Goal: Task Accomplishment & Management: Use online tool/utility

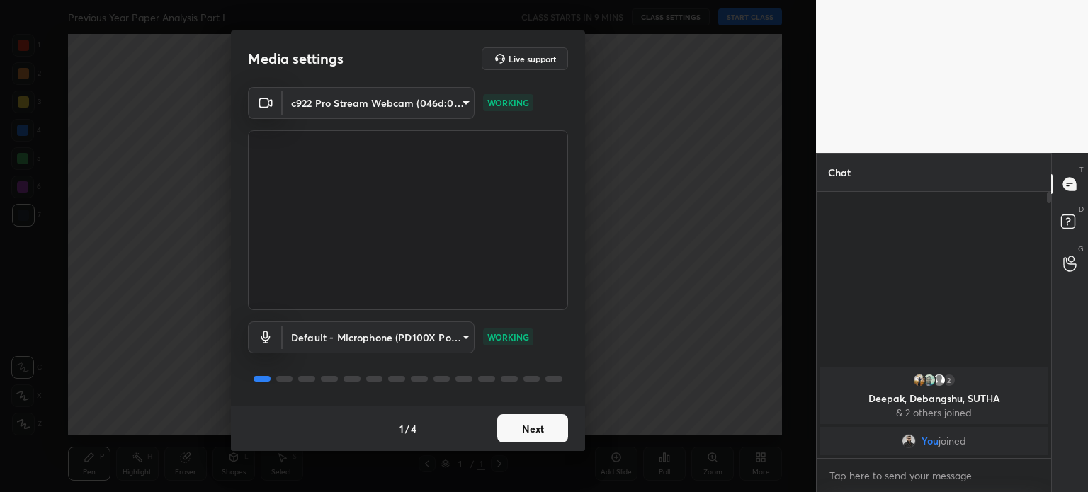
click at [524, 431] on button "Next" at bounding box center [532, 428] width 71 height 28
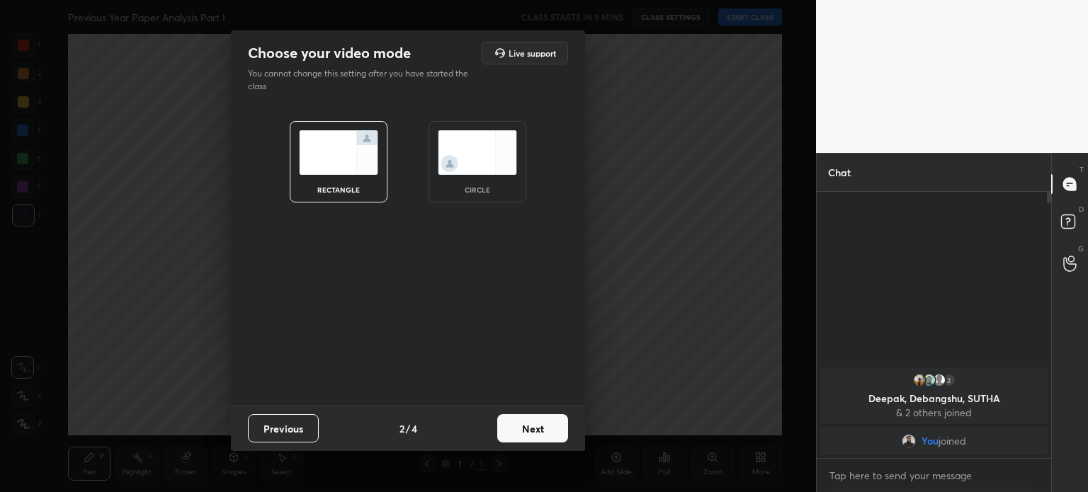
click at [330, 169] on img at bounding box center [338, 152] width 79 height 45
click at [530, 435] on button "Next" at bounding box center [532, 428] width 71 height 28
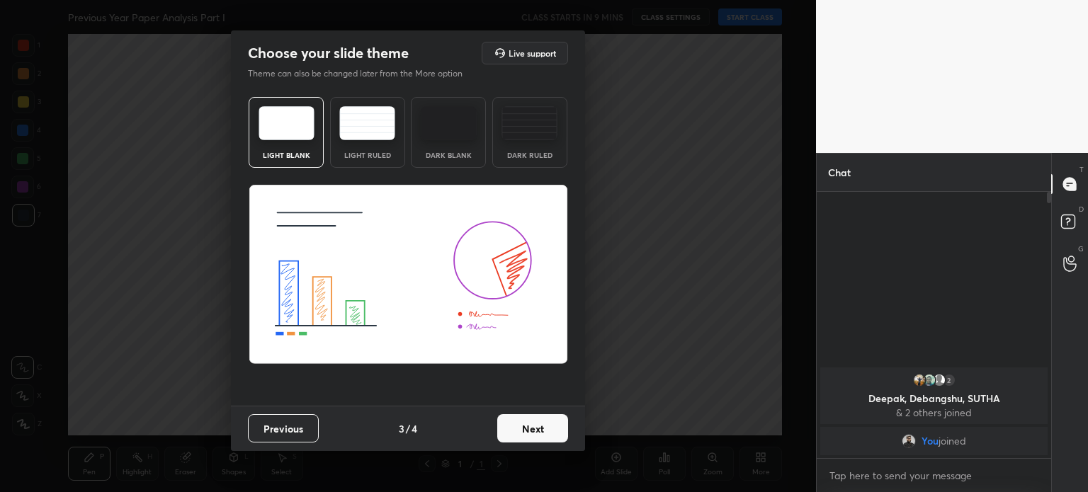
click at [285, 137] on img at bounding box center [286, 123] width 56 height 34
click at [527, 416] on button "Next" at bounding box center [532, 428] width 71 height 28
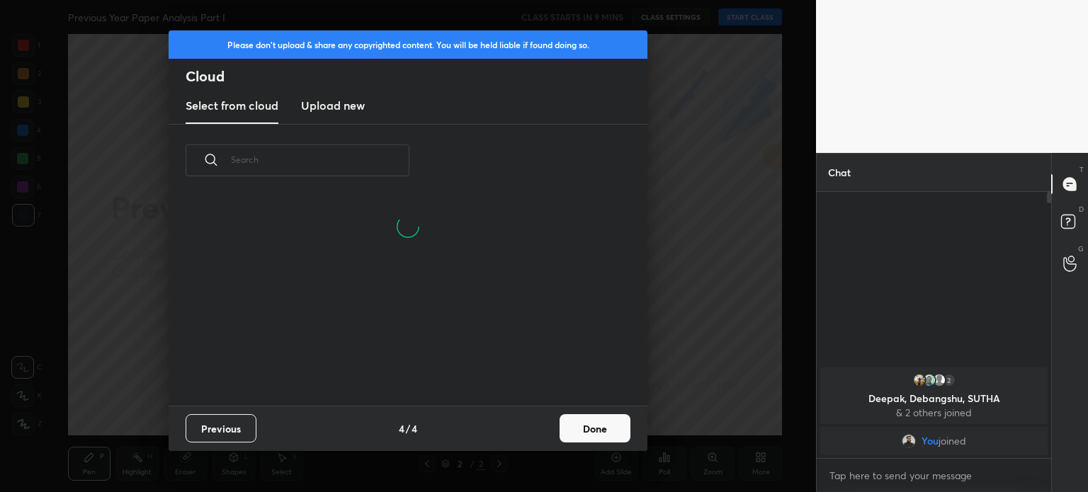
click at [342, 97] on h3 "Upload new" at bounding box center [333, 105] width 64 height 17
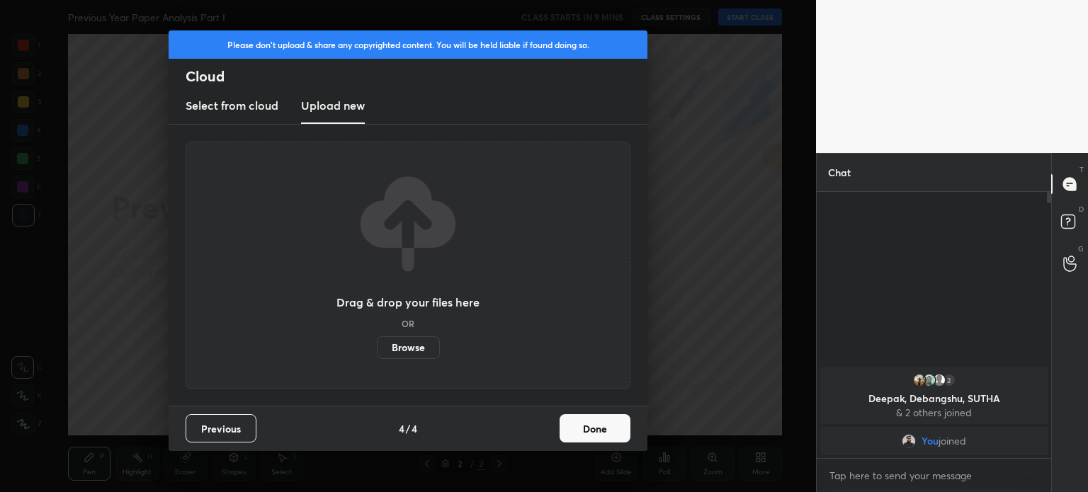
click at [404, 333] on div "Drag & drop your files here OR Browse" at bounding box center [407, 265] width 143 height 188
click at [403, 343] on label "Browse" at bounding box center [408, 347] width 63 height 23
click at [377, 343] on input "Browse" at bounding box center [377, 347] width 0 height 23
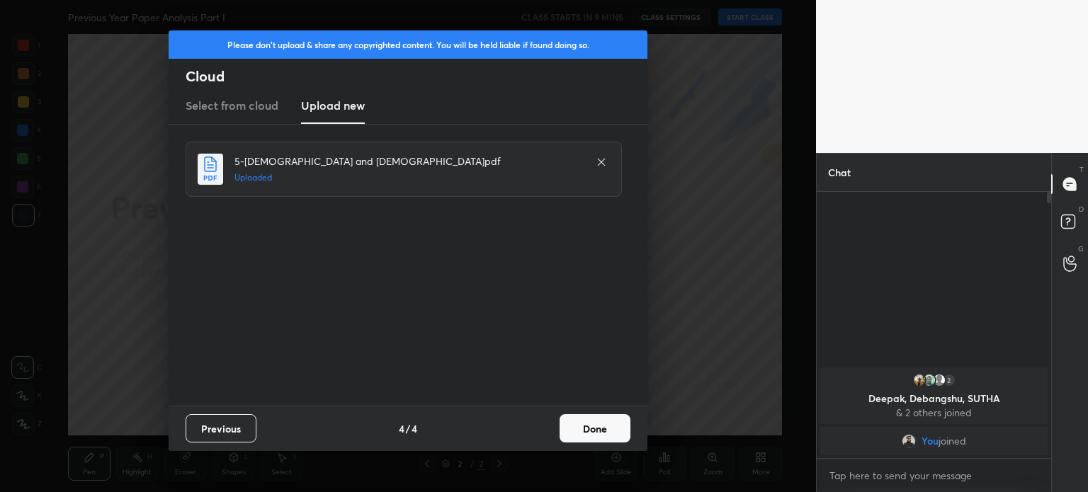
click at [566, 424] on button "Done" at bounding box center [594, 428] width 71 height 28
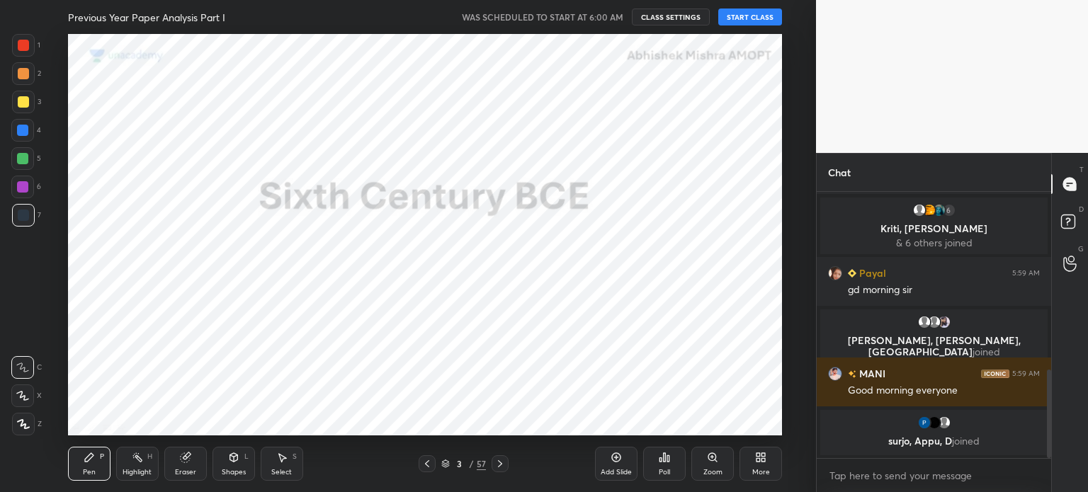
scroll to position [542, 0]
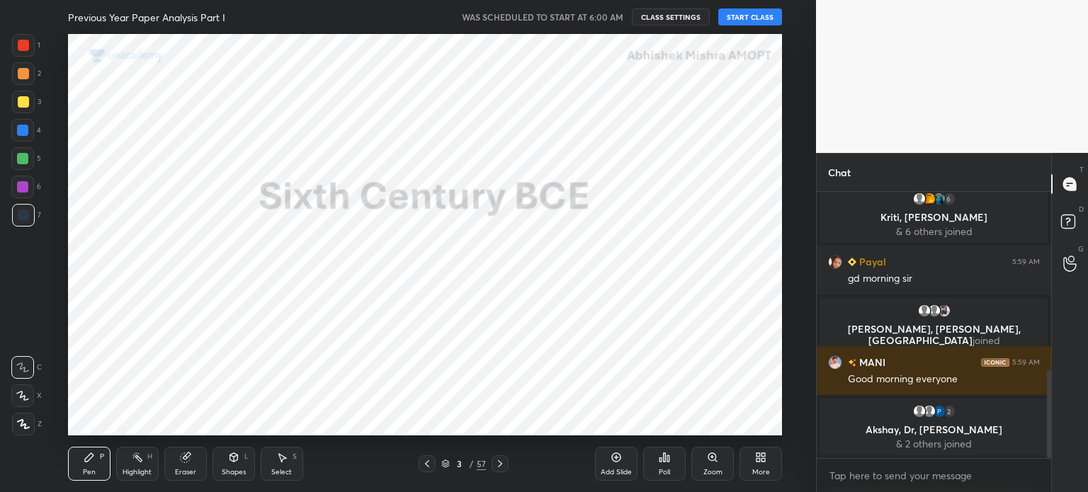
click at [746, 20] on button "START CLASS" at bounding box center [750, 16] width 64 height 17
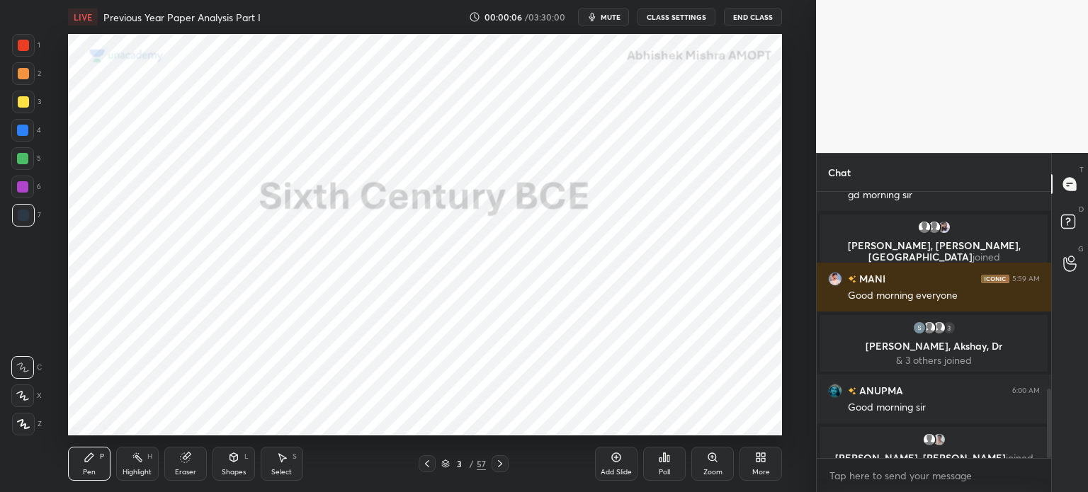
scroll to position [756, 0]
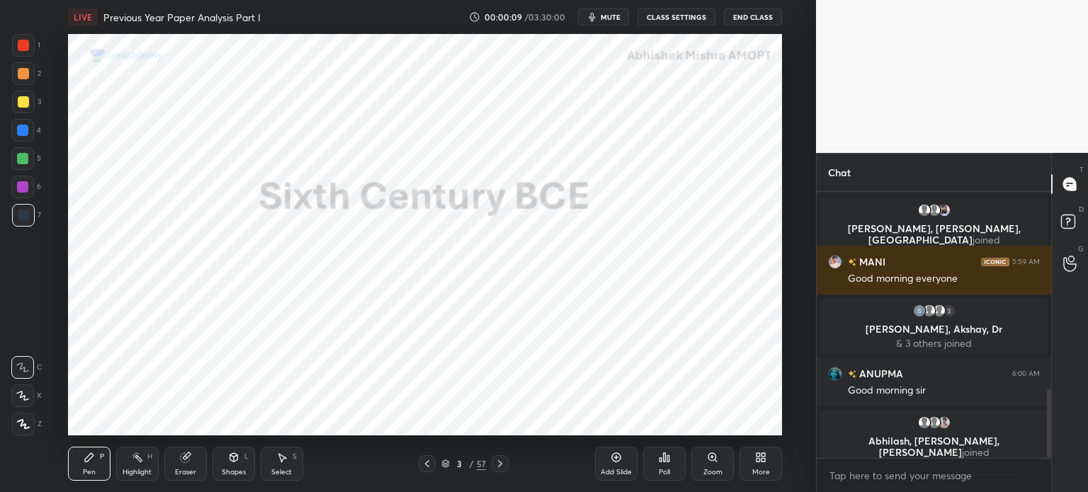
click at [25, 427] on icon at bounding box center [23, 424] width 11 height 8
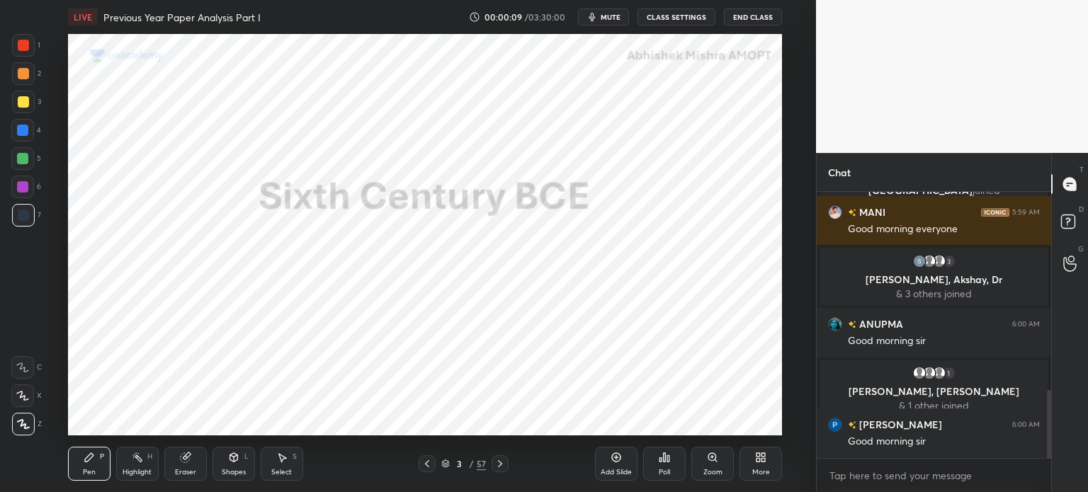
click at [14, 220] on div at bounding box center [23, 215] width 23 height 23
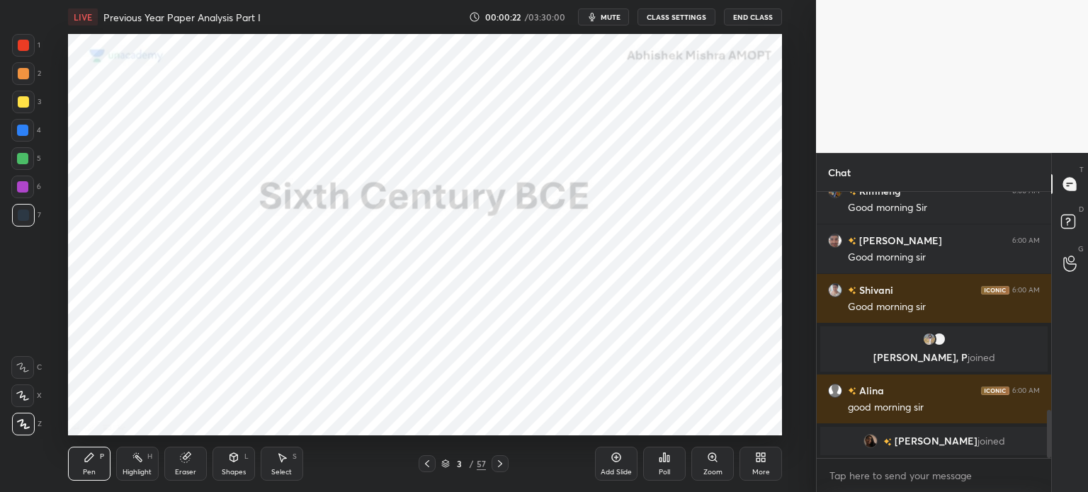
scroll to position [1204, 0]
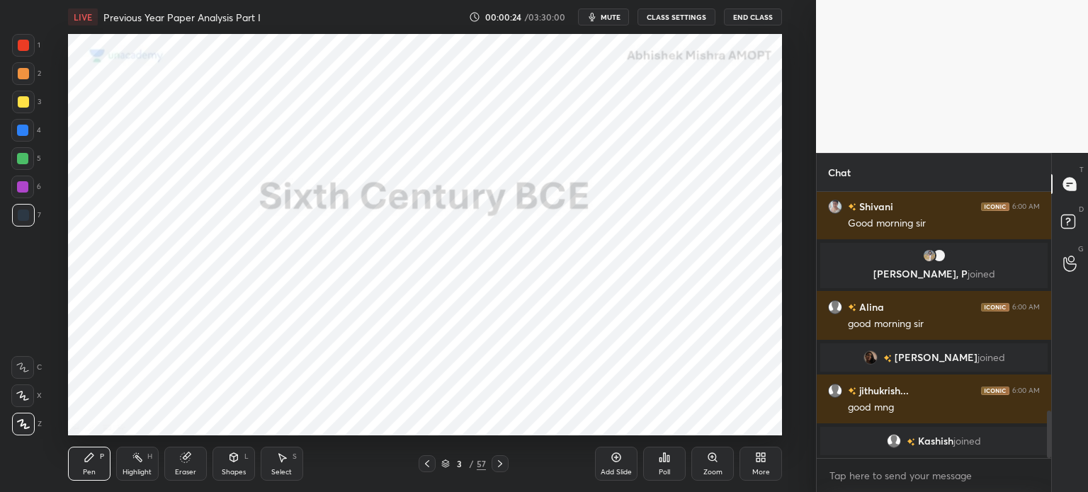
click at [192, 461] on div "Eraser" at bounding box center [185, 464] width 42 height 34
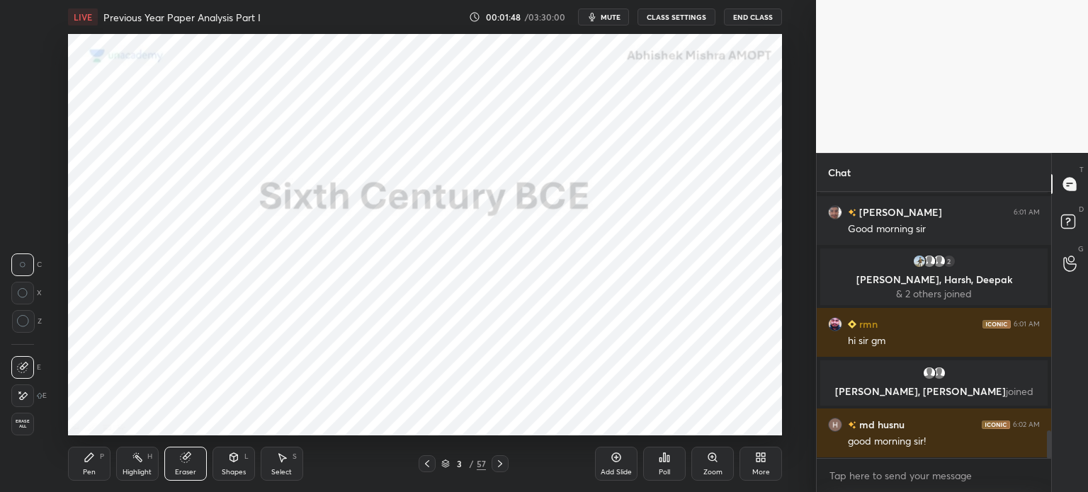
scroll to position [2341, 0]
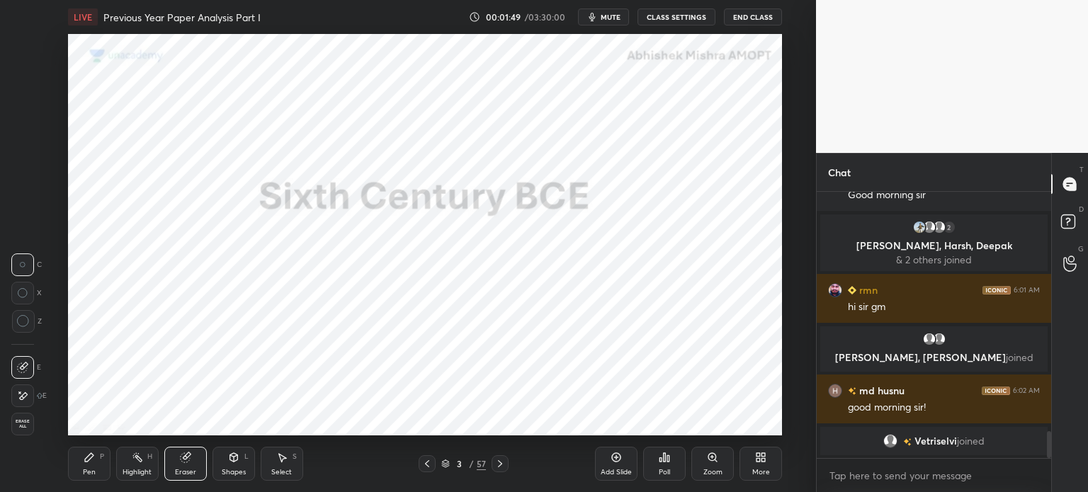
click at [36, 426] on div "Erase all" at bounding box center [23, 424] width 25 height 23
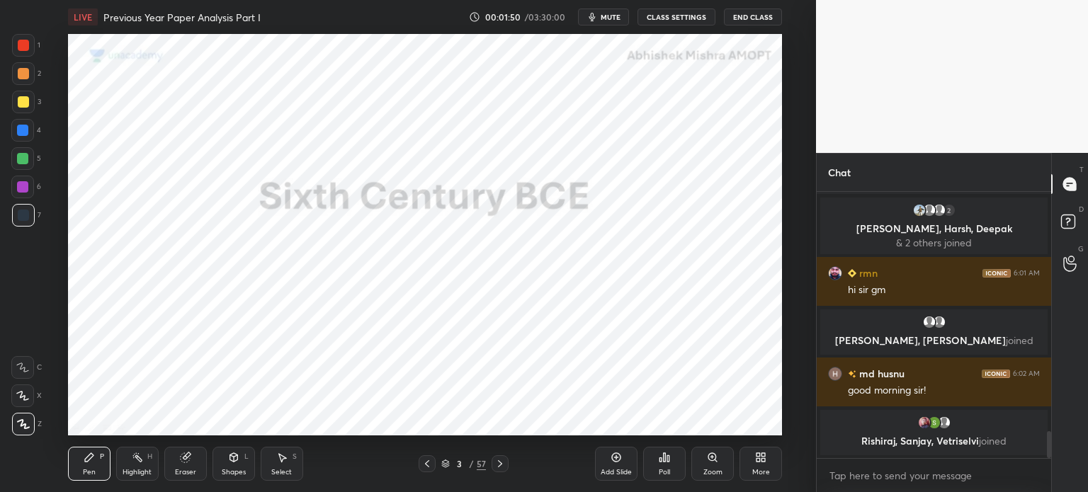
click at [94, 455] on icon at bounding box center [89, 457] width 11 height 11
click at [25, 421] on icon at bounding box center [23, 424] width 13 height 10
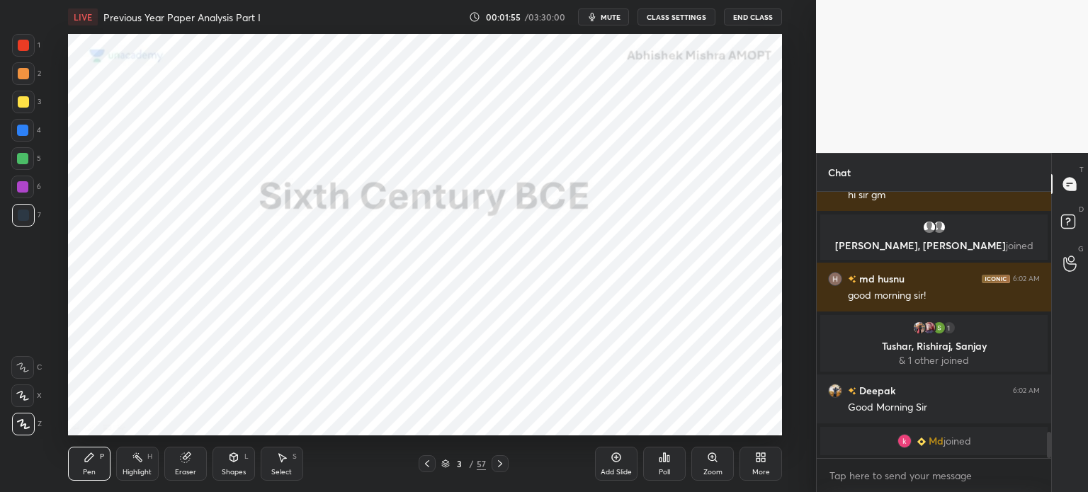
scroll to position [2461, 0]
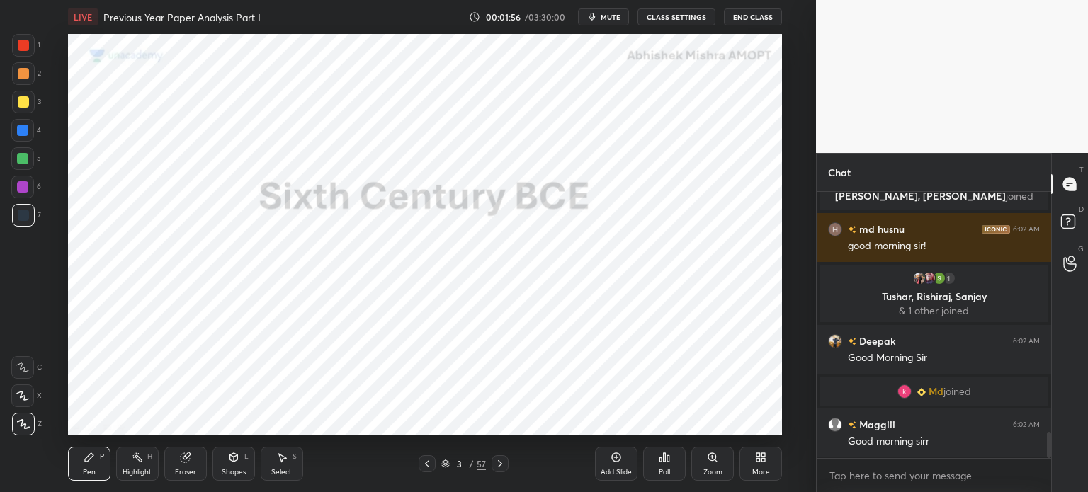
click at [614, 464] on div "Add Slide" at bounding box center [616, 464] width 42 height 34
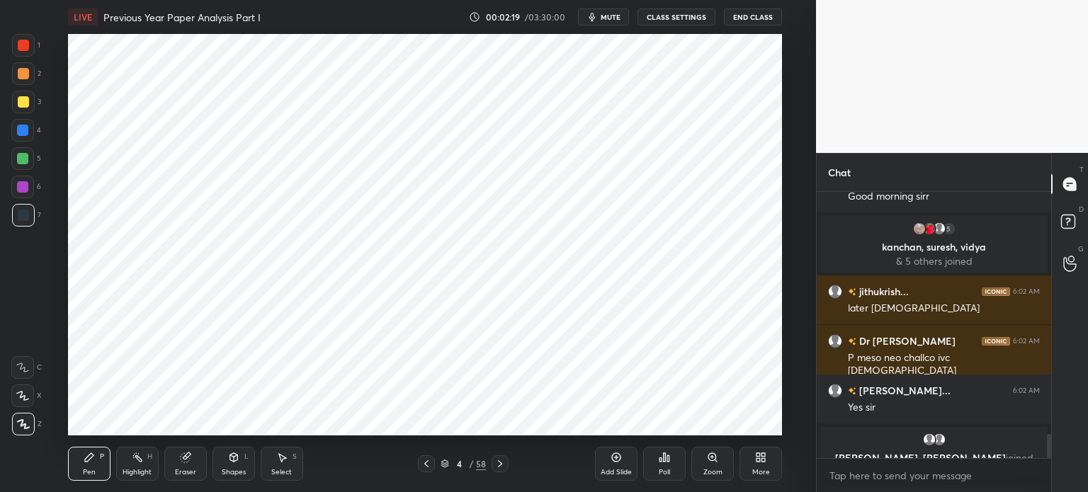
scroll to position [2696, 0]
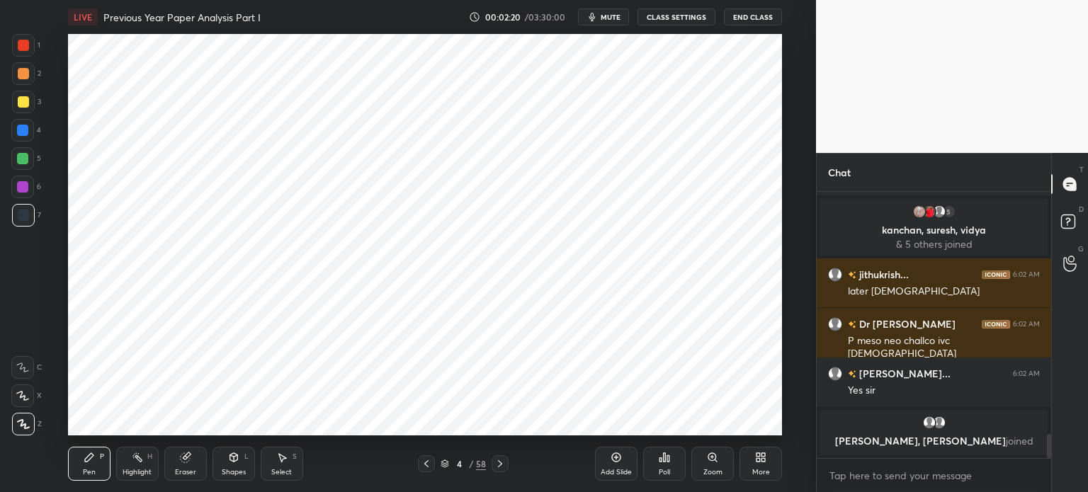
click at [18, 152] on div at bounding box center [22, 158] width 23 height 23
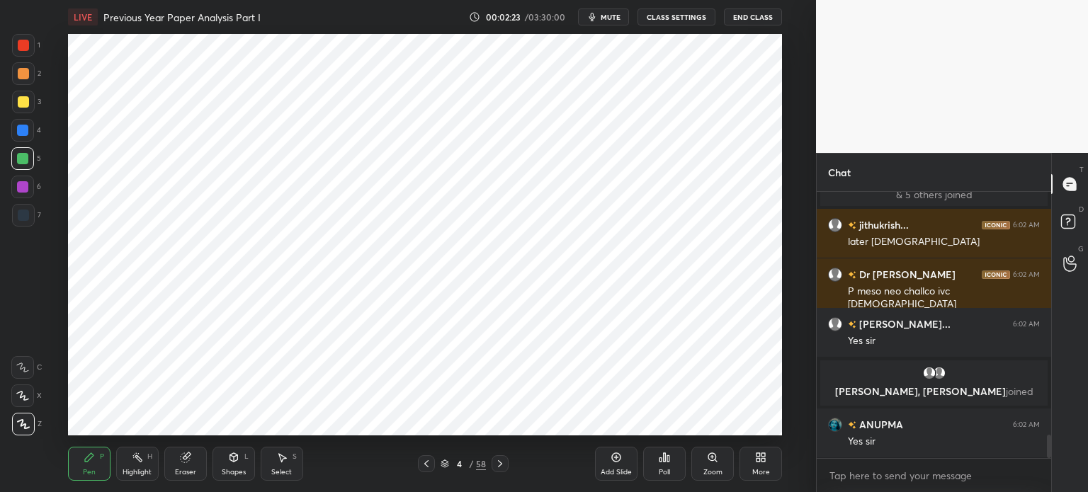
scroll to position [2750, 0]
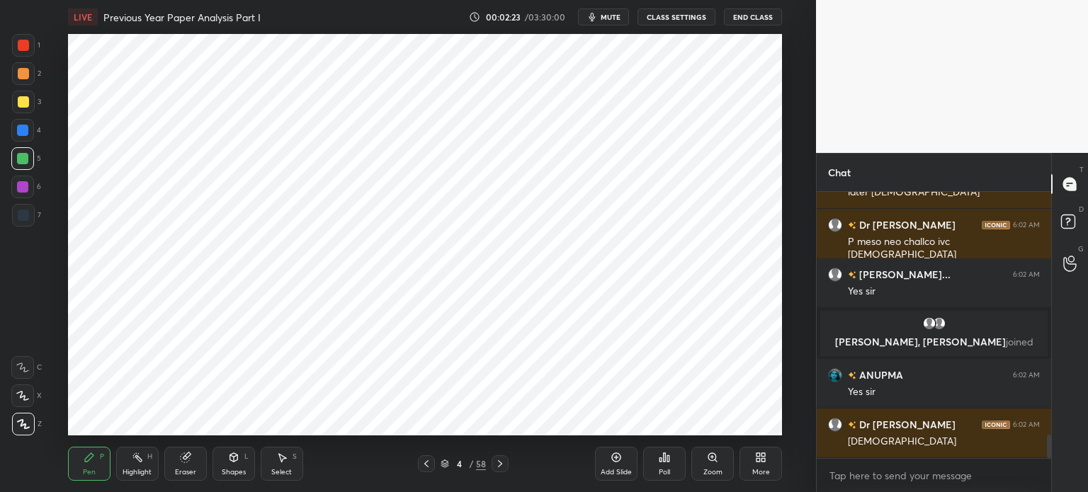
click at [15, 80] on div at bounding box center [23, 73] width 23 height 23
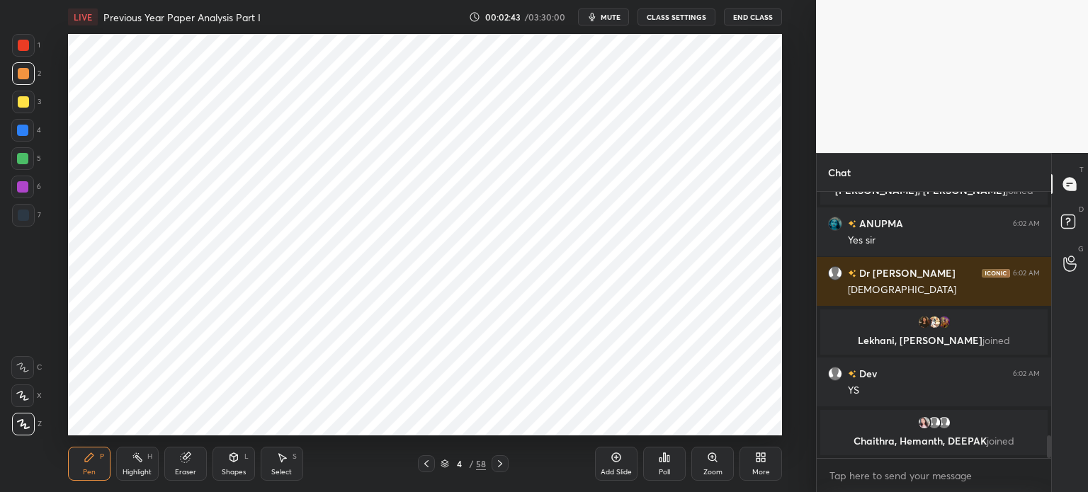
scroll to position [2863, 0]
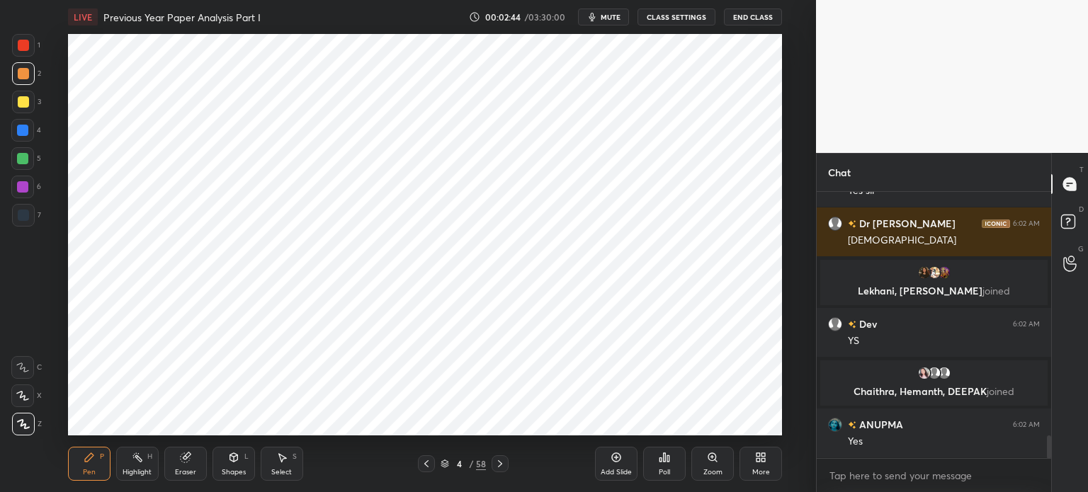
click at [615, 455] on icon at bounding box center [615, 457] width 11 height 11
click at [28, 208] on div at bounding box center [23, 215] width 23 height 23
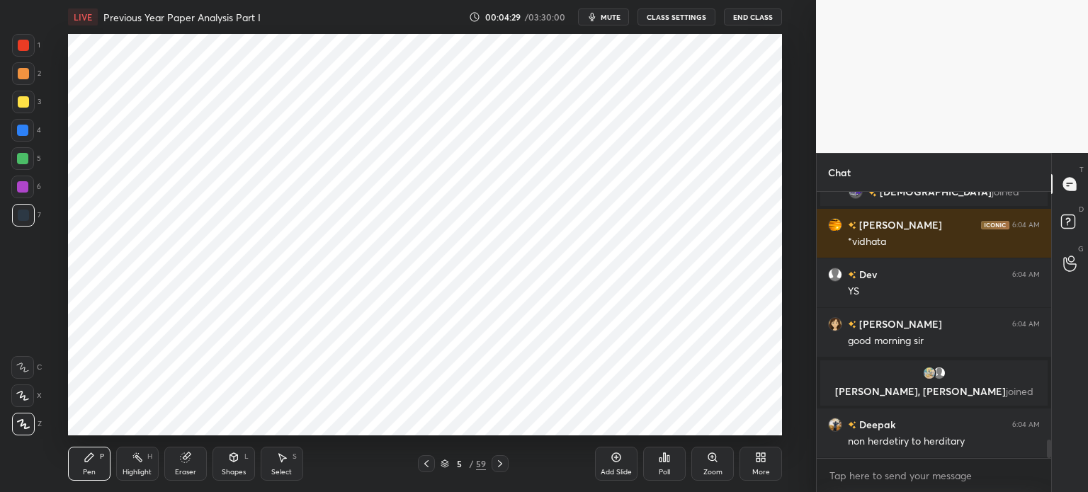
scroll to position [3672, 0]
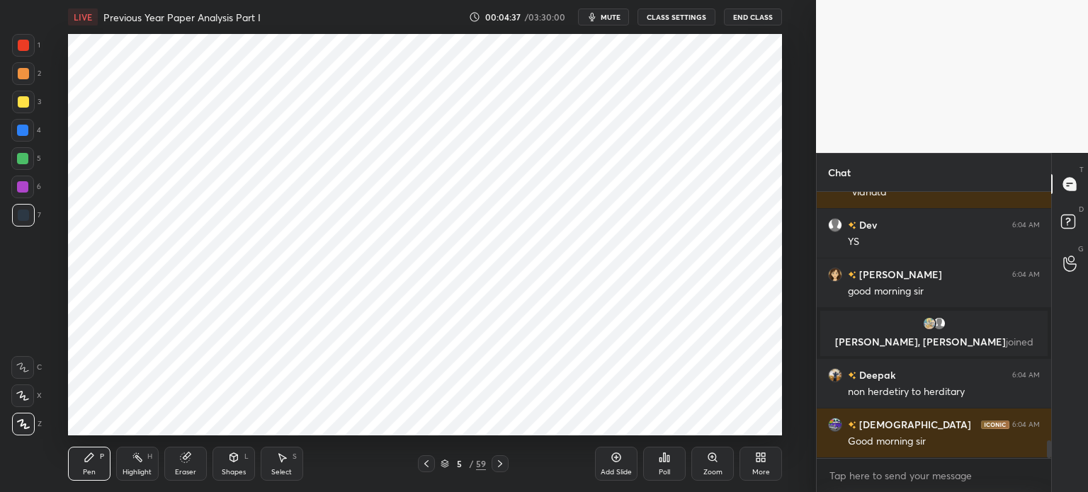
click at [25, 130] on div at bounding box center [22, 130] width 11 height 11
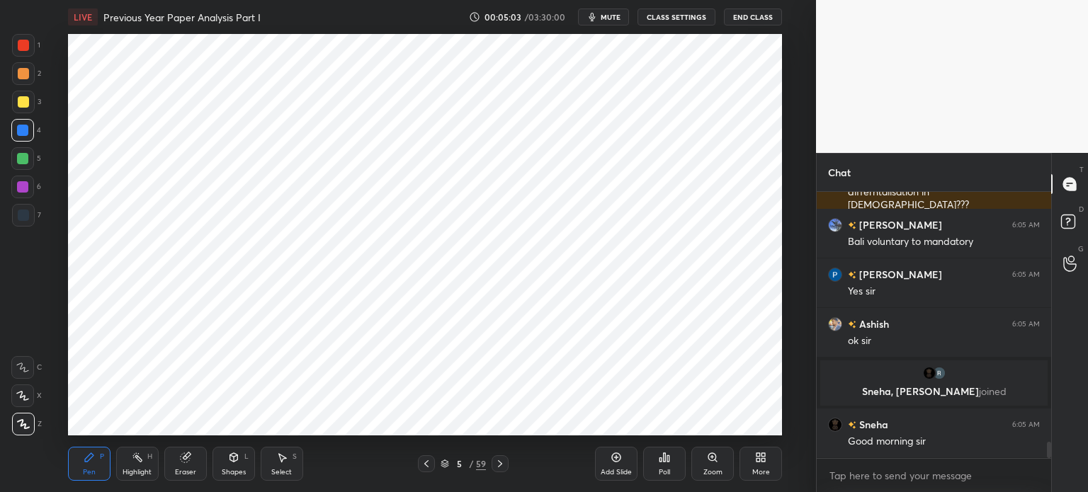
scroll to position [4135, 0]
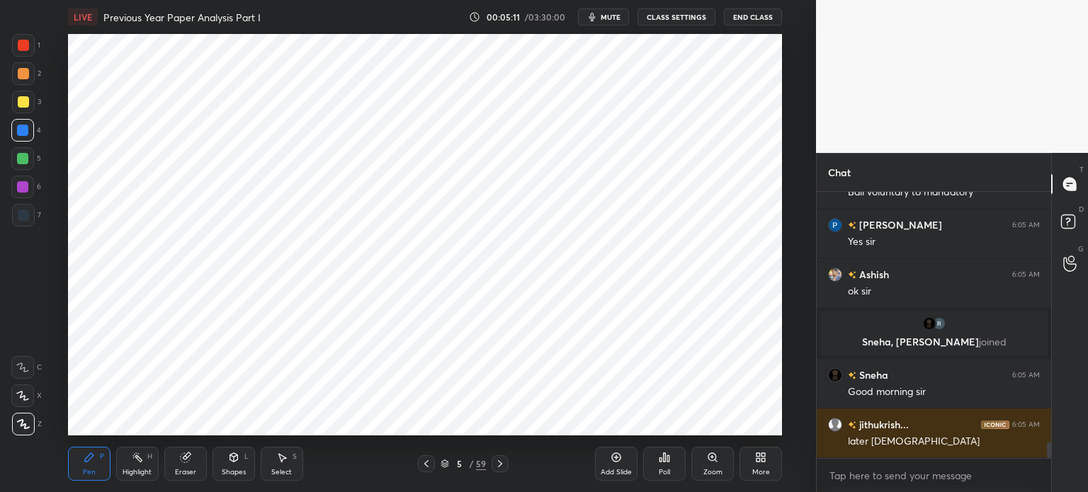
click at [22, 195] on div at bounding box center [22, 187] width 23 height 23
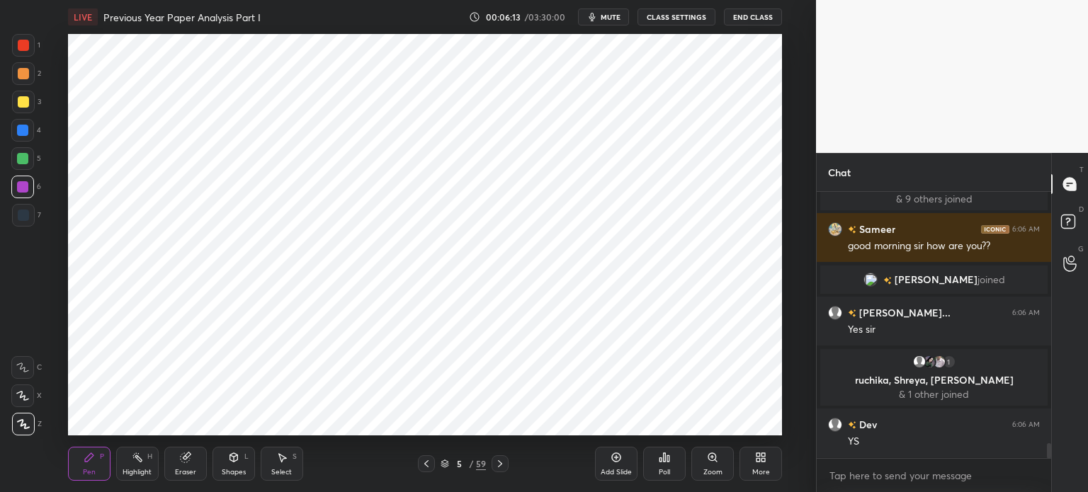
scroll to position [4609, 0]
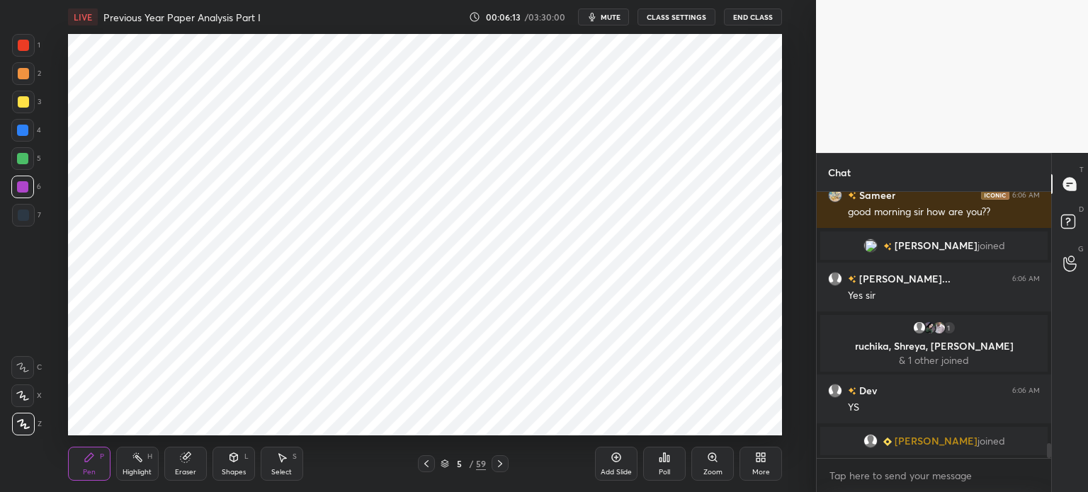
click at [911, 322] on div "1" at bounding box center [933, 328] width 210 height 14
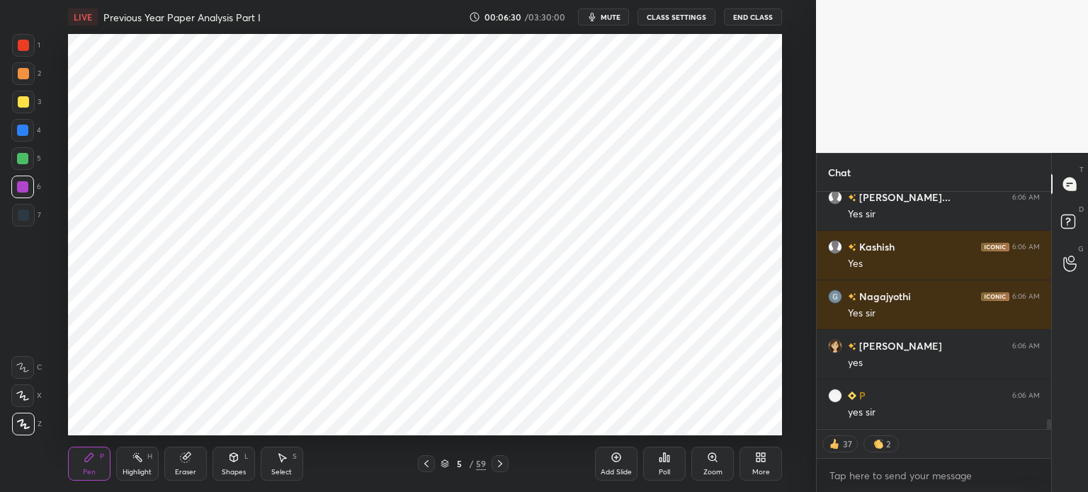
scroll to position [5499, 0]
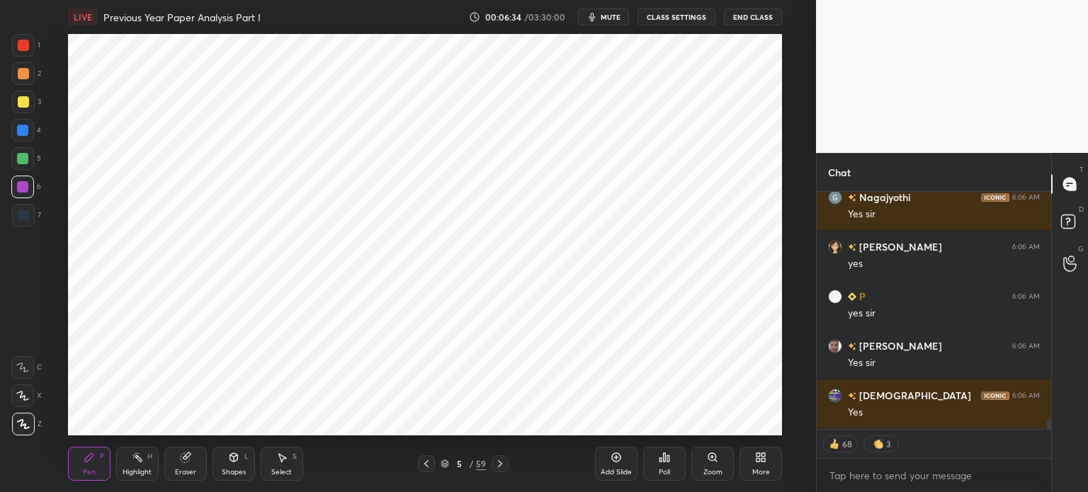
click at [618, 461] on icon at bounding box center [616, 457] width 9 height 9
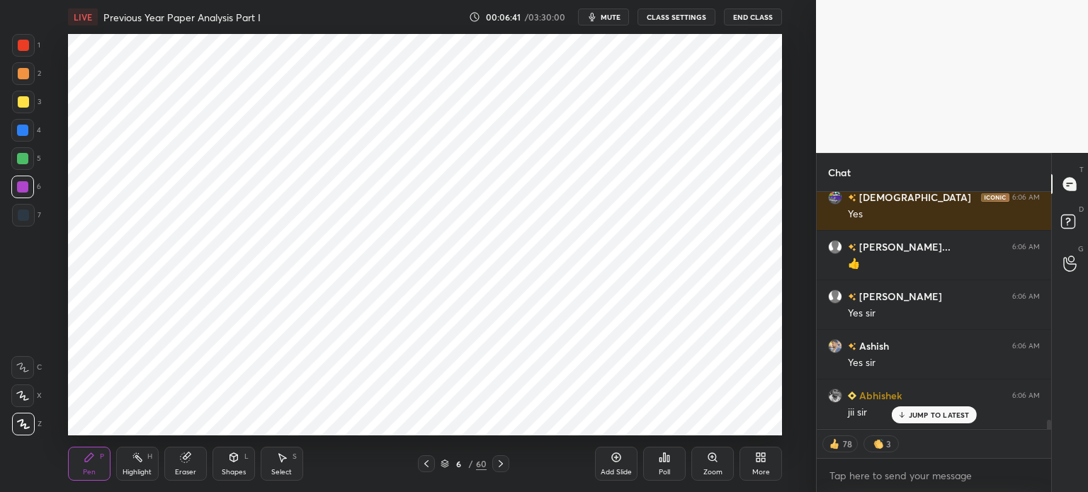
scroll to position [5746, 0]
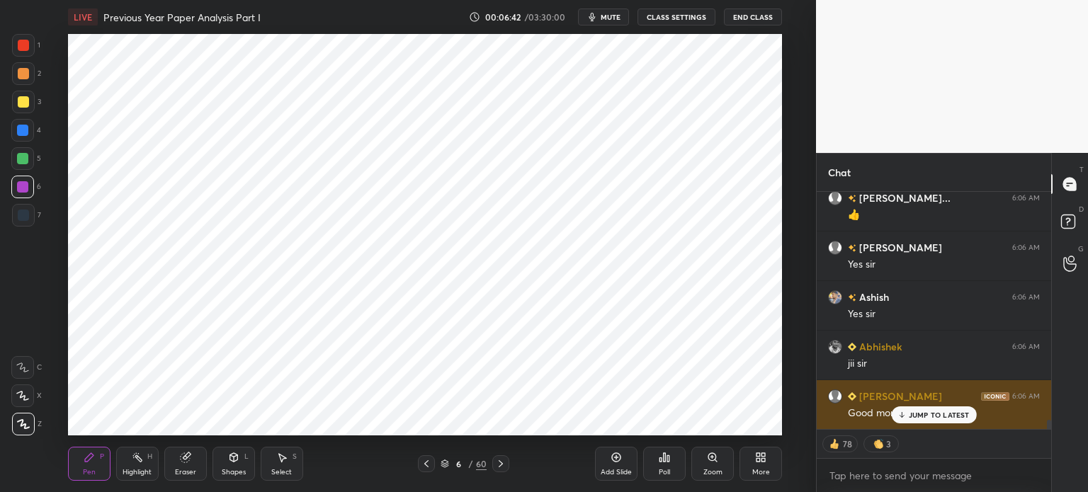
click at [923, 413] on p "JUMP TO LATEST" at bounding box center [938, 415] width 61 height 8
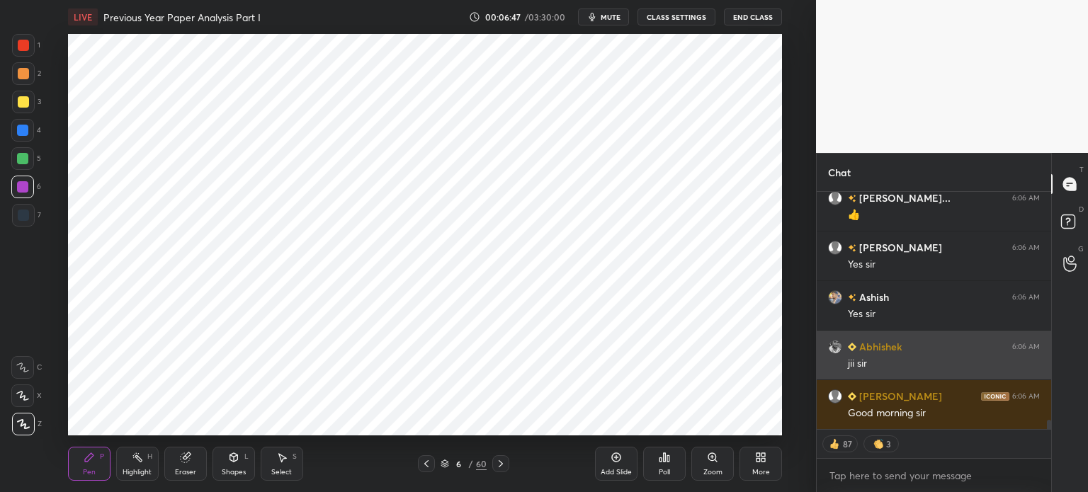
scroll to position [5797, 0]
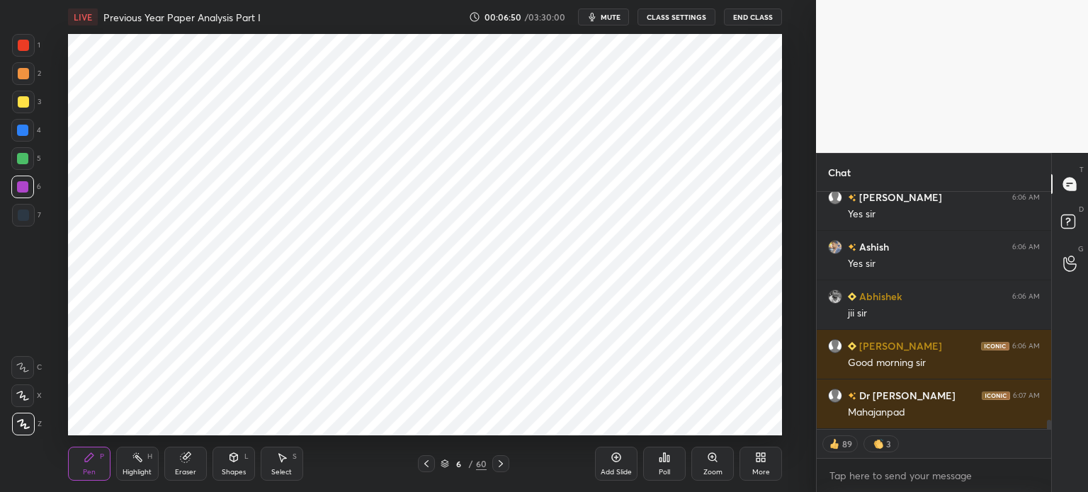
click at [21, 163] on div at bounding box center [22, 158] width 11 height 11
click at [25, 135] on div at bounding box center [22, 130] width 11 height 11
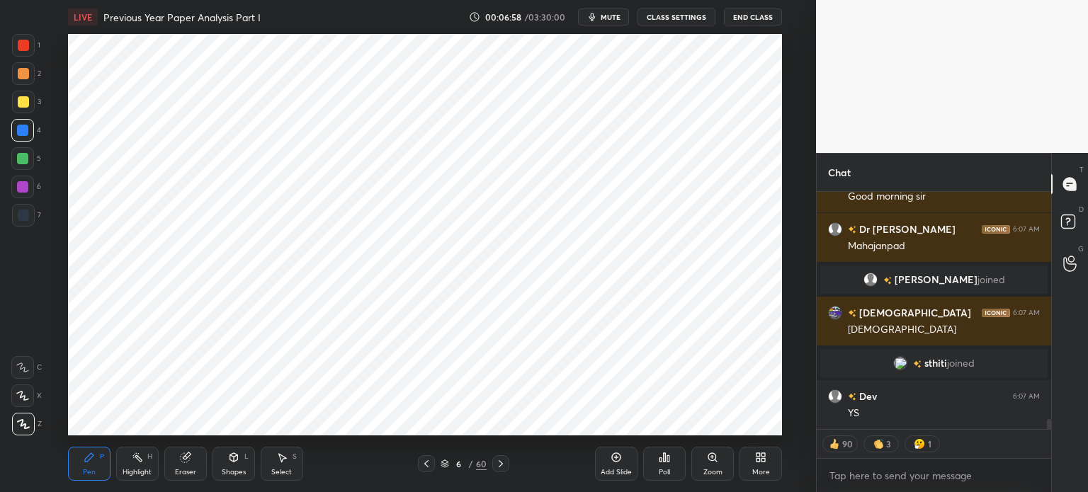
scroll to position [5607, 0]
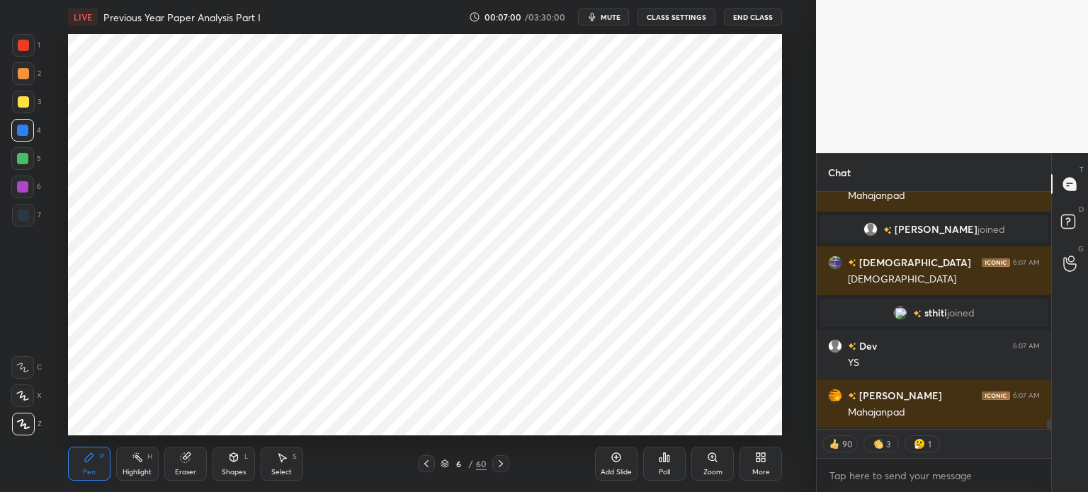
click at [32, 220] on div at bounding box center [23, 215] width 23 height 23
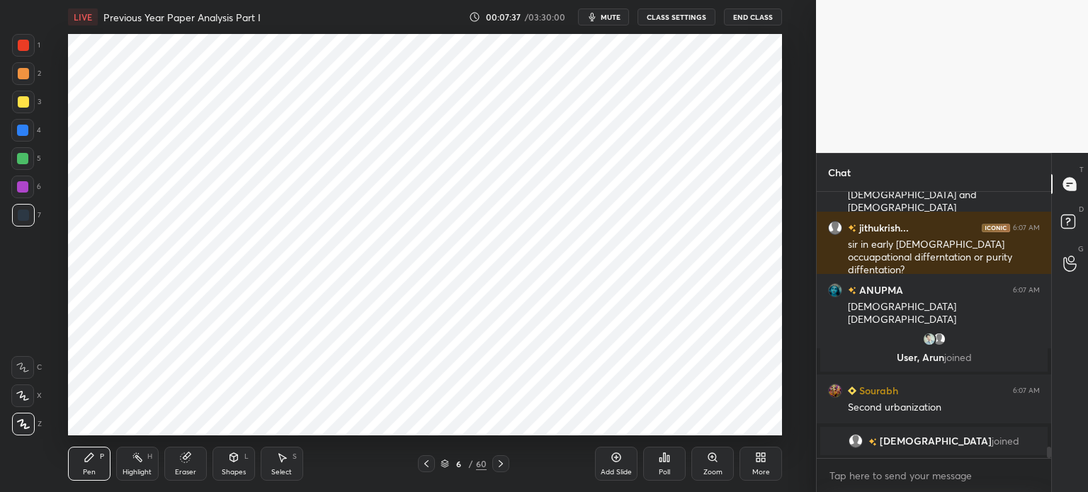
scroll to position [5904, 0]
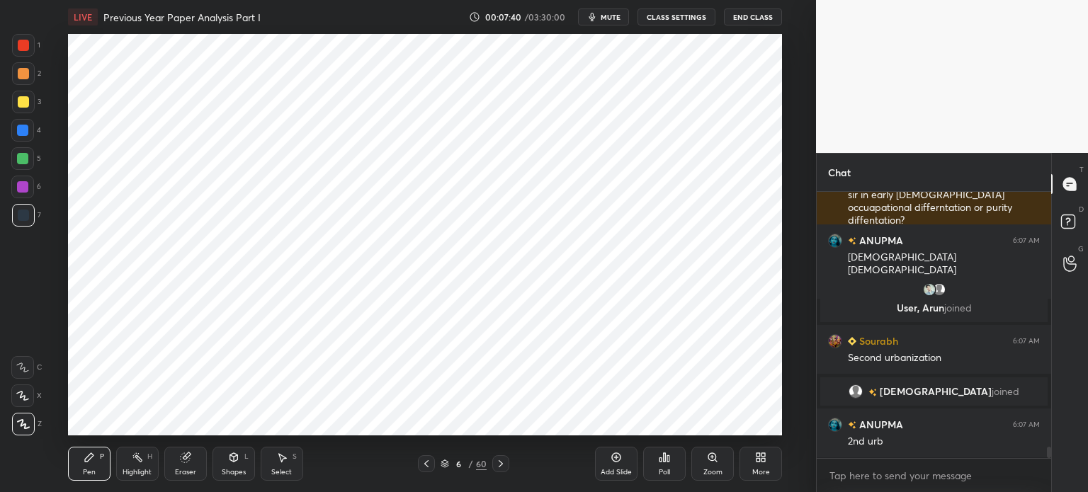
click at [28, 185] on div at bounding box center [22, 187] width 23 height 23
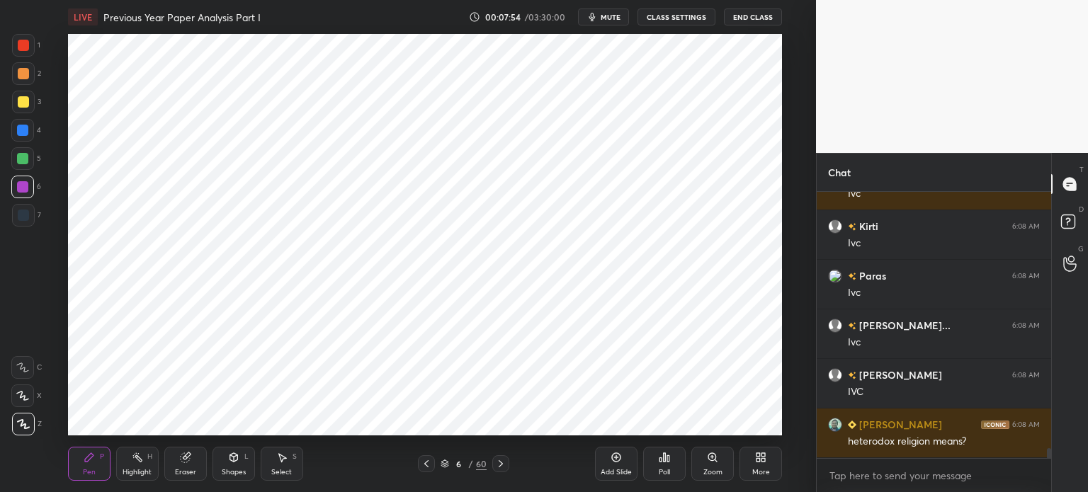
scroll to position [7170, 0]
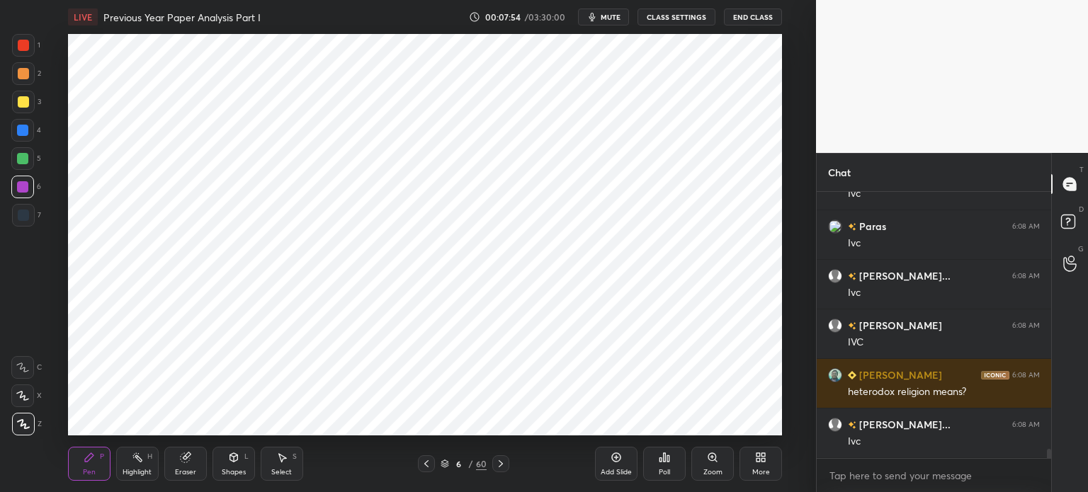
click at [621, 469] on div "Add Slide" at bounding box center [615, 472] width 31 height 7
click at [238, 469] on div "Shapes" at bounding box center [234, 472] width 24 height 7
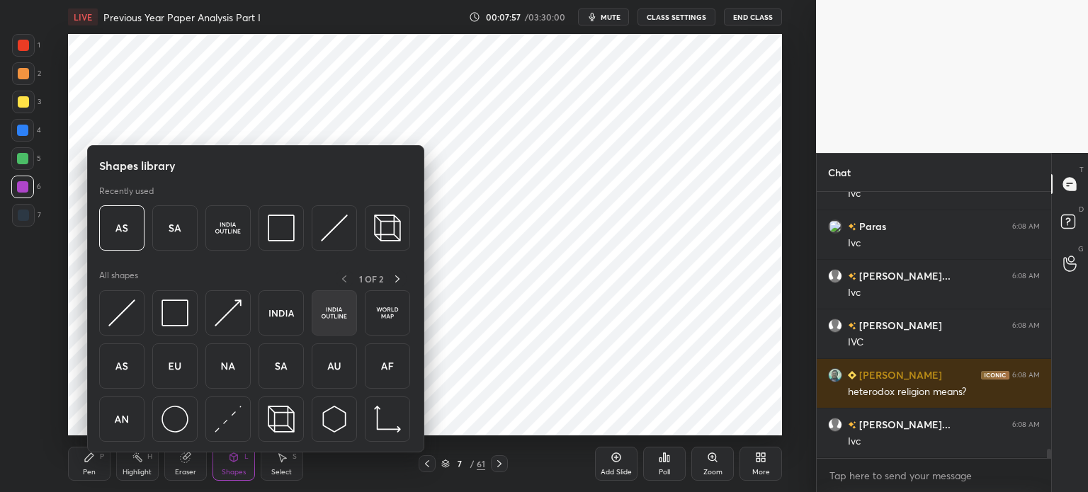
click at [327, 324] on img at bounding box center [334, 312] width 27 height 27
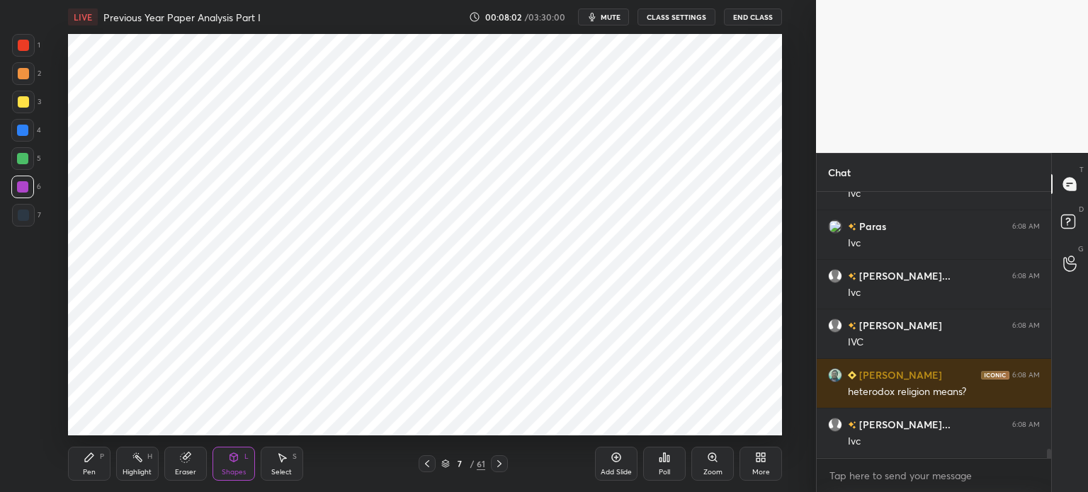
click at [101, 458] on div "P" at bounding box center [102, 456] width 4 height 7
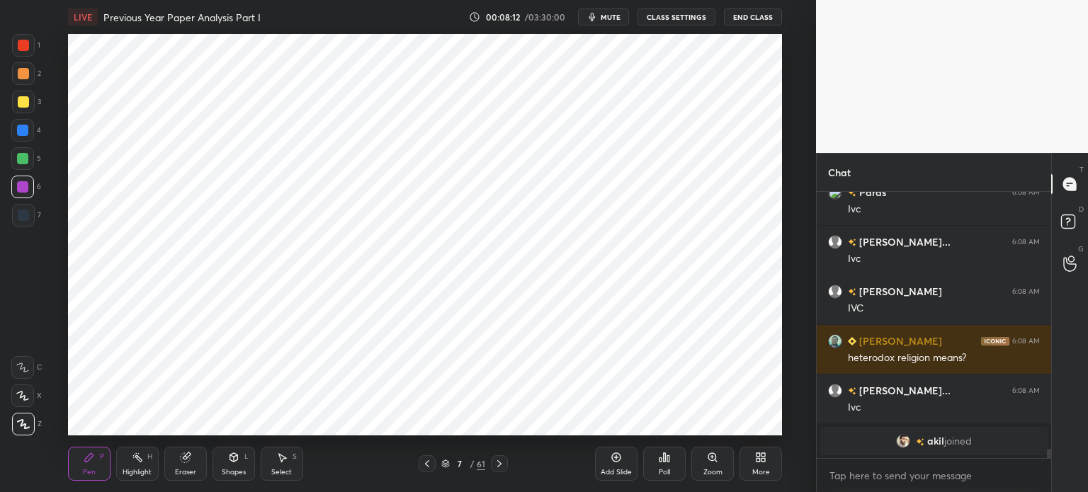
scroll to position [7221, 0]
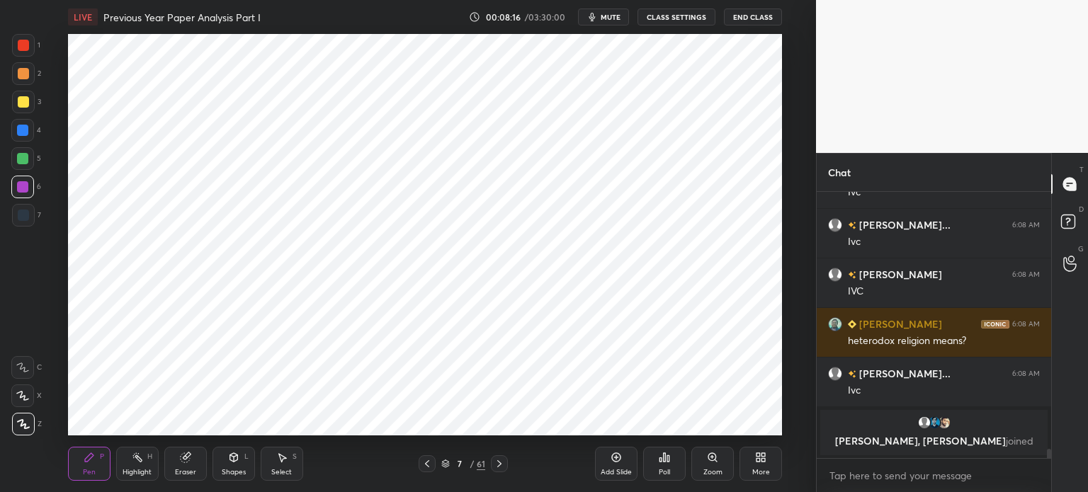
click at [30, 215] on div at bounding box center [23, 215] width 23 height 23
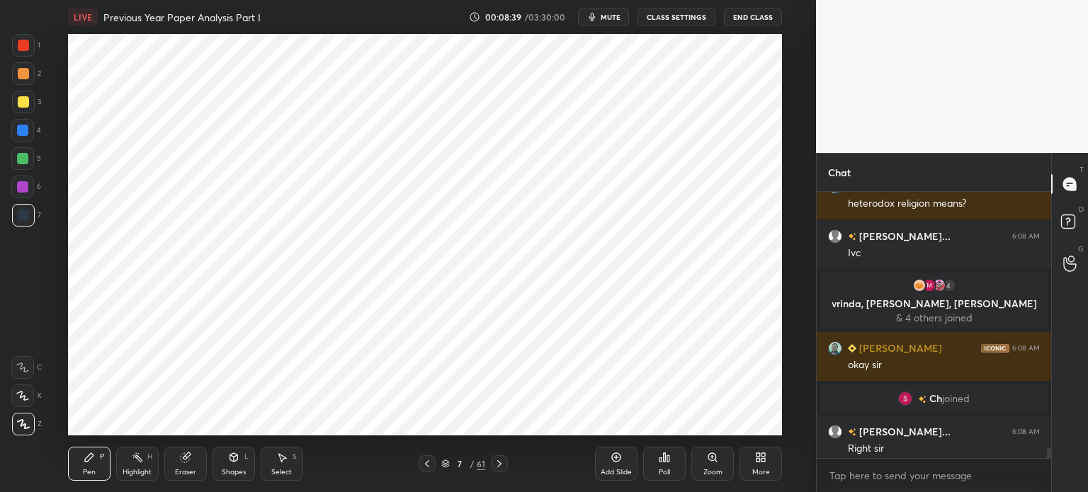
scroll to position [6960, 0]
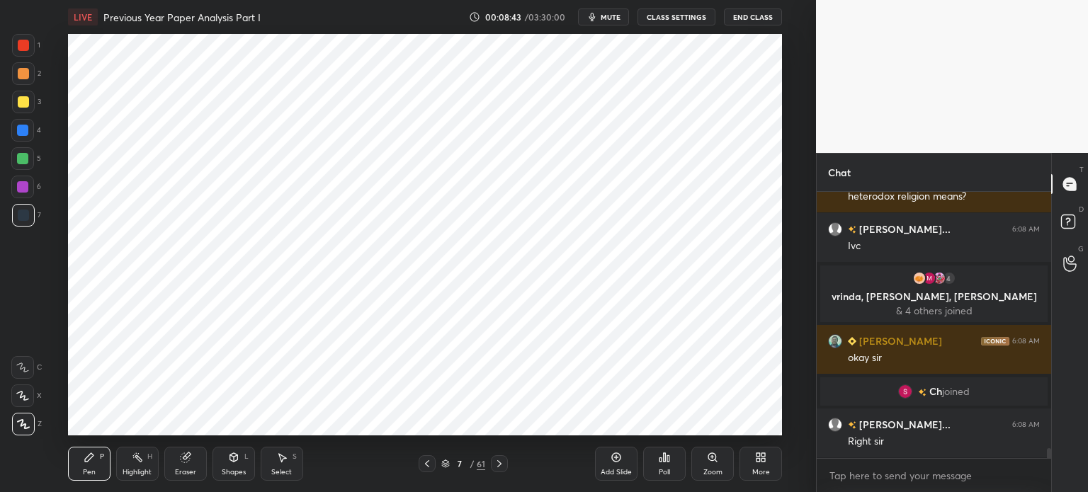
click at [188, 457] on icon at bounding box center [187, 455] width 8 height 7
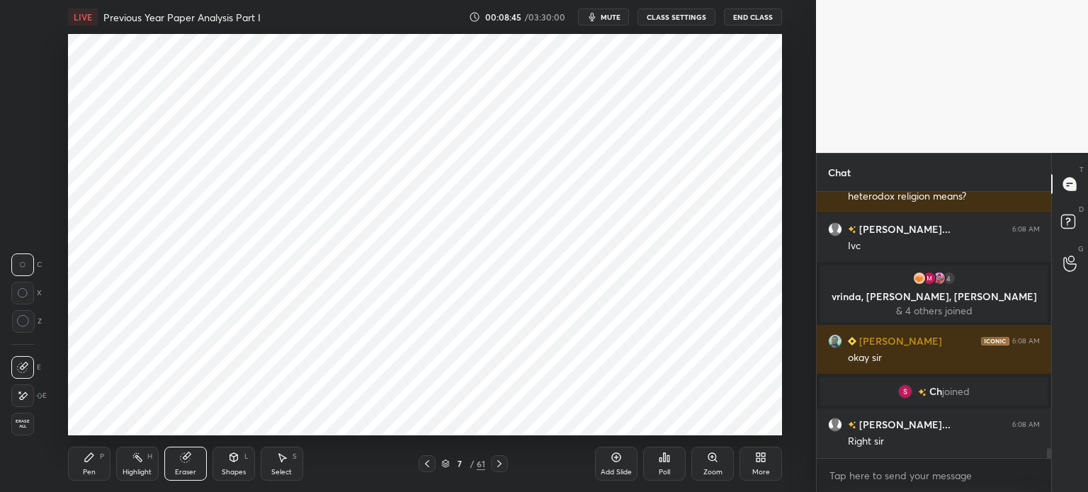
scroll to position [6994, 0]
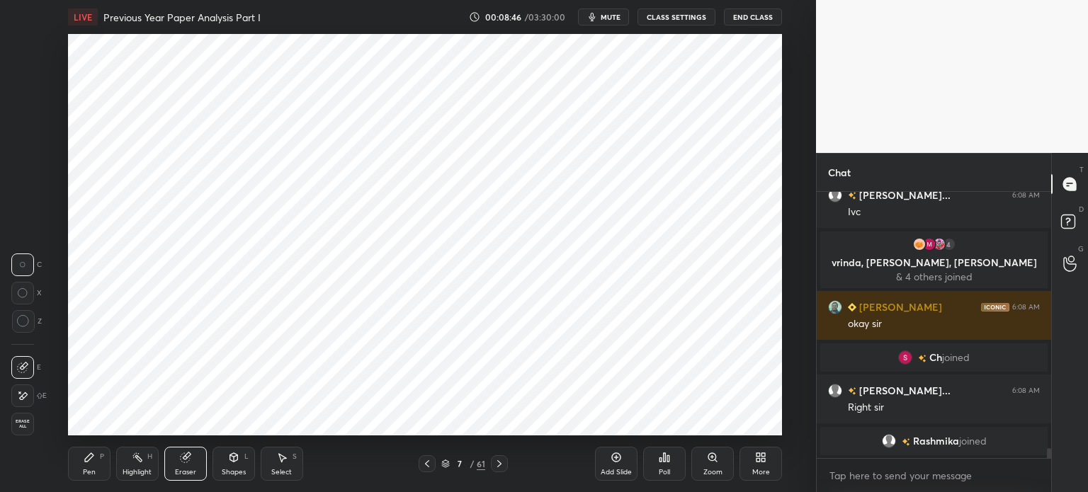
click at [82, 458] on div "Pen P" at bounding box center [89, 464] width 42 height 34
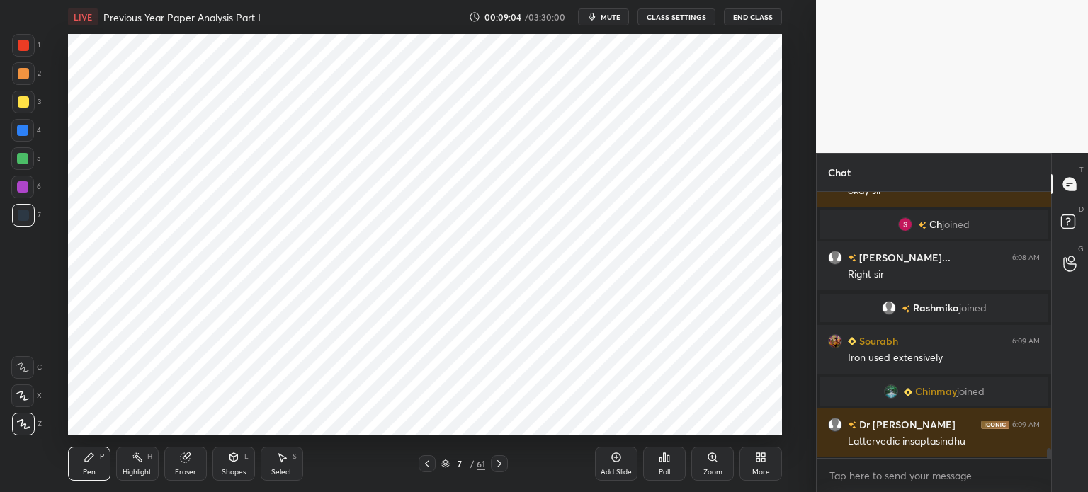
scroll to position [7119, 0]
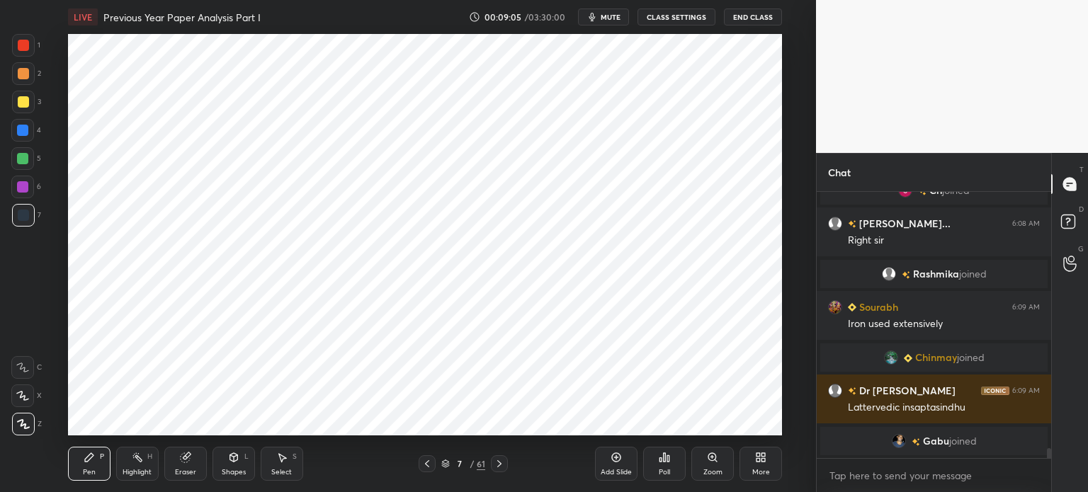
click at [25, 187] on div at bounding box center [22, 186] width 11 height 11
click at [26, 128] on div at bounding box center [22, 130] width 11 height 11
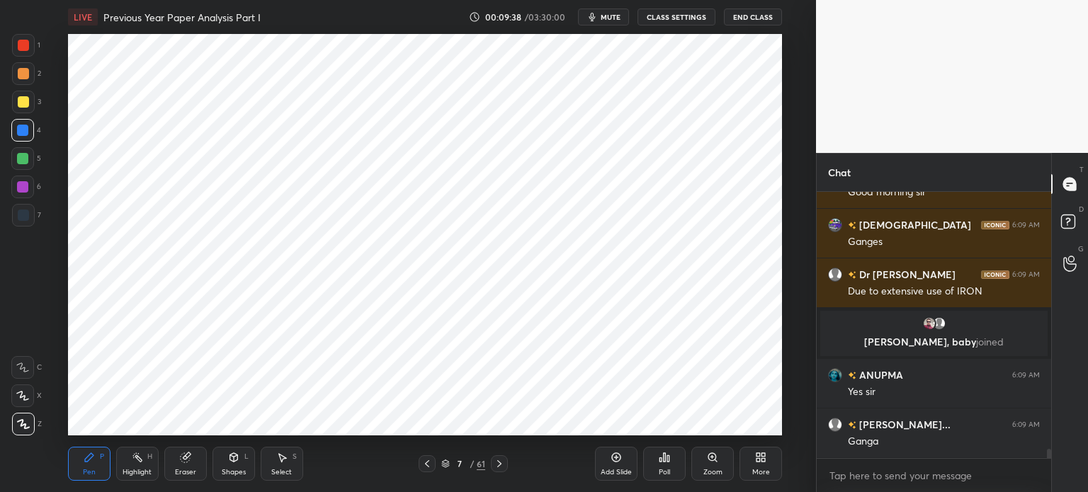
scroll to position [7439, 0]
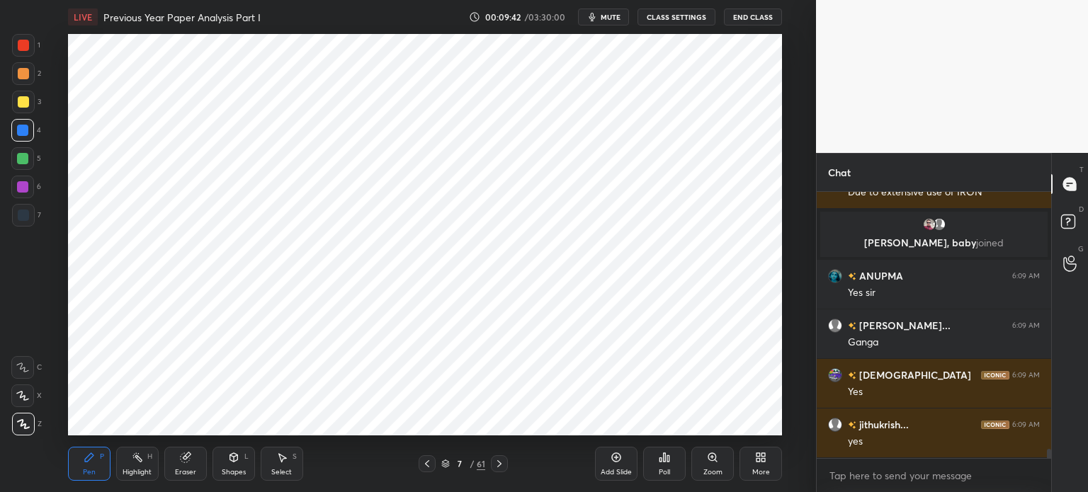
click at [28, 81] on div at bounding box center [23, 73] width 23 height 23
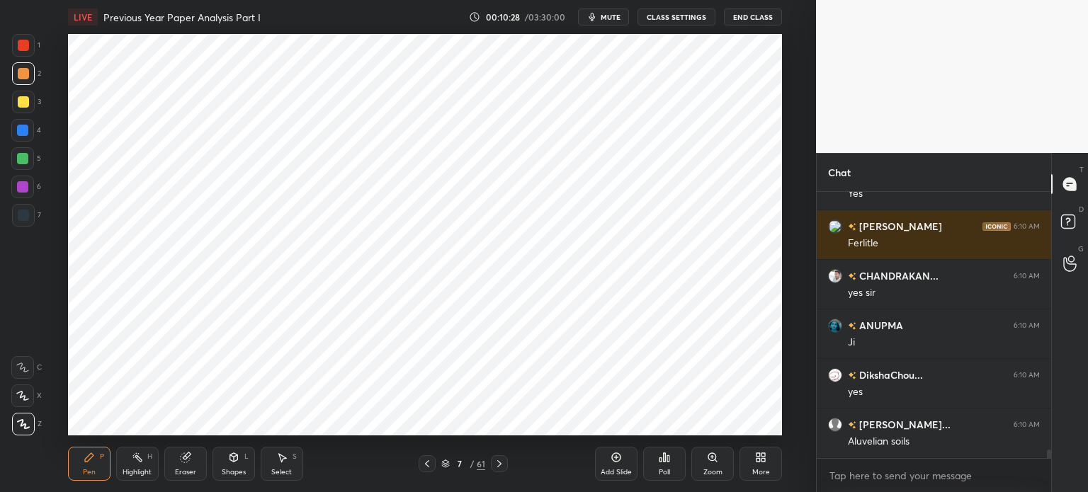
scroll to position [8133, 0]
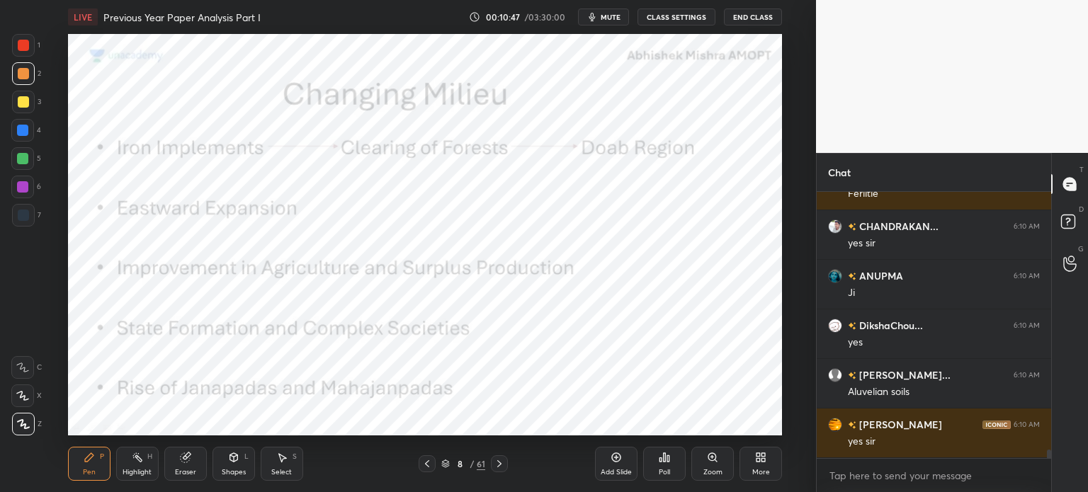
click at [24, 172] on div "5" at bounding box center [26, 161] width 30 height 28
click at [619, 464] on div "Add Slide" at bounding box center [616, 464] width 42 height 34
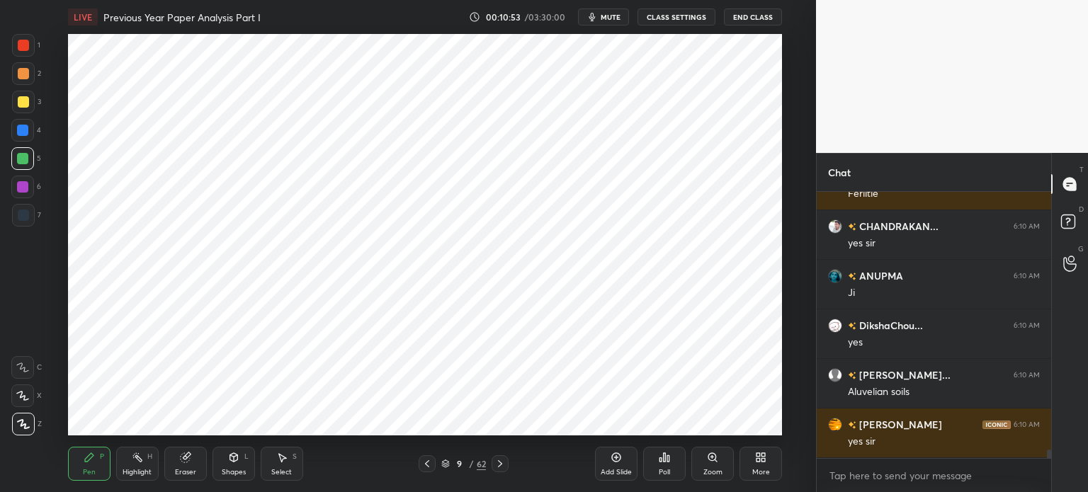
click at [25, 198] on div "6" at bounding box center [26, 190] width 30 height 28
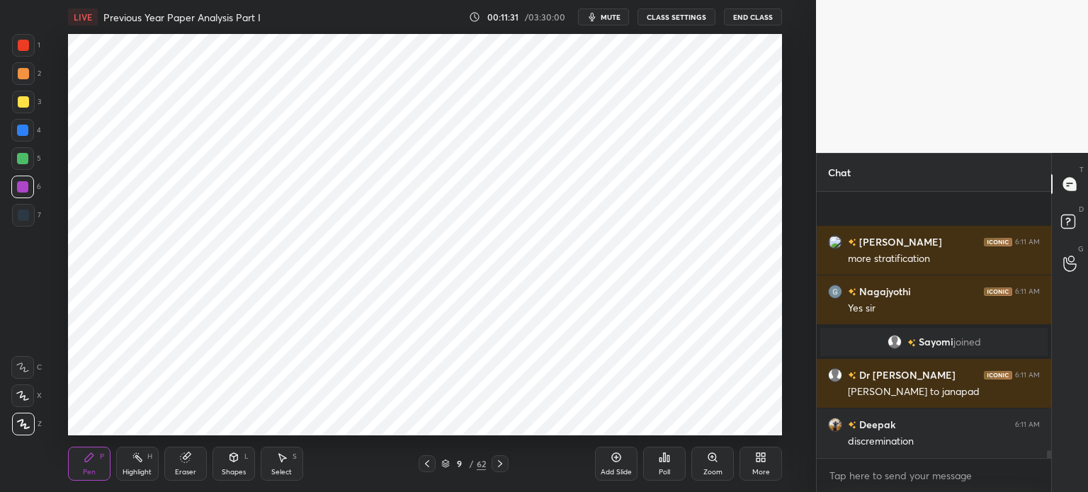
scroll to position [8937, 0]
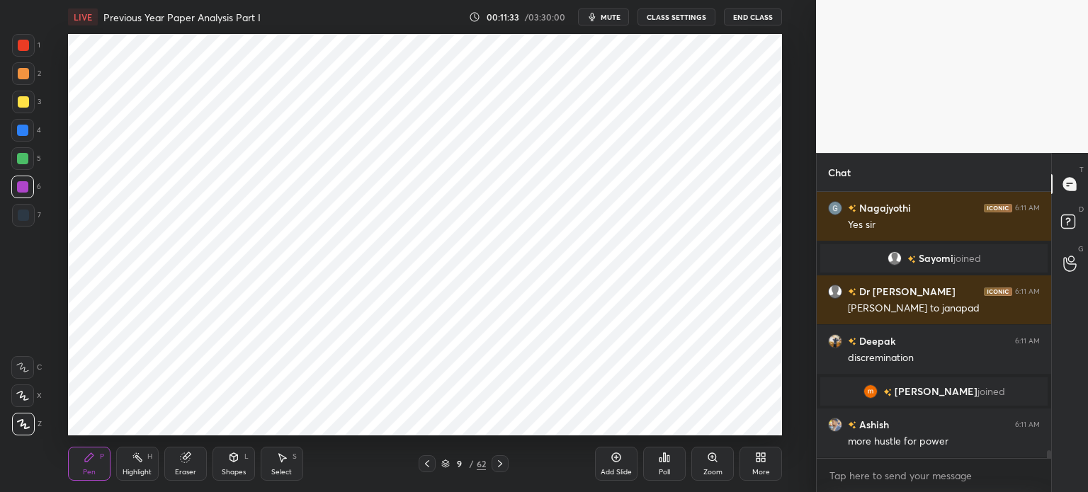
click at [626, 462] on div "Add Slide" at bounding box center [616, 464] width 42 height 34
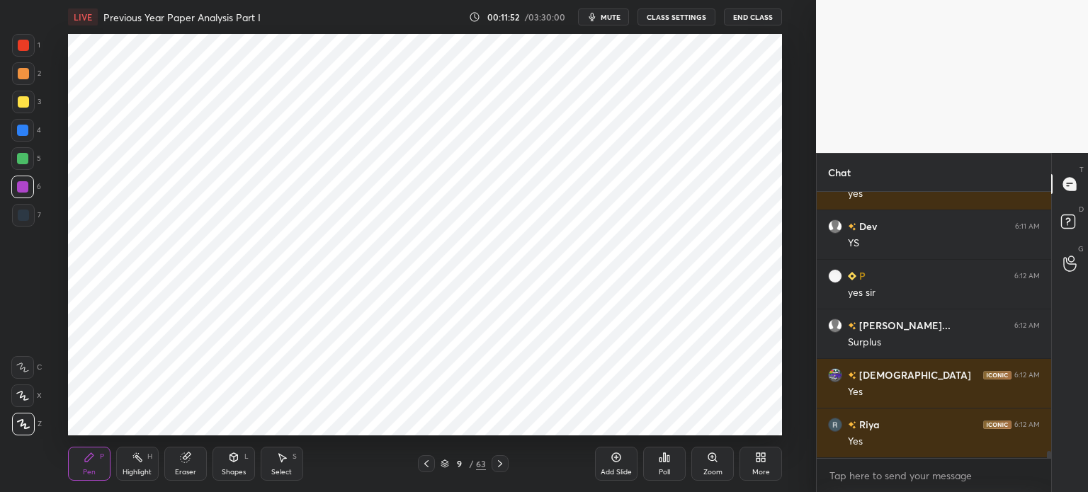
scroll to position [9547, 0]
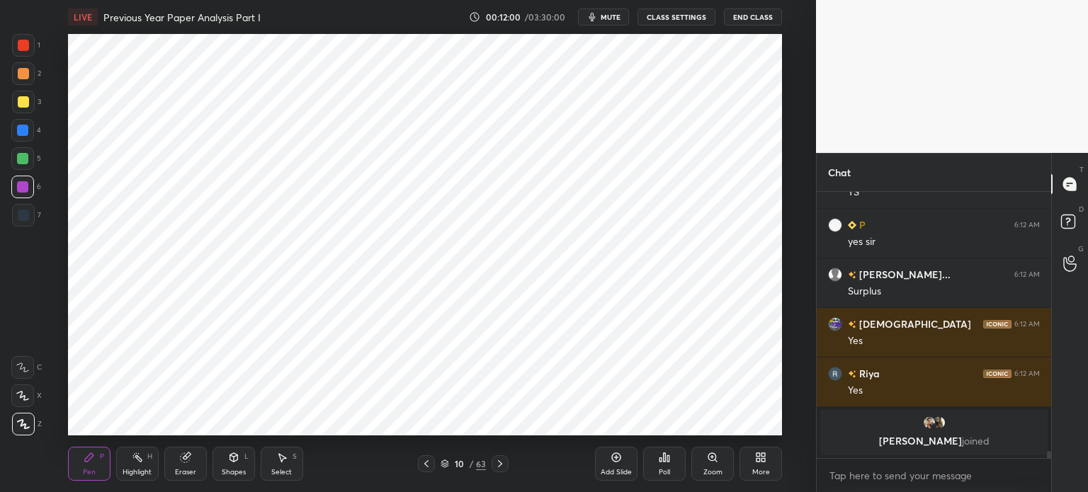
click at [14, 52] on div at bounding box center [23, 45] width 23 height 23
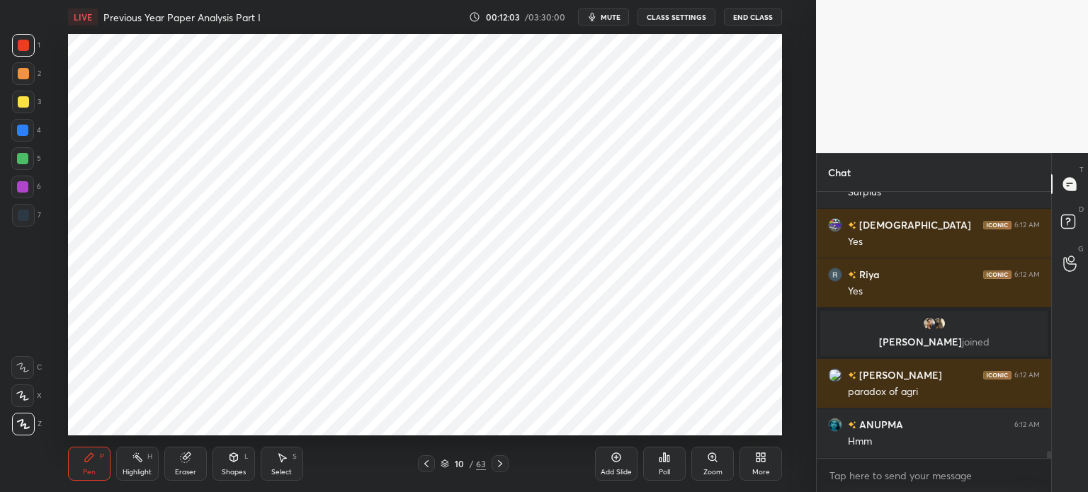
scroll to position [9530, 0]
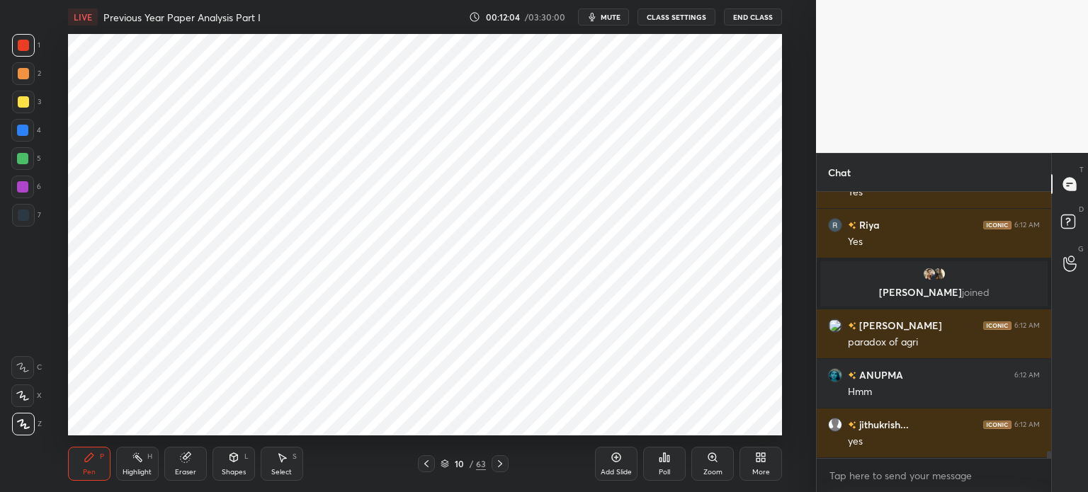
click at [185, 452] on icon at bounding box center [185, 457] width 11 height 11
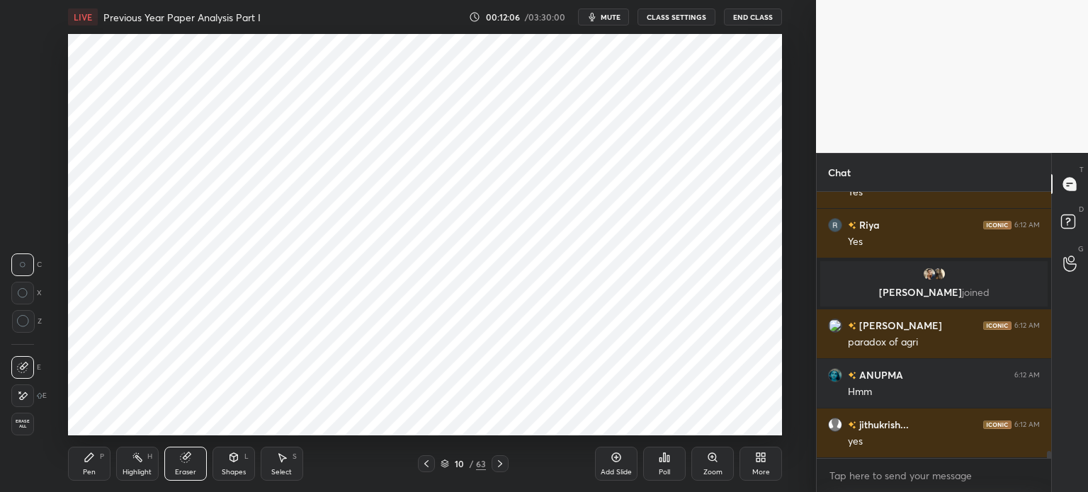
scroll to position [9564, 0]
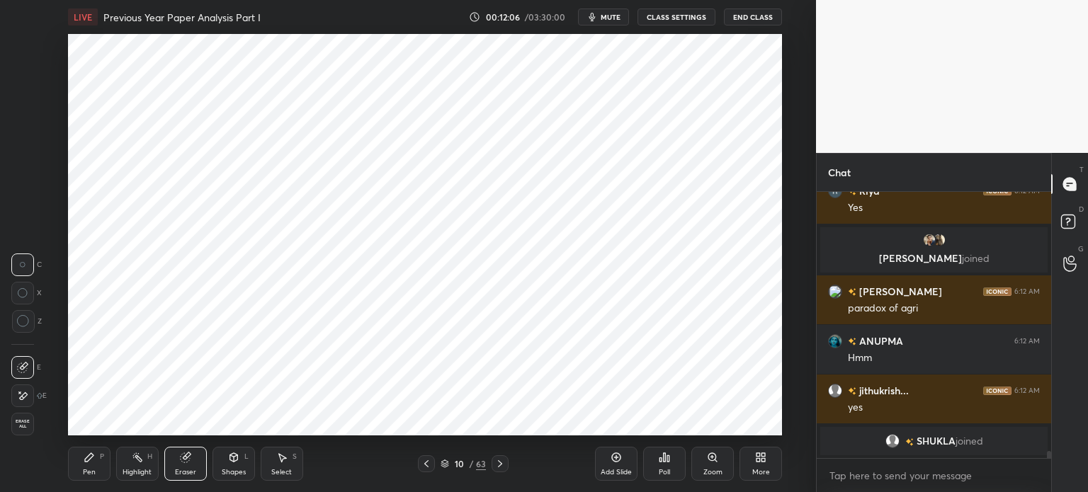
click at [93, 450] on div "Pen P" at bounding box center [89, 464] width 42 height 34
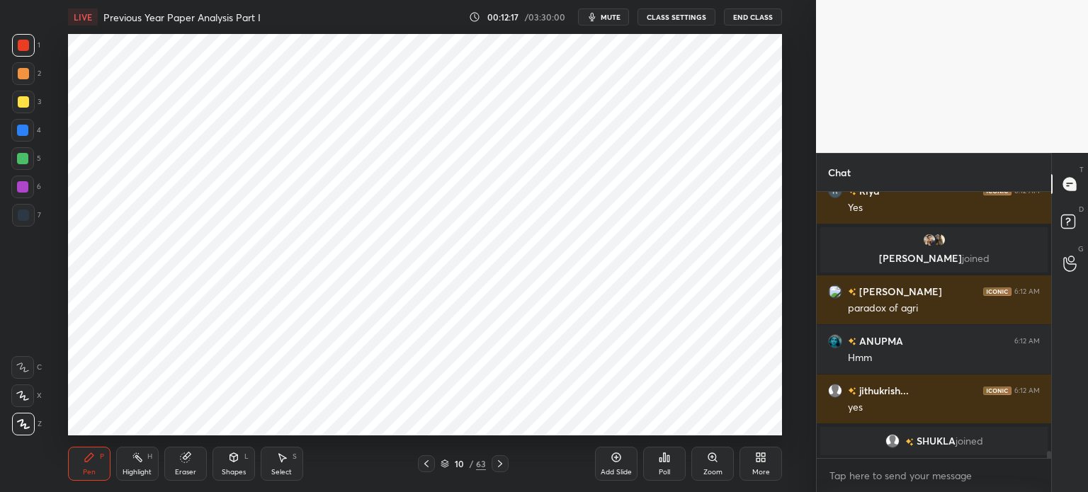
click at [13, 159] on div at bounding box center [22, 158] width 23 height 23
click at [28, 211] on div at bounding box center [23, 215] width 11 height 11
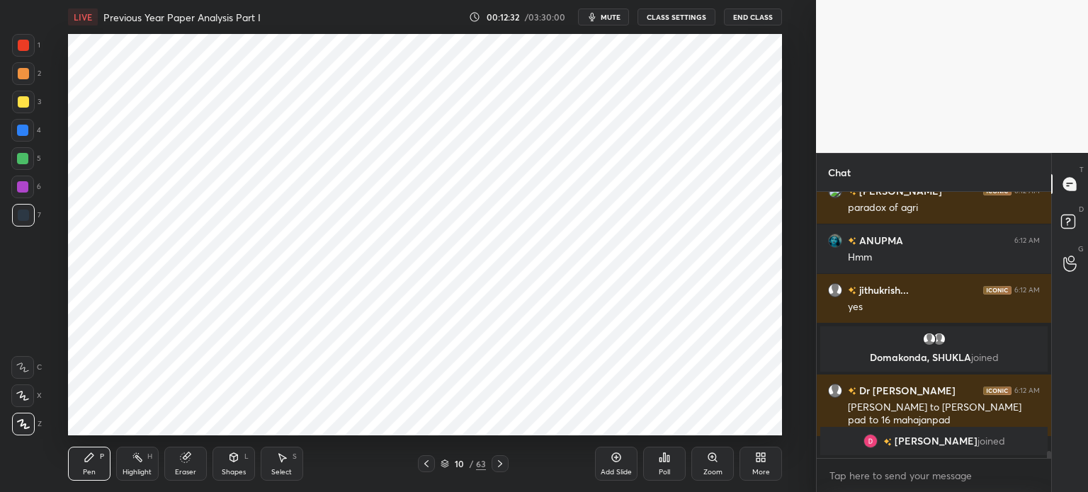
scroll to position [9675, 0]
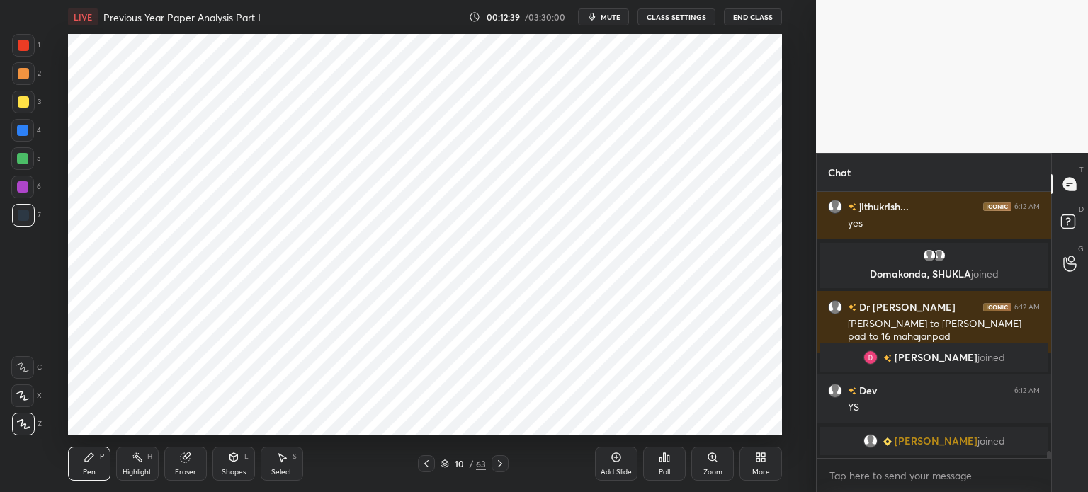
click at [29, 192] on div at bounding box center [22, 187] width 23 height 23
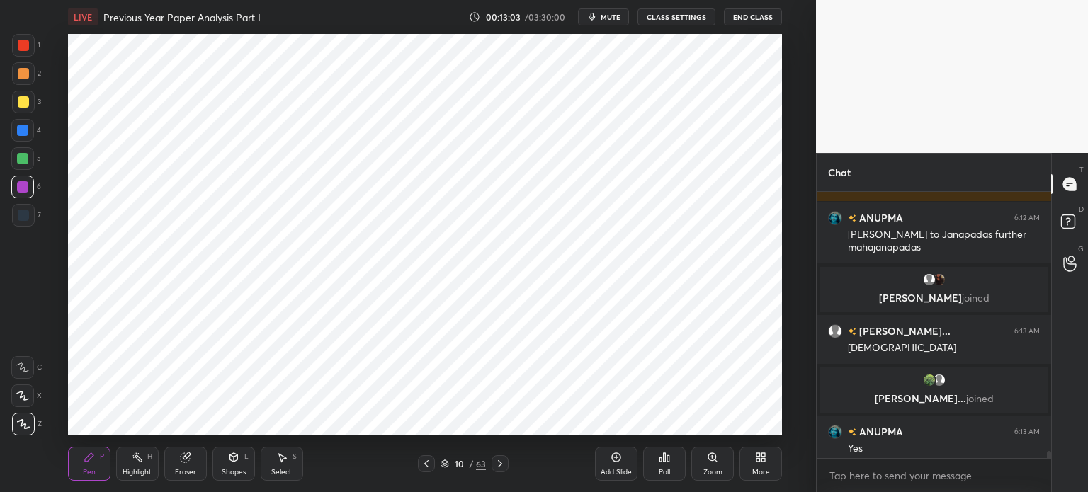
scroll to position [9924, 0]
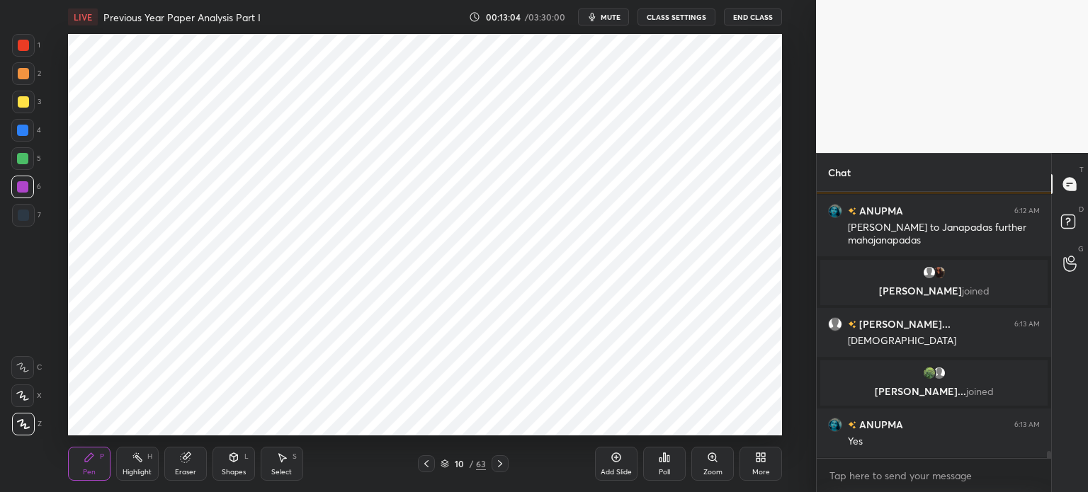
click at [28, 222] on div at bounding box center [23, 215] width 23 height 23
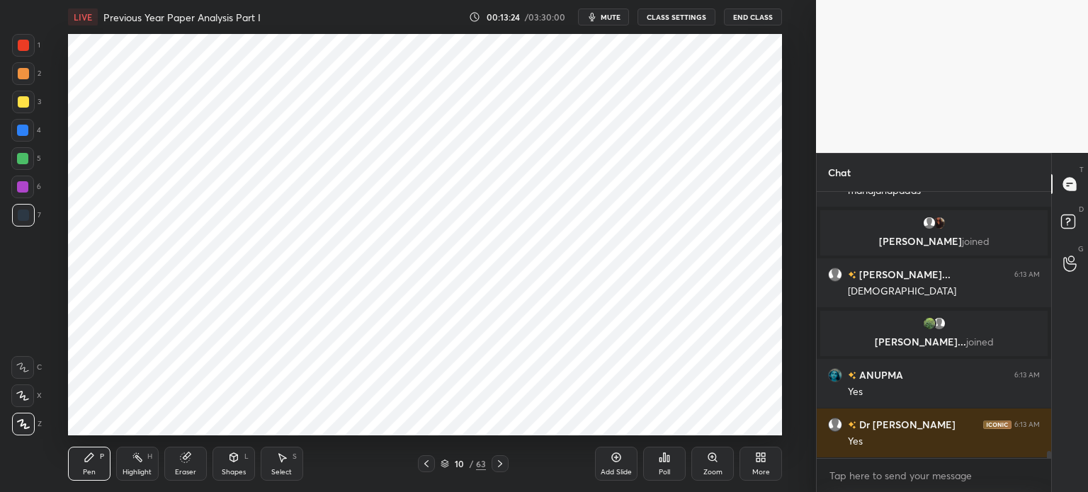
scroll to position [10023, 0]
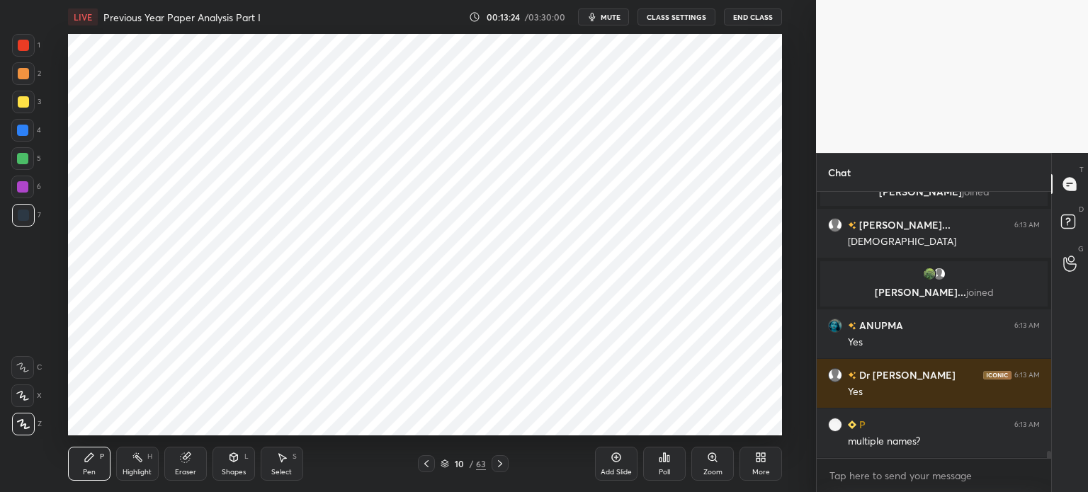
click at [21, 162] on div at bounding box center [22, 158] width 11 height 11
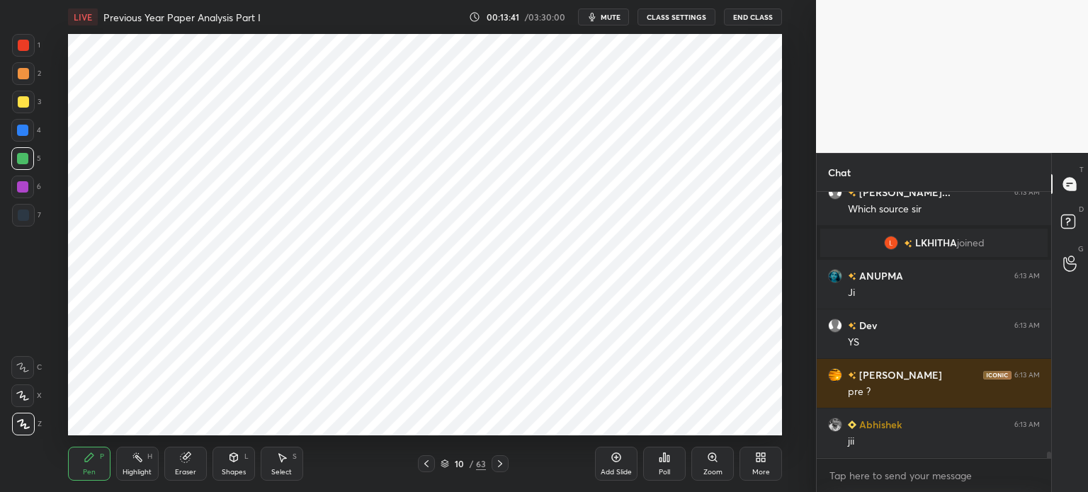
scroll to position [10303, 0]
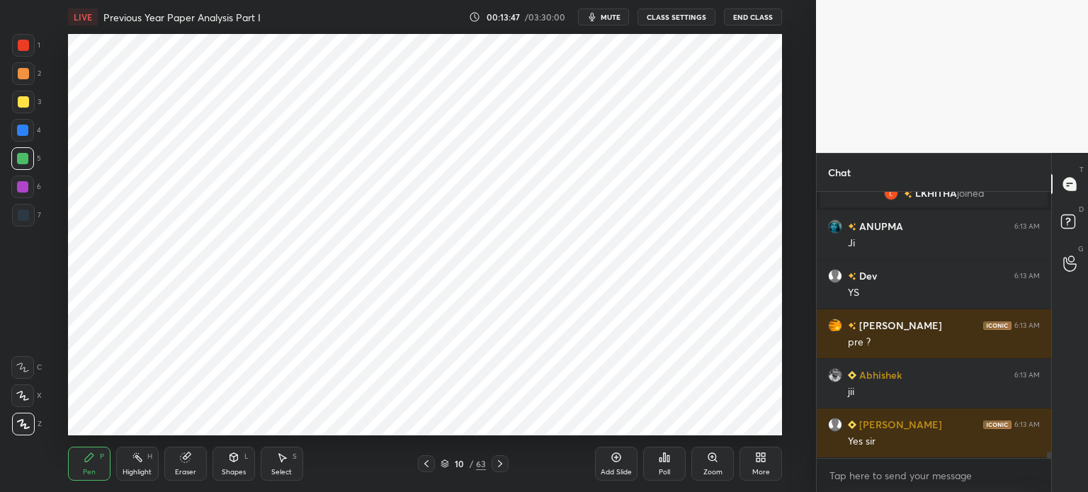
click at [28, 200] on div "6" at bounding box center [26, 190] width 30 height 28
click at [25, 67] on div at bounding box center [23, 73] width 23 height 23
click at [20, 45] on div at bounding box center [23, 45] width 11 height 11
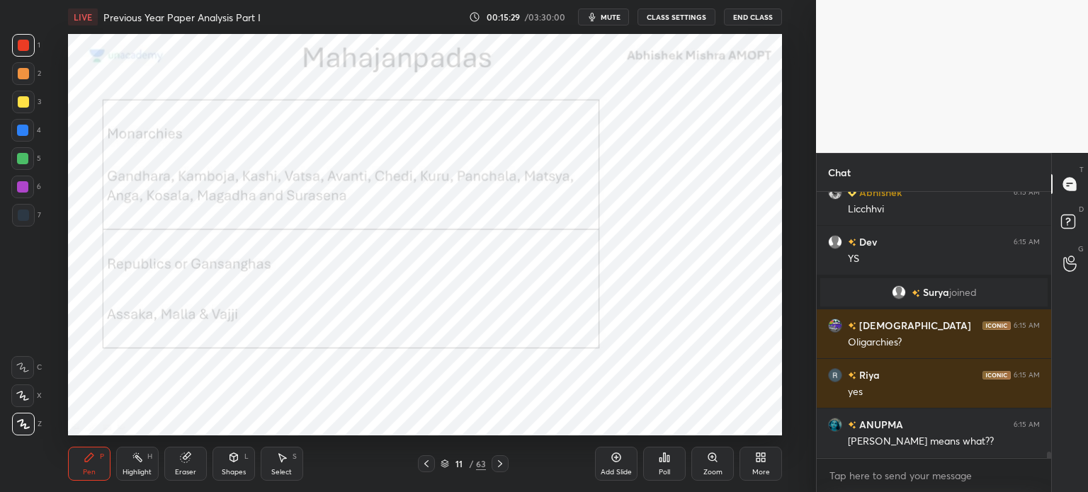
scroll to position [10990, 0]
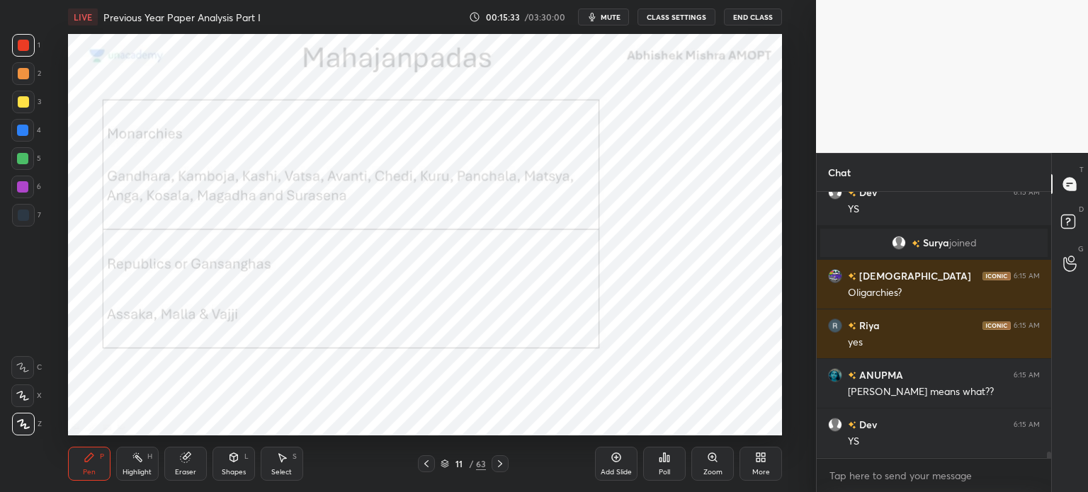
click at [20, 223] on div at bounding box center [23, 215] width 23 height 23
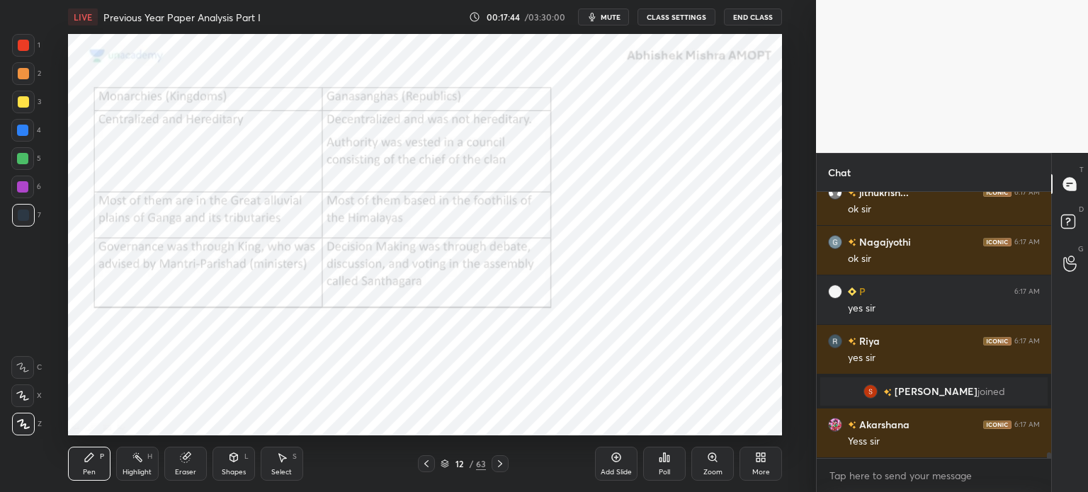
scroll to position [12180, 0]
click at [25, 55] on div at bounding box center [23, 45] width 23 height 23
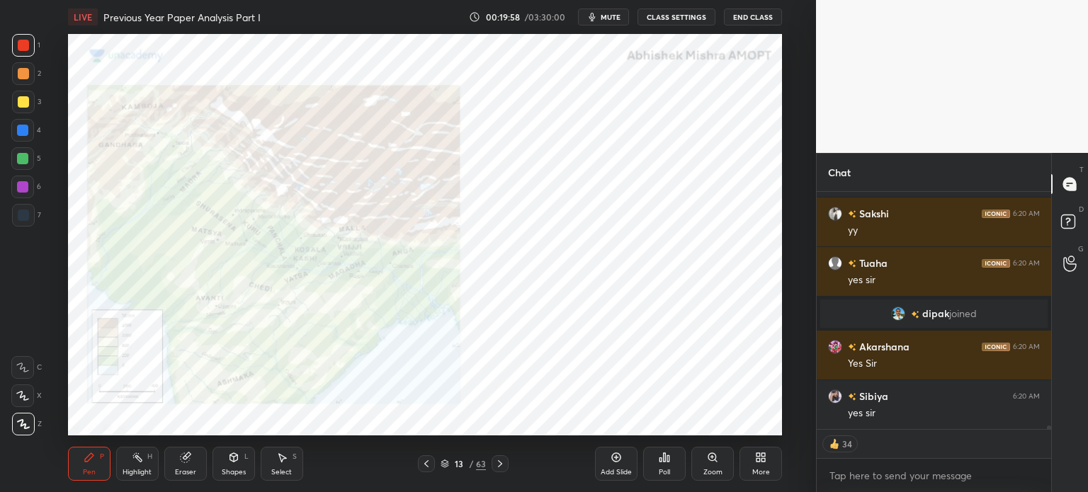
scroll to position [15678, 0]
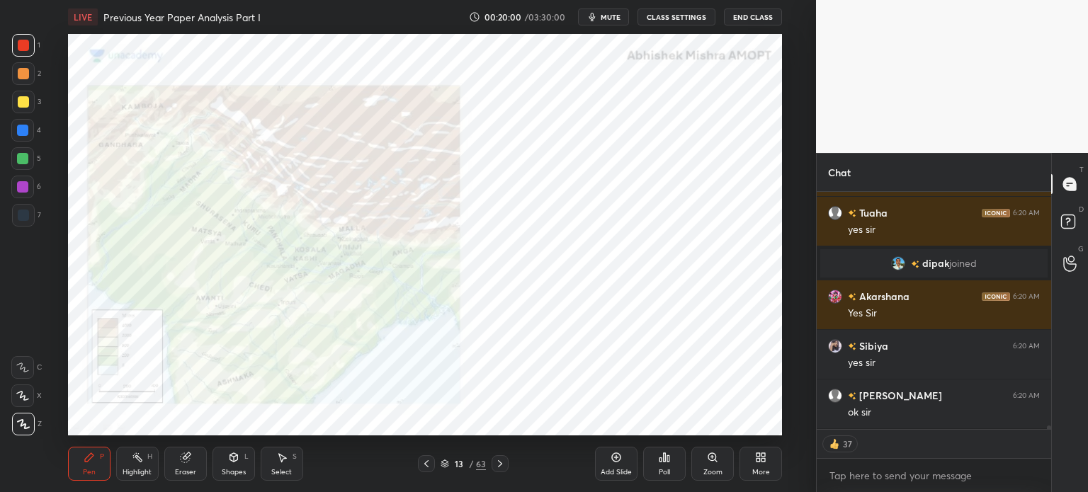
click at [19, 153] on div at bounding box center [22, 158] width 11 height 11
click at [22, 137] on div at bounding box center [22, 130] width 23 height 23
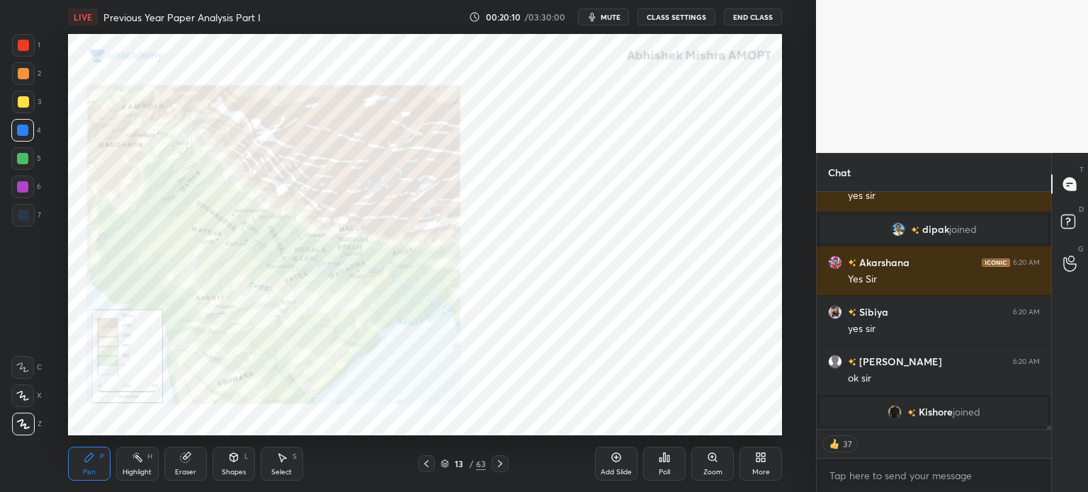
scroll to position [15683, 0]
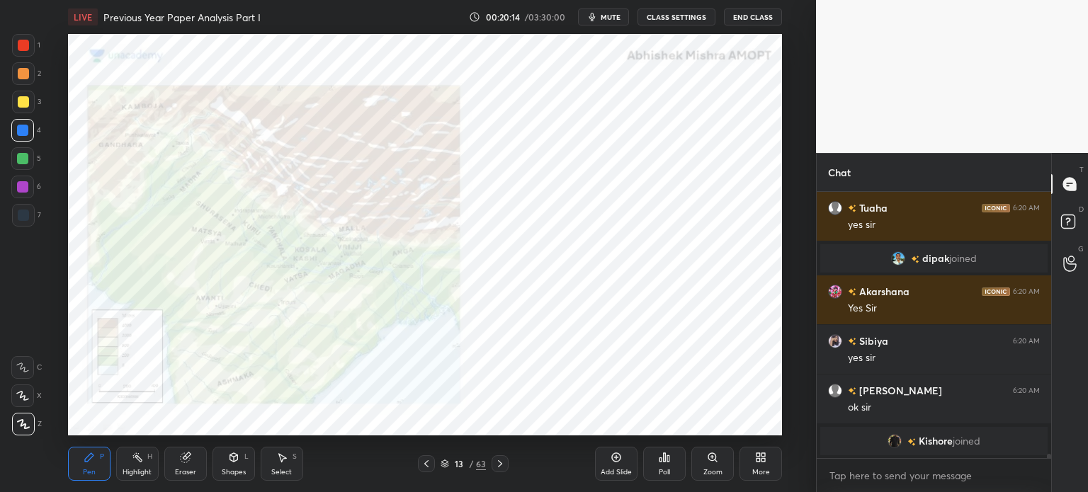
click at [23, 220] on div at bounding box center [23, 215] width 11 height 11
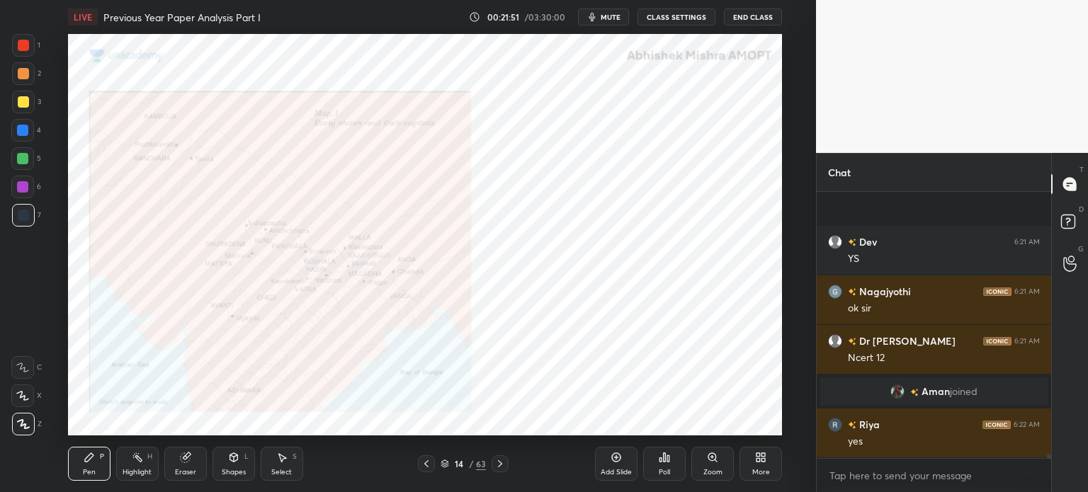
scroll to position [16329, 0]
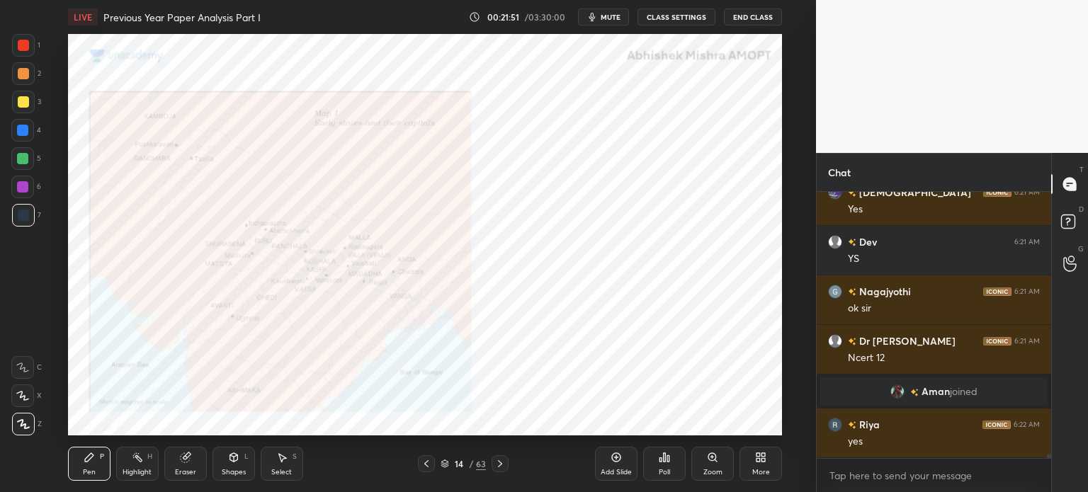
click at [25, 56] on div at bounding box center [23, 45] width 23 height 23
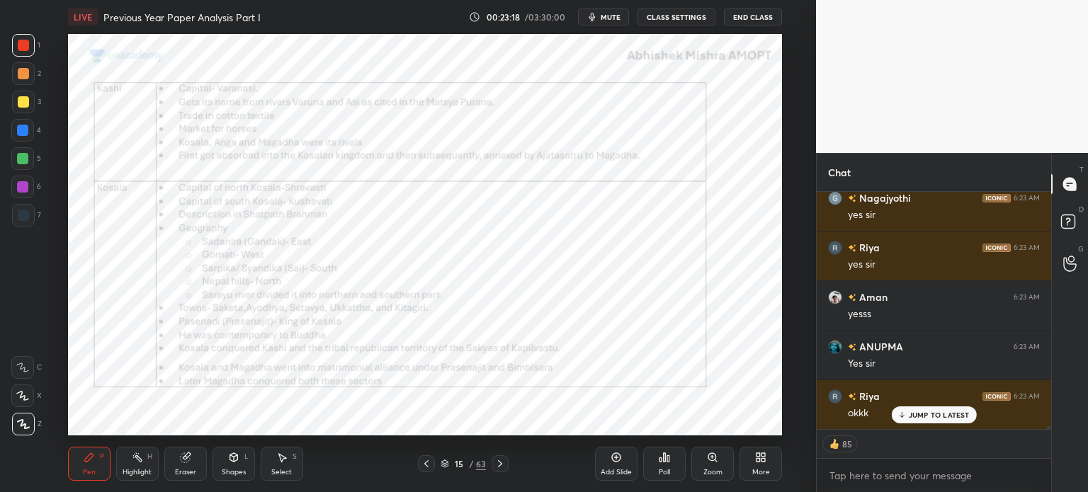
scroll to position [262, 230]
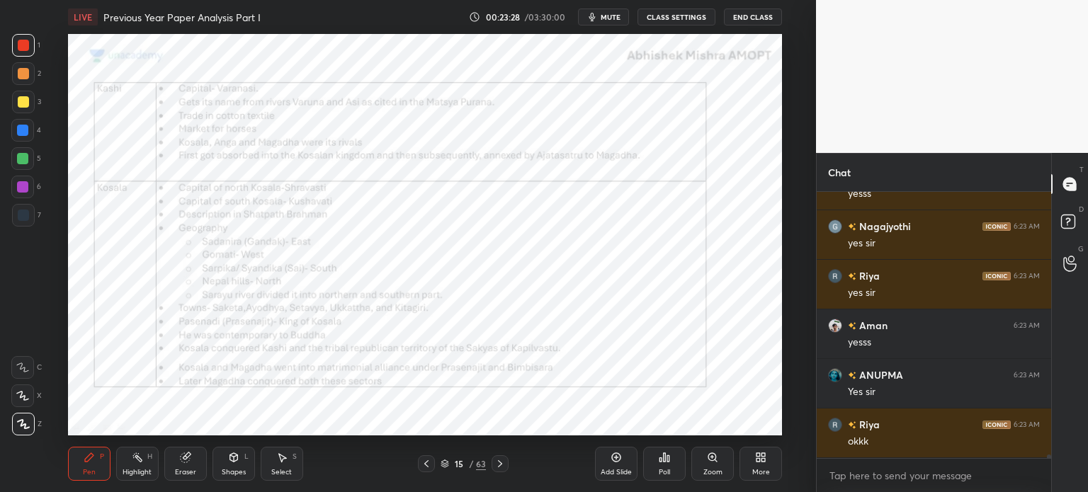
click at [28, 159] on div at bounding box center [22, 158] width 11 height 11
click at [29, 222] on div at bounding box center [23, 215] width 23 height 23
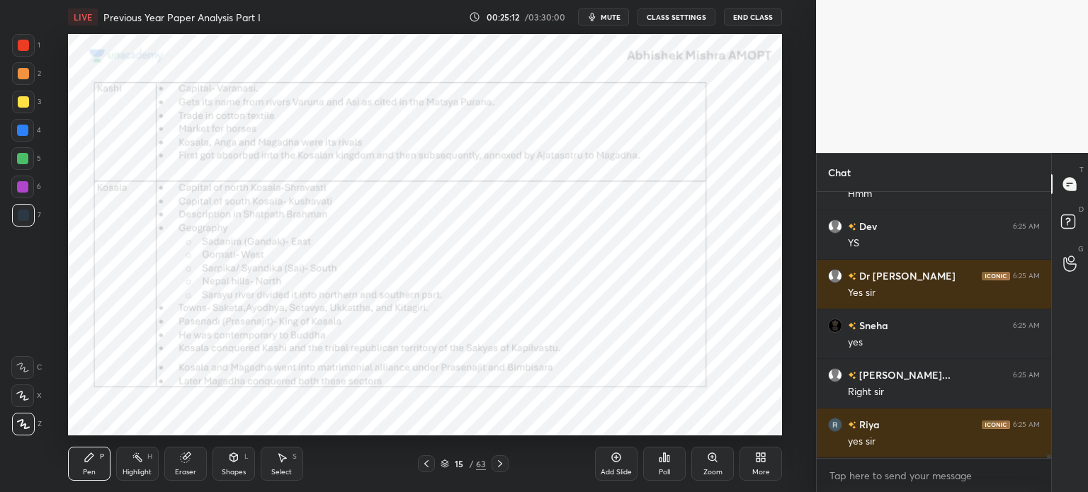
scroll to position [18835, 0]
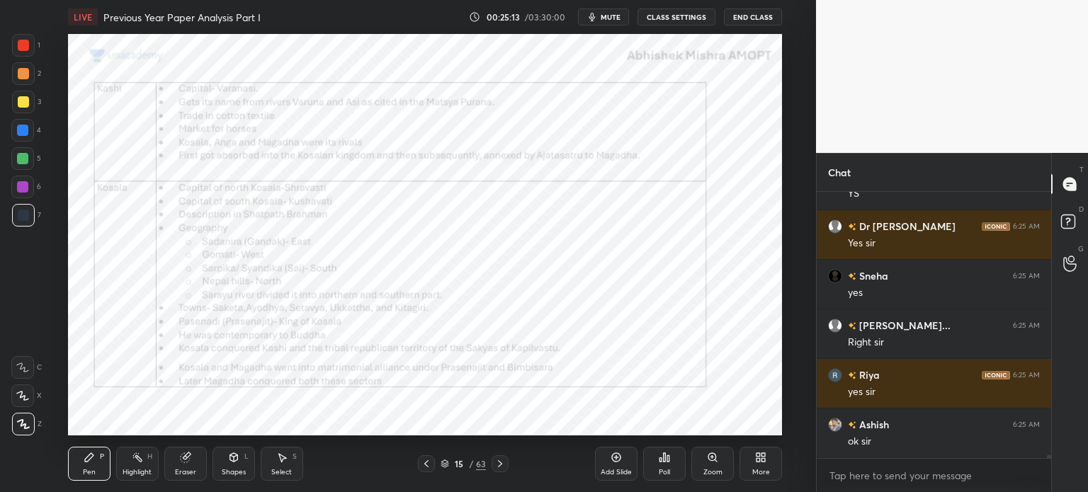
click at [23, 74] on div at bounding box center [23, 73] width 11 height 11
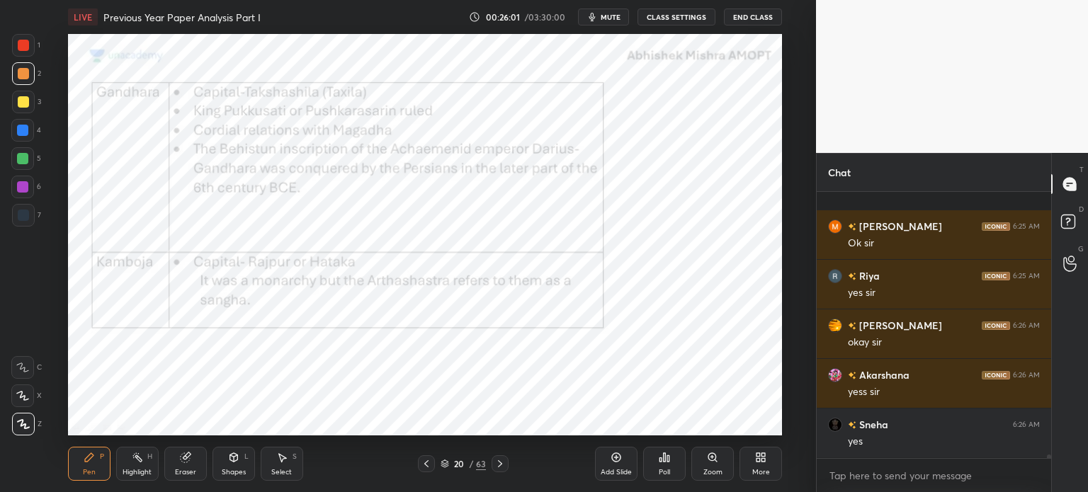
scroll to position [19521, 0]
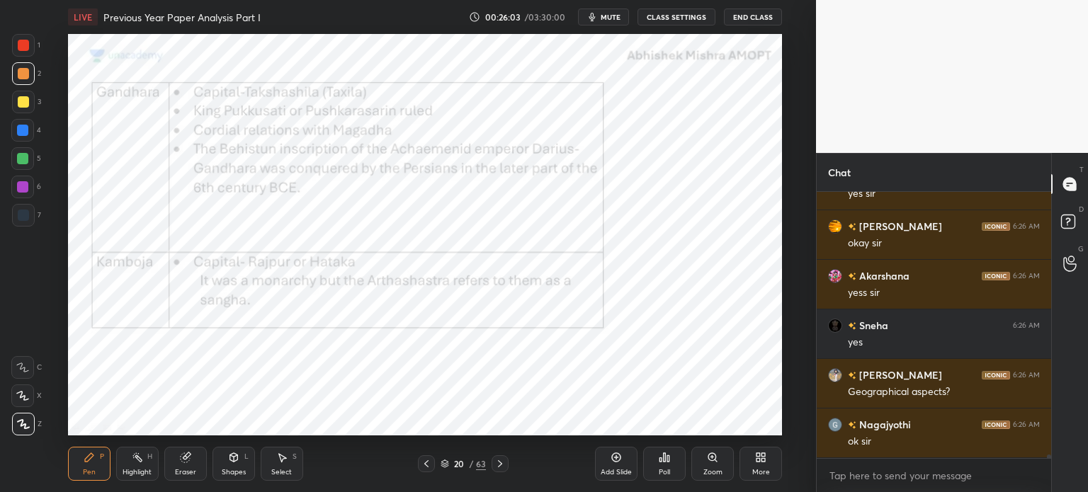
click at [615, 471] on div "Add Slide" at bounding box center [615, 472] width 31 height 7
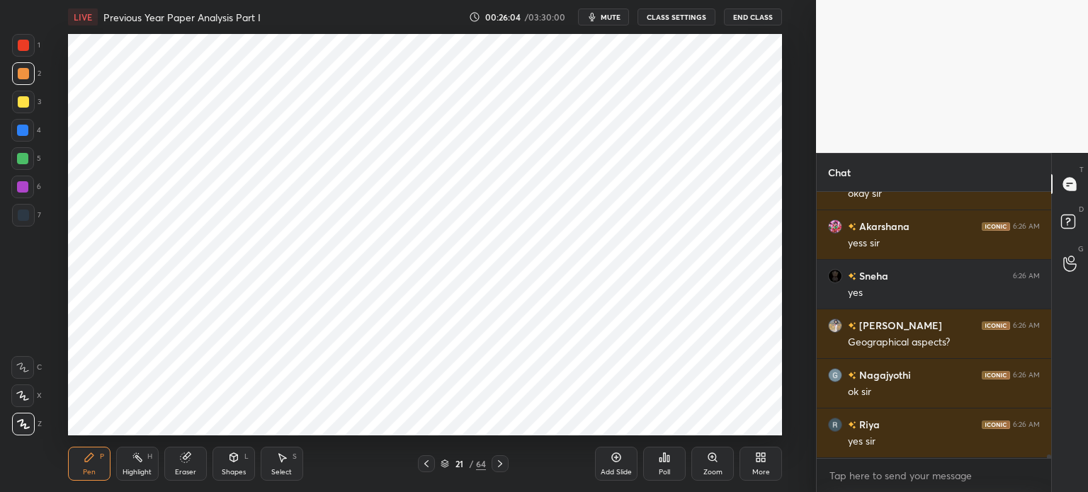
click at [22, 210] on div at bounding box center [23, 215] width 11 height 11
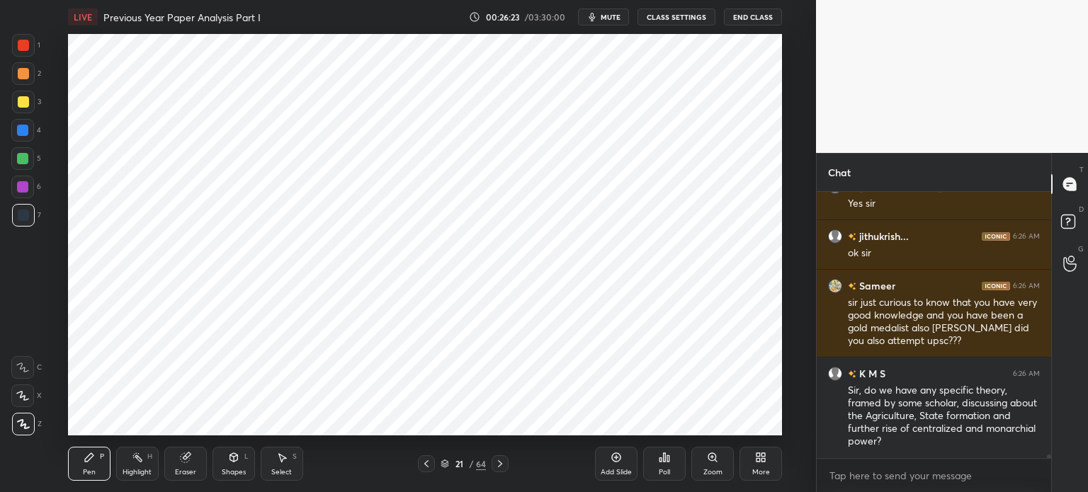
scroll to position [19957, 0]
click at [21, 164] on div at bounding box center [22, 158] width 23 height 23
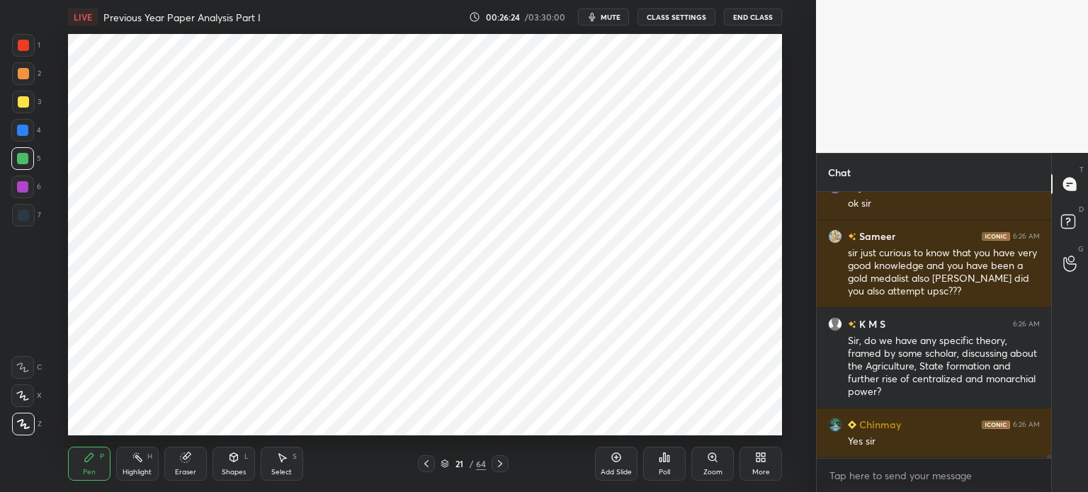
scroll to position [20006, 0]
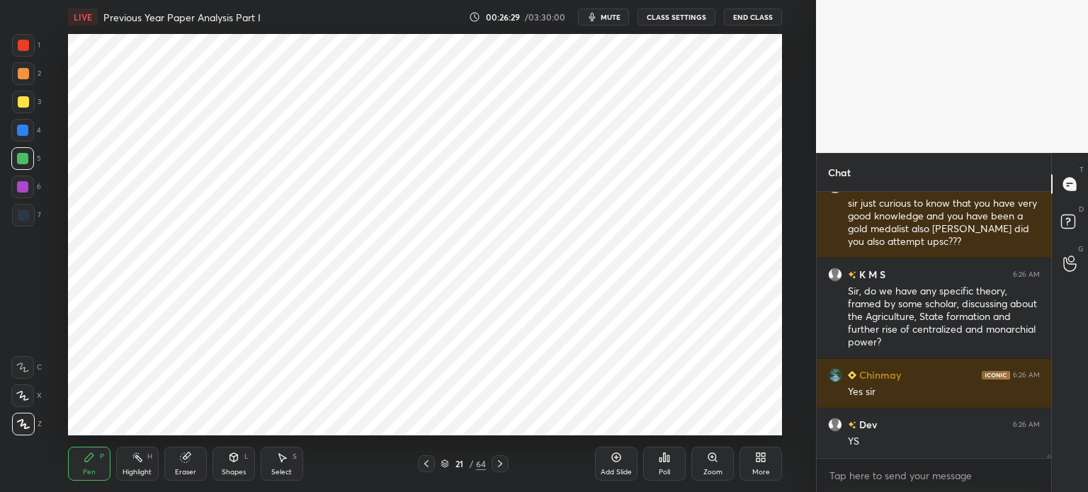
click at [30, 223] on div at bounding box center [23, 215] width 23 height 23
click at [24, 69] on div at bounding box center [23, 73] width 11 height 11
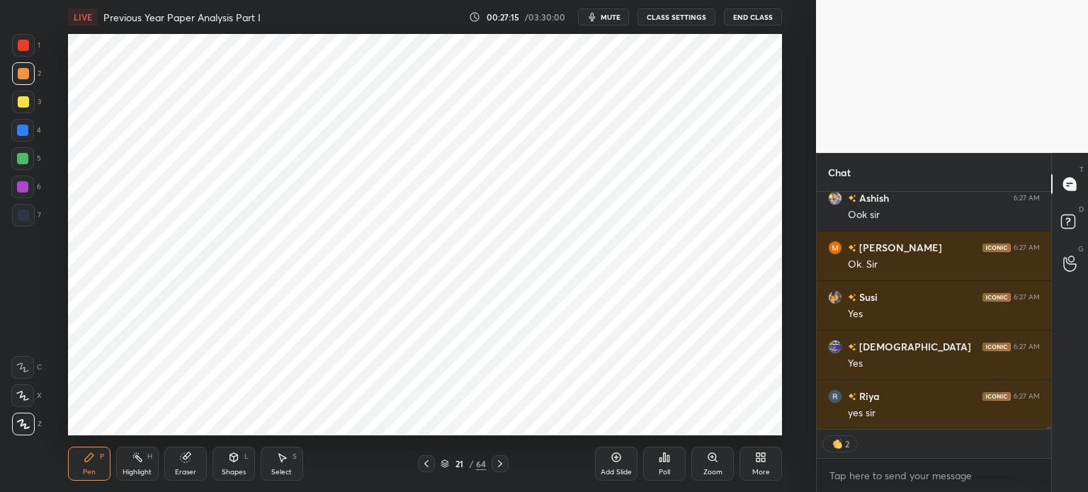
scroll to position [20867, 0]
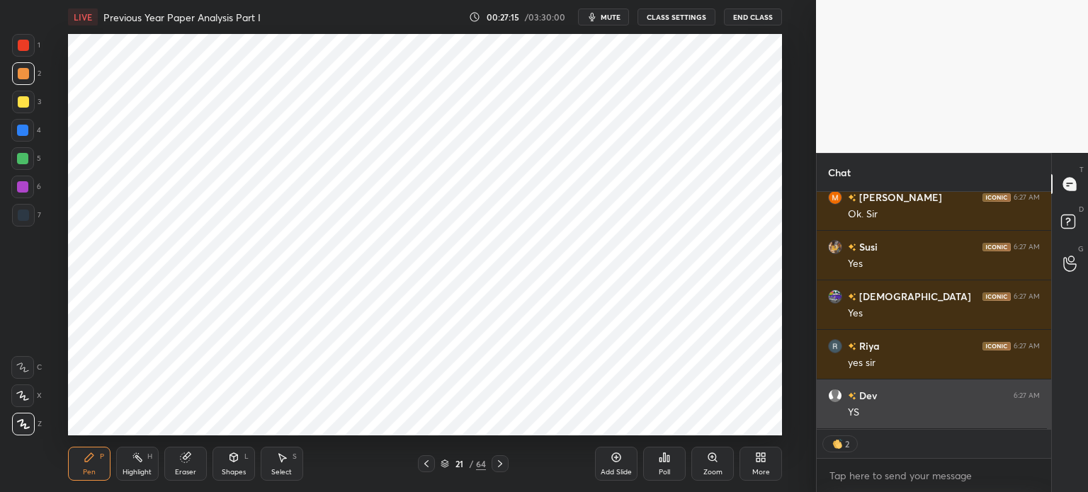
click at [906, 415] on div "YS" at bounding box center [944, 413] width 192 height 14
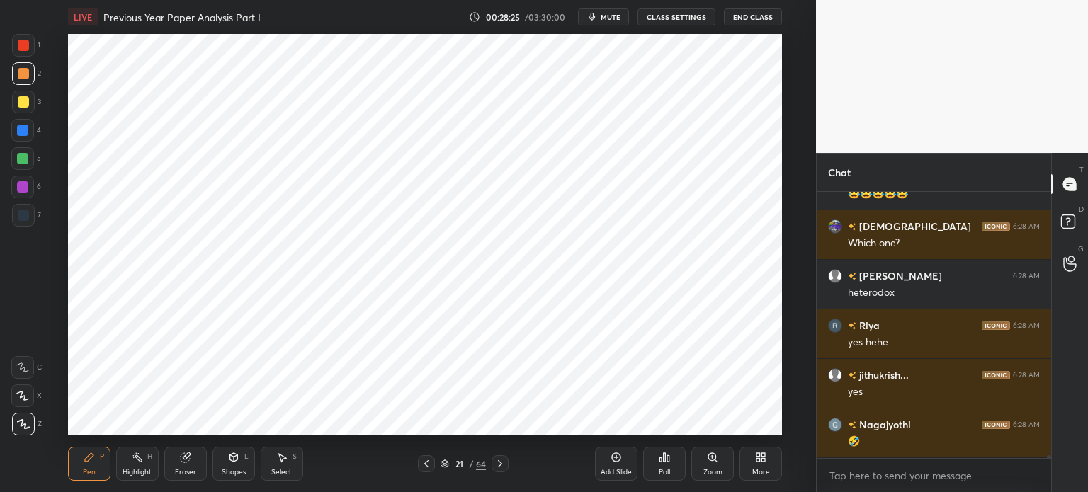
scroll to position [23201, 0]
click at [615, 464] on div "Add Slide" at bounding box center [616, 464] width 42 height 34
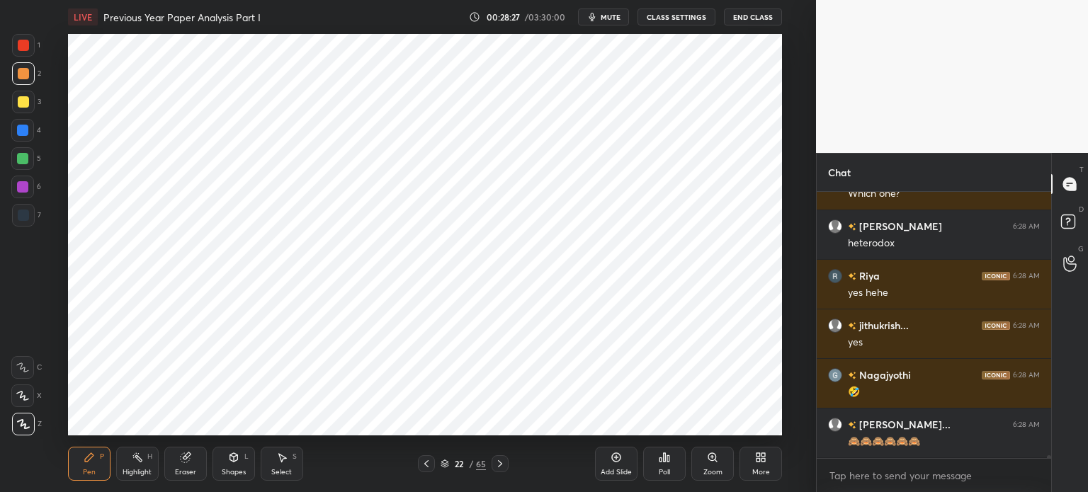
click at [31, 229] on div "7" at bounding box center [26, 218] width 29 height 28
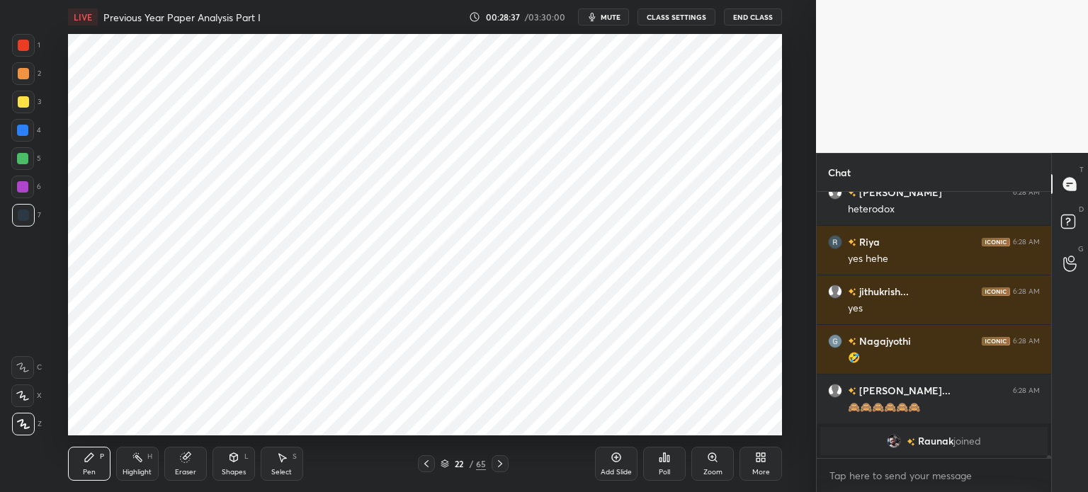
scroll to position [21972, 0]
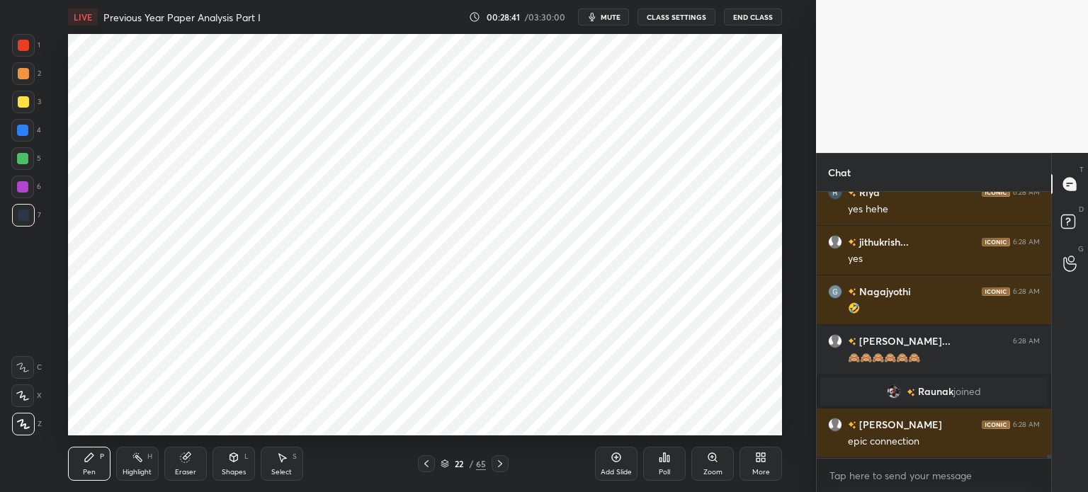
click at [22, 188] on div at bounding box center [22, 186] width 11 height 11
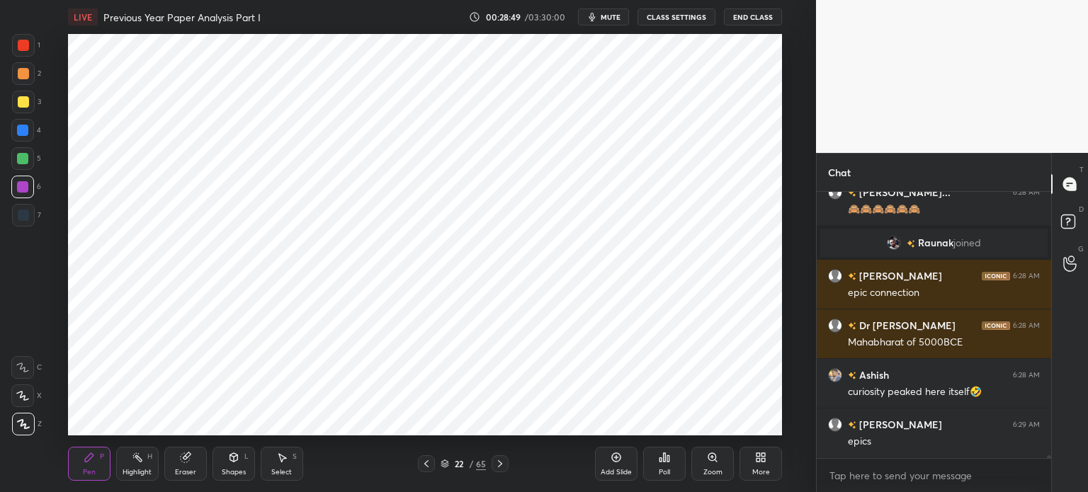
scroll to position [22170, 0]
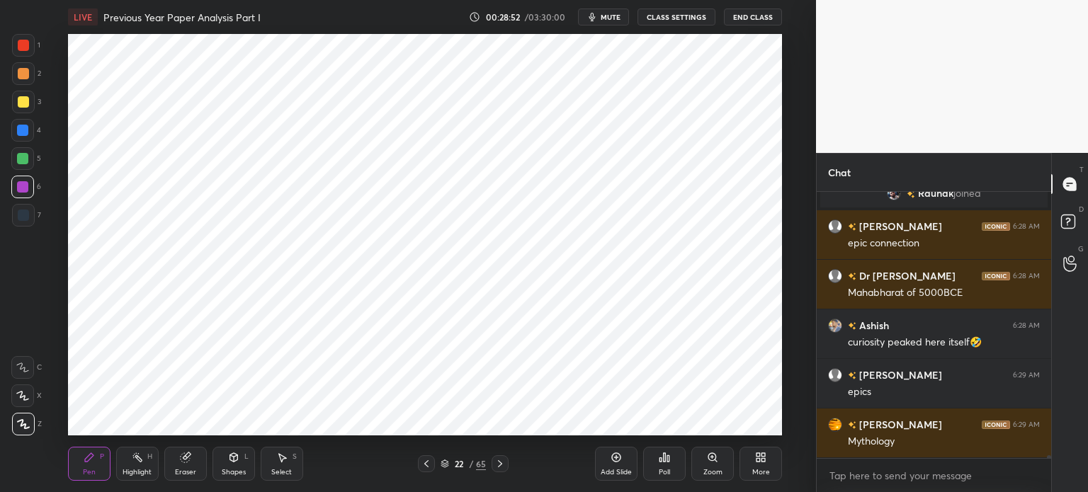
click at [22, 153] on div at bounding box center [22, 158] width 11 height 11
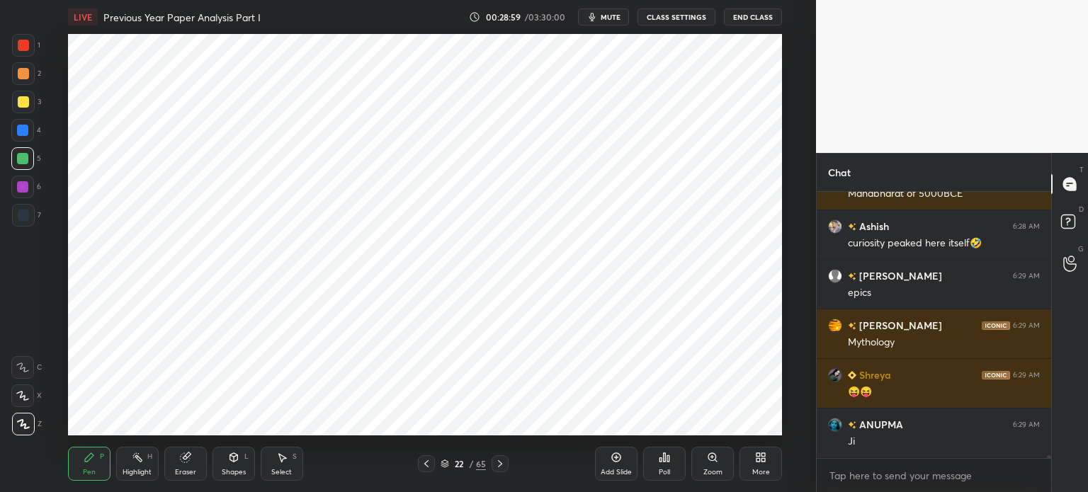
scroll to position [22319, 0]
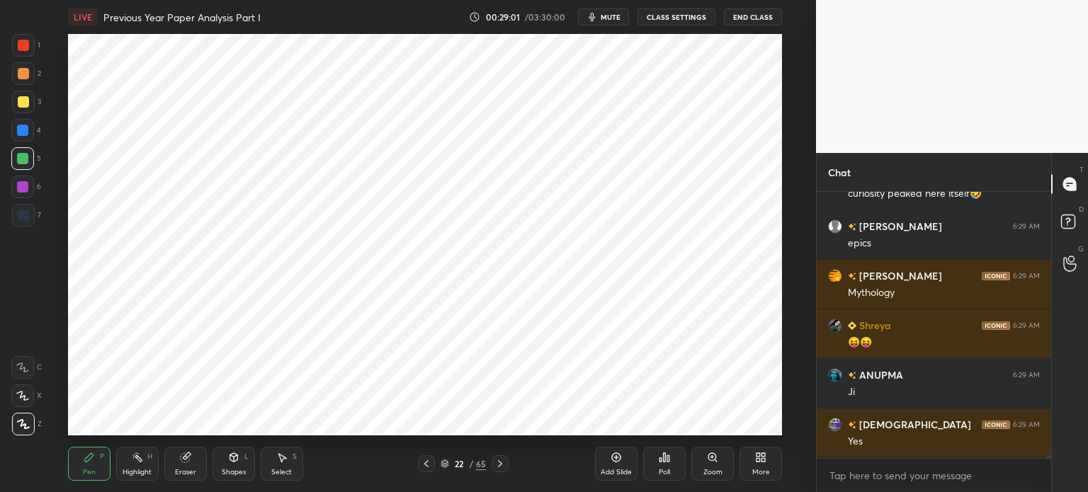
click at [28, 188] on div at bounding box center [22, 187] width 23 height 23
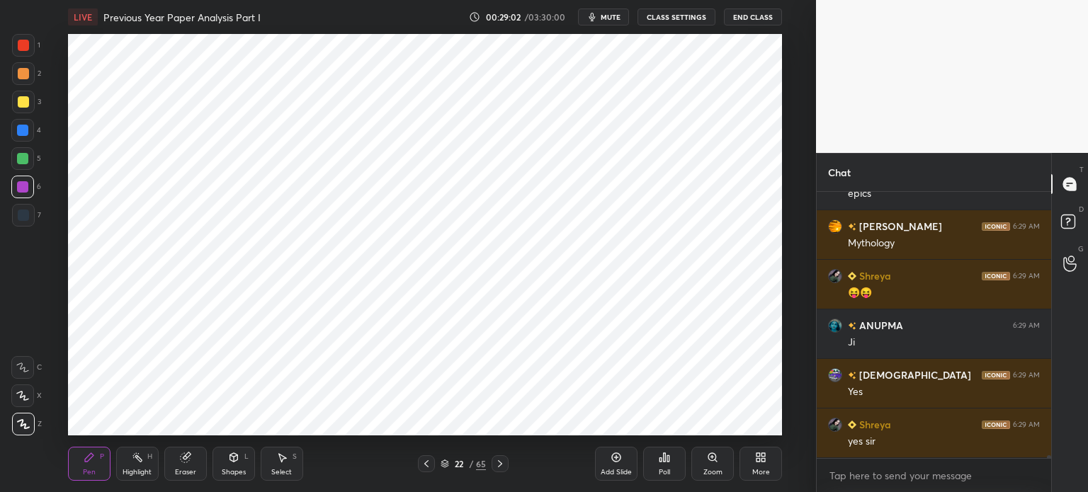
scroll to position [22418, 0]
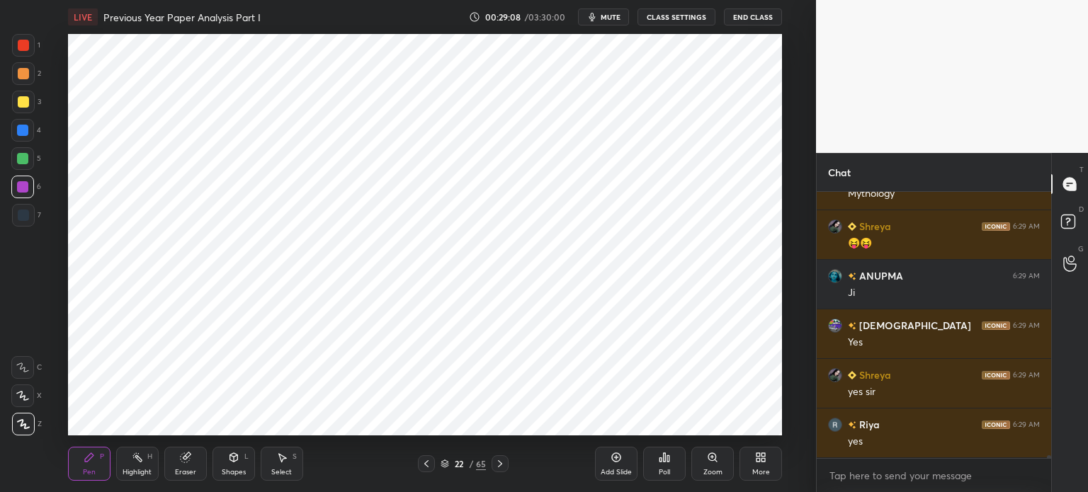
click at [29, 205] on div at bounding box center [23, 215] width 23 height 23
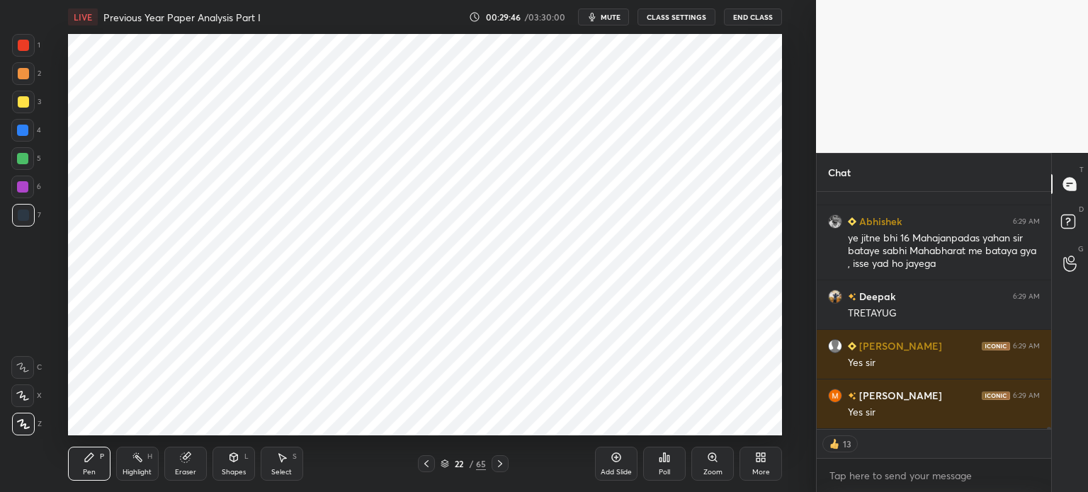
scroll to position [22943, 0]
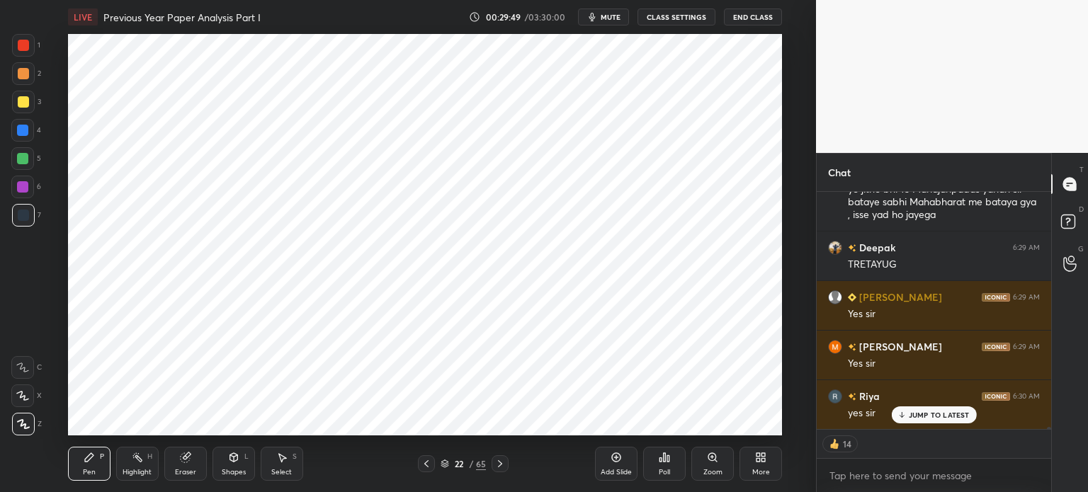
click at [25, 165] on div at bounding box center [22, 158] width 23 height 23
click at [15, 134] on div at bounding box center [22, 130] width 23 height 23
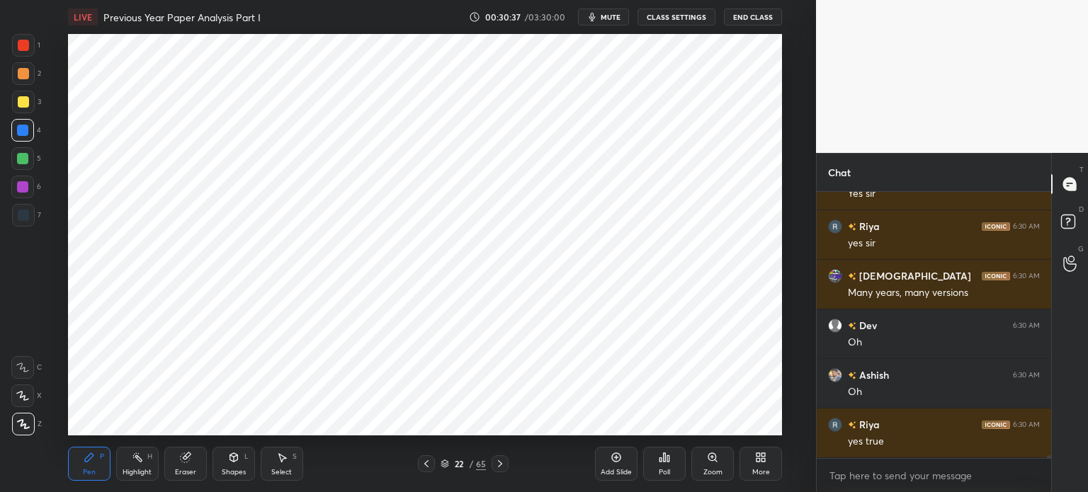
scroll to position [23163, 0]
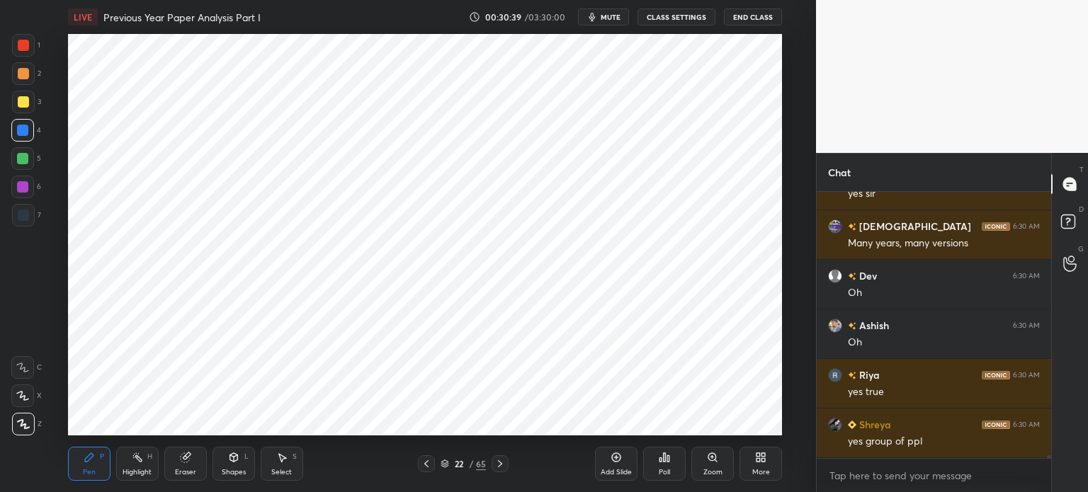
click at [25, 183] on div at bounding box center [22, 186] width 11 height 11
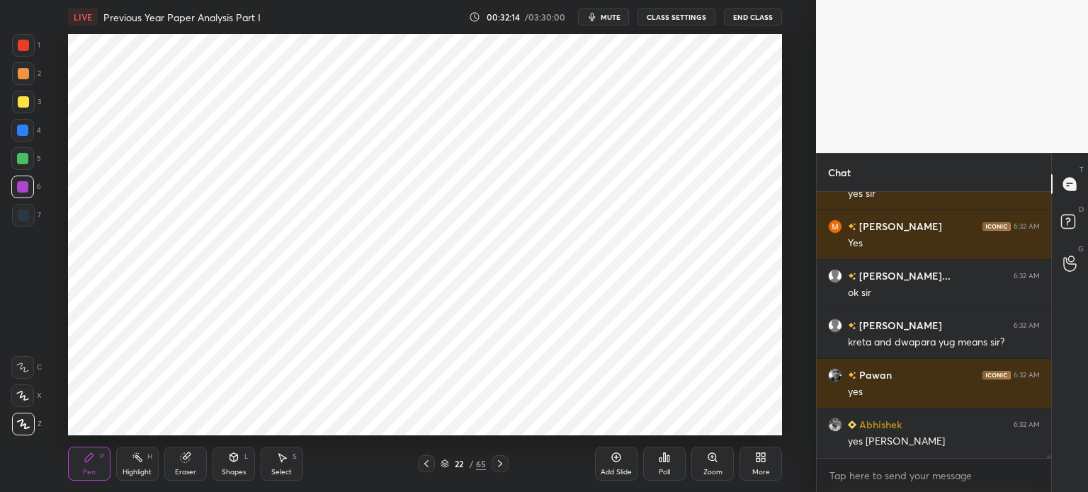
scroll to position [24011, 0]
click at [618, 465] on div "Add Slide" at bounding box center [616, 464] width 42 height 34
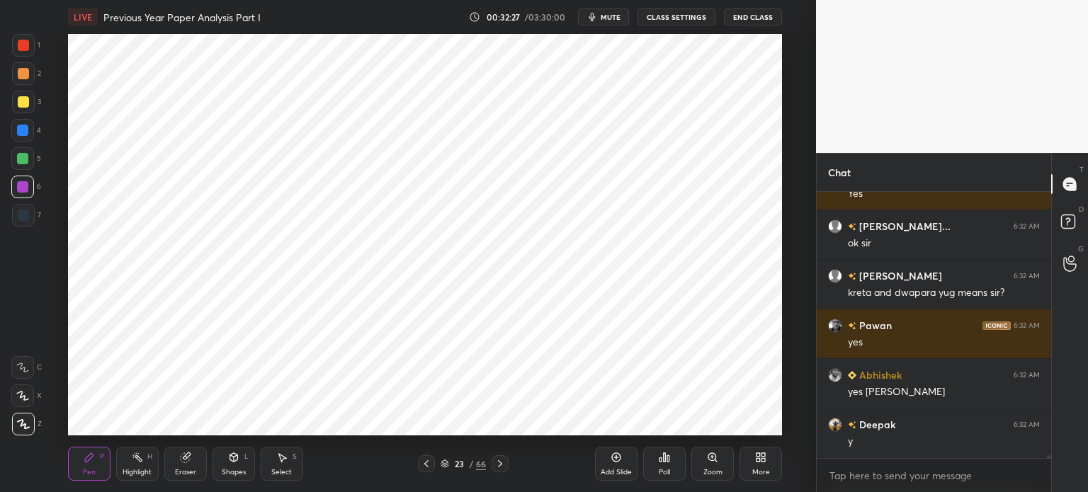
scroll to position [24060, 0]
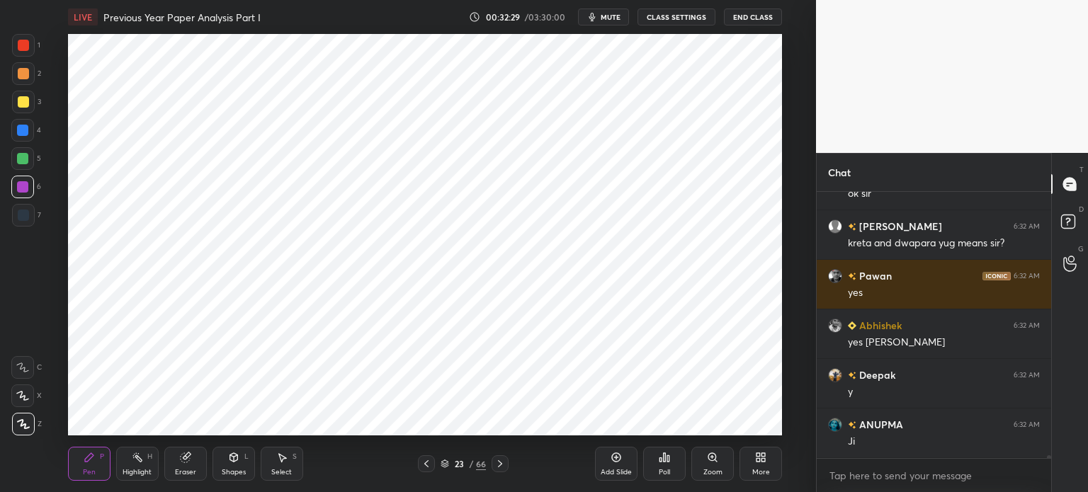
click at [23, 221] on div at bounding box center [23, 215] width 23 height 23
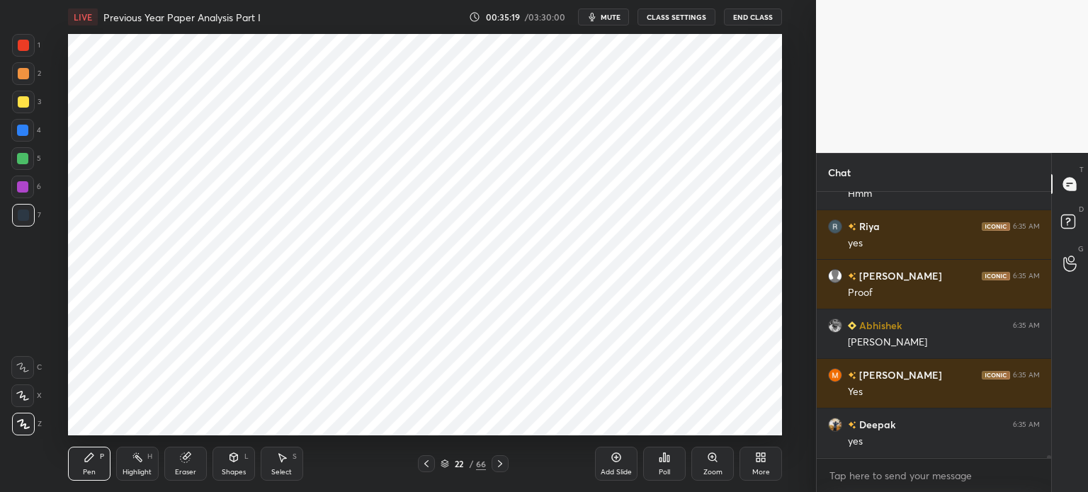
scroll to position [26110, 0]
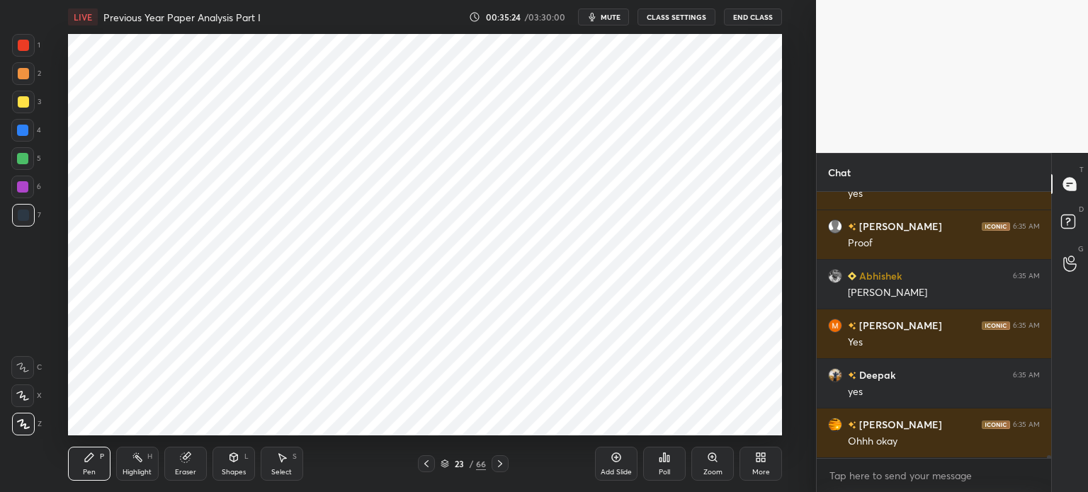
click at [615, 452] on icon at bounding box center [615, 457] width 11 height 11
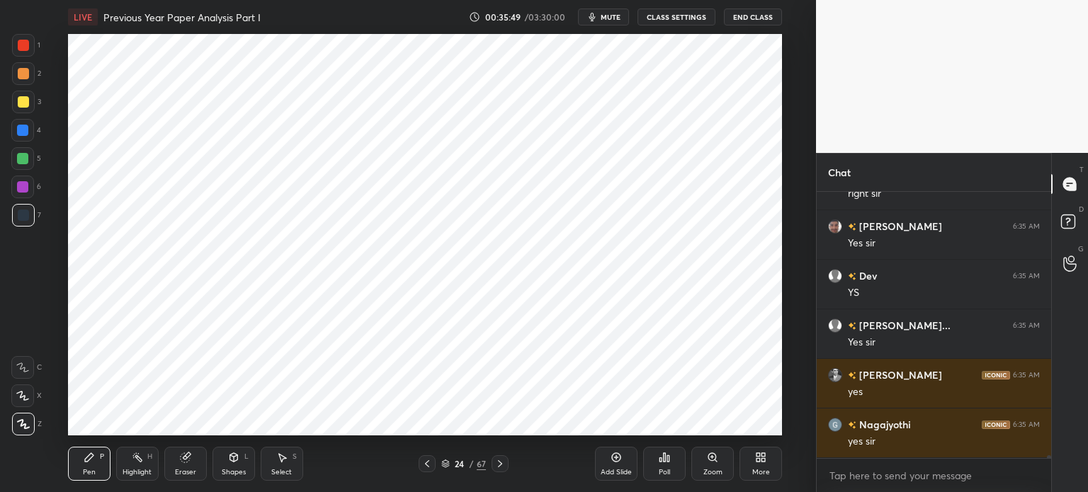
scroll to position [26519, 0]
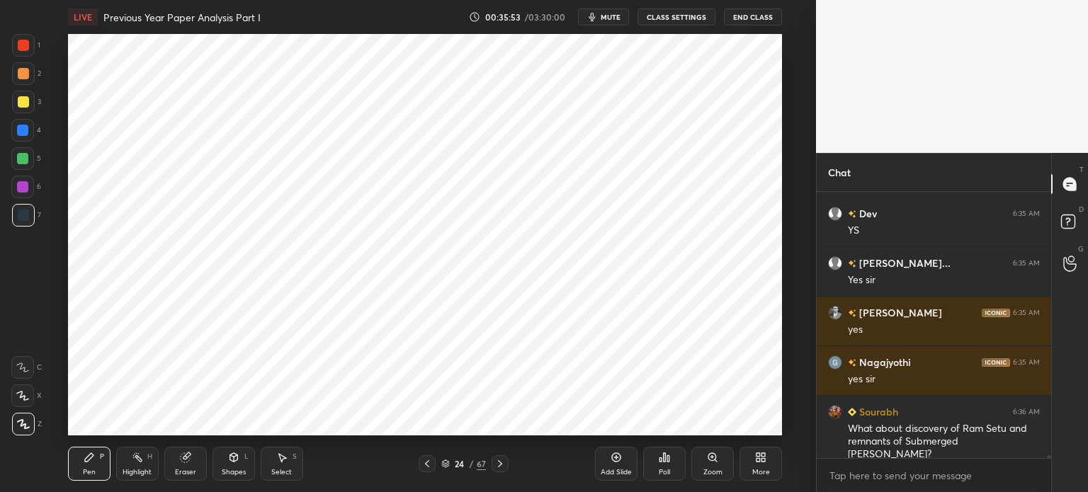
click at [25, 195] on div at bounding box center [22, 187] width 23 height 23
click at [25, 77] on div at bounding box center [23, 73] width 11 height 11
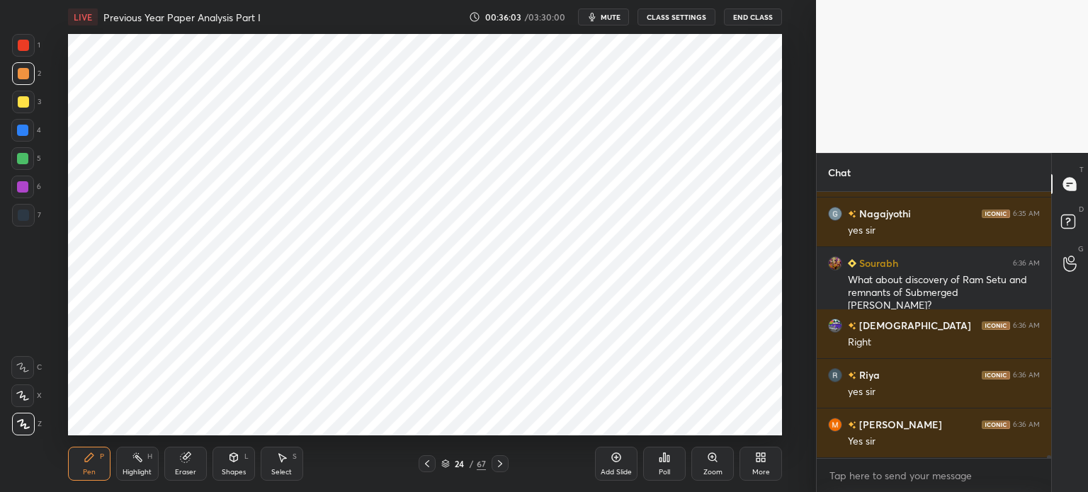
scroll to position [26701, 0]
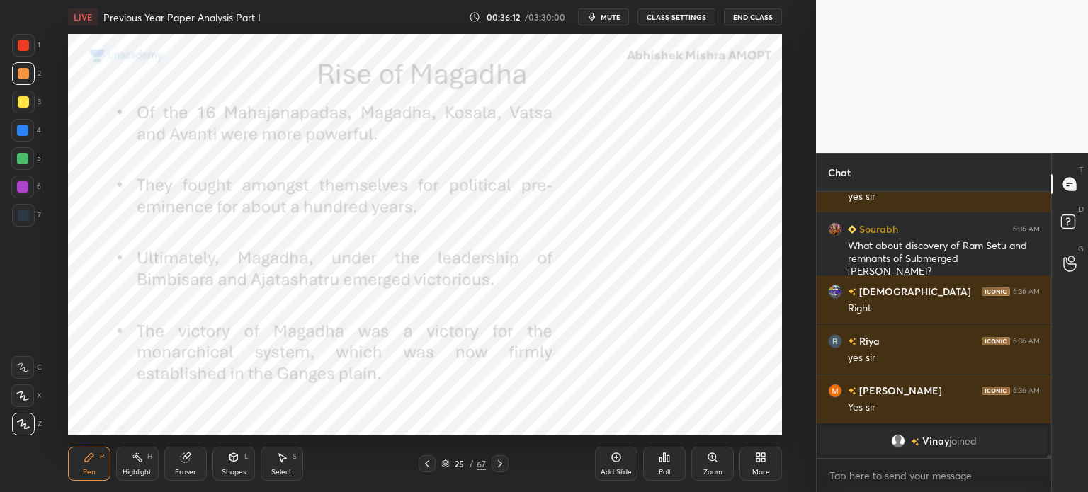
click at [20, 52] on div at bounding box center [23, 45] width 23 height 23
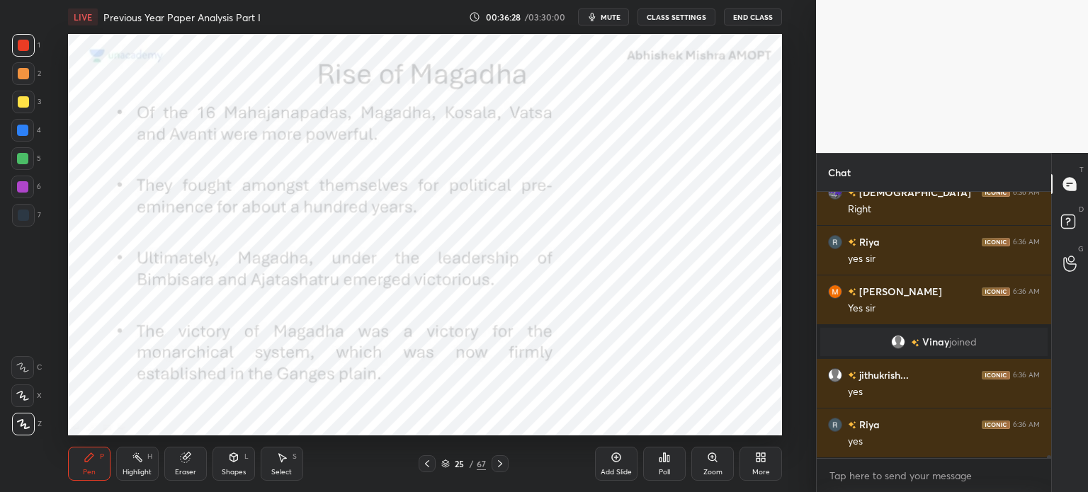
scroll to position [26424, 0]
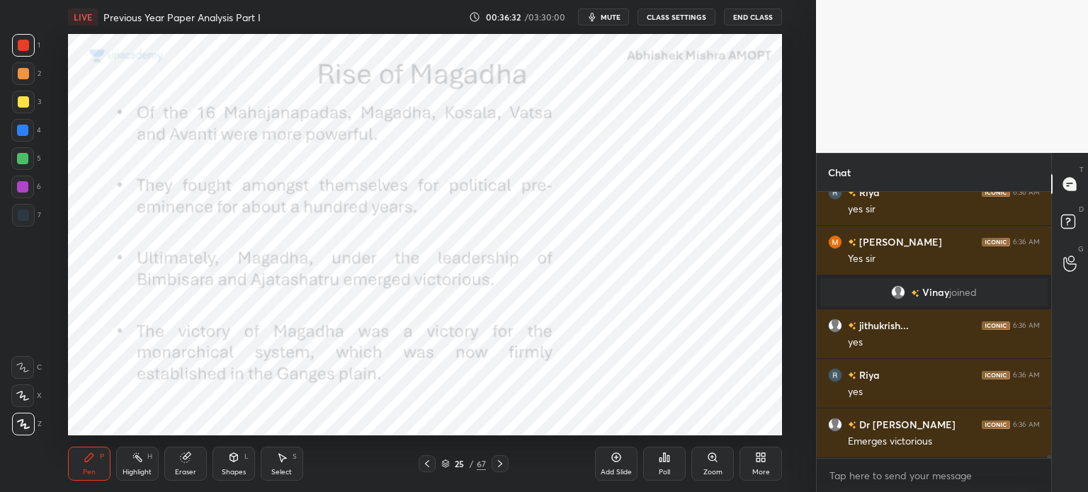
click at [614, 467] on div "Add Slide" at bounding box center [616, 464] width 42 height 34
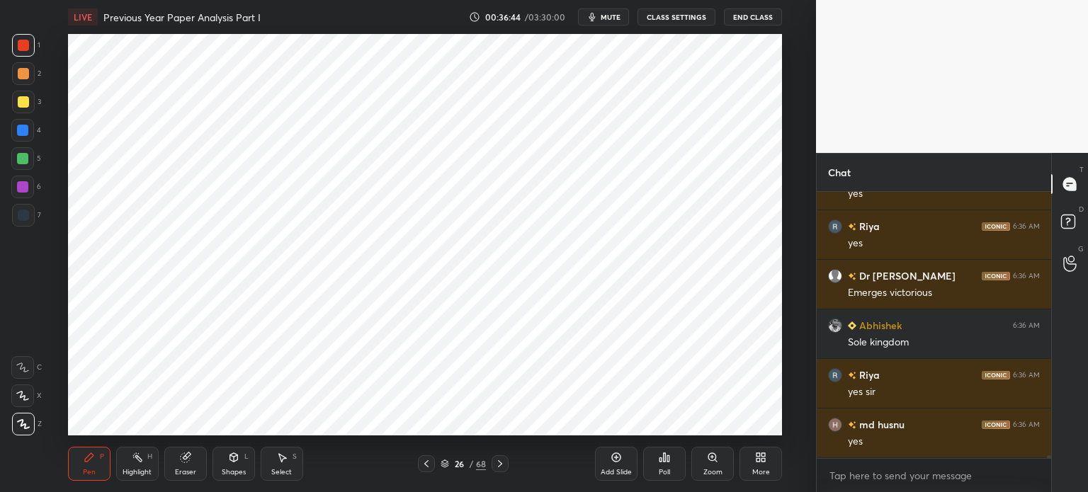
scroll to position [26622, 0]
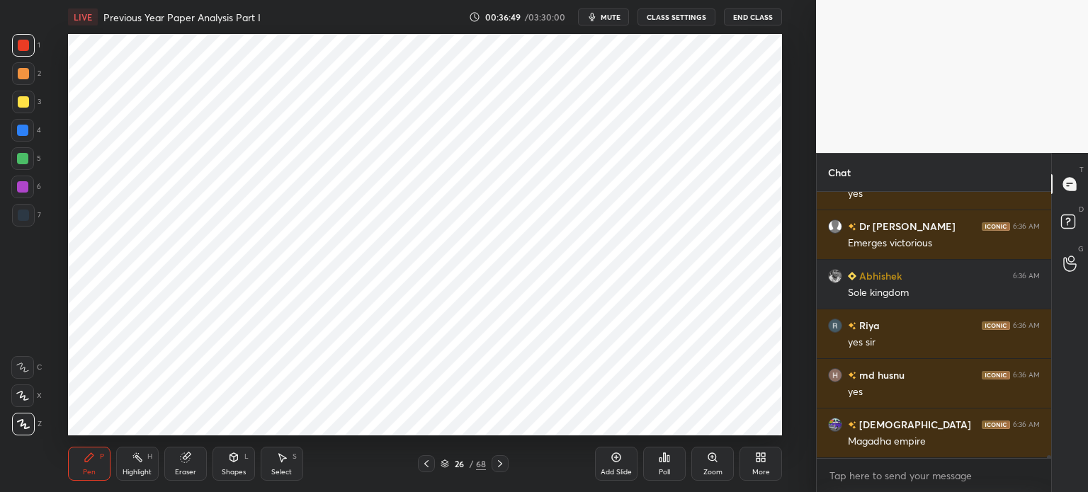
click at [25, 185] on div at bounding box center [22, 186] width 11 height 11
click at [26, 223] on div at bounding box center [23, 215] width 23 height 23
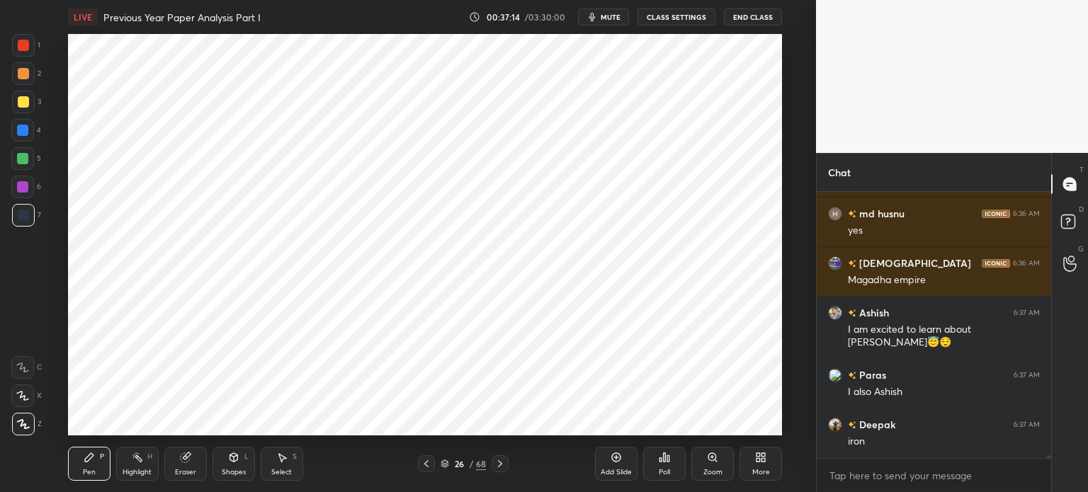
scroll to position [26932, 0]
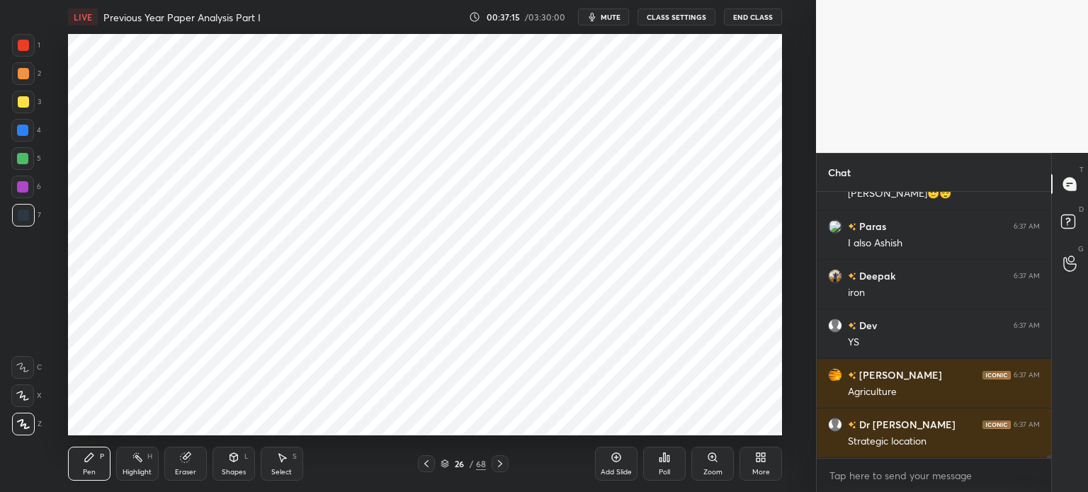
click at [612, 461] on icon at bounding box center [615, 457] width 11 height 11
click at [28, 74] on div at bounding box center [23, 73] width 23 height 23
click at [23, 47] on div at bounding box center [23, 45] width 11 height 11
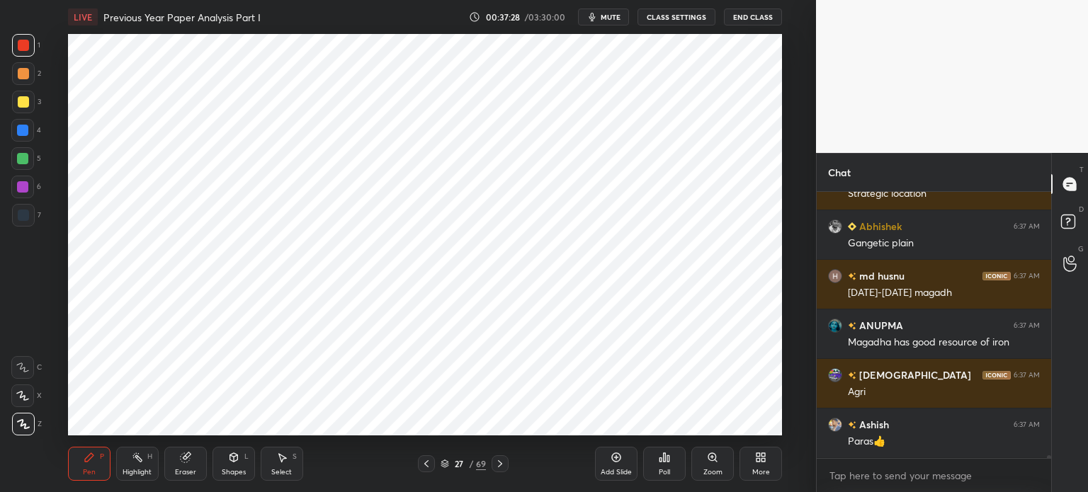
scroll to position [27230, 0]
click at [185, 470] on div "Eraser" at bounding box center [185, 472] width 21 height 7
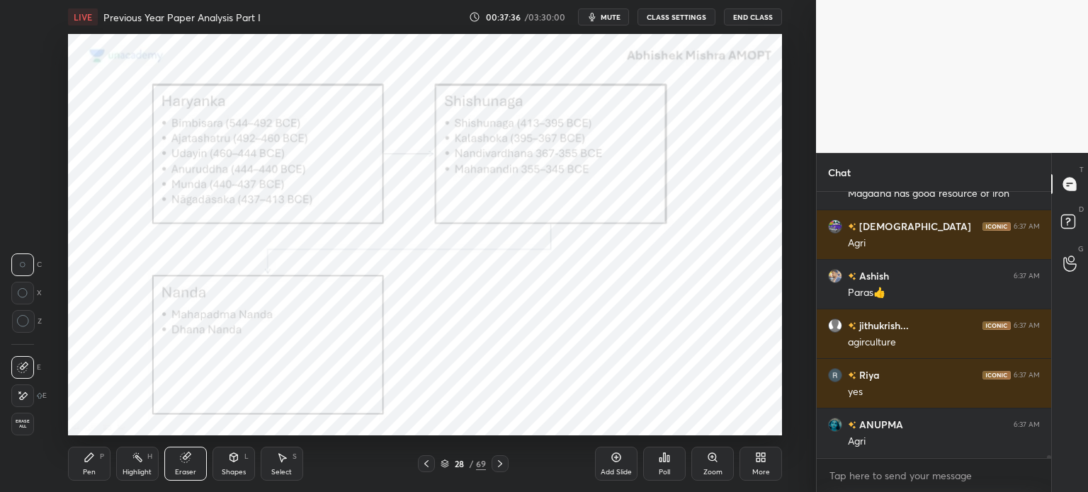
scroll to position [27378, 0]
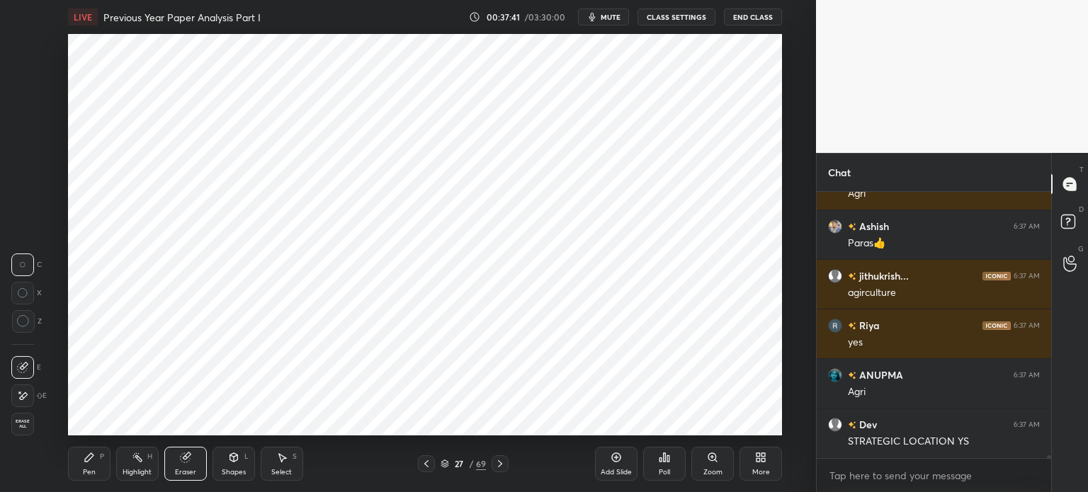
click at [104, 455] on div "Pen P" at bounding box center [89, 464] width 42 height 34
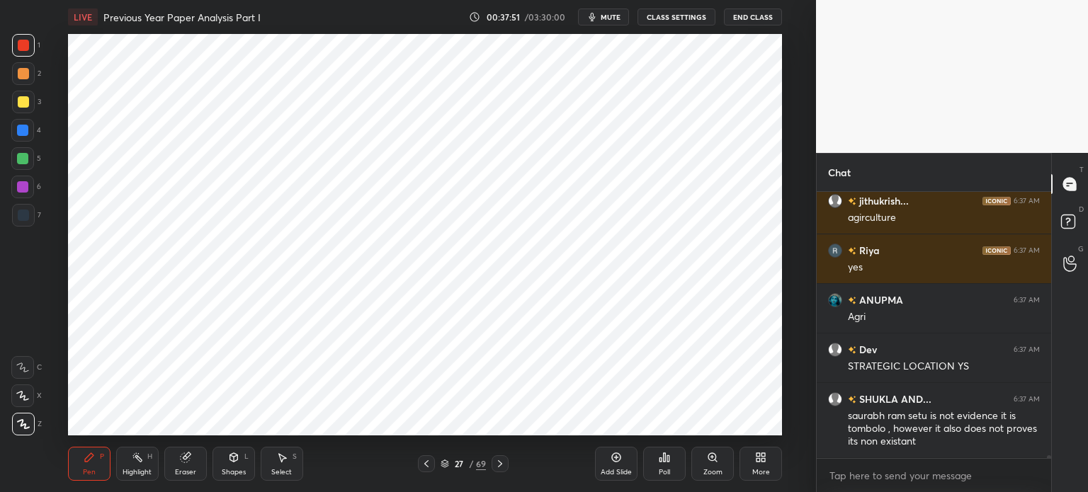
scroll to position [27516, 0]
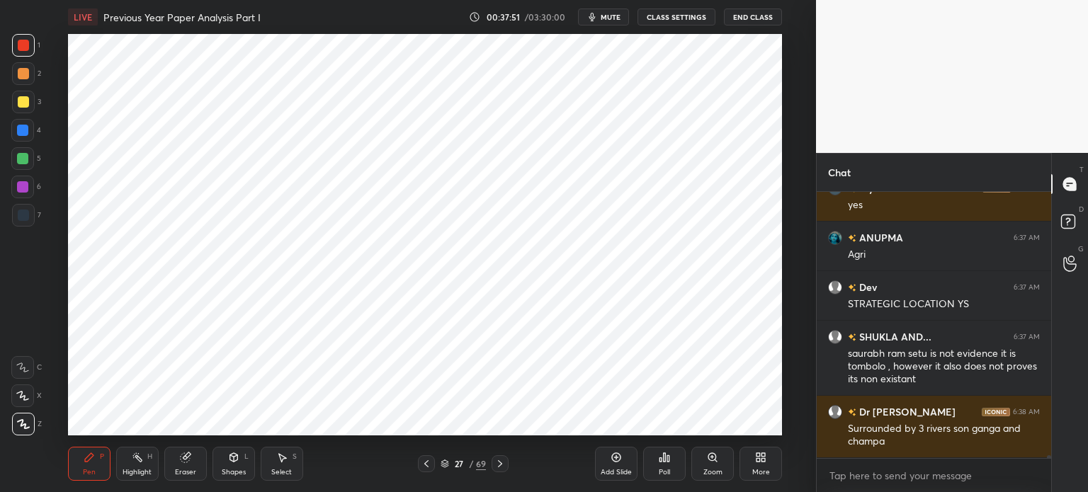
click at [25, 133] on div at bounding box center [22, 130] width 11 height 11
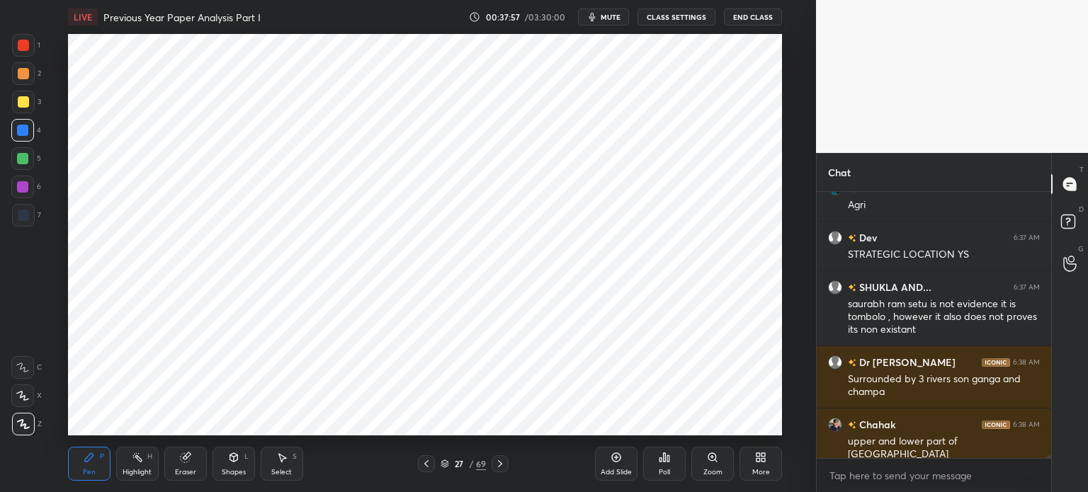
click at [31, 211] on div at bounding box center [23, 215] width 23 height 23
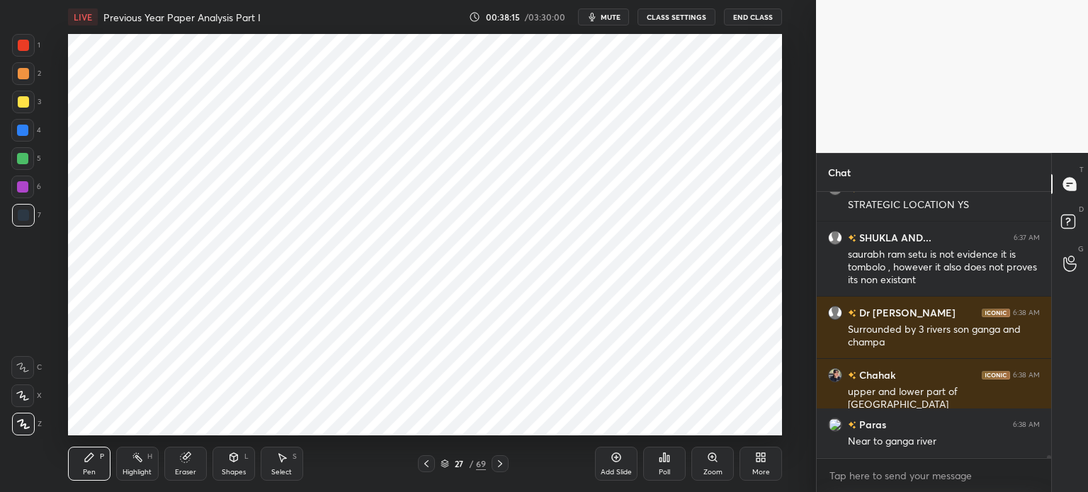
click at [25, 186] on div at bounding box center [22, 186] width 11 height 11
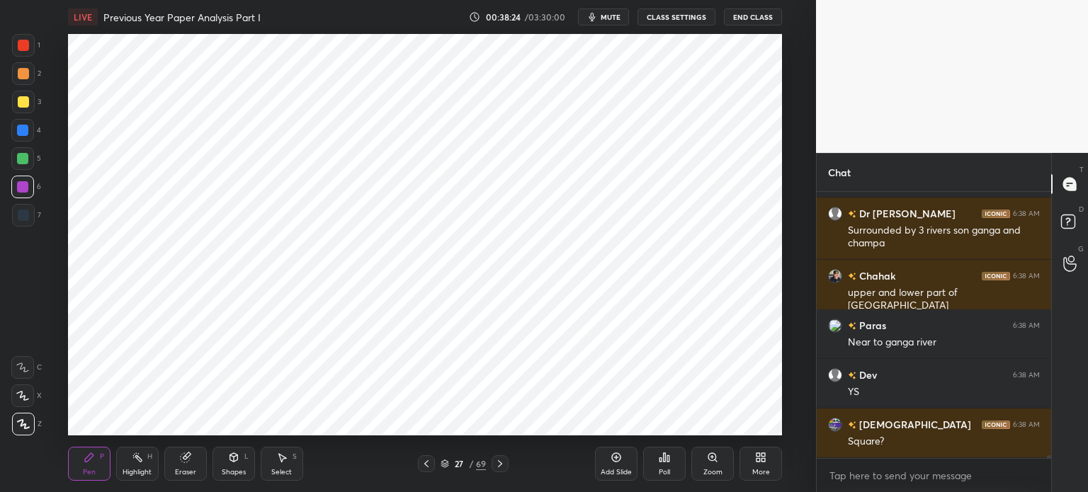
scroll to position [27764, 0]
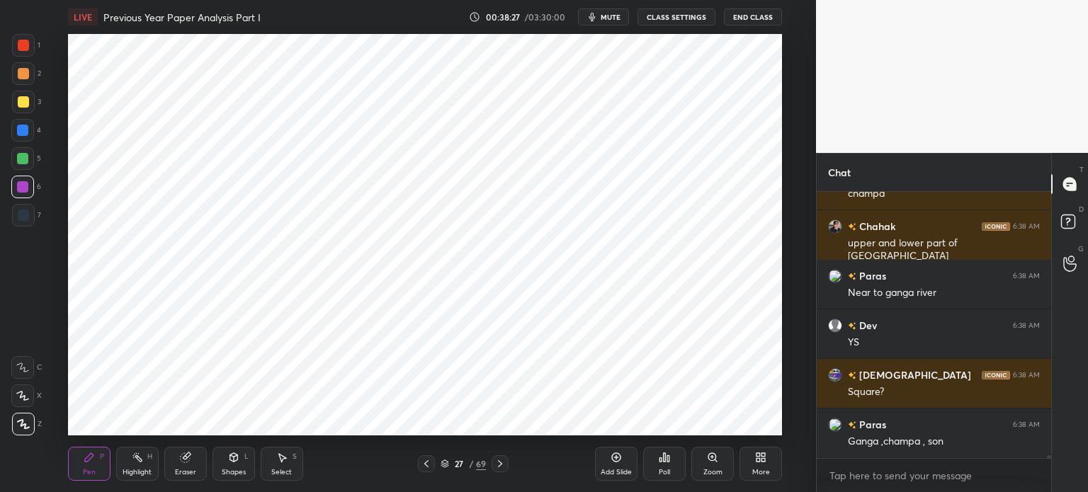
click at [194, 450] on div "Eraser" at bounding box center [185, 464] width 42 height 34
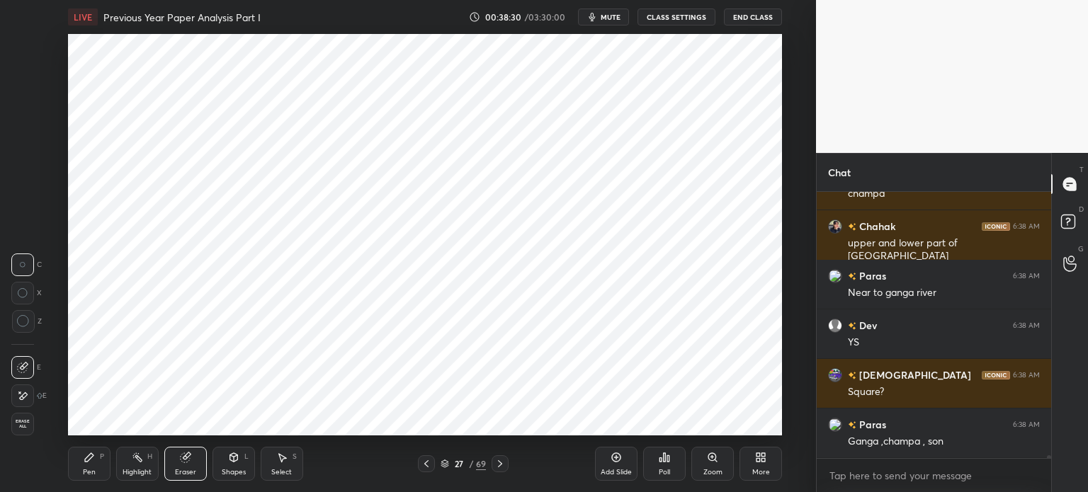
click at [92, 458] on icon at bounding box center [89, 457] width 11 height 11
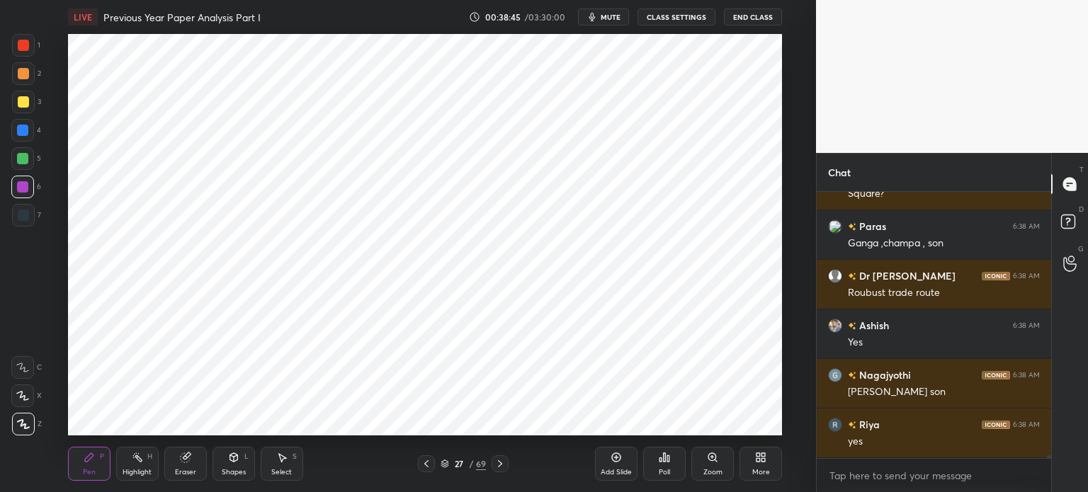
scroll to position [28011, 0]
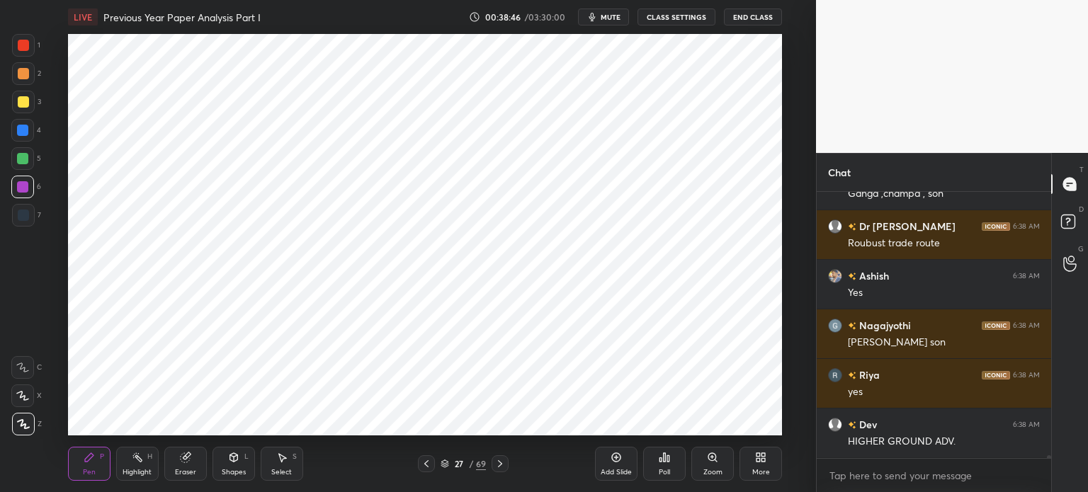
click at [22, 159] on div at bounding box center [22, 158] width 11 height 11
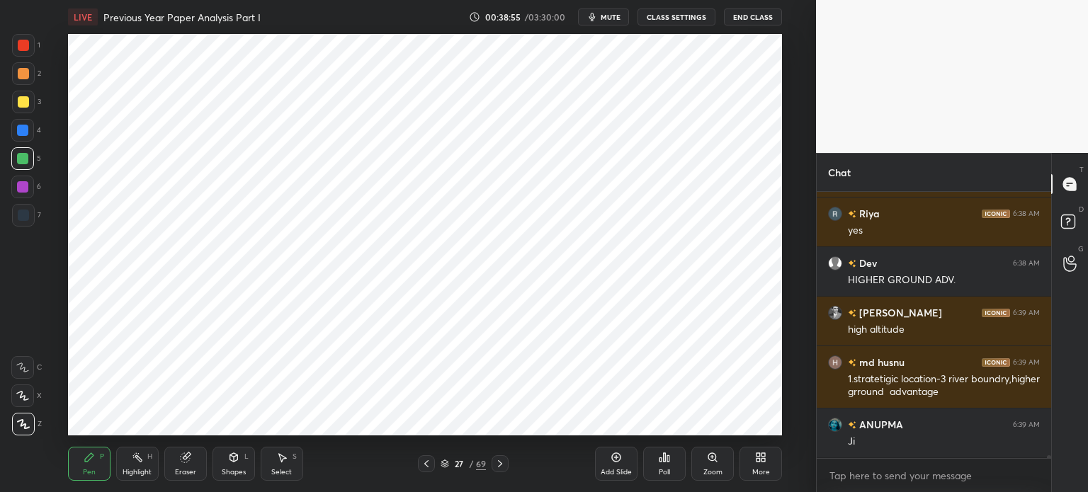
scroll to position [28222, 0]
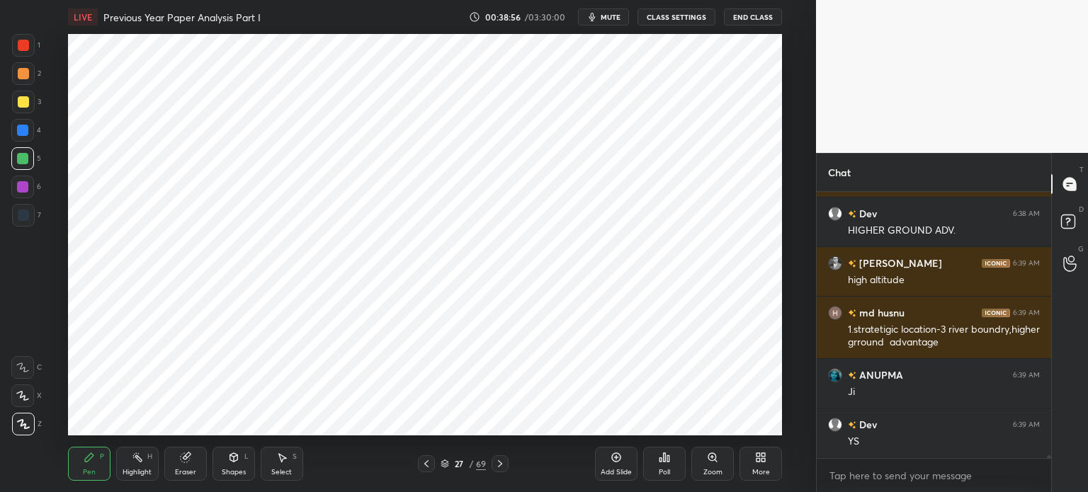
click at [33, 130] on div at bounding box center [22, 130] width 23 height 23
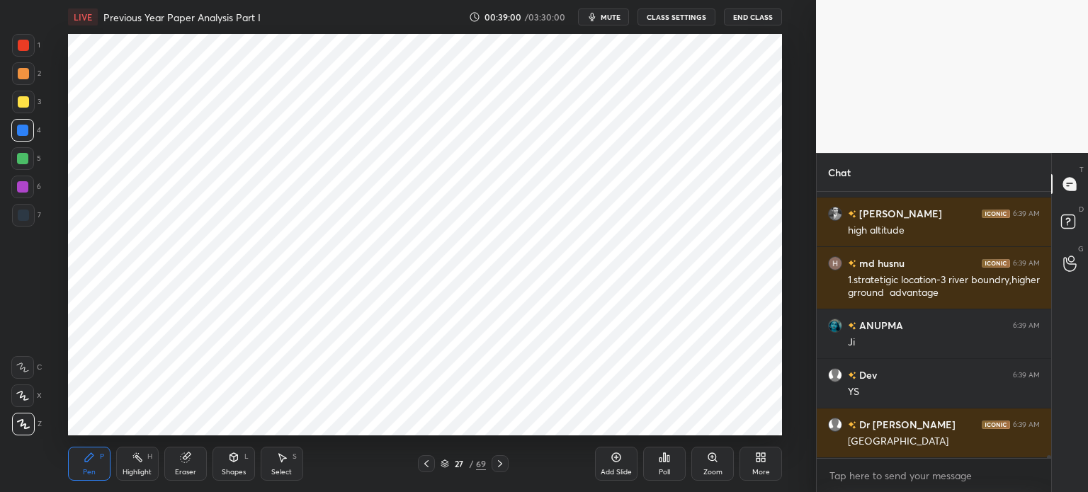
click at [18, 161] on div at bounding box center [22, 158] width 11 height 11
click at [28, 193] on div at bounding box center [22, 187] width 23 height 23
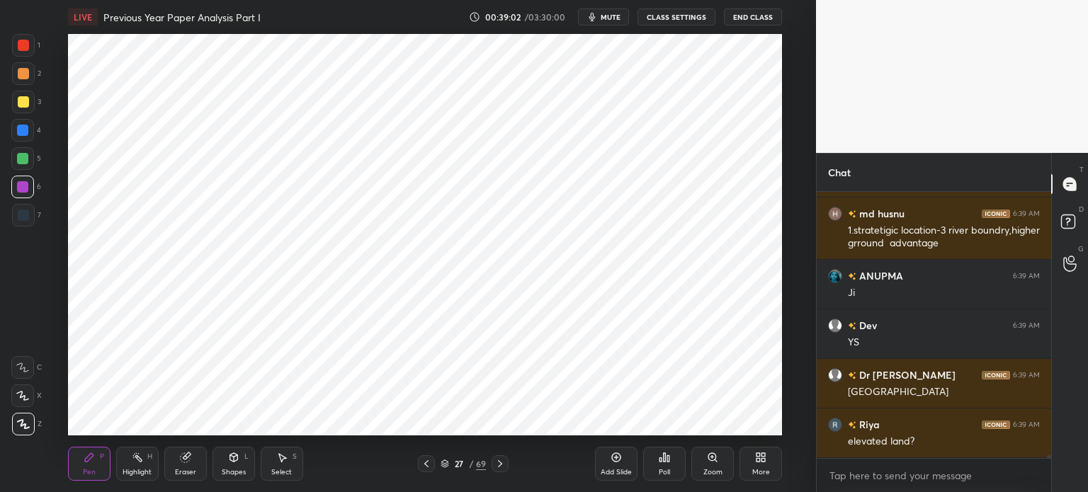
click at [14, 49] on div at bounding box center [23, 45] width 23 height 23
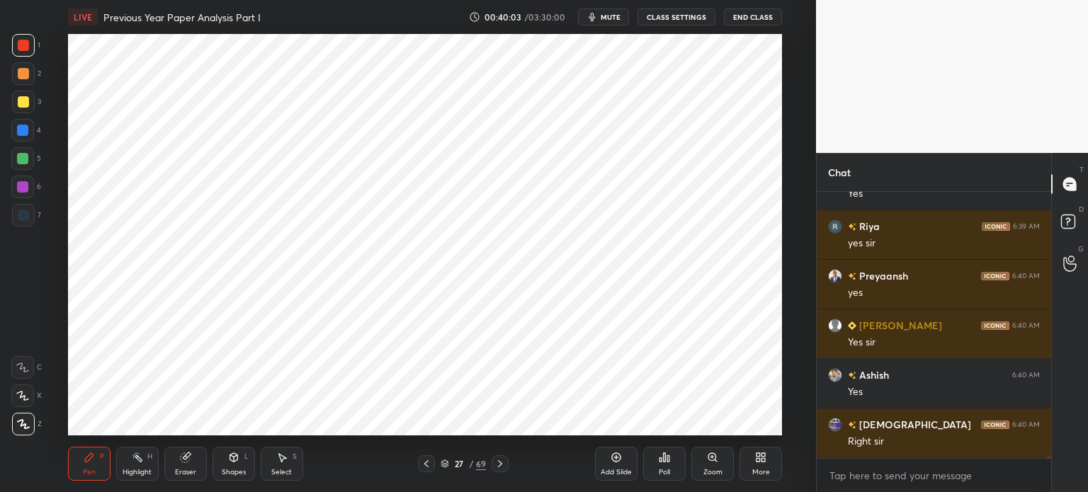
scroll to position [29260, 0]
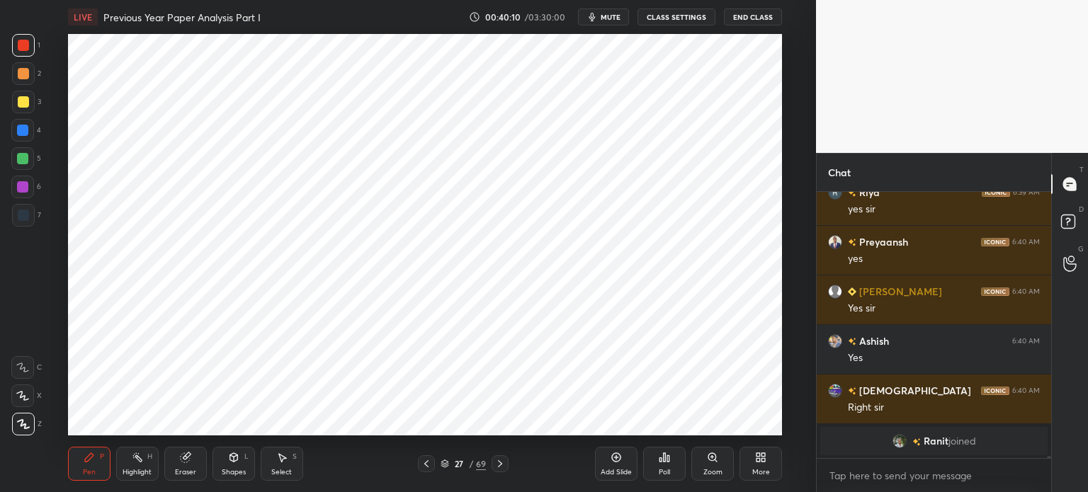
click at [28, 226] on div at bounding box center [23, 215] width 23 height 23
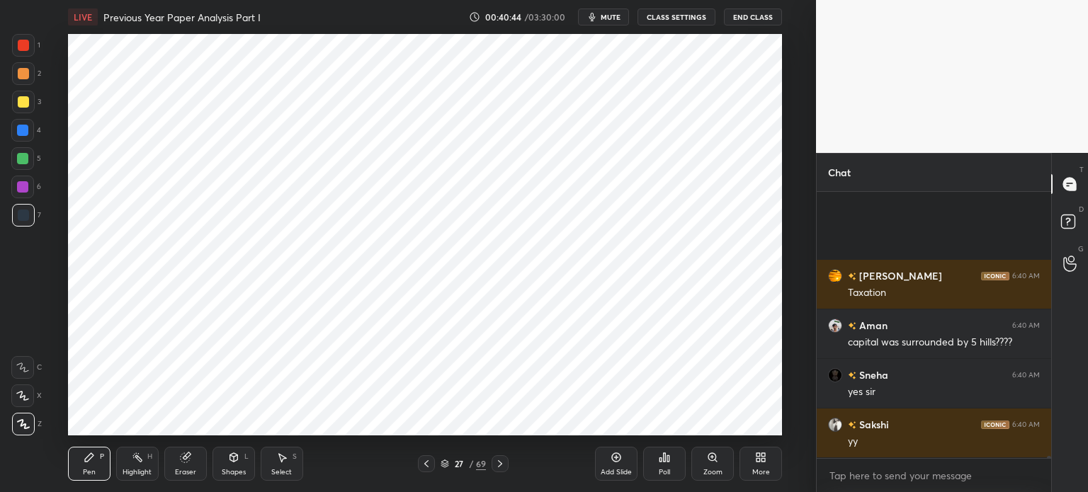
scroll to position [29173, 0]
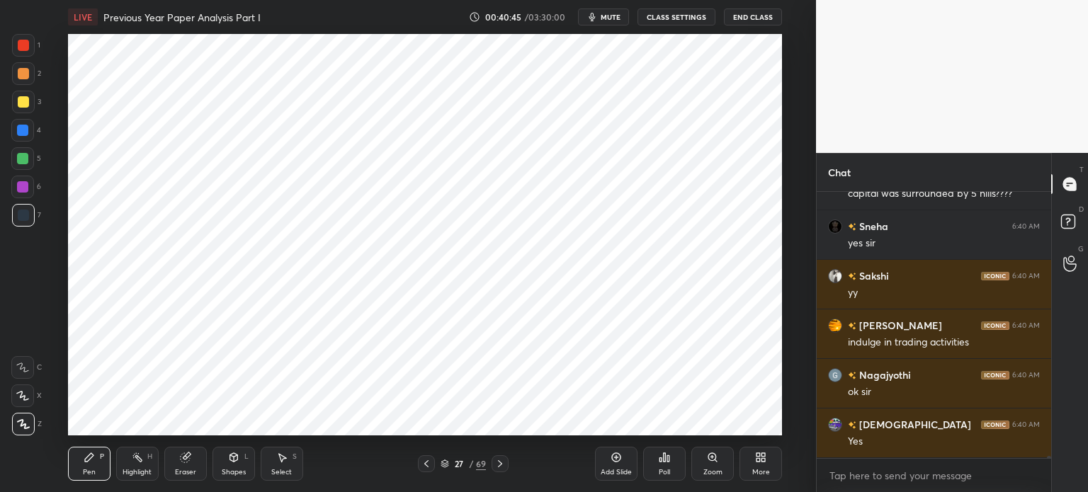
click at [626, 469] on div "Add Slide" at bounding box center [615, 472] width 31 height 7
click at [28, 78] on div at bounding box center [23, 73] width 11 height 11
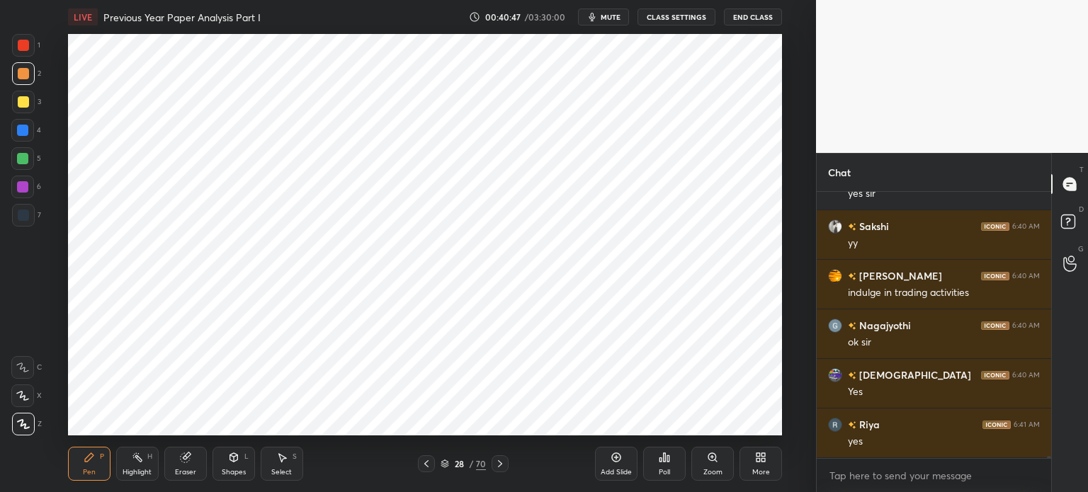
click at [15, 47] on div at bounding box center [23, 45] width 23 height 23
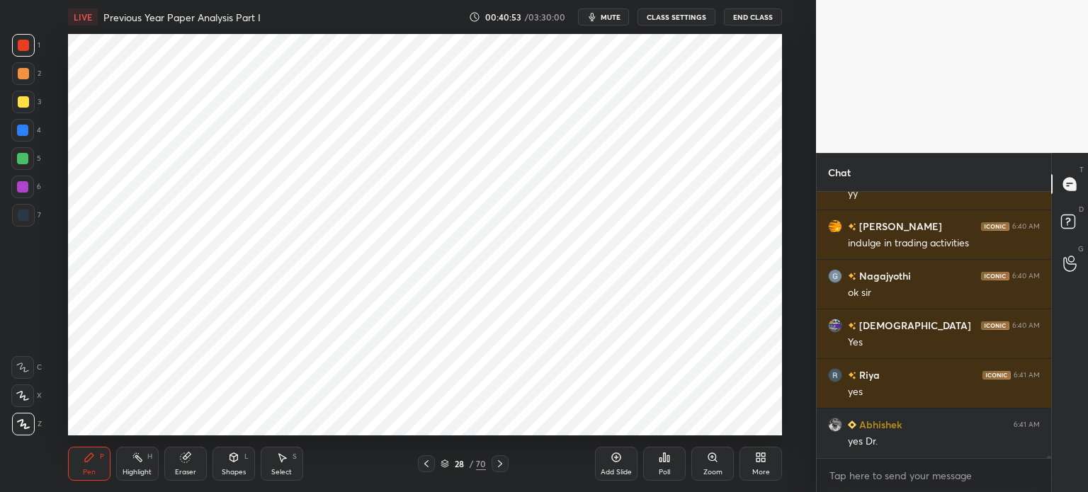
click at [194, 476] on div "Eraser" at bounding box center [185, 472] width 21 height 7
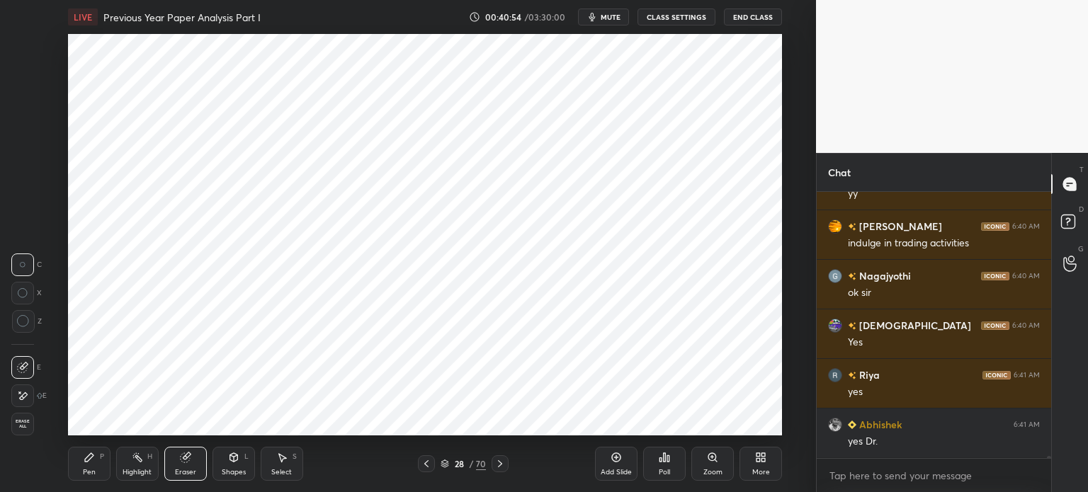
click at [94, 464] on div "Pen P" at bounding box center [89, 464] width 42 height 34
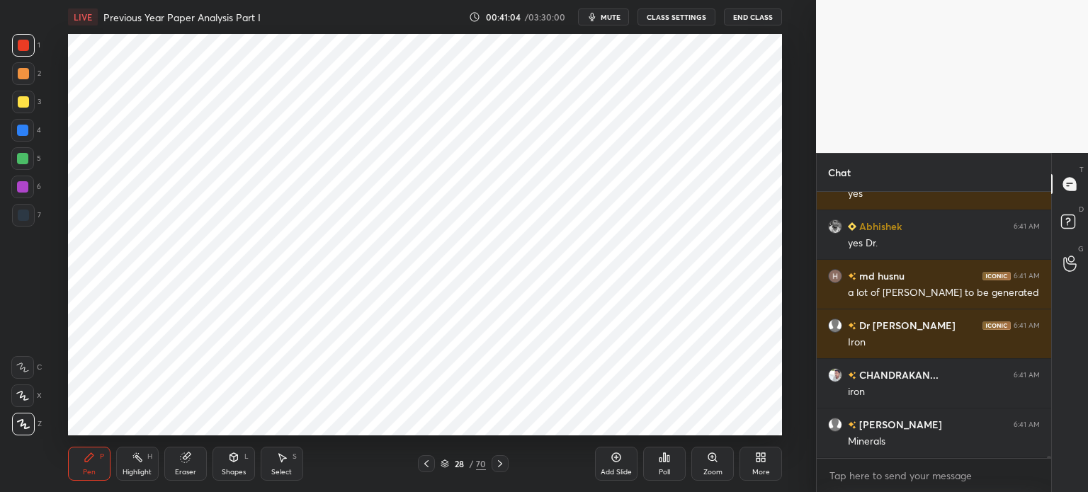
scroll to position [29519, 0]
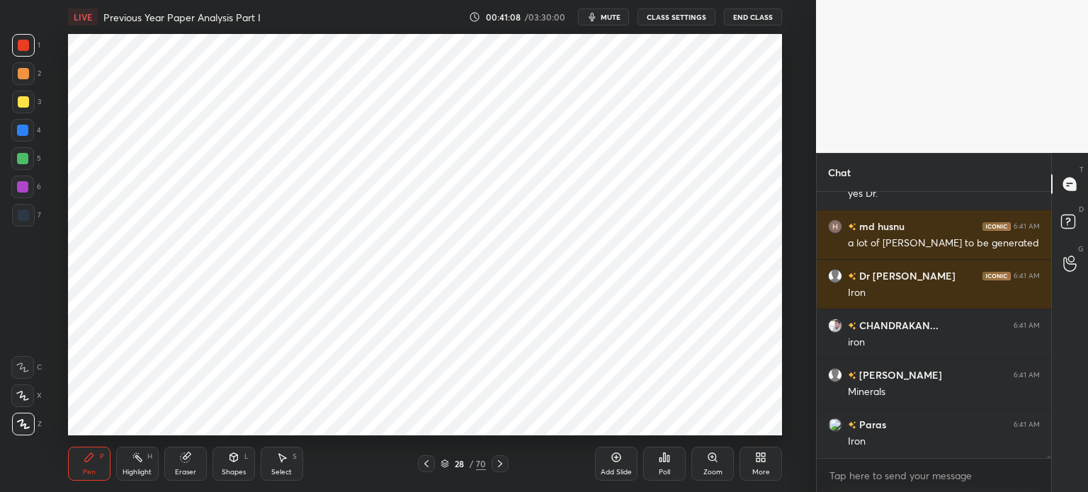
click at [35, 186] on div "6" at bounding box center [26, 187] width 30 height 23
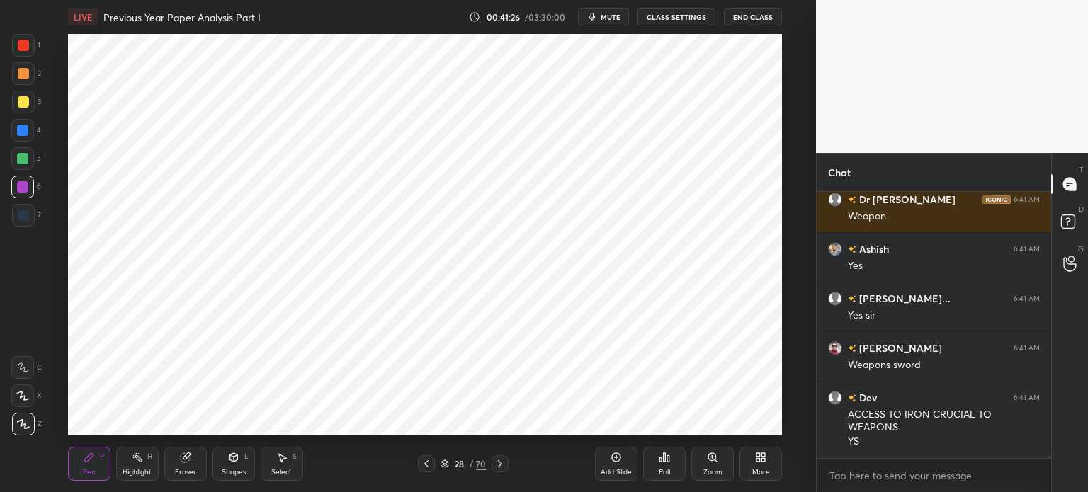
scroll to position [29943, 0]
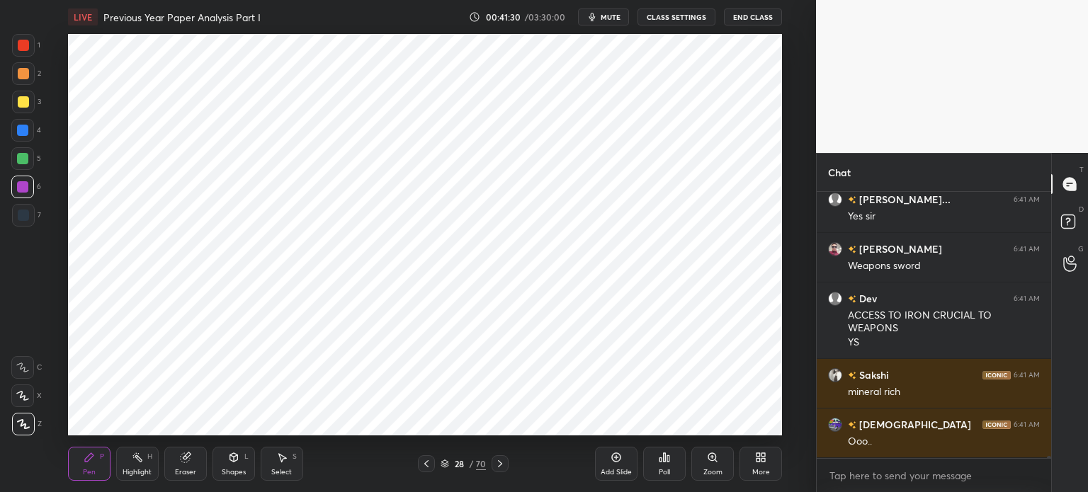
click at [31, 214] on div at bounding box center [23, 215] width 23 height 23
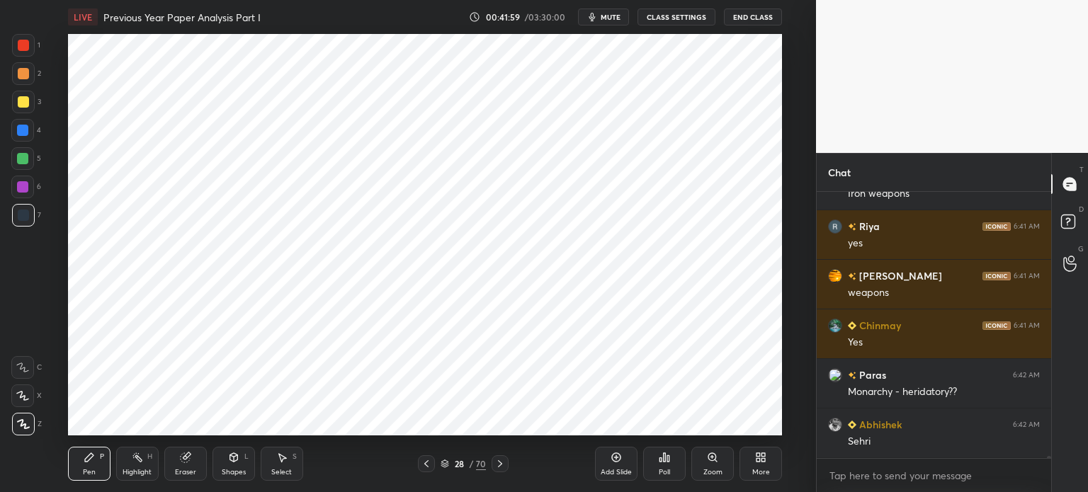
scroll to position [30451, 0]
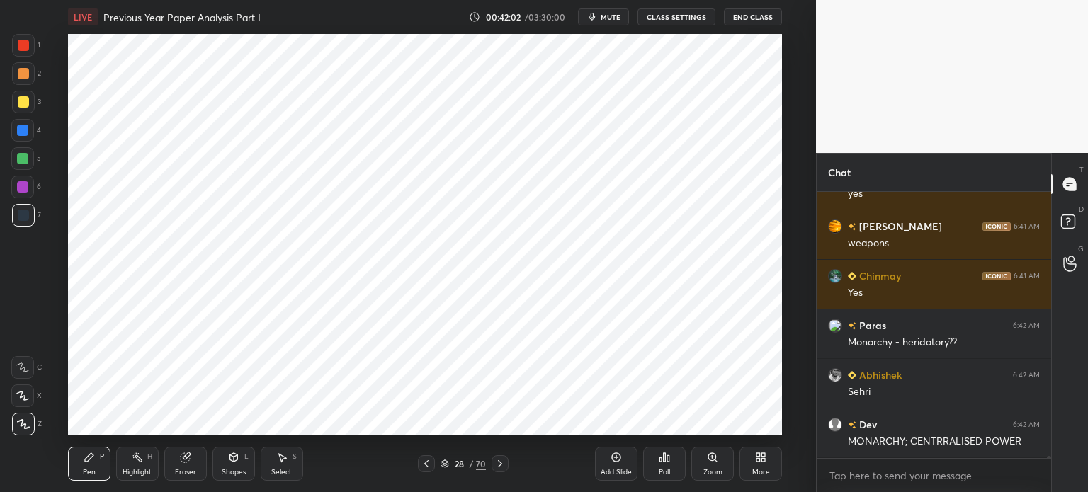
click at [17, 191] on div at bounding box center [22, 186] width 11 height 11
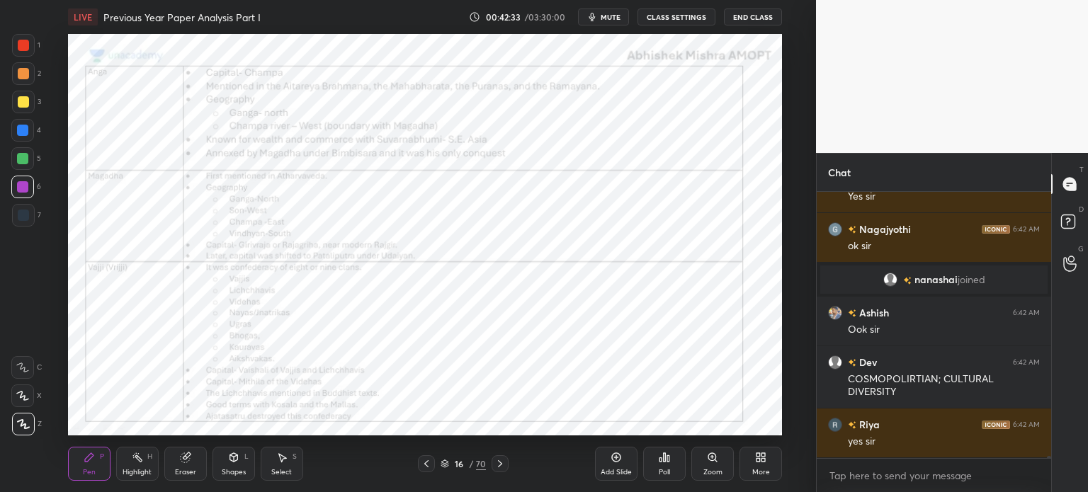
scroll to position [30420, 0]
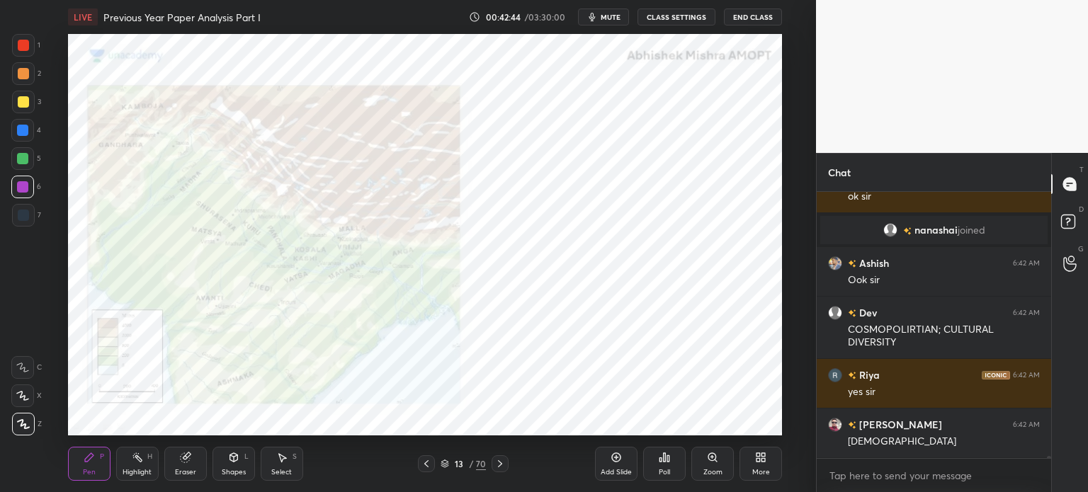
click at [24, 53] on div at bounding box center [23, 45] width 23 height 23
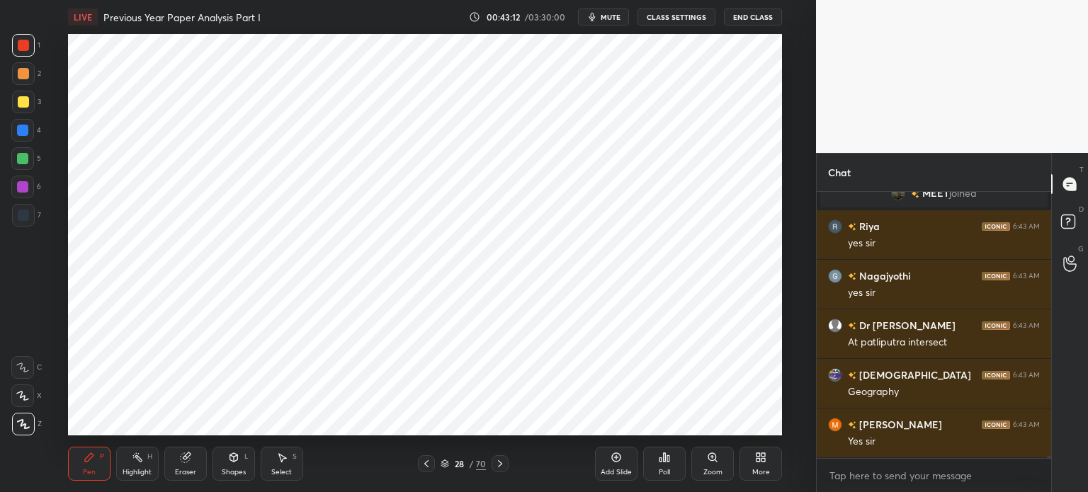
scroll to position [30747, 0]
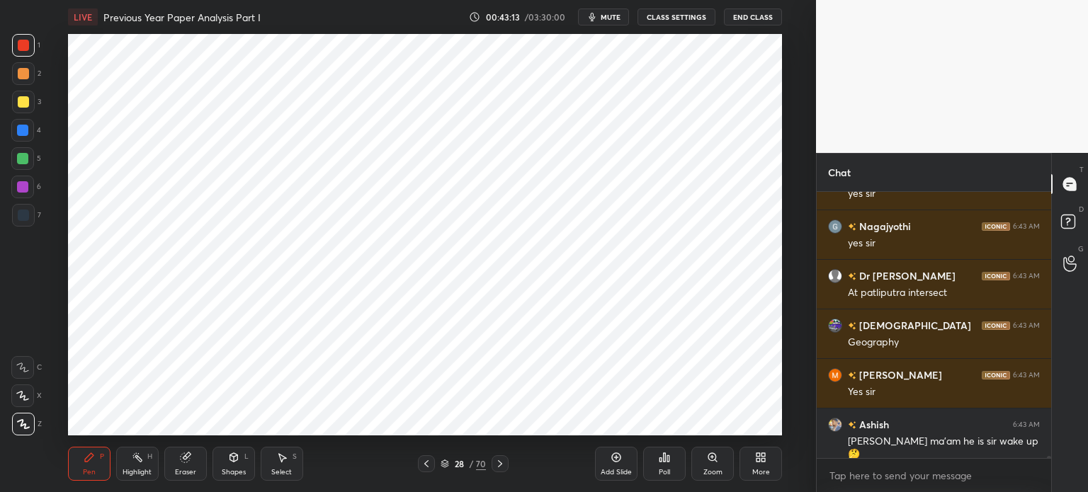
click at [609, 467] on div "Add Slide" at bounding box center [616, 464] width 42 height 34
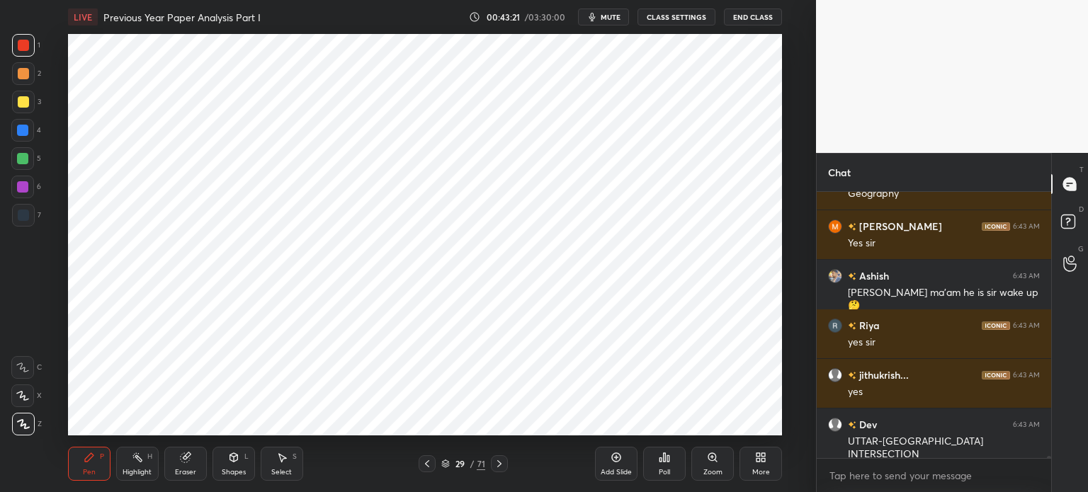
scroll to position [30945, 0]
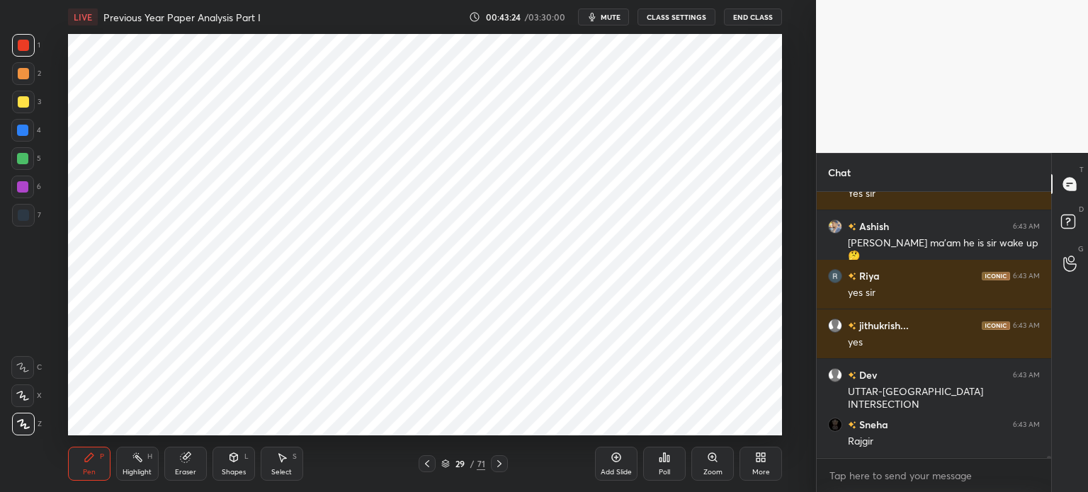
click at [28, 217] on div at bounding box center [23, 215] width 11 height 11
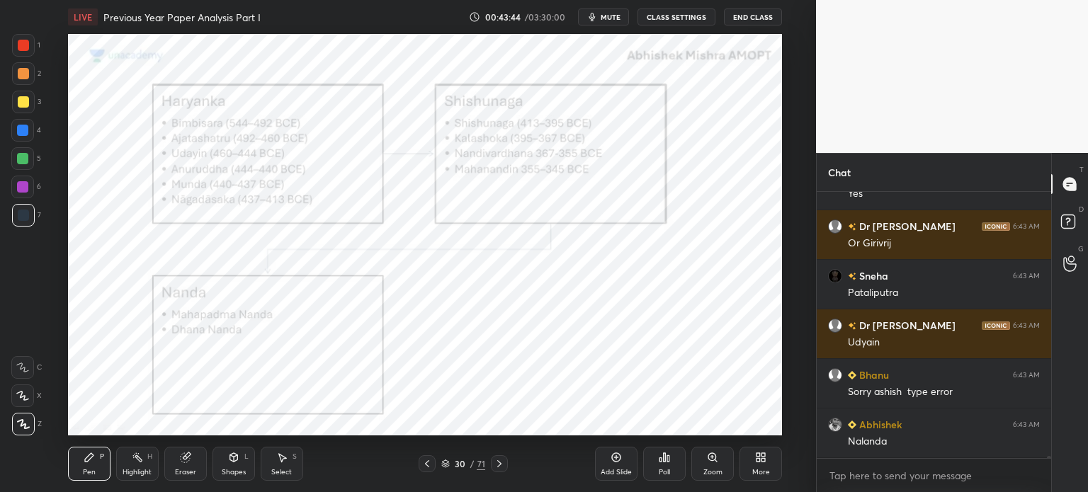
scroll to position [31441, 0]
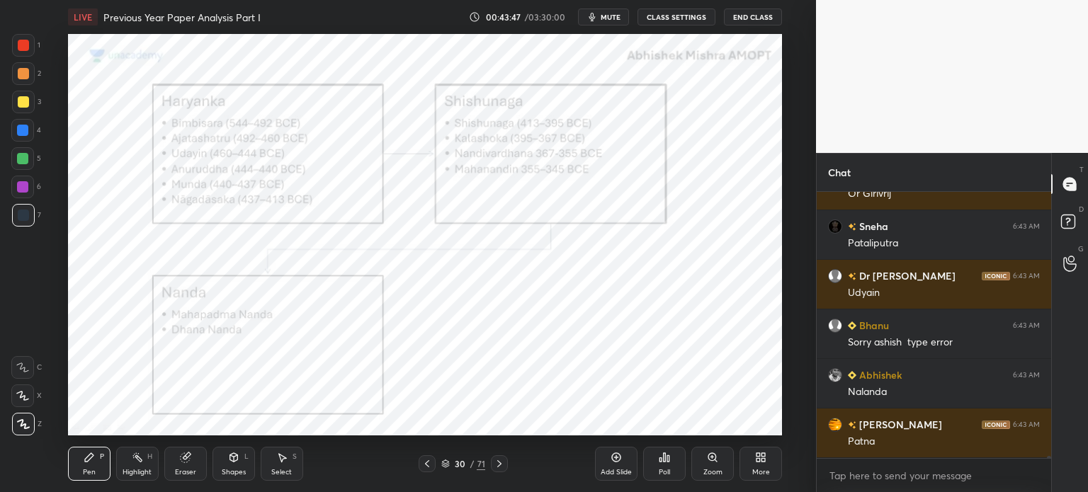
click at [21, 74] on div at bounding box center [23, 73] width 11 height 11
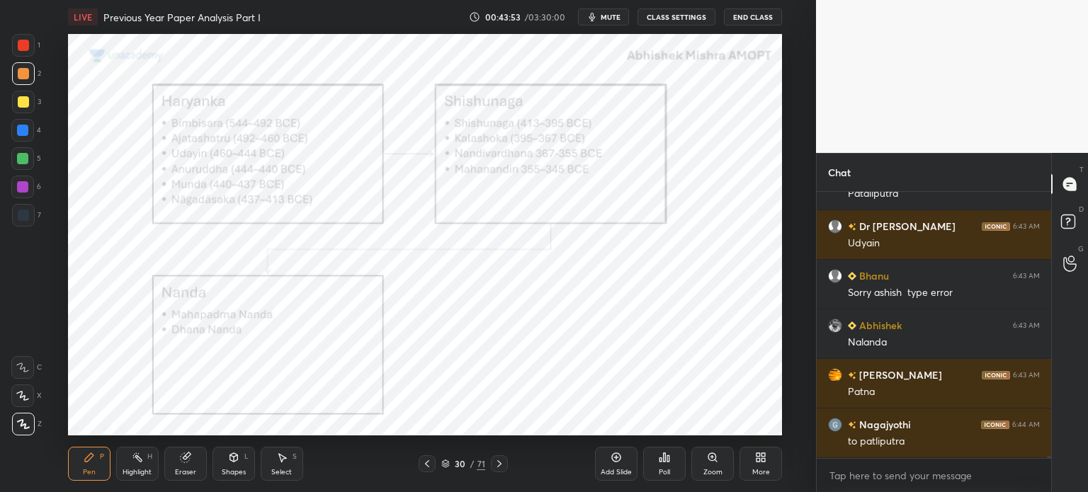
scroll to position [31540, 0]
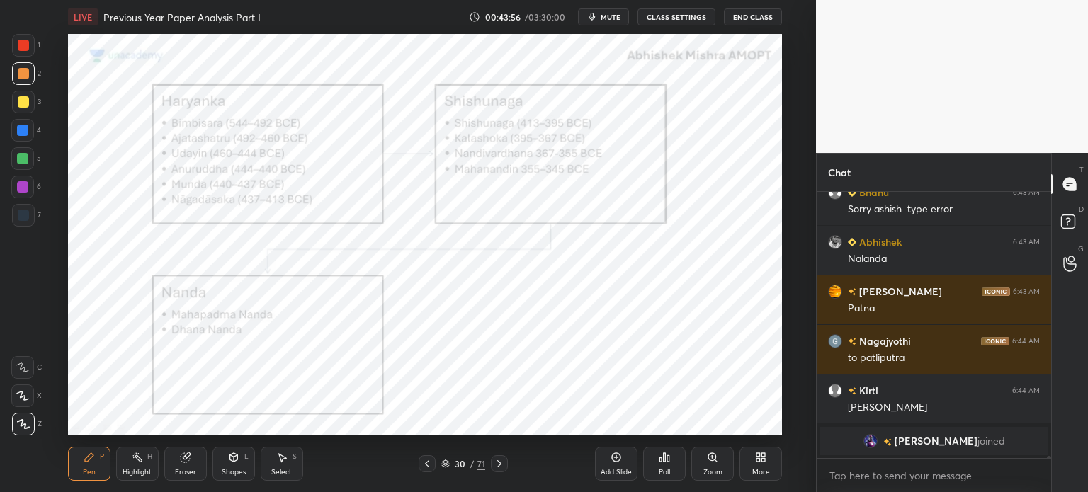
click at [23, 223] on div at bounding box center [23, 215] width 23 height 23
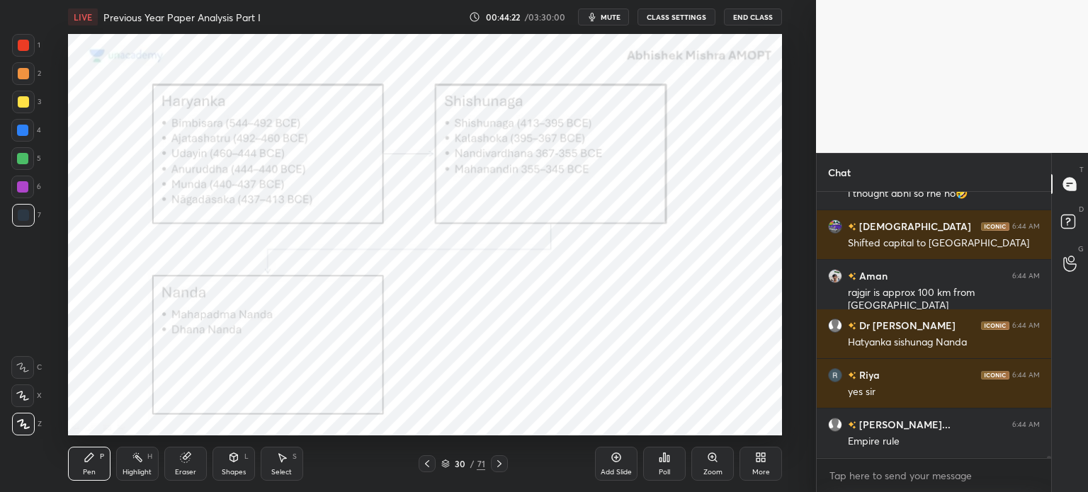
scroll to position [31679, 0]
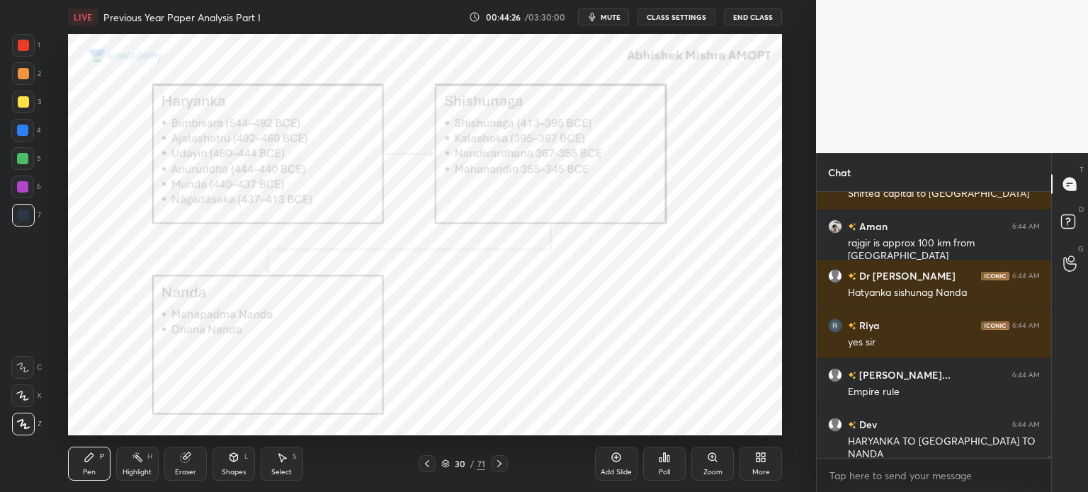
click at [29, 110] on div at bounding box center [23, 102] width 23 height 23
click at [30, 80] on div at bounding box center [23, 73] width 23 height 23
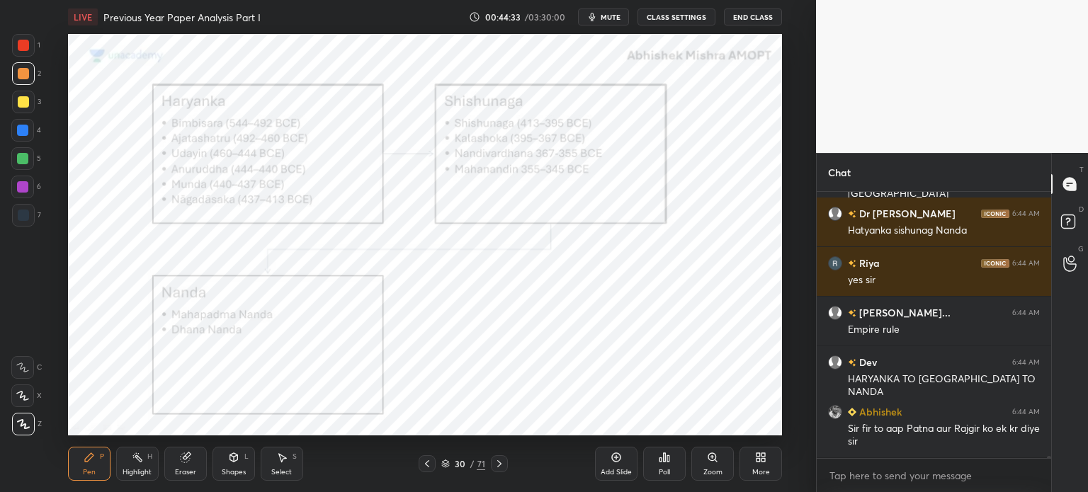
click at [176, 456] on div "Eraser" at bounding box center [185, 464] width 42 height 34
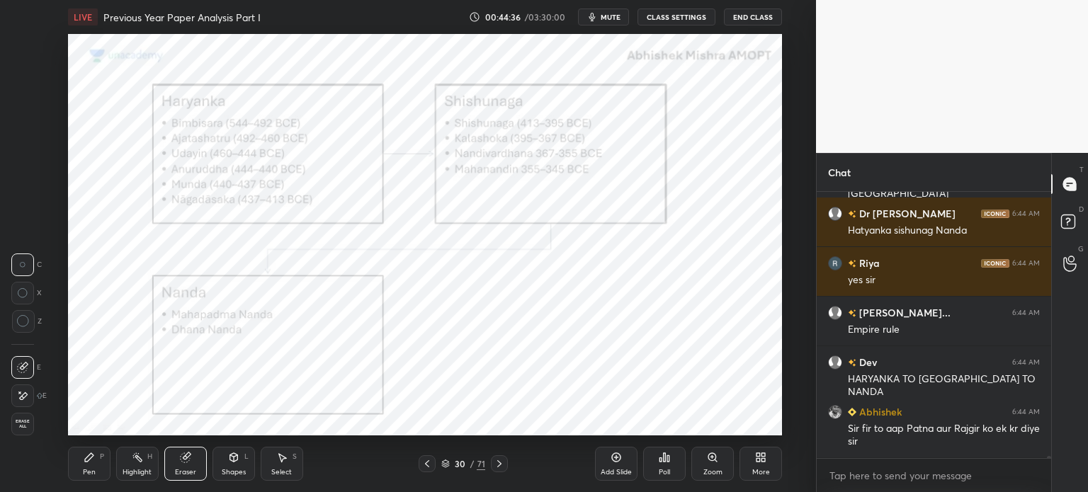
click at [96, 450] on div "Pen P" at bounding box center [89, 464] width 42 height 34
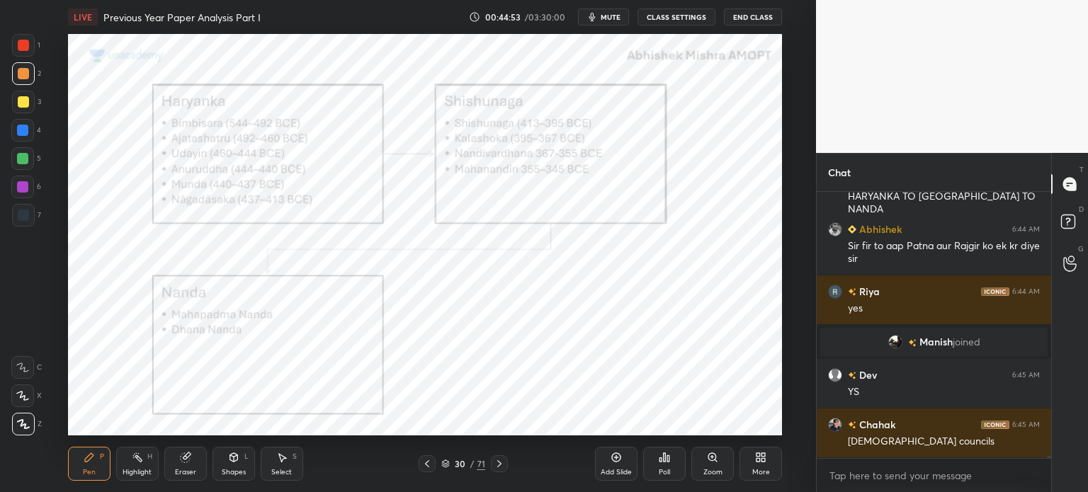
scroll to position [31804, 0]
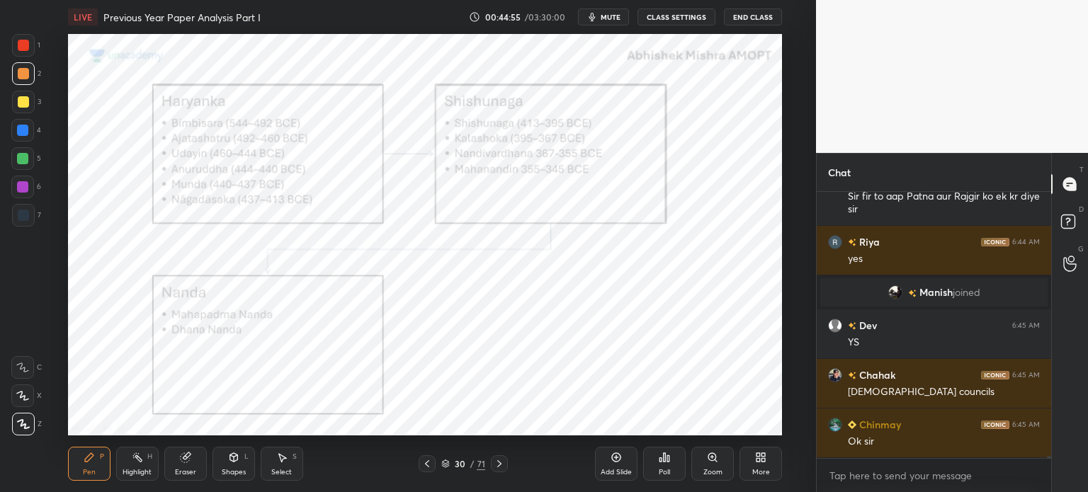
click at [21, 46] on div at bounding box center [23, 45] width 11 height 11
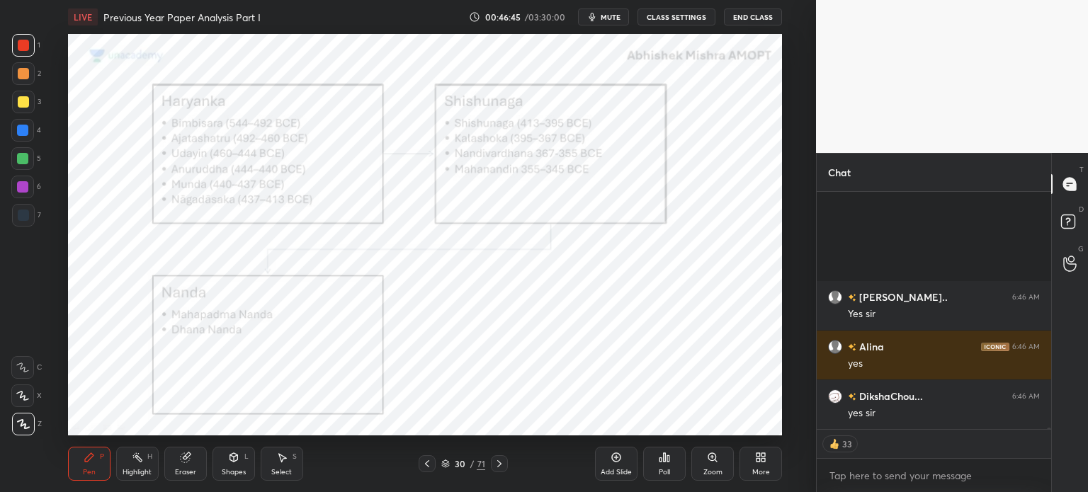
scroll to position [34370, 0]
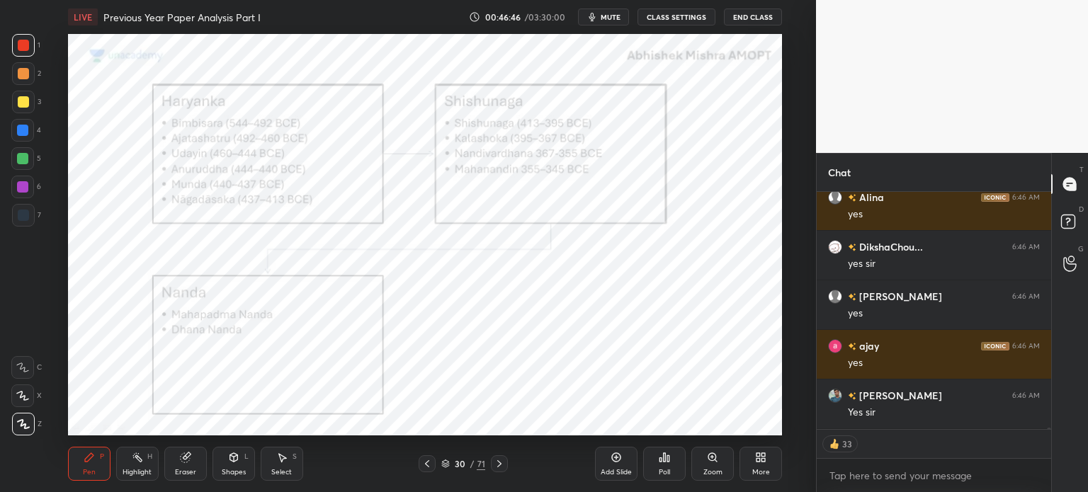
click at [629, 466] on div "Add Slide" at bounding box center [616, 464] width 42 height 34
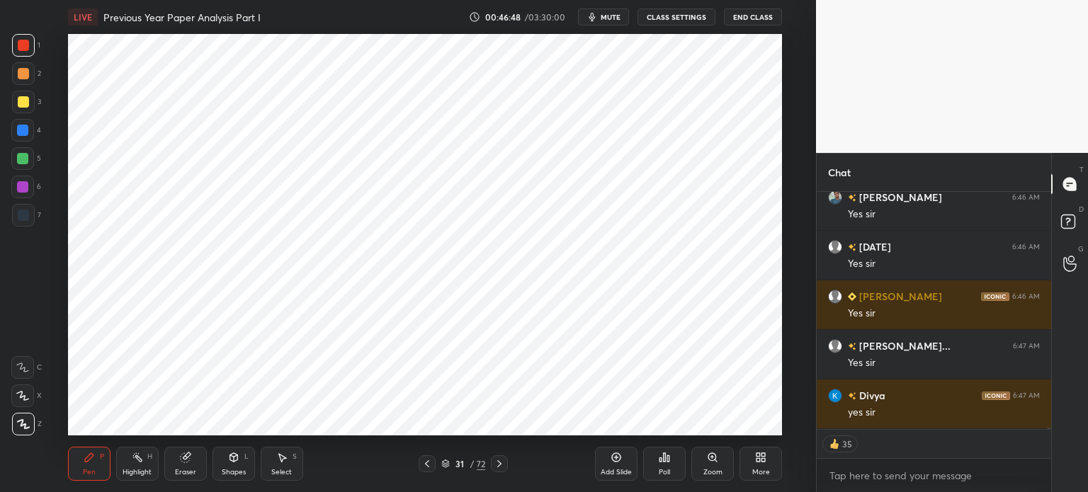
scroll to position [34617, 0]
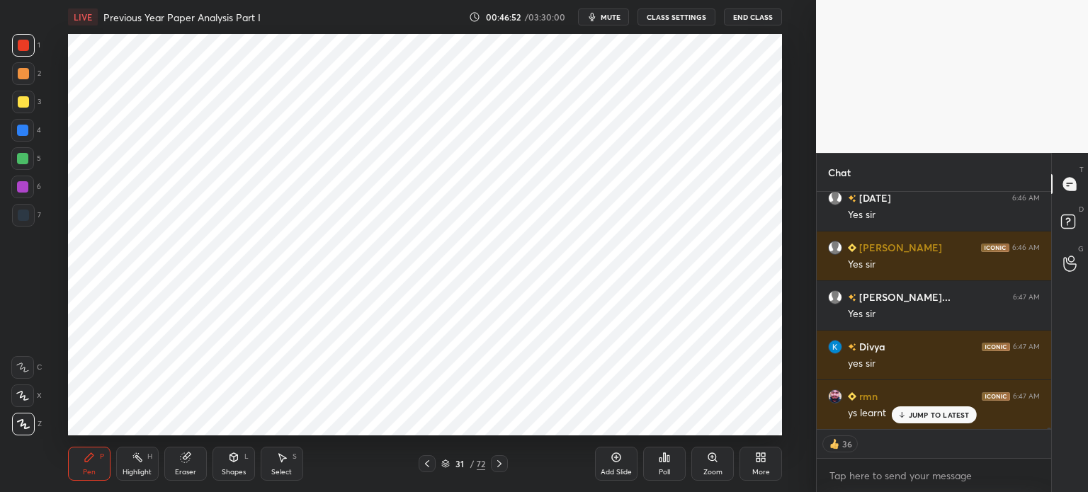
click at [20, 160] on div at bounding box center [22, 158] width 11 height 11
click at [25, 215] on div at bounding box center [23, 215] width 11 height 11
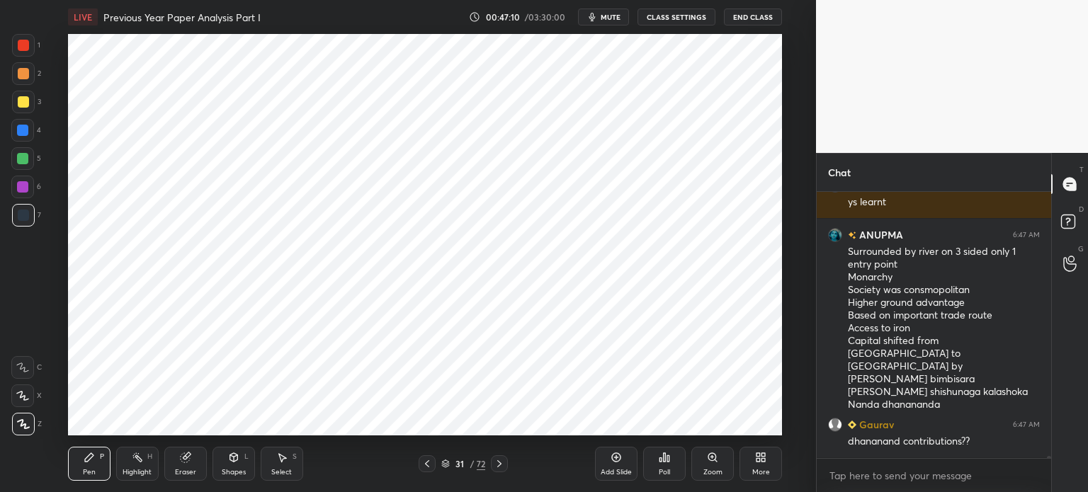
scroll to position [34828, 0]
click at [17, 127] on div at bounding box center [22, 130] width 11 height 11
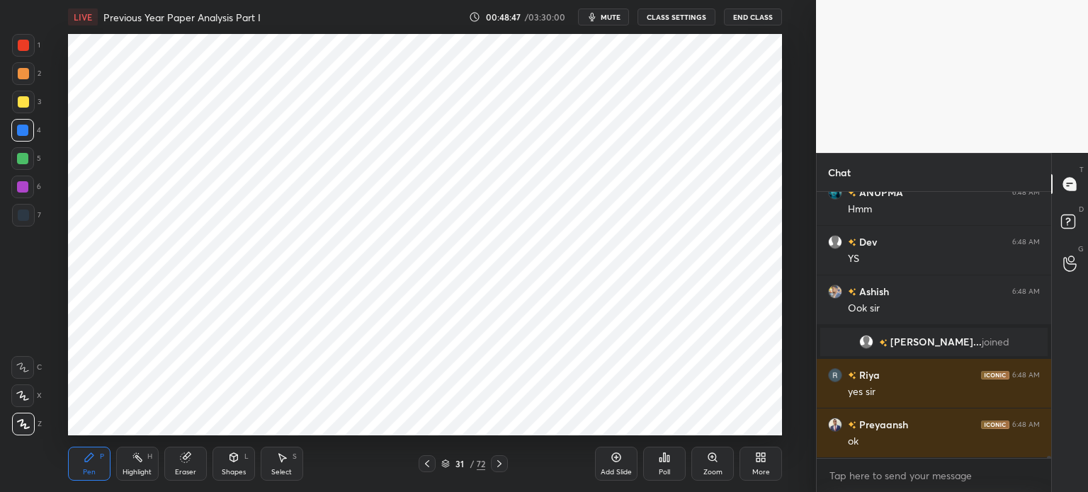
scroll to position [34993, 0]
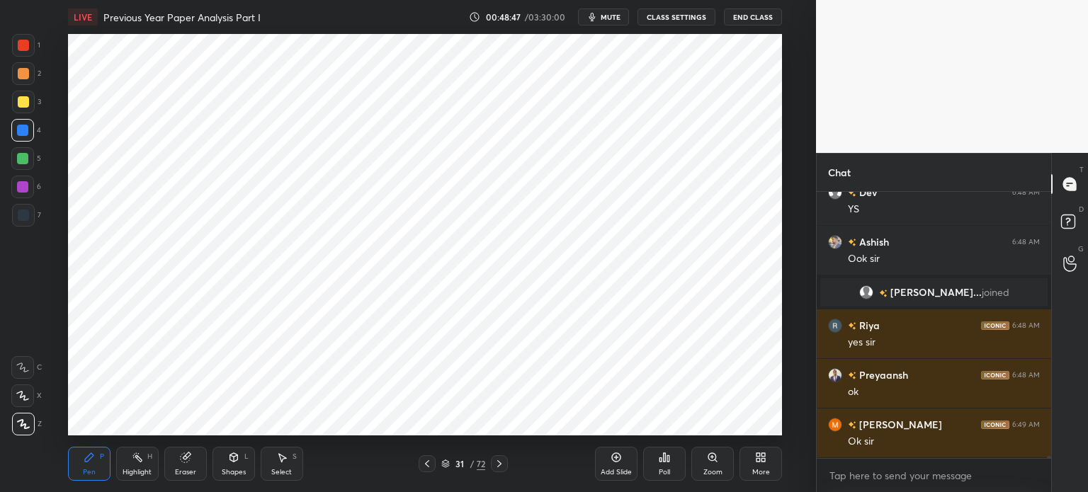
click at [25, 221] on div at bounding box center [23, 215] width 23 height 23
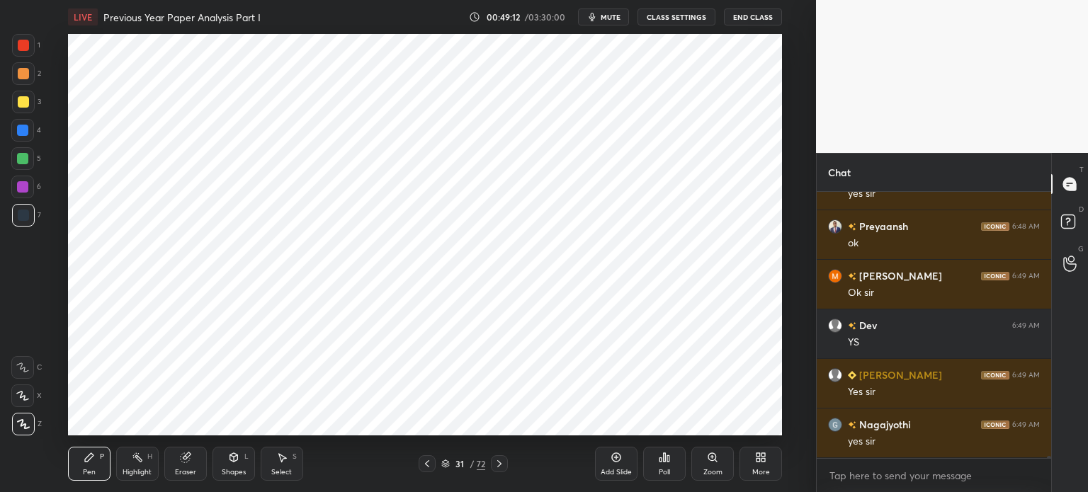
scroll to position [35191, 0]
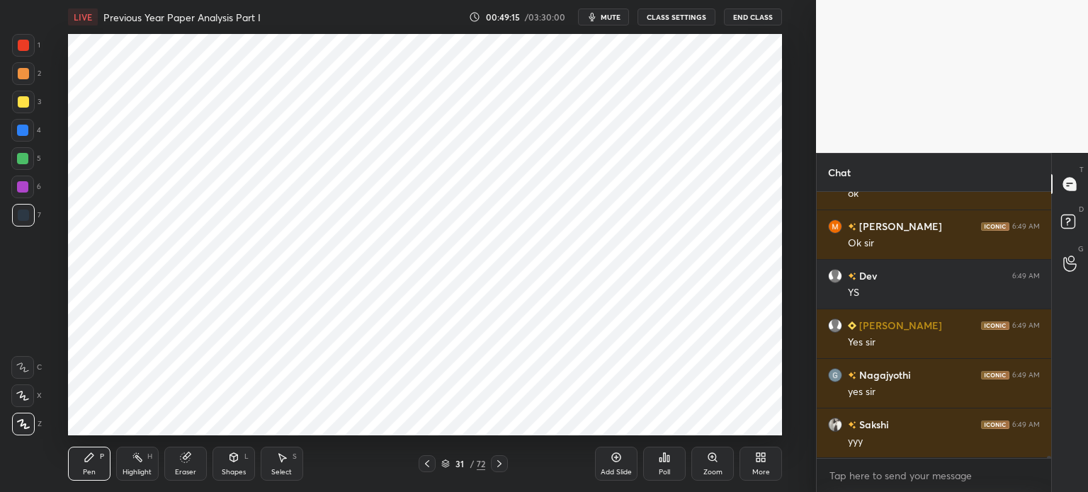
click at [23, 212] on div at bounding box center [23, 215] width 11 height 11
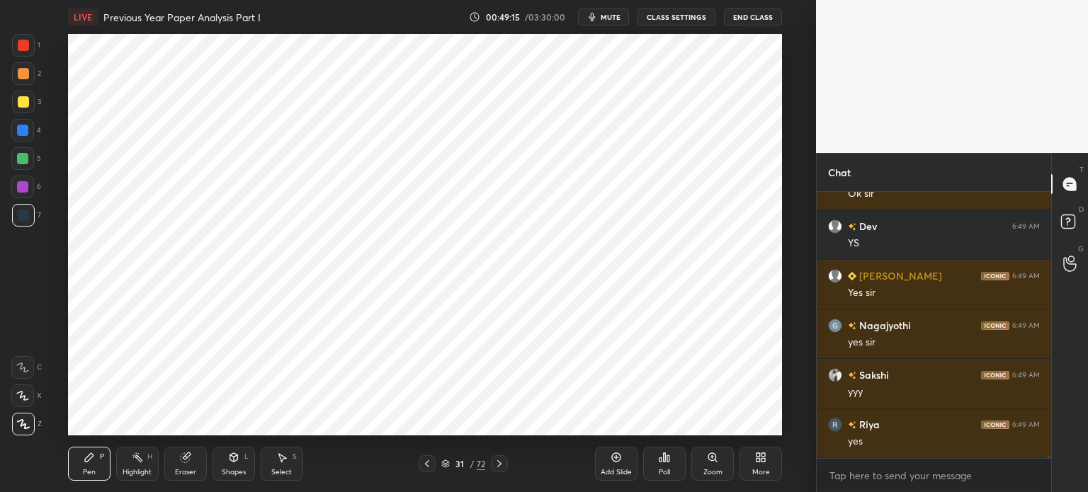
click at [25, 195] on div at bounding box center [22, 187] width 23 height 23
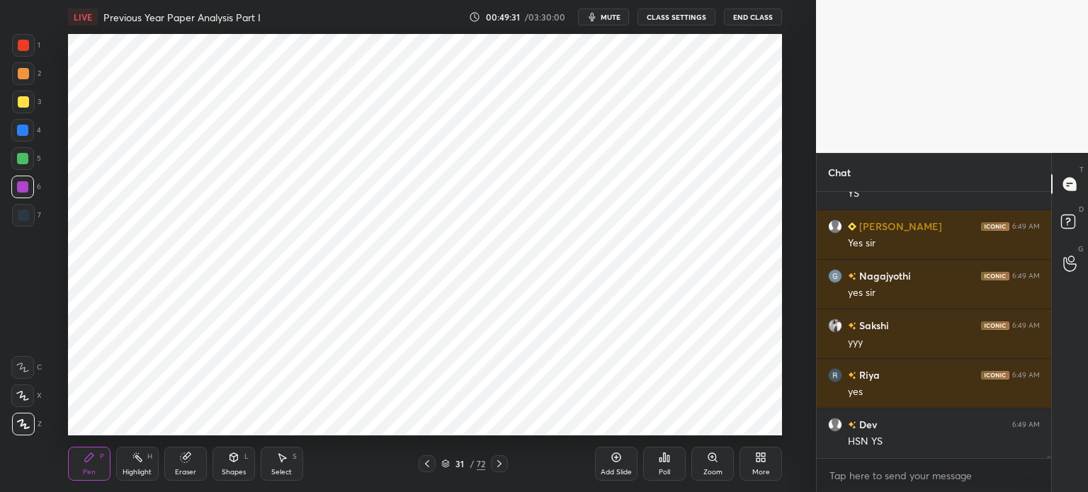
click at [22, 157] on div at bounding box center [22, 158] width 11 height 11
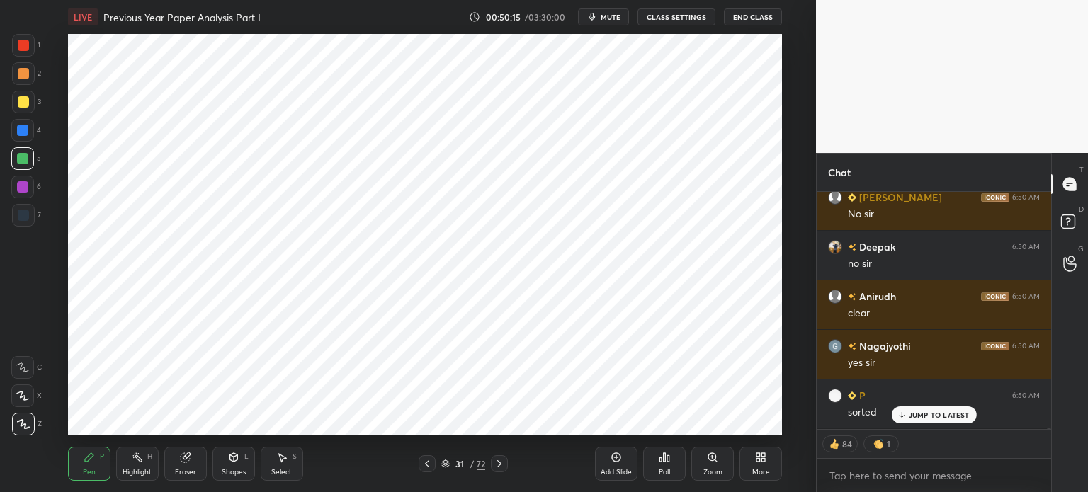
scroll to position [36756, 0]
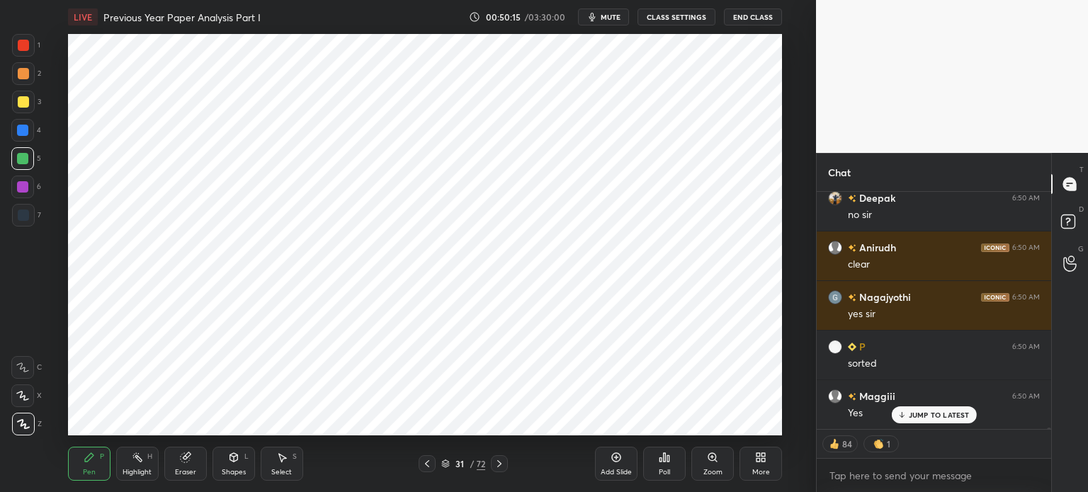
click at [614, 472] on div "Add Slide" at bounding box center [615, 472] width 31 height 7
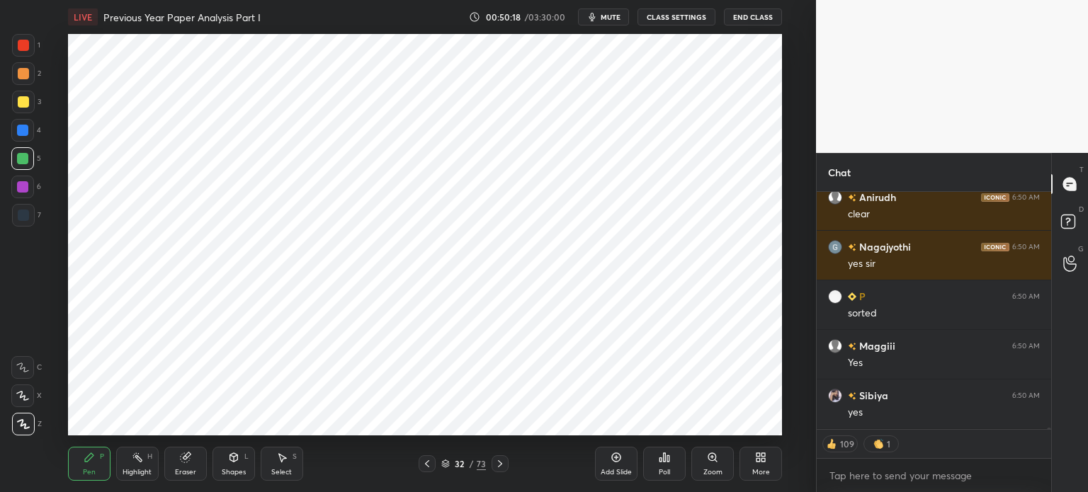
scroll to position [36855, 0]
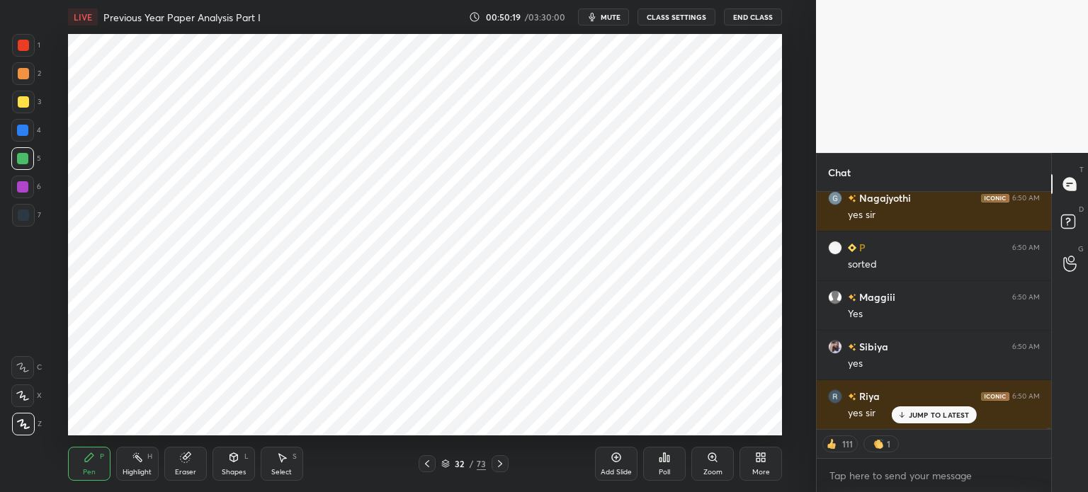
click at [19, 220] on div at bounding box center [23, 215] width 11 height 11
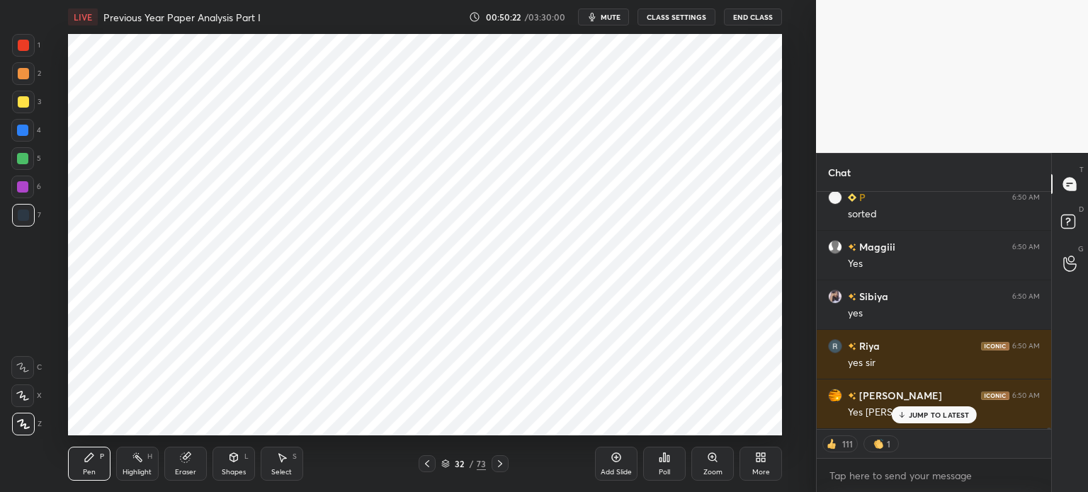
scroll to position [36954, 0]
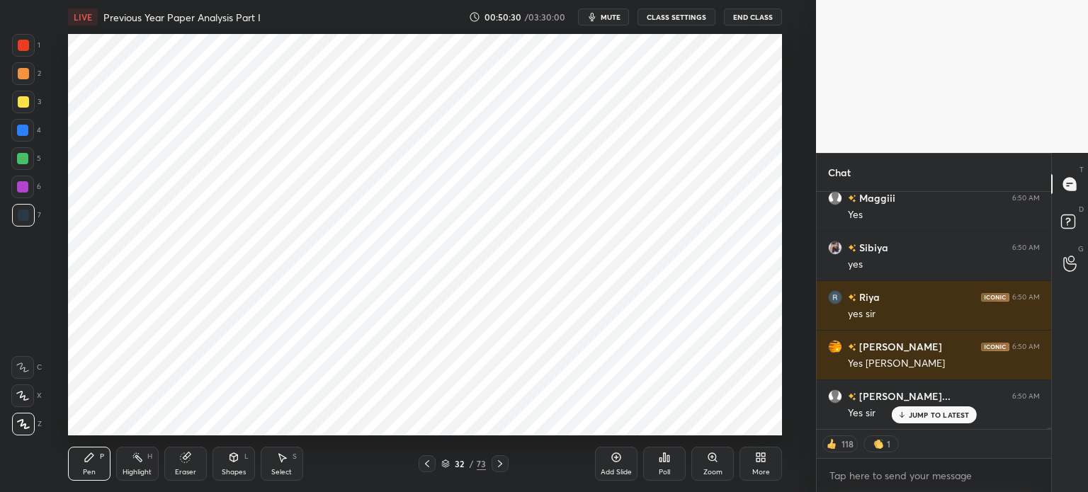
click at [23, 192] on div at bounding box center [22, 186] width 11 height 11
click at [16, 77] on div at bounding box center [23, 73] width 23 height 23
click at [28, 207] on div at bounding box center [23, 215] width 23 height 23
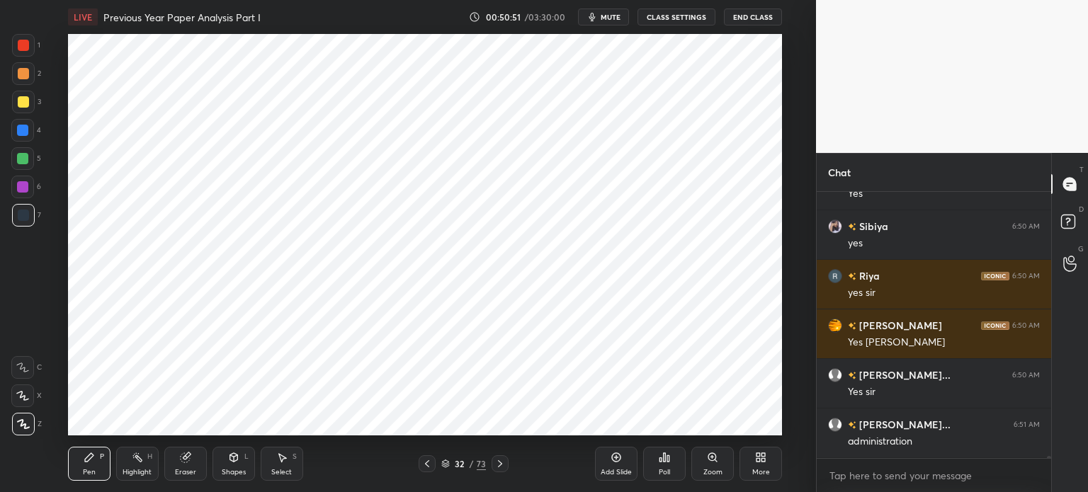
scroll to position [37025, 0]
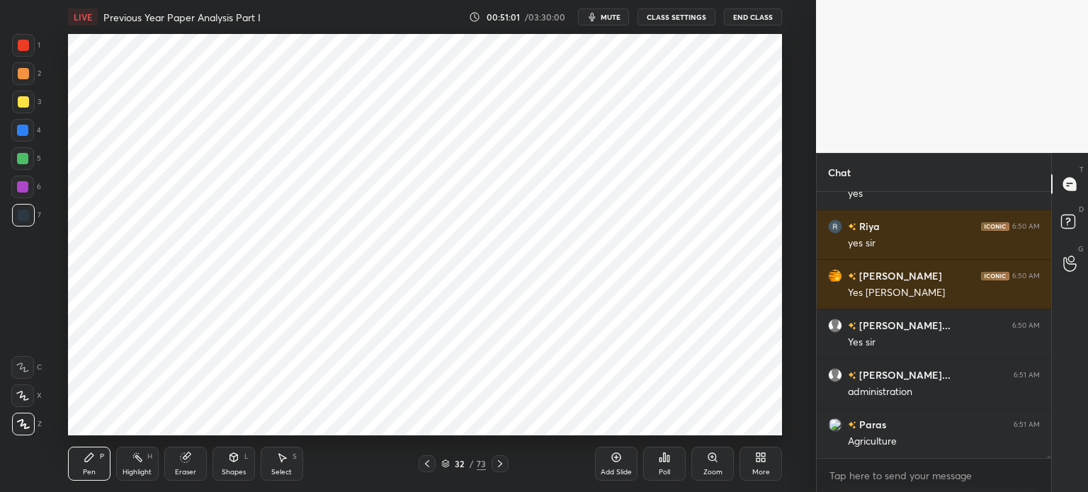
click at [25, 185] on div at bounding box center [22, 186] width 11 height 11
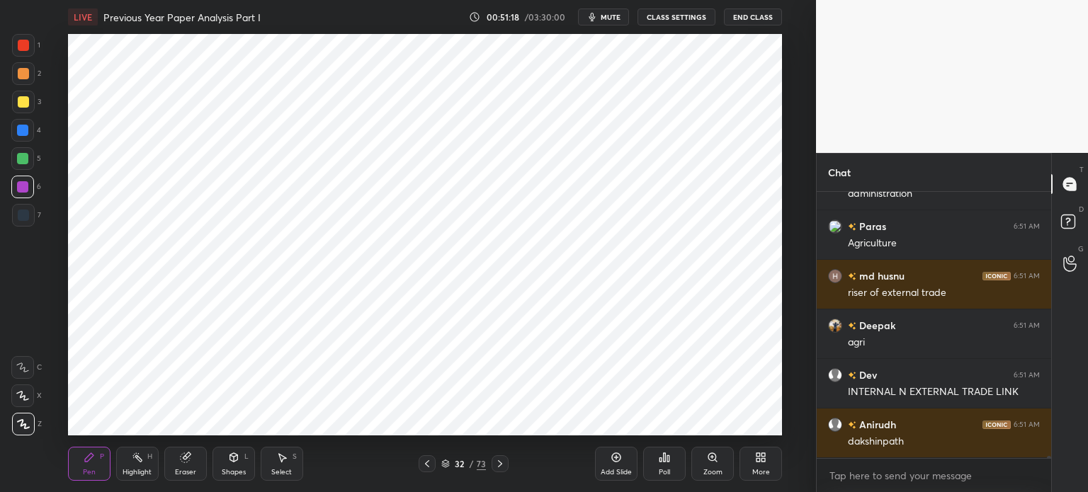
scroll to position [37272, 0]
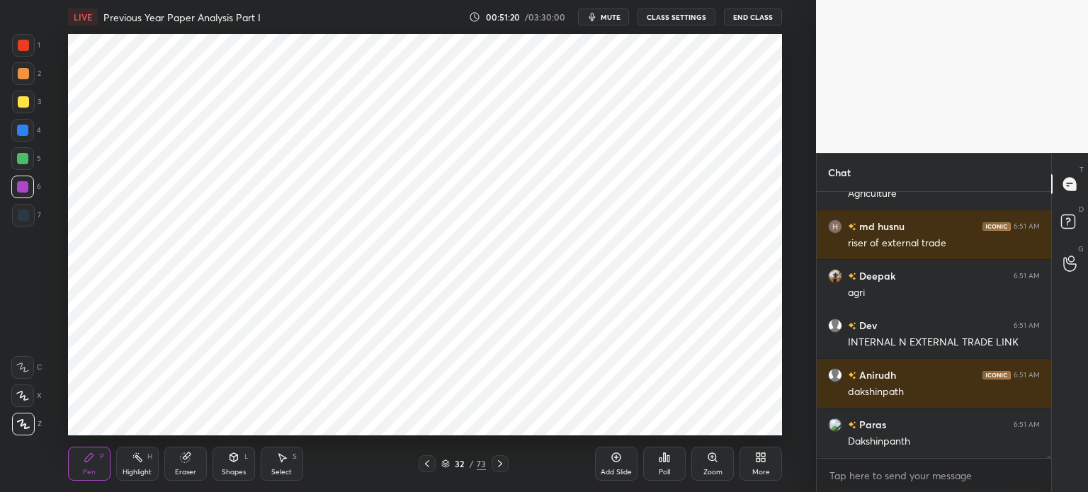
click at [17, 124] on div at bounding box center [22, 130] width 23 height 23
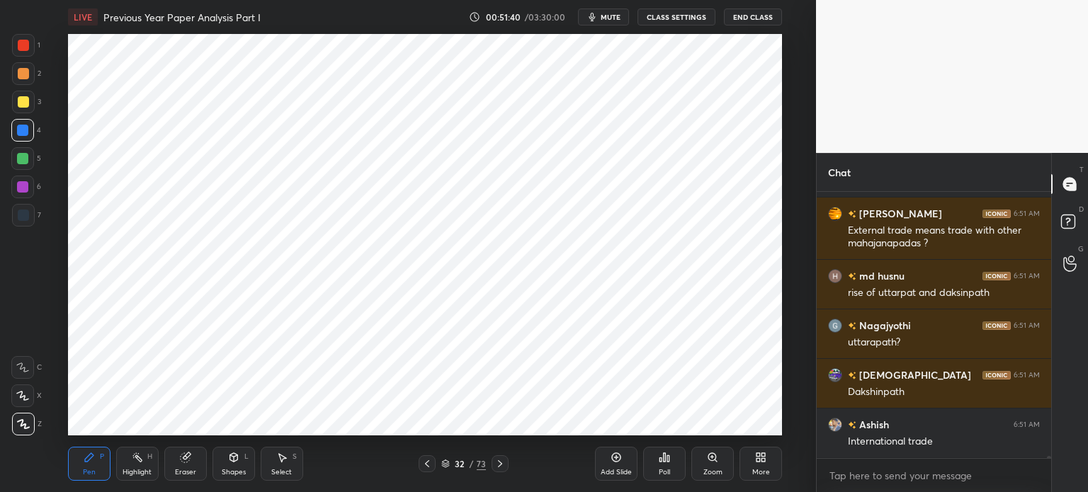
scroll to position [37583, 0]
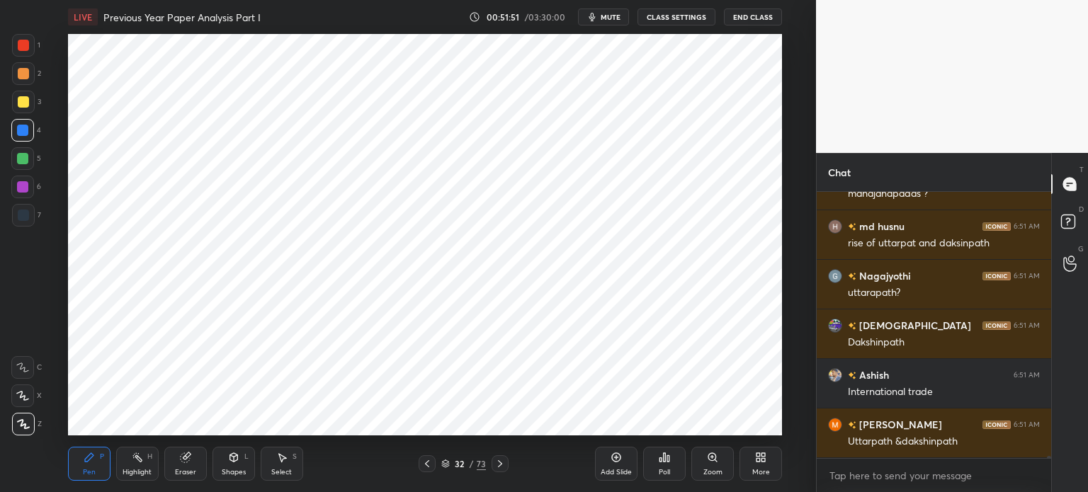
click at [37, 217] on div "7" at bounding box center [26, 215] width 29 height 23
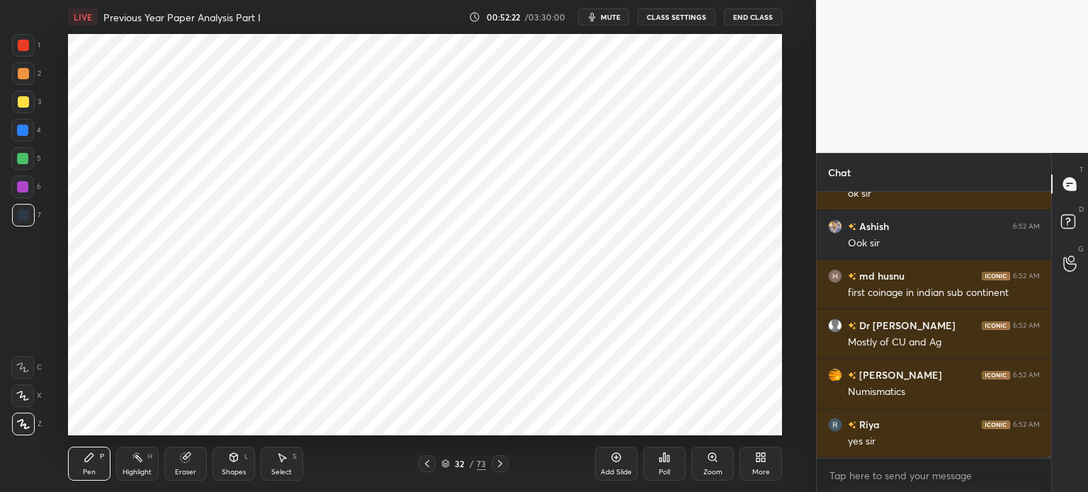
scroll to position [38289, 0]
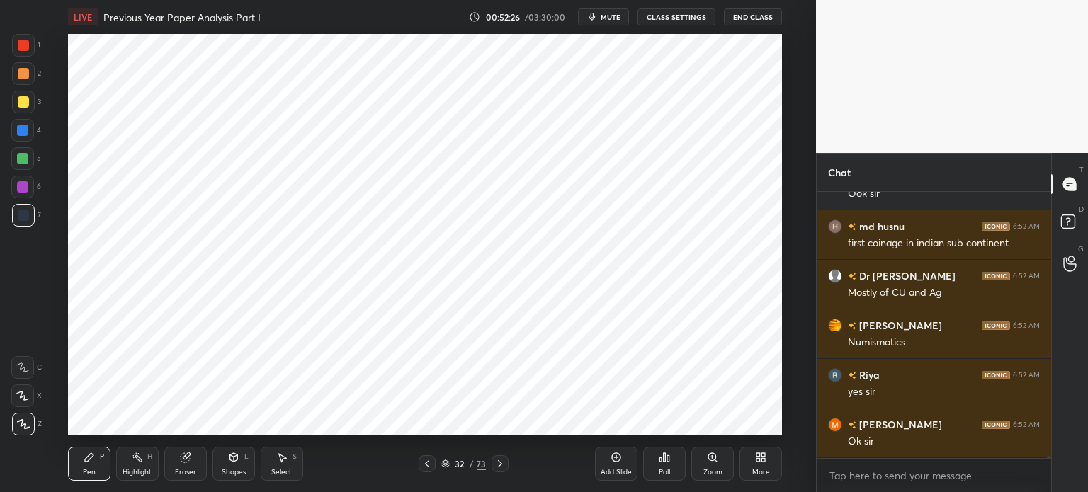
click at [27, 156] on div at bounding box center [22, 158] width 11 height 11
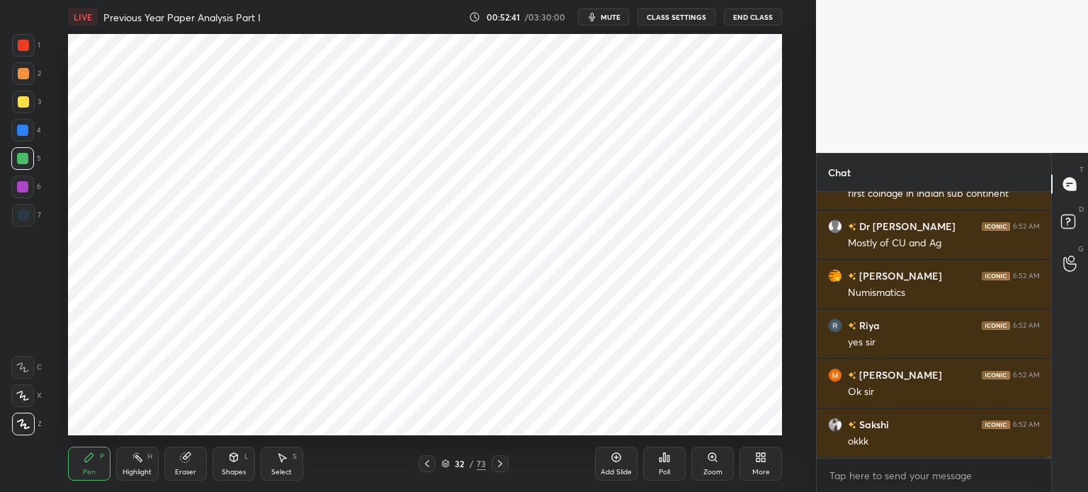
scroll to position [38388, 0]
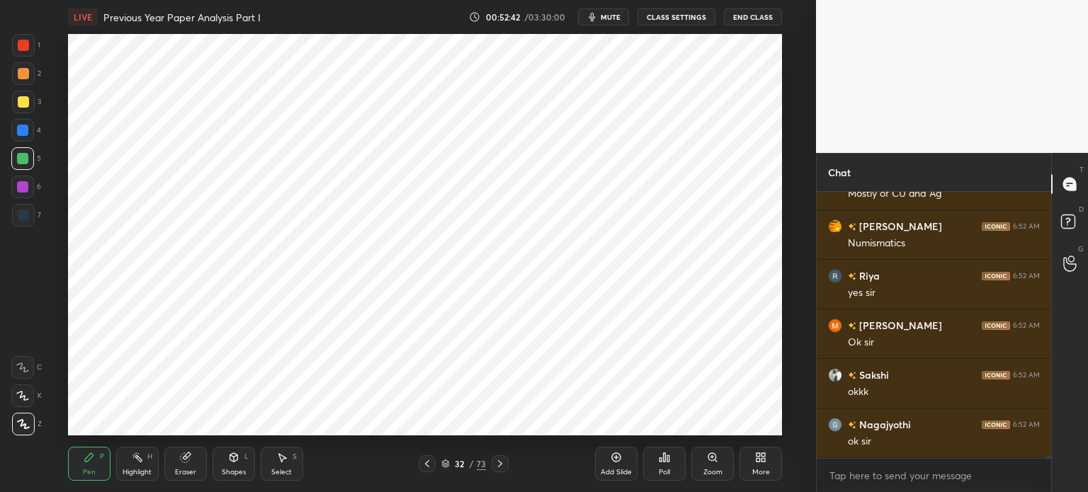
click at [617, 464] on div "Add Slide" at bounding box center [616, 464] width 42 height 34
click at [28, 220] on div at bounding box center [23, 215] width 23 height 23
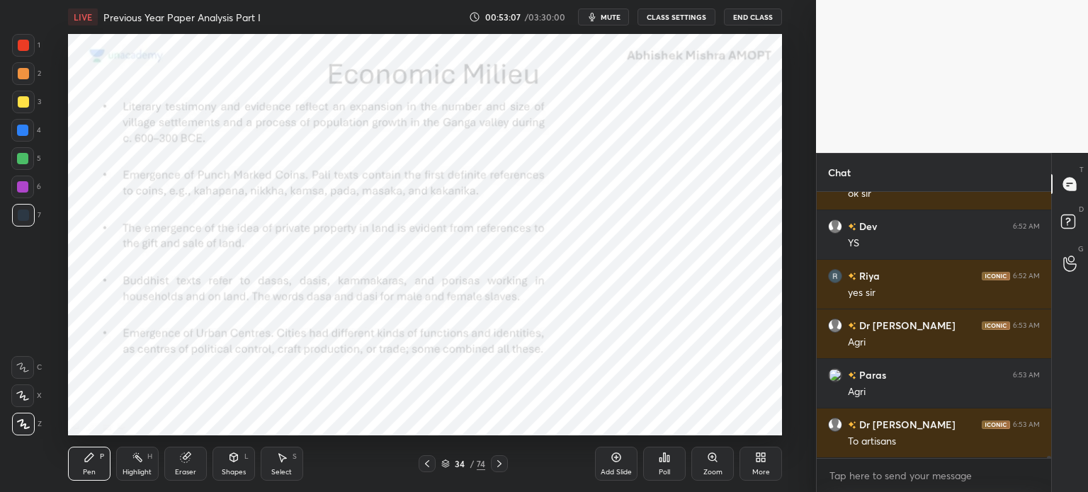
scroll to position [38686, 0]
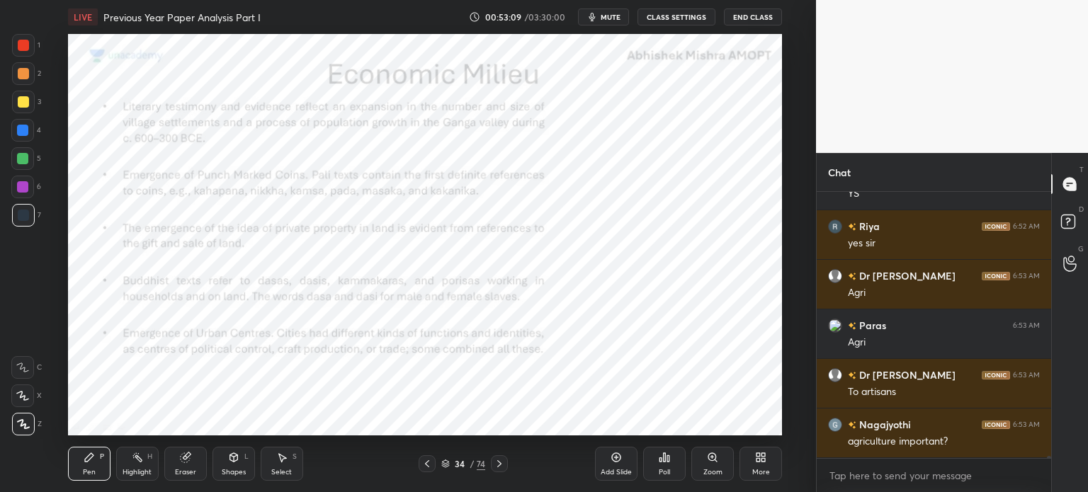
click at [20, 50] on div at bounding box center [23, 45] width 11 height 11
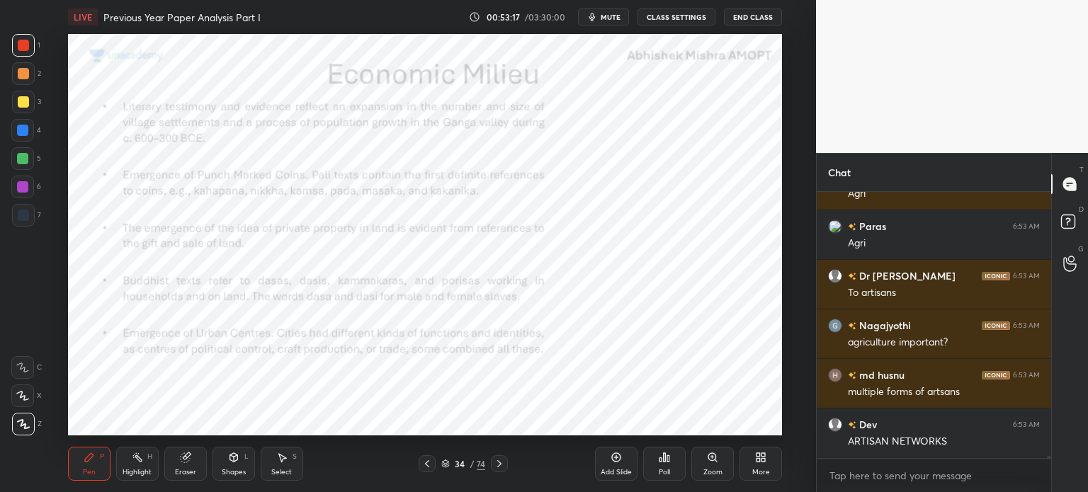
scroll to position [38819, 0]
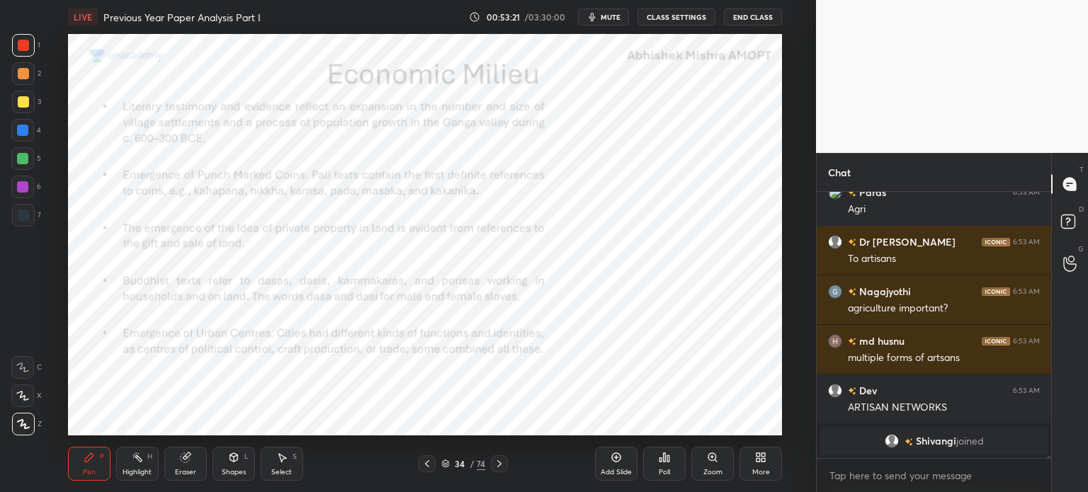
click at [25, 159] on div at bounding box center [22, 158] width 11 height 11
click at [184, 459] on icon at bounding box center [184, 457] width 9 height 9
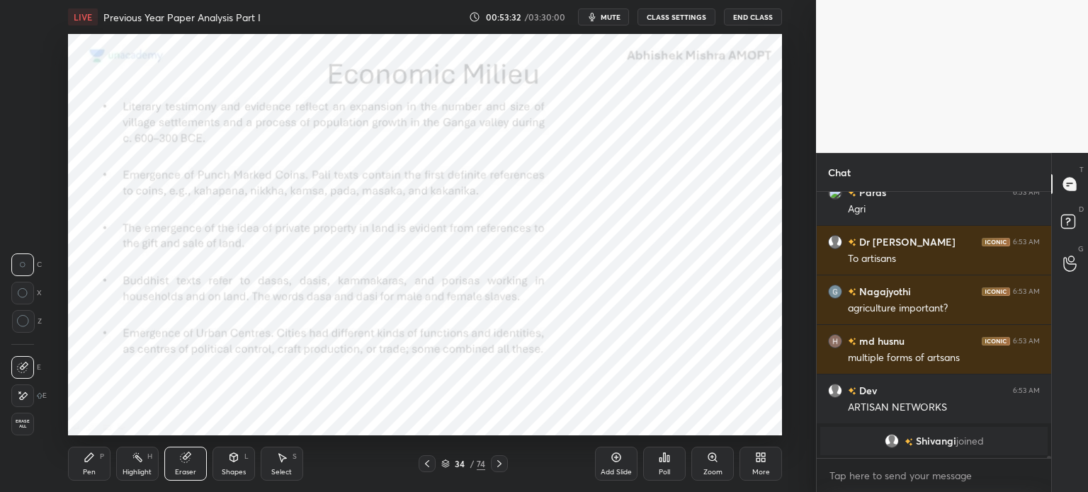
click at [93, 454] on icon at bounding box center [89, 457] width 11 height 11
click at [26, 183] on div at bounding box center [22, 186] width 11 height 11
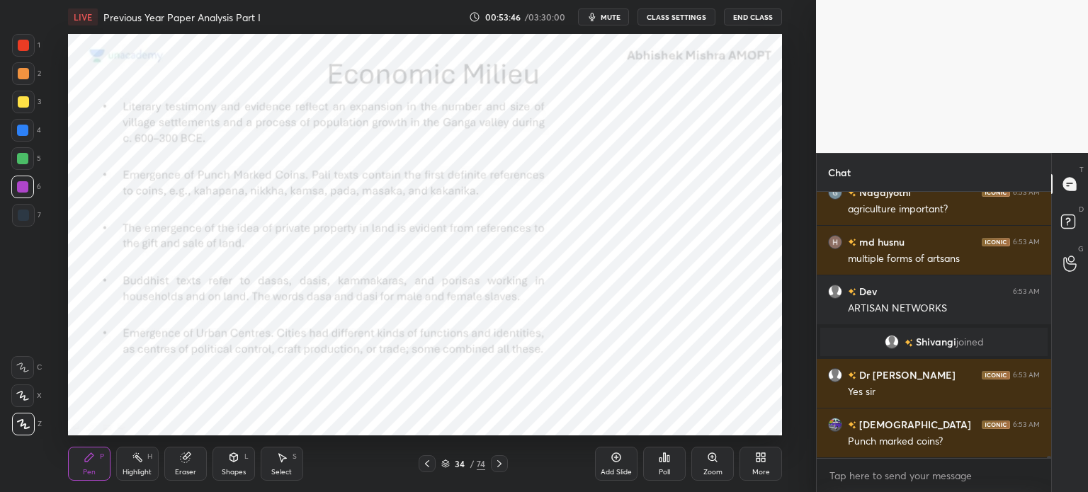
scroll to position [37825, 0]
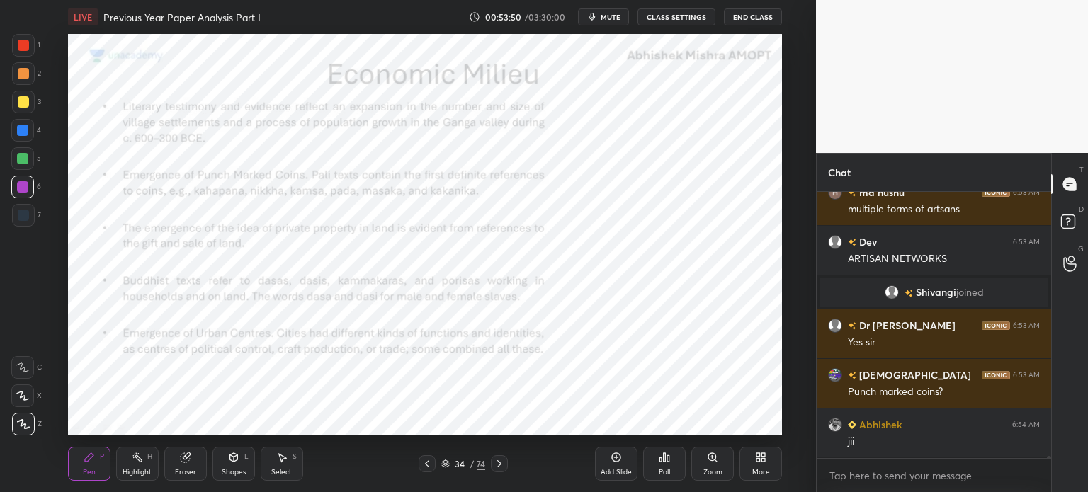
click at [193, 460] on div "Eraser" at bounding box center [185, 464] width 42 height 34
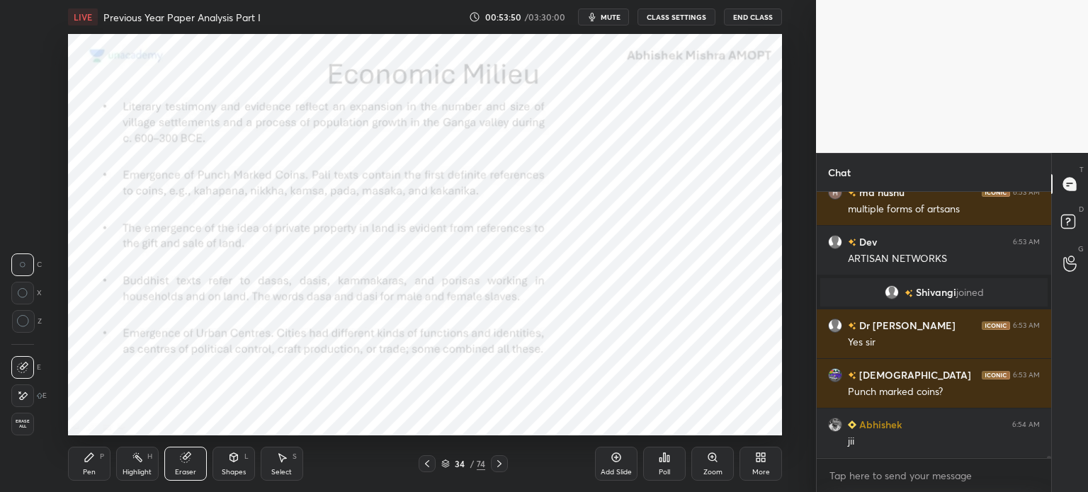
scroll to position [37859, 0]
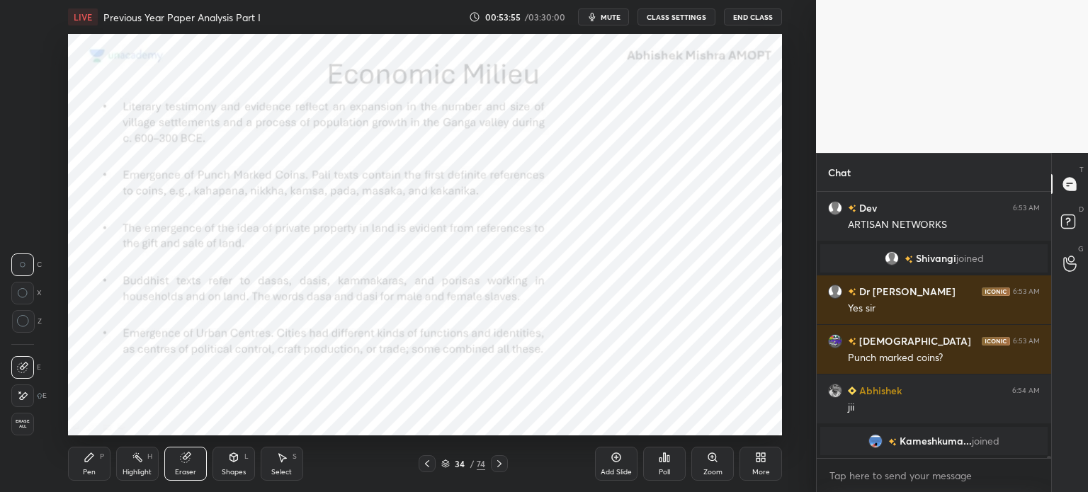
click at [91, 464] on div "Pen P" at bounding box center [89, 464] width 42 height 34
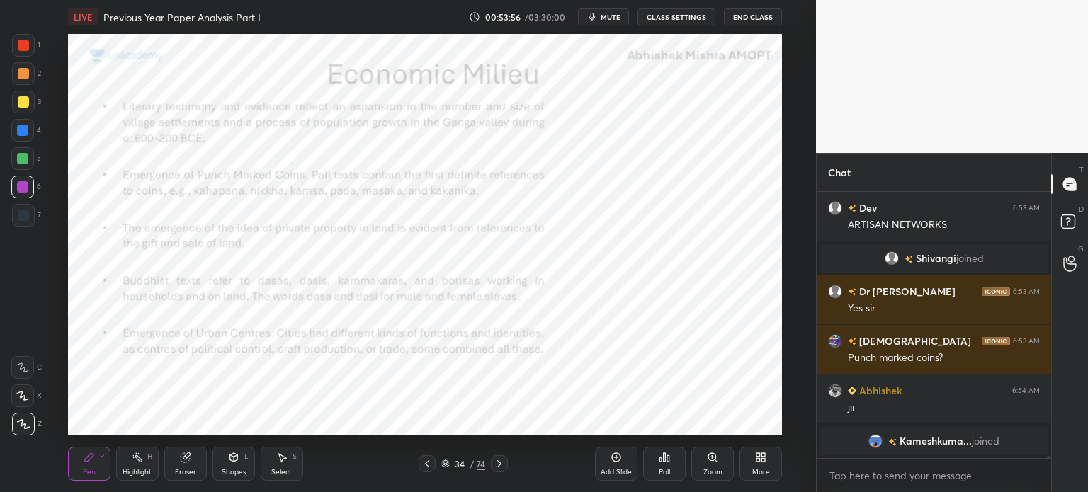
scroll to position [37866, 0]
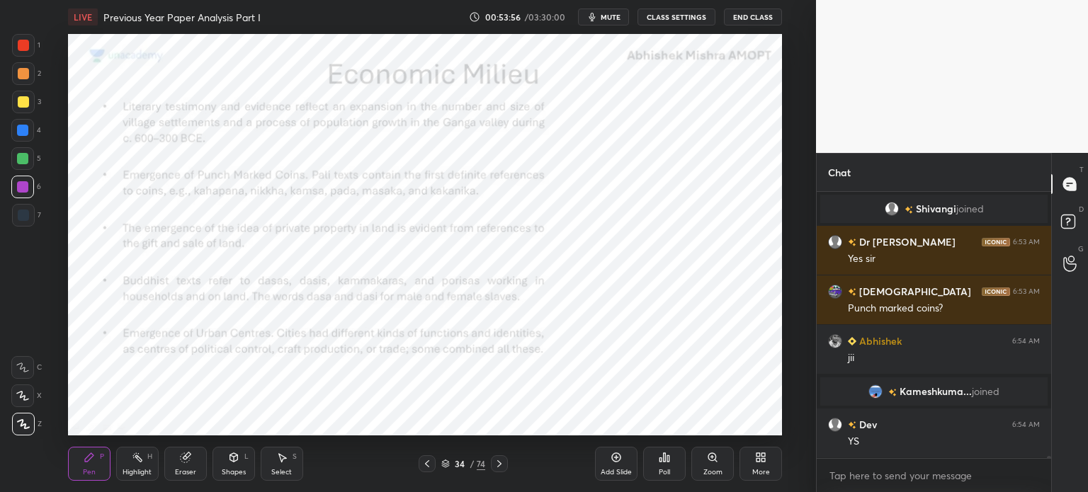
click at [28, 69] on div at bounding box center [23, 73] width 23 height 23
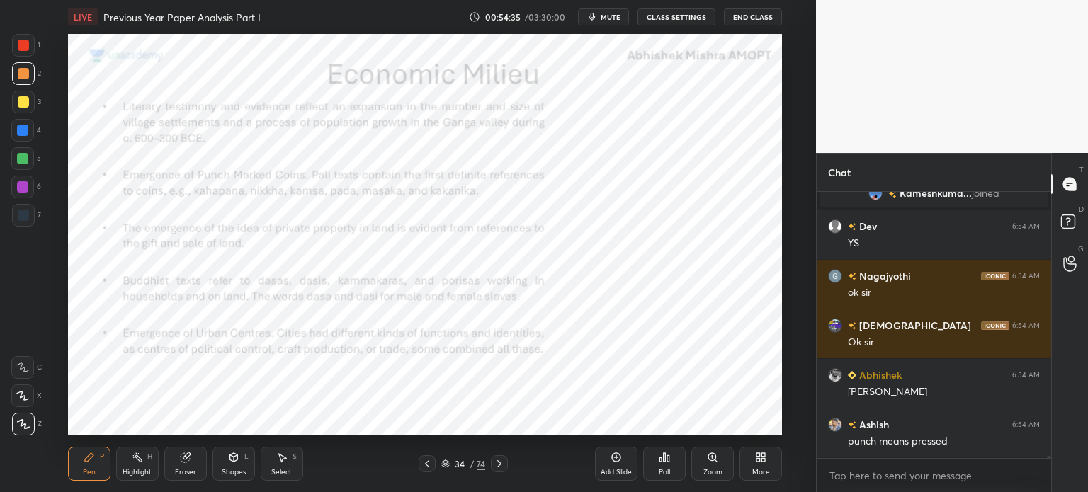
scroll to position [38114, 0]
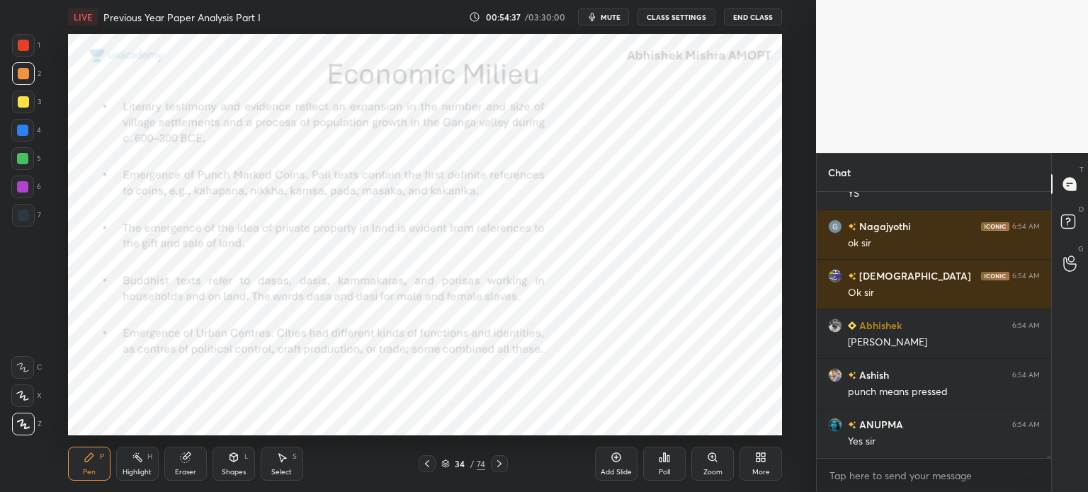
click at [27, 217] on div at bounding box center [23, 215] width 11 height 11
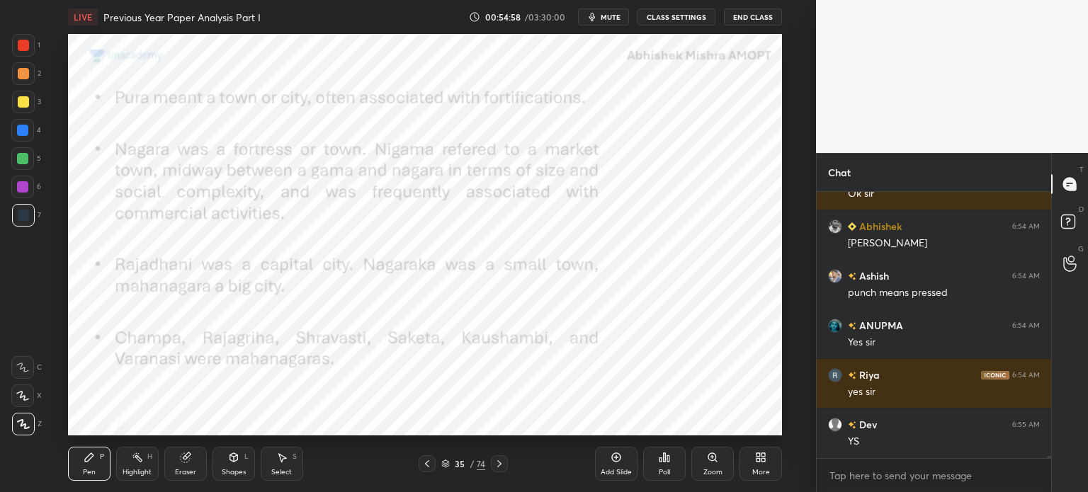
scroll to position [38262, 0]
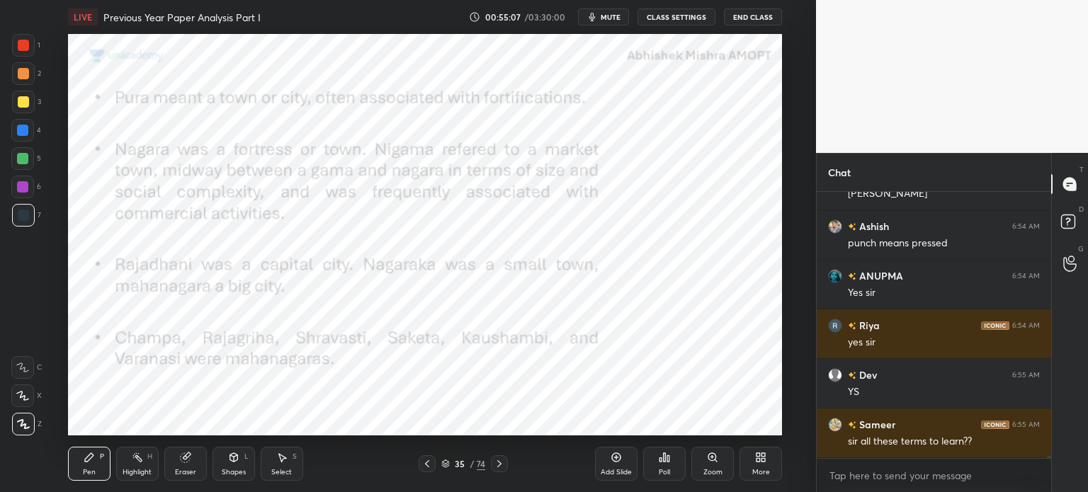
click at [16, 56] on div at bounding box center [23, 45] width 23 height 23
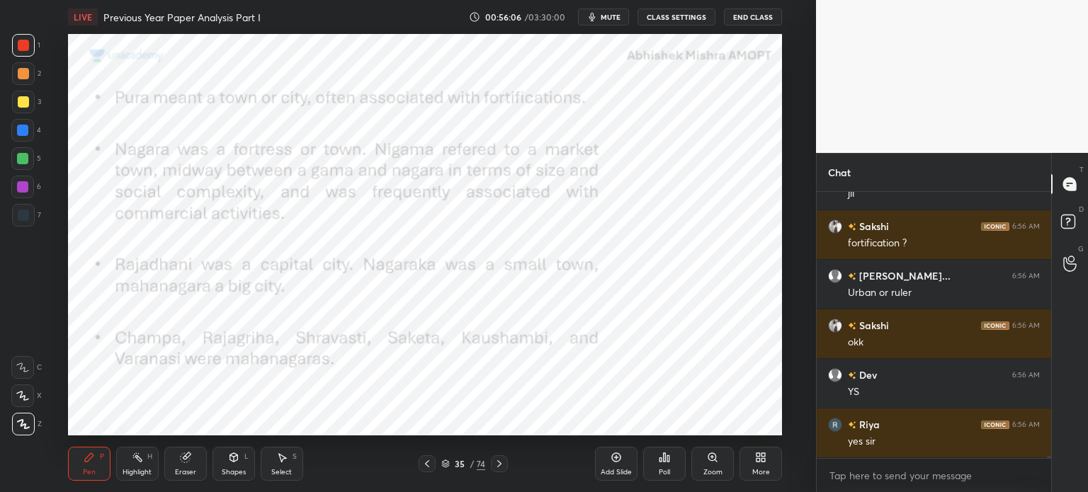
scroll to position [38837, 0]
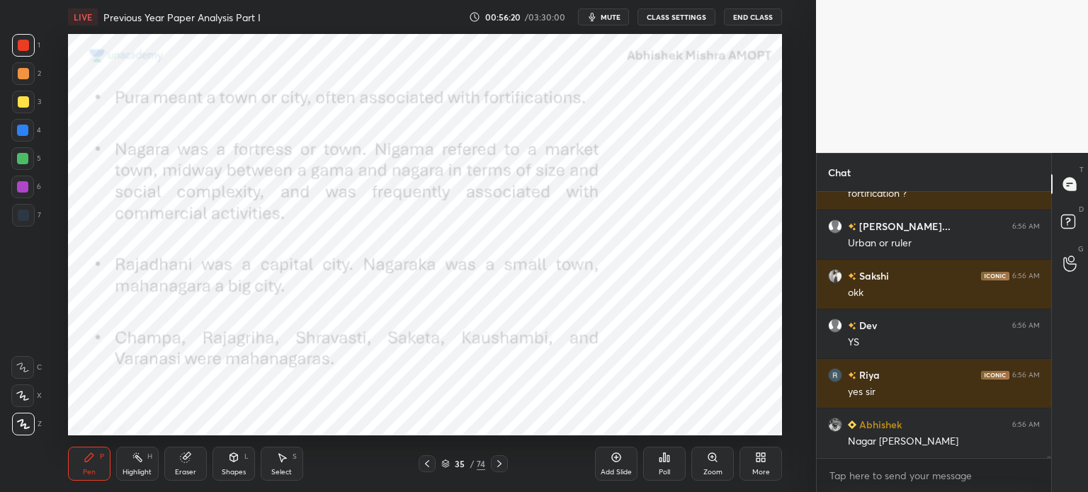
click at [20, 222] on div at bounding box center [23, 215] width 23 height 23
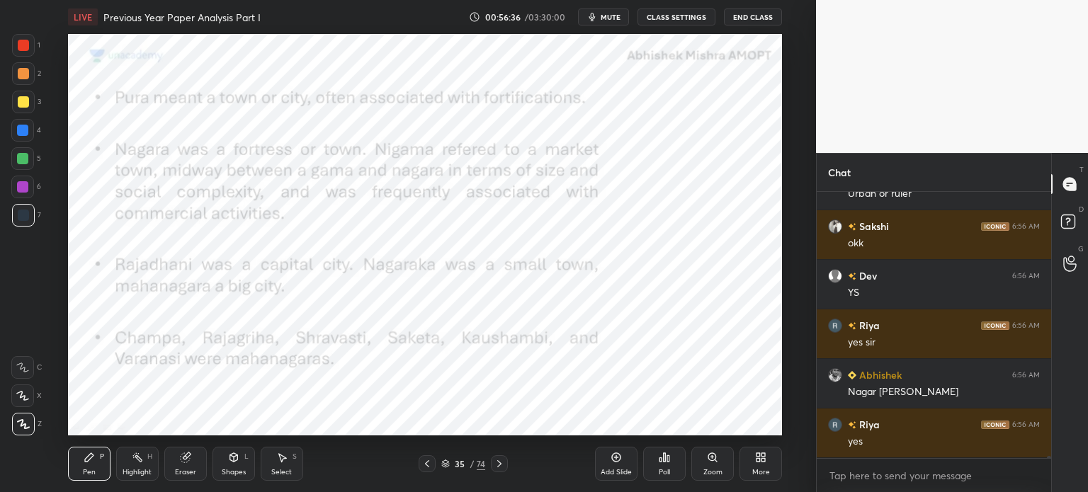
click at [22, 186] on div at bounding box center [22, 186] width 11 height 11
click at [27, 156] on div at bounding box center [22, 158] width 11 height 11
click at [20, 219] on div at bounding box center [23, 215] width 11 height 11
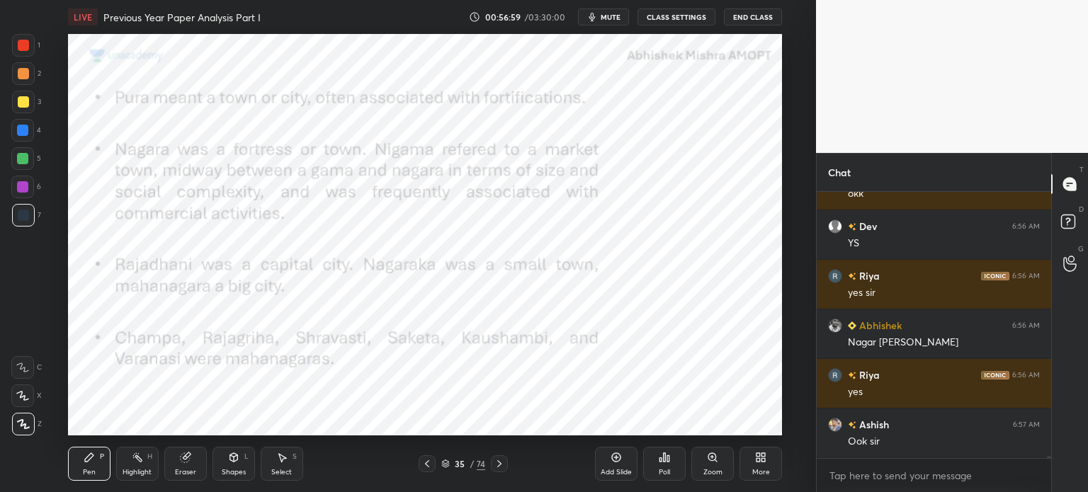
click at [22, 171] on div "5" at bounding box center [26, 161] width 30 height 28
click at [25, 130] on div at bounding box center [22, 130] width 11 height 11
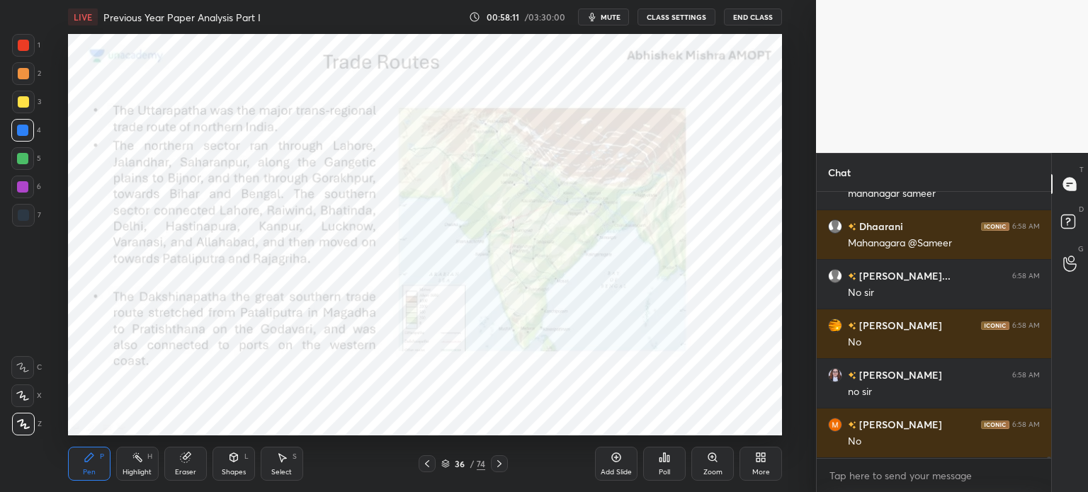
scroll to position [41494, 0]
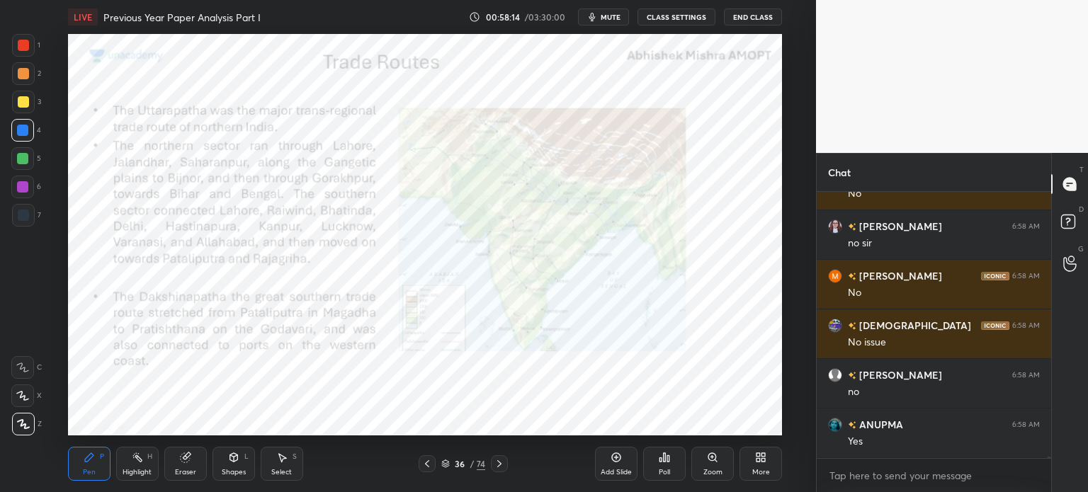
click at [28, 72] on div at bounding box center [23, 73] width 11 height 11
click at [184, 450] on div "Eraser" at bounding box center [185, 464] width 42 height 34
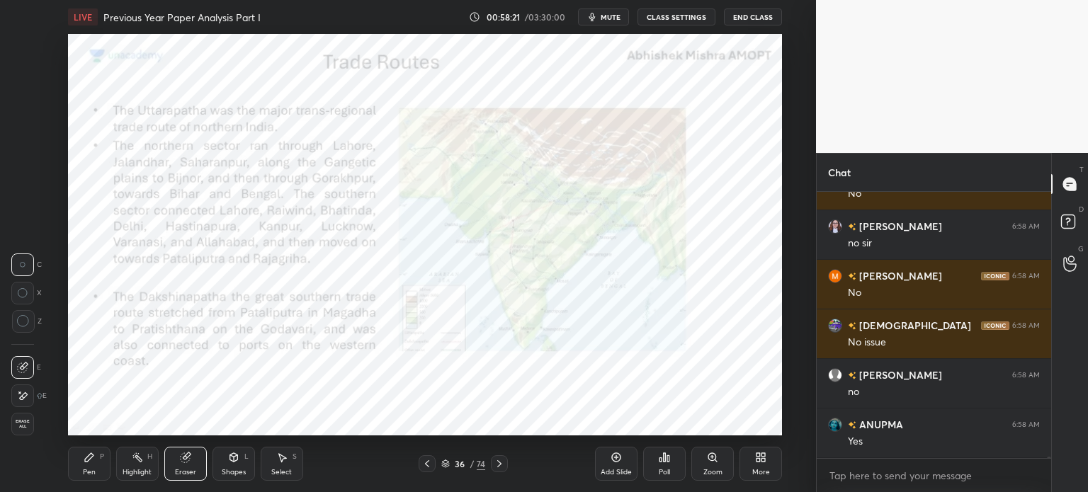
click at [79, 468] on div "Pen P" at bounding box center [89, 464] width 42 height 34
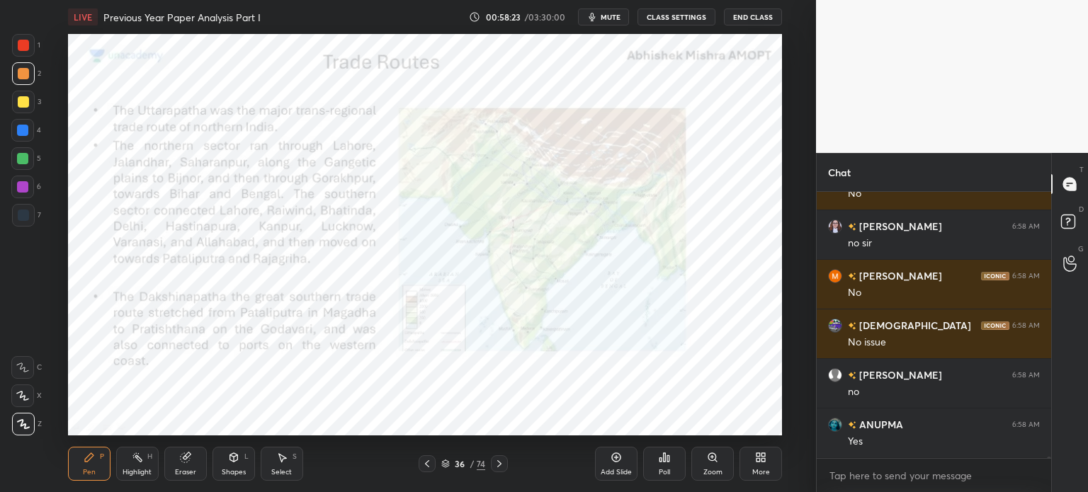
scroll to position [41543, 0]
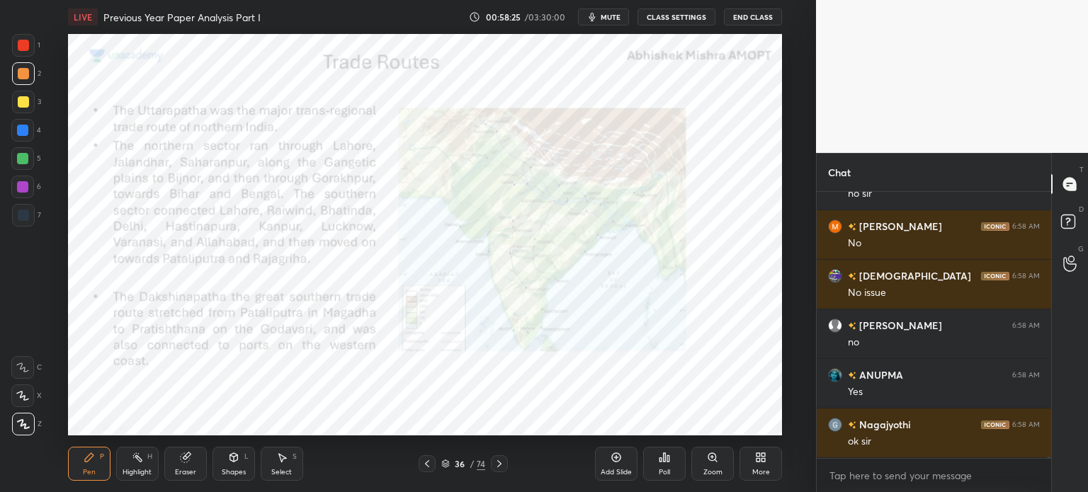
click at [704, 461] on div "Zoom" at bounding box center [712, 464] width 42 height 34
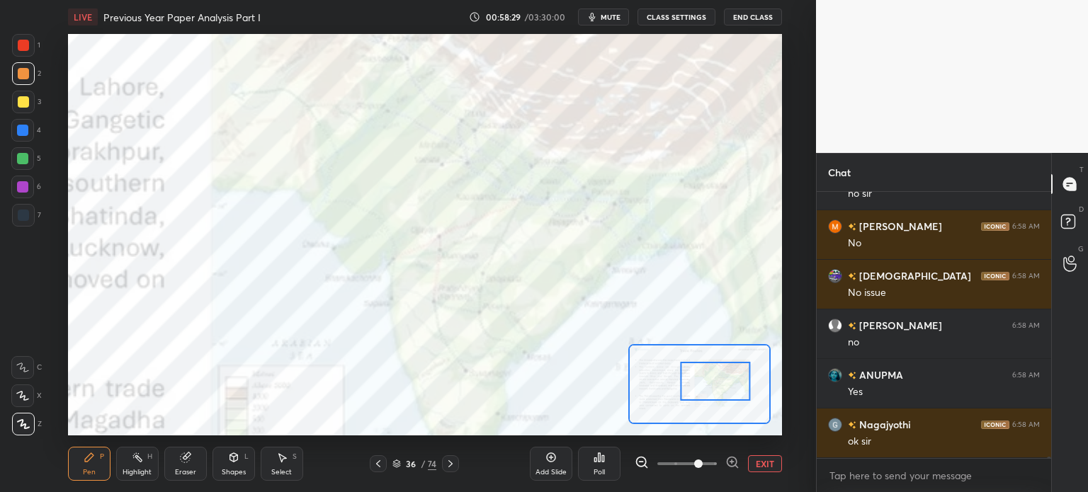
click at [21, 212] on div at bounding box center [23, 215] width 11 height 11
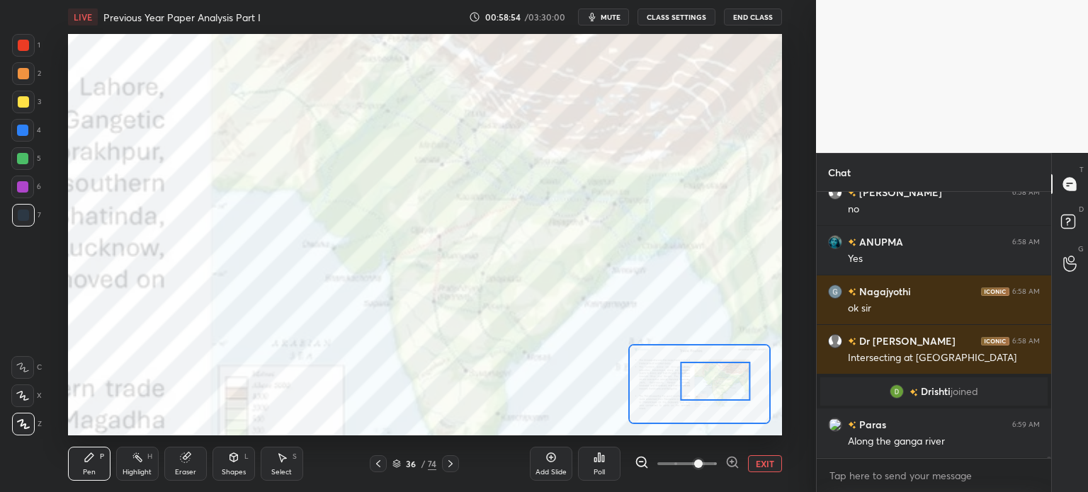
scroll to position [40997, 0]
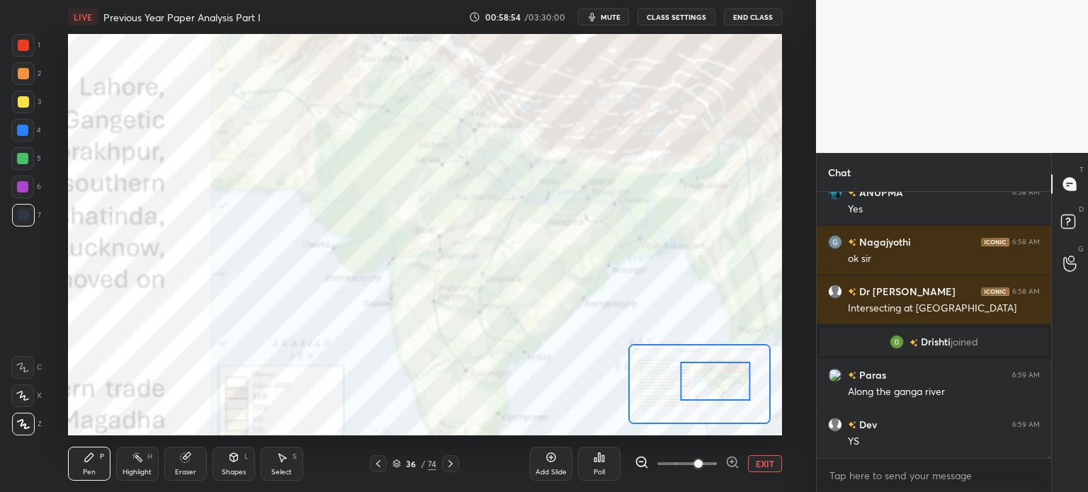
click at [771, 462] on button "EXIT" at bounding box center [765, 463] width 34 height 17
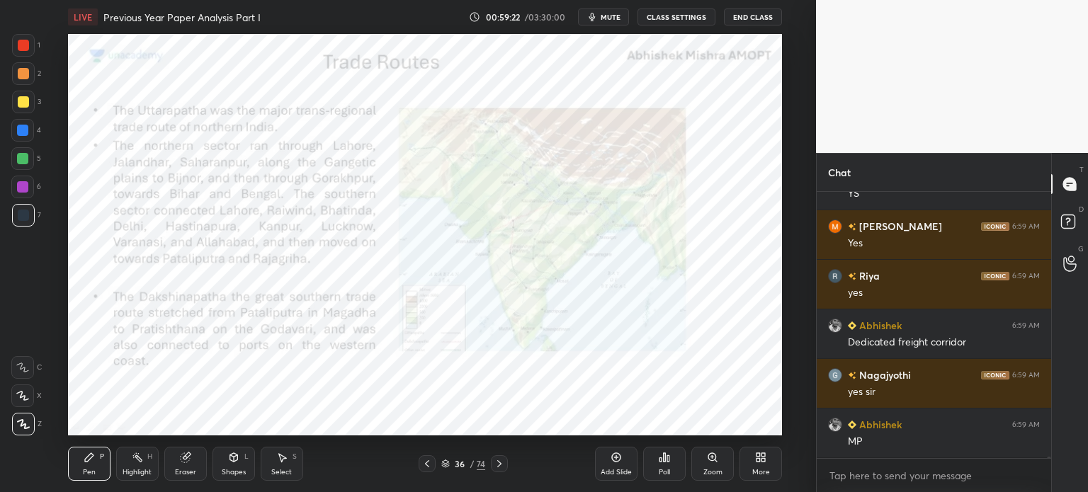
scroll to position [41492, 0]
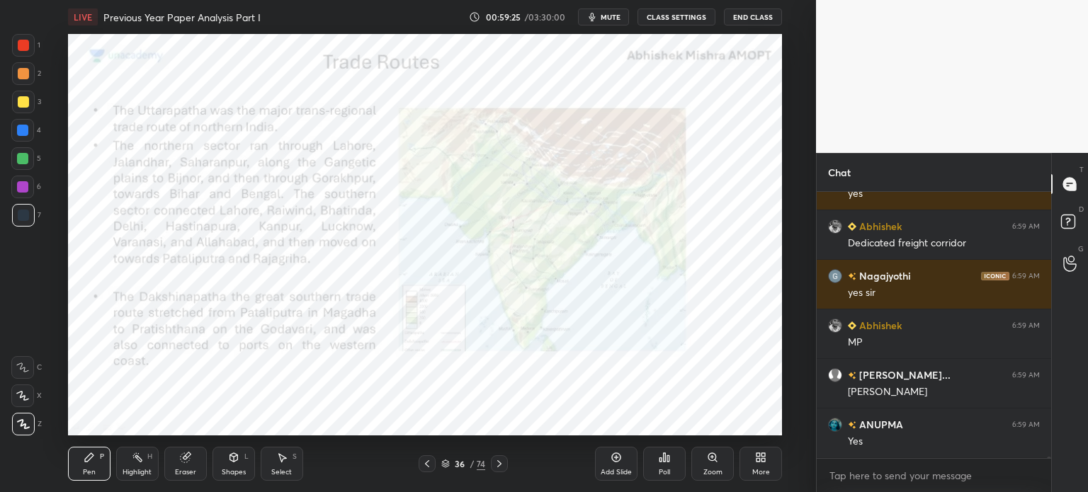
click at [23, 132] on div at bounding box center [22, 130] width 11 height 11
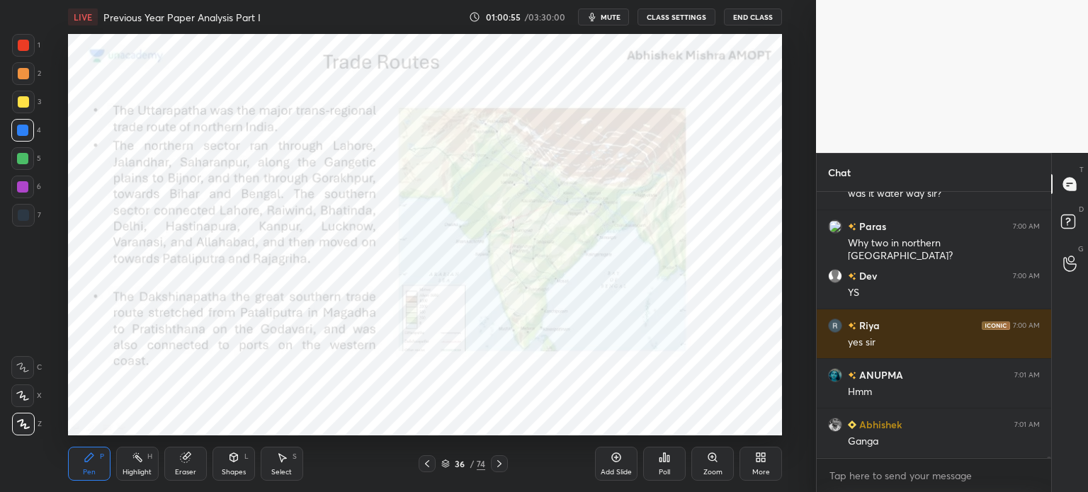
scroll to position [42384, 0]
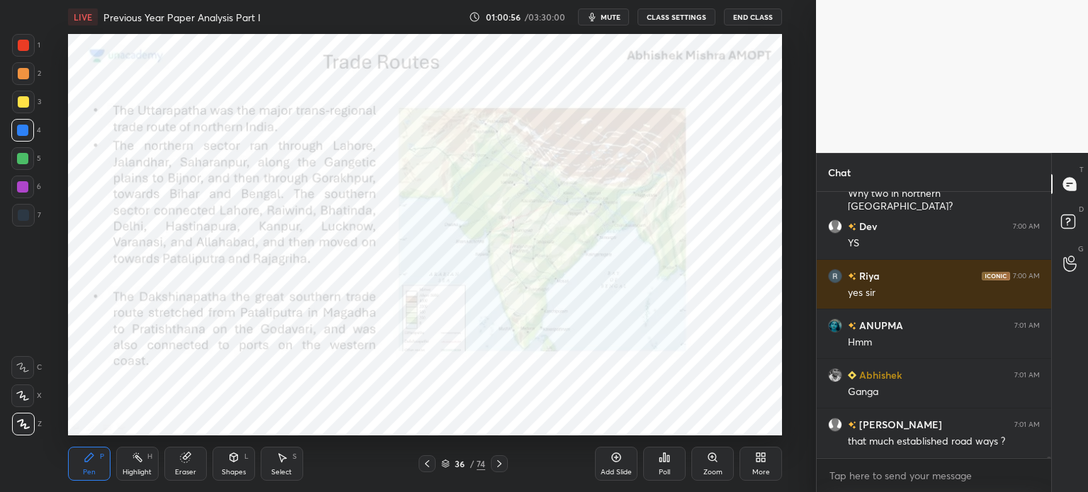
click at [627, 462] on div "Add Slide" at bounding box center [616, 464] width 42 height 34
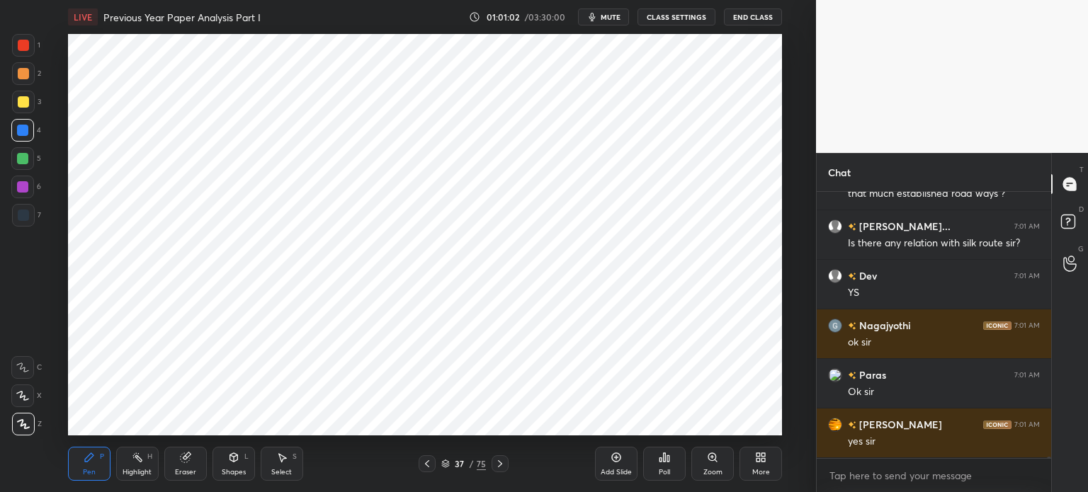
scroll to position [42666, 0]
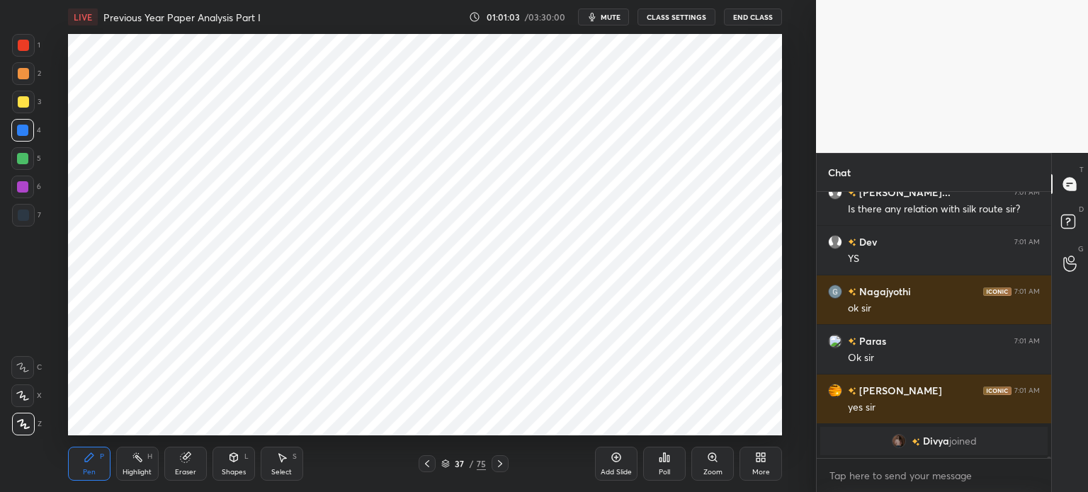
click at [25, 181] on div at bounding box center [22, 186] width 11 height 11
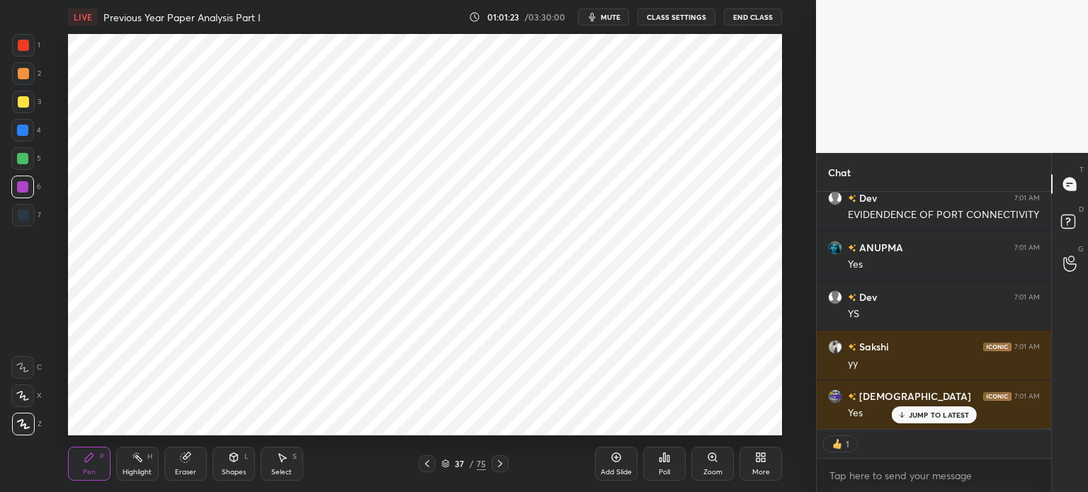
scroll to position [42498, 0]
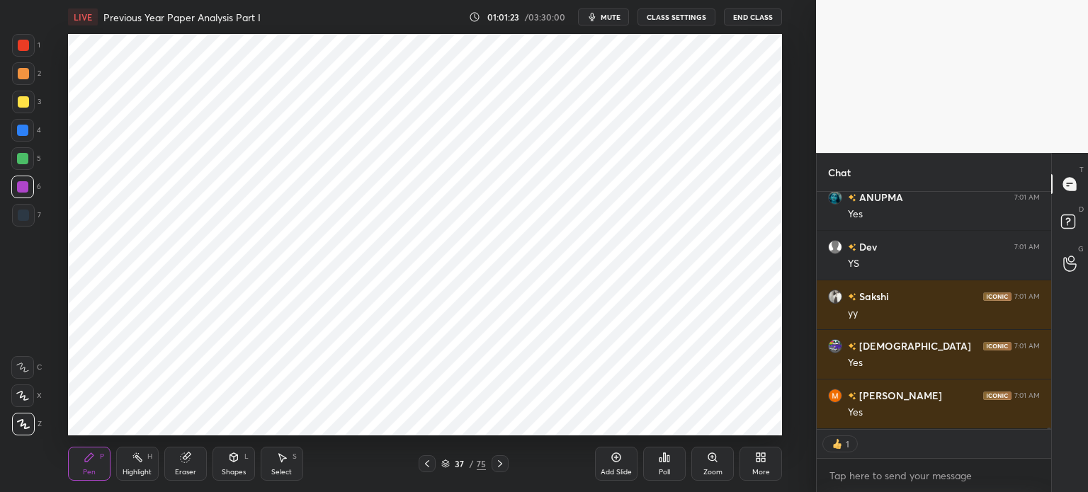
click at [197, 455] on div "Eraser" at bounding box center [185, 464] width 42 height 34
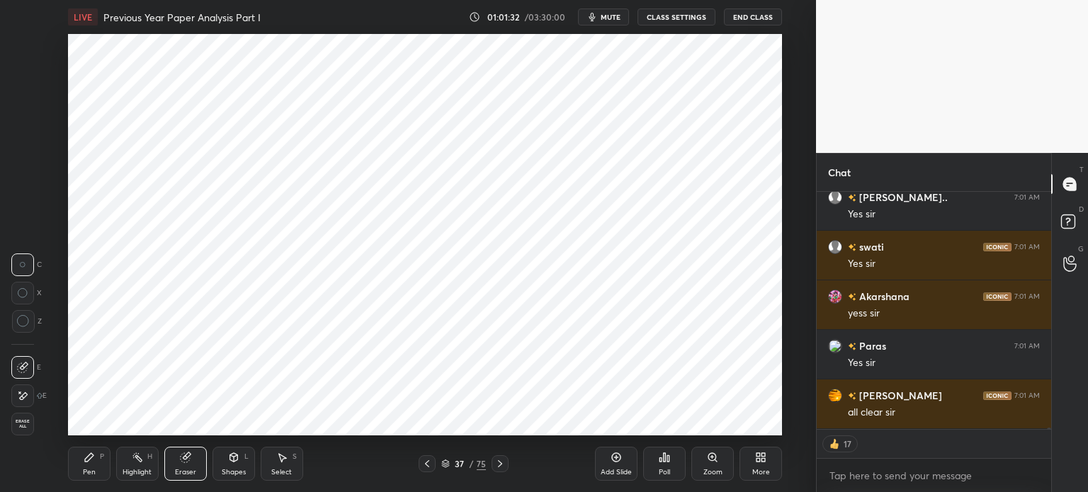
scroll to position [43439, 0]
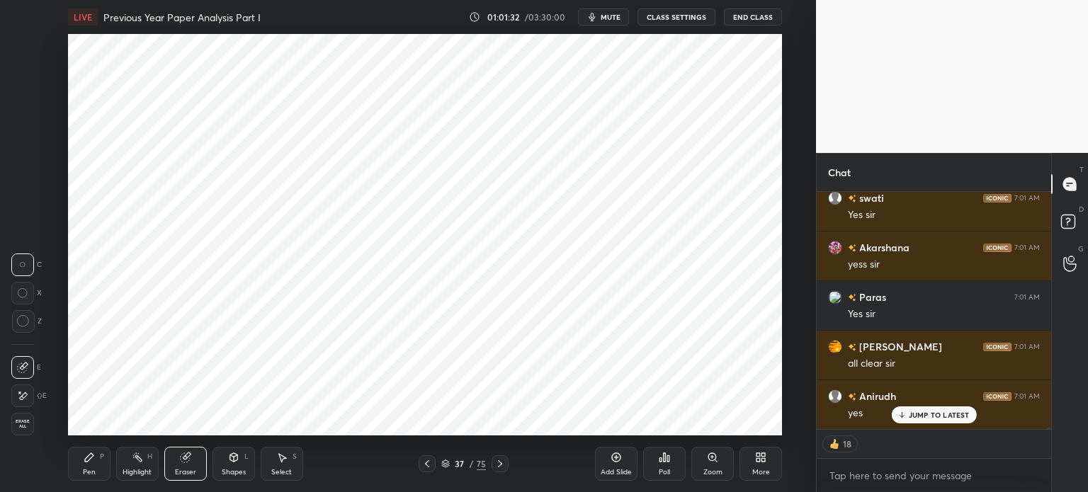
click at [619, 464] on div "Add Slide" at bounding box center [616, 464] width 42 height 34
click at [86, 464] on div "Pen P" at bounding box center [89, 464] width 42 height 34
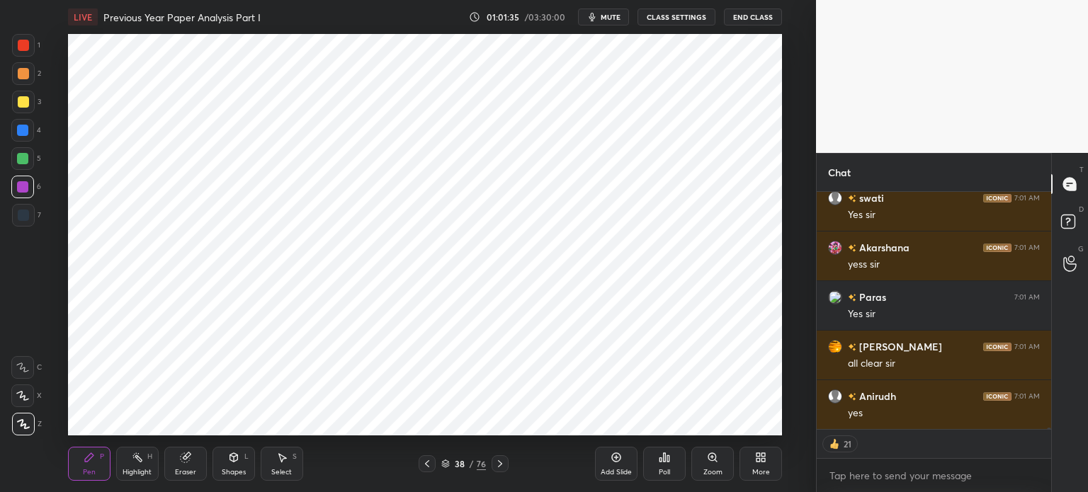
scroll to position [43490, 0]
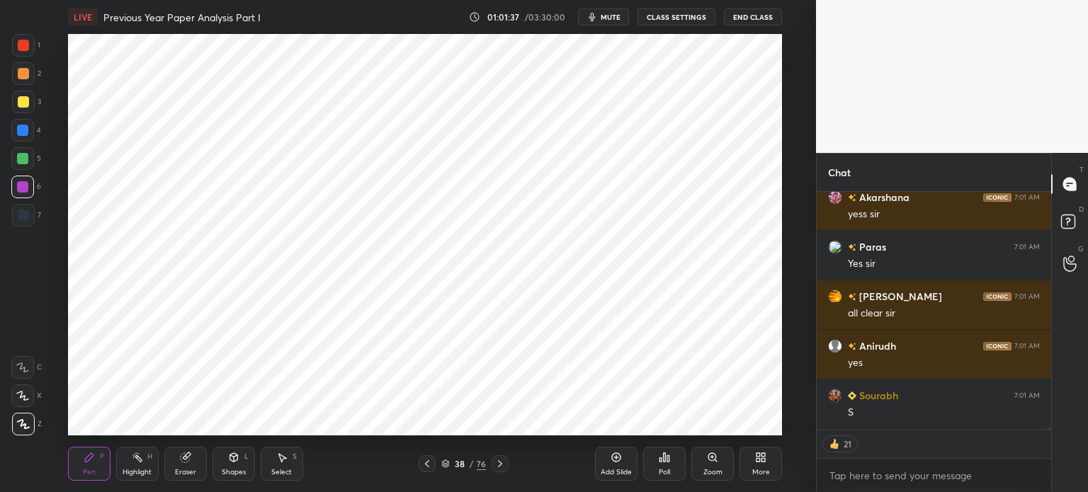
click at [28, 154] on div at bounding box center [22, 158] width 23 height 23
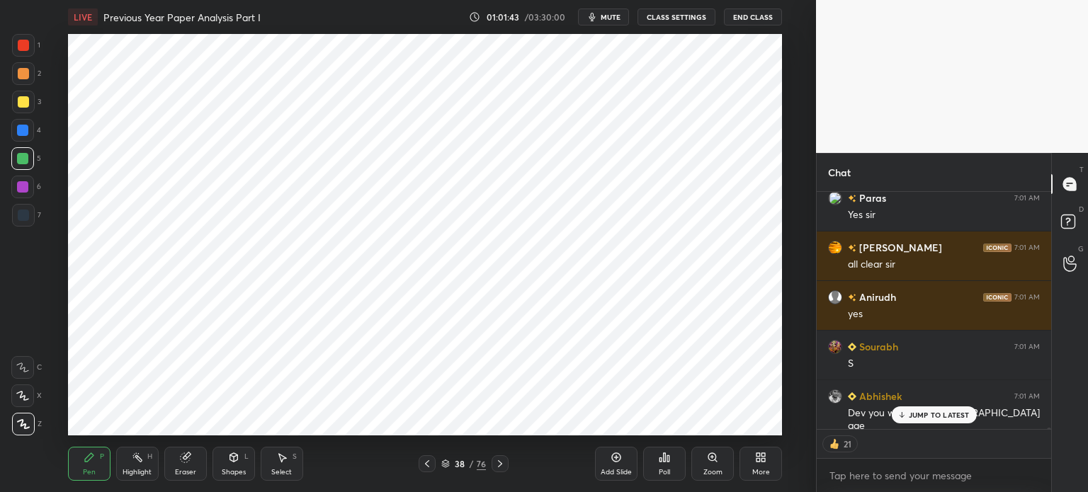
click at [25, 223] on div at bounding box center [23, 215] width 23 height 23
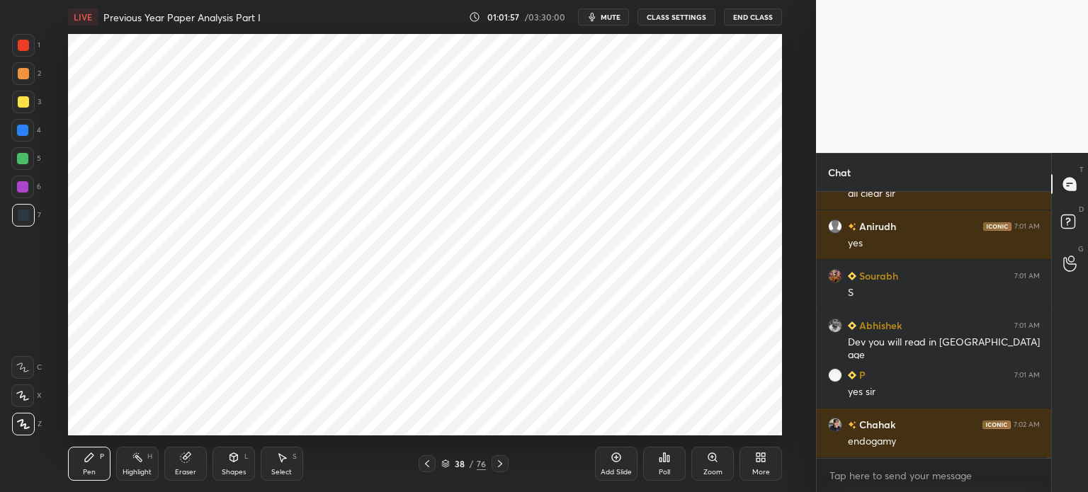
scroll to position [43659, 0]
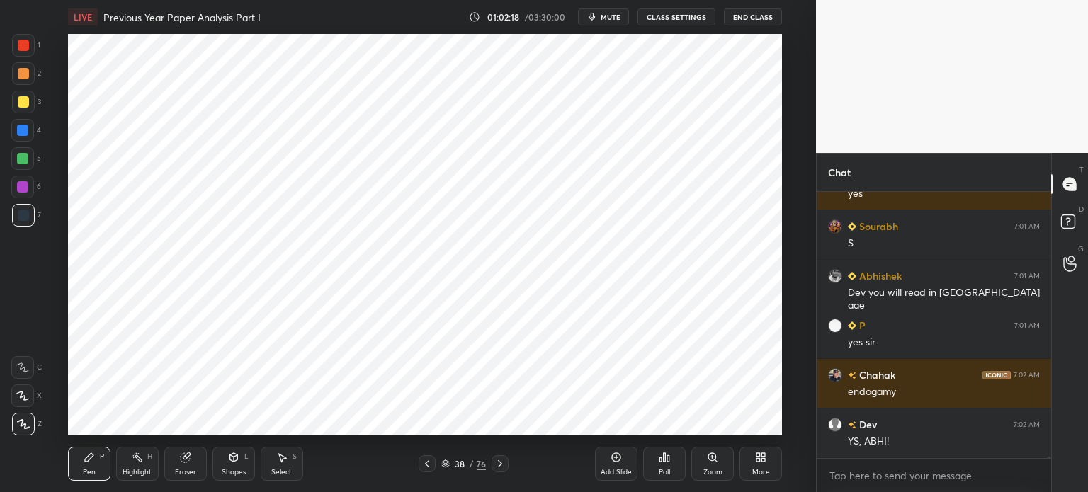
click at [18, 192] on div at bounding box center [22, 186] width 11 height 11
click at [20, 161] on div at bounding box center [22, 158] width 11 height 11
click at [23, 135] on div at bounding box center [22, 130] width 11 height 11
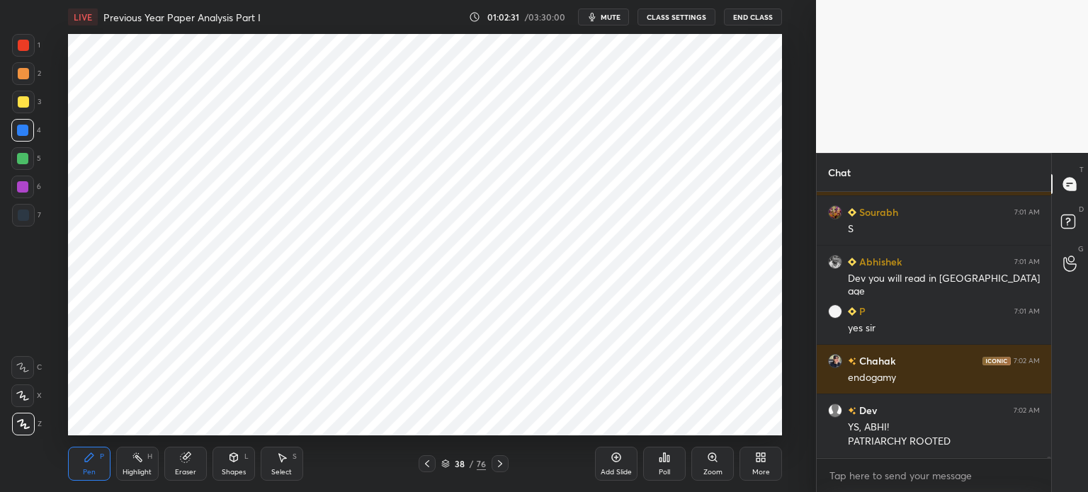
scroll to position [43723, 0]
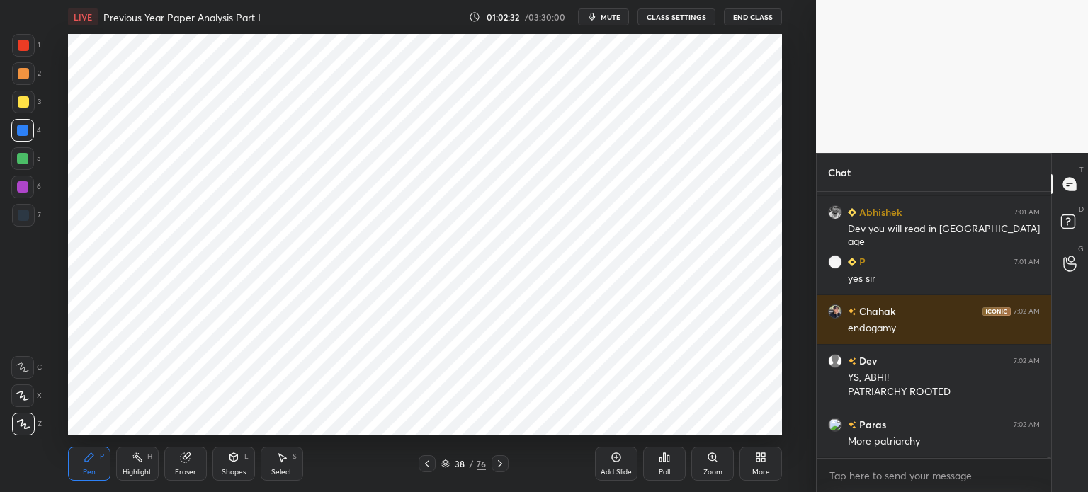
click at [196, 448] on div "Eraser" at bounding box center [185, 464] width 42 height 34
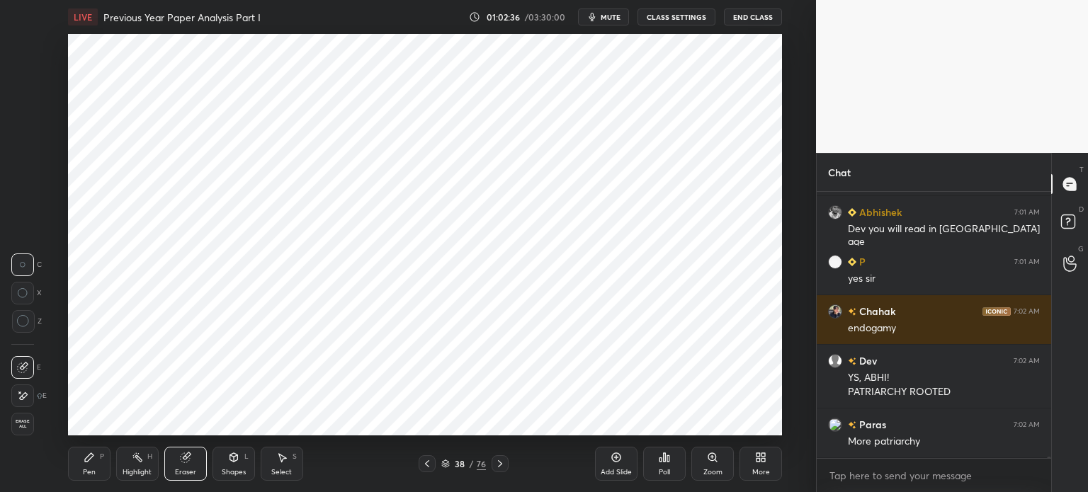
click at [91, 450] on div "Pen P" at bounding box center [89, 464] width 42 height 34
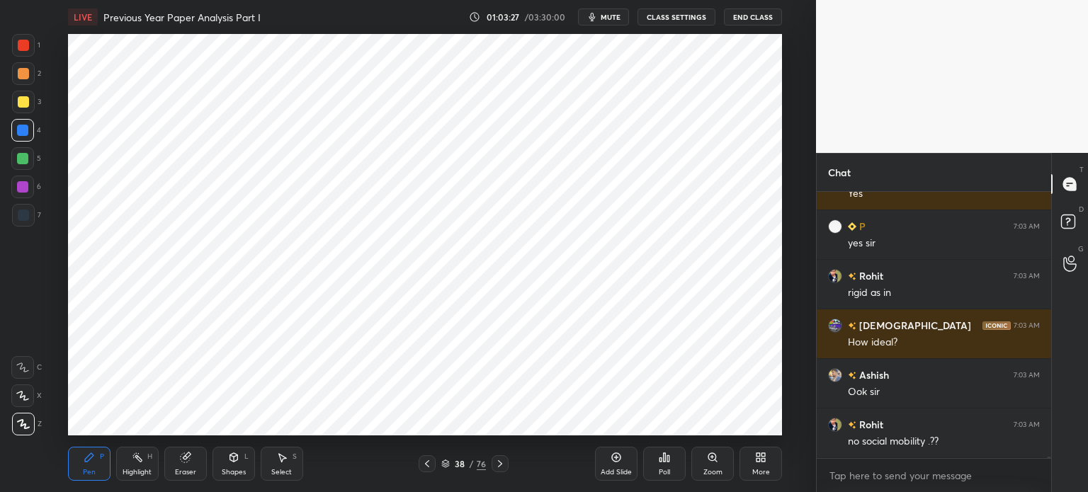
scroll to position [43751, 0]
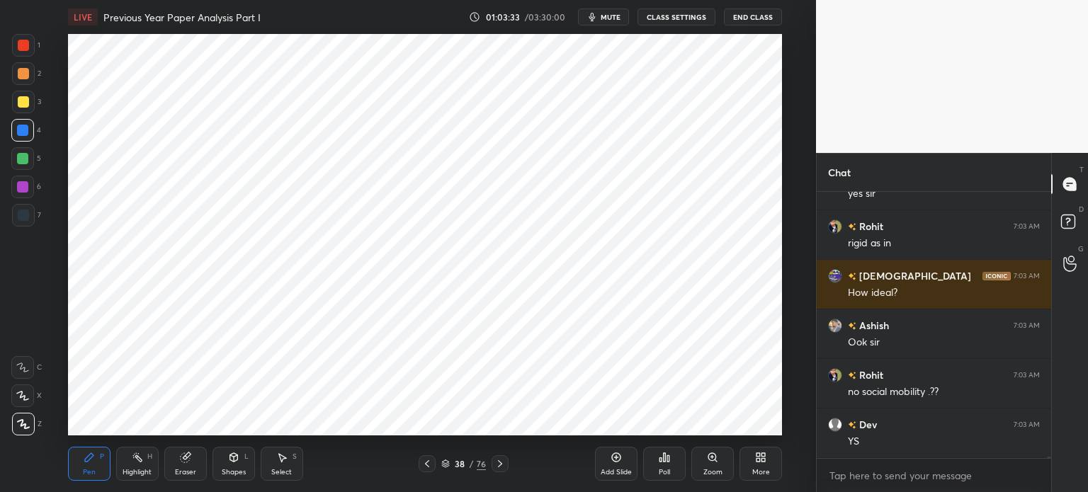
click at [622, 466] on div "Add Slide" at bounding box center [616, 464] width 42 height 34
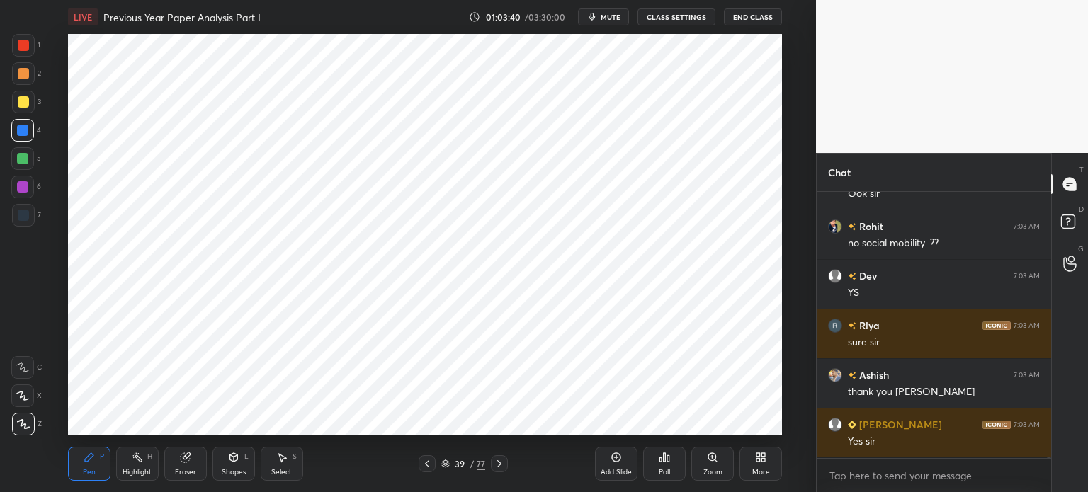
scroll to position [43949, 0]
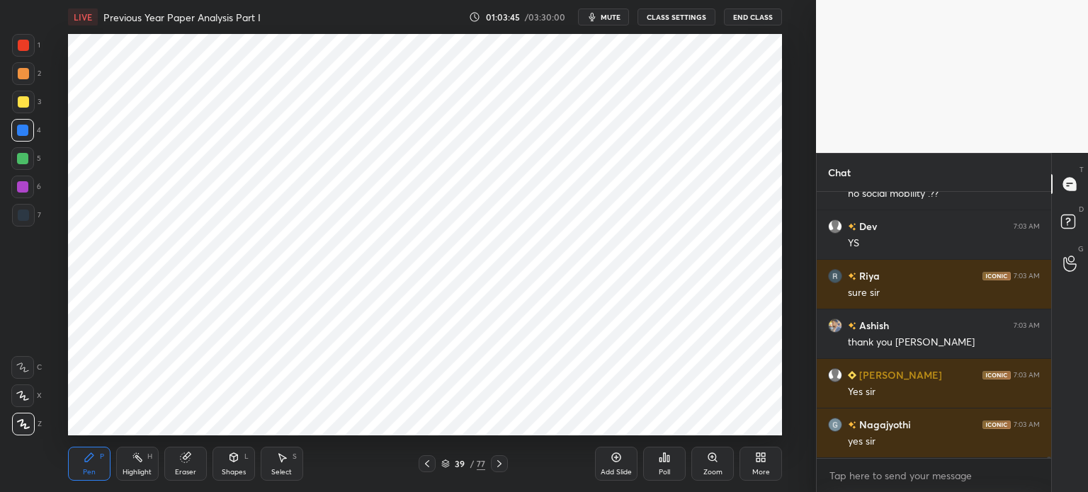
click at [18, 158] on div at bounding box center [22, 158] width 11 height 11
click at [22, 187] on div at bounding box center [22, 186] width 11 height 11
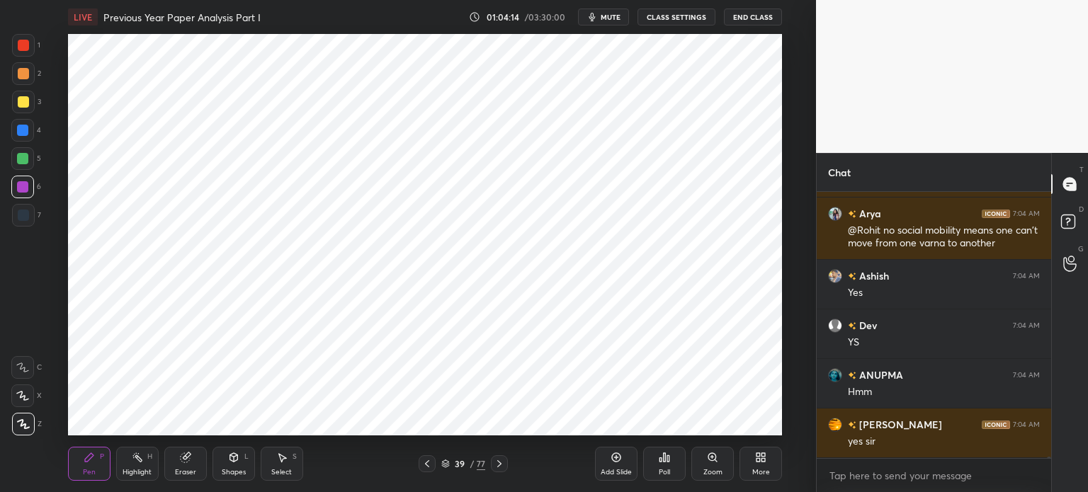
scroll to position [44309, 0]
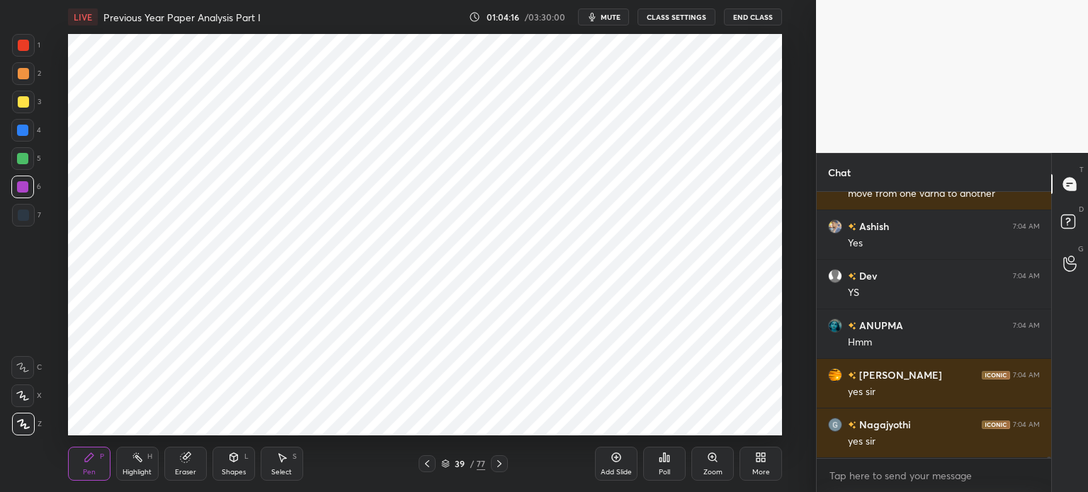
click at [18, 193] on div at bounding box center [22, 187] width 23 height 23
click at [21, 216] on div at bounding box center [23, 215] width 11 height 11
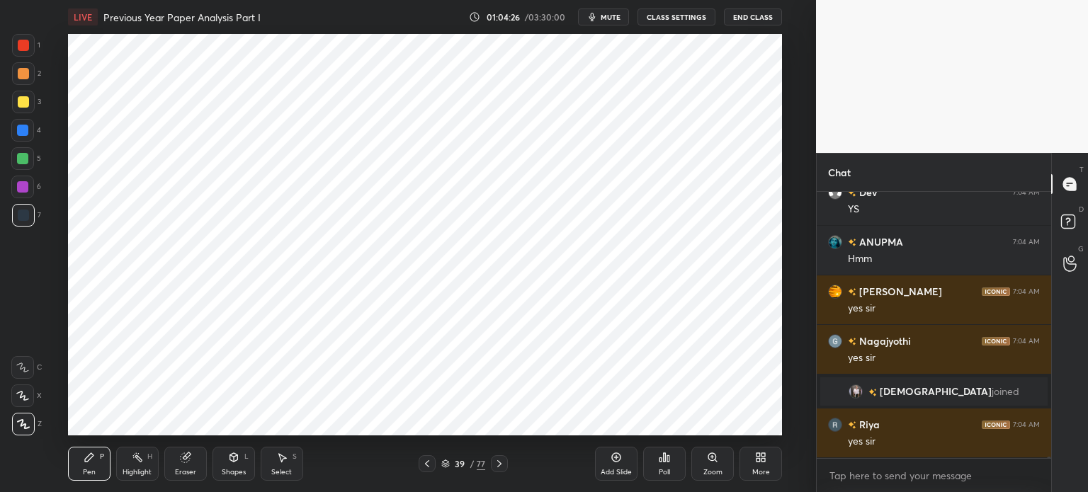
scroll to position [44096, 0]
click at [30, 160] on div at bounding box center [22, 158] width 23 height 23
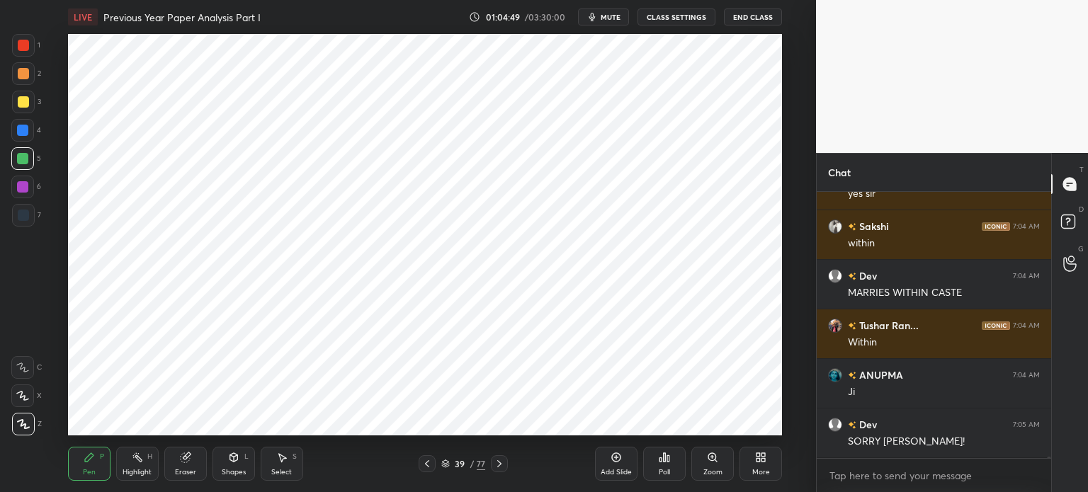
scroll to position [44394, 0]
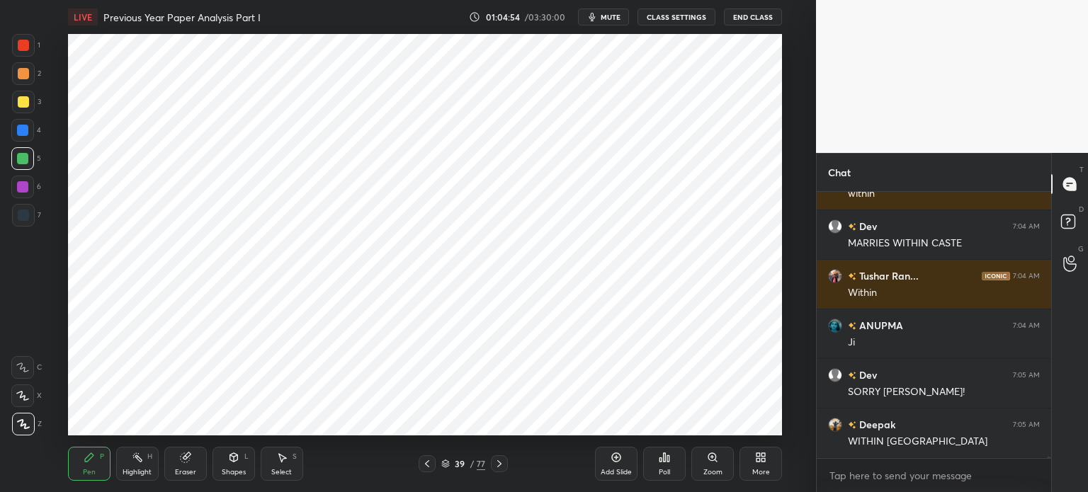
click at [32, 211] on div at bounding box center [23, 215] width 23 height 23
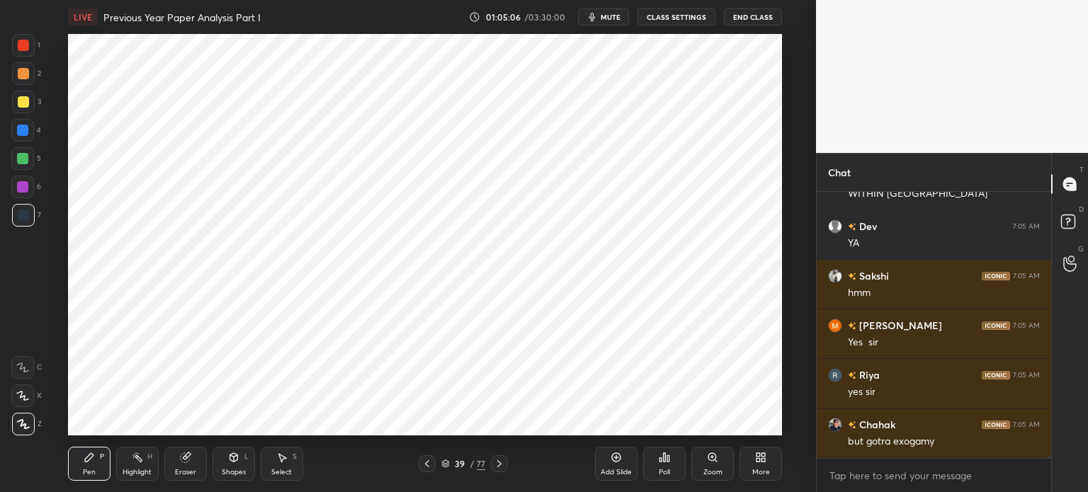
scroll to position [44691, 0]
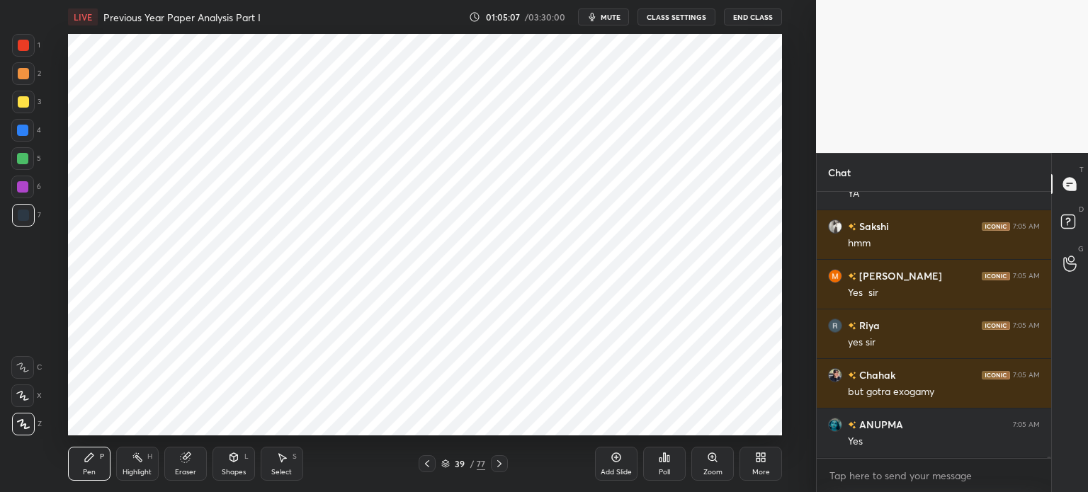
click at [187, 464] on div "Eraser" at bounding box center [185, 464] width 42 height 34
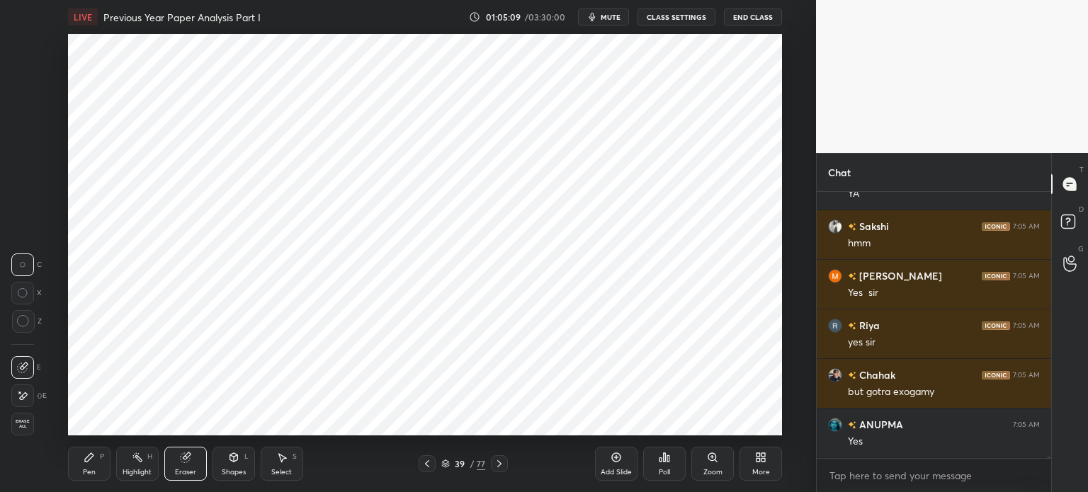
scroll to position [44741, 0]
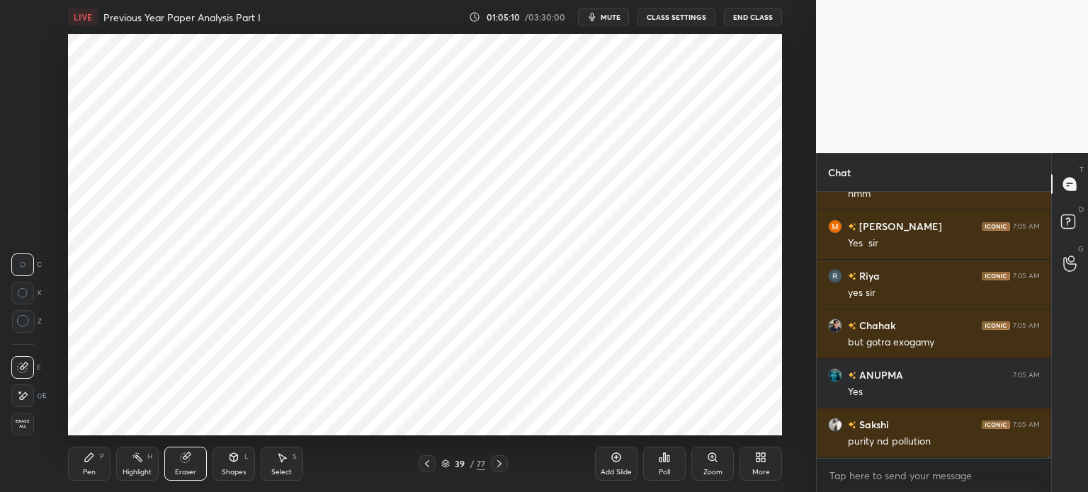
click at [98, 462] on div "Pen P" at bounding box center [89, 464] width 42 height 34
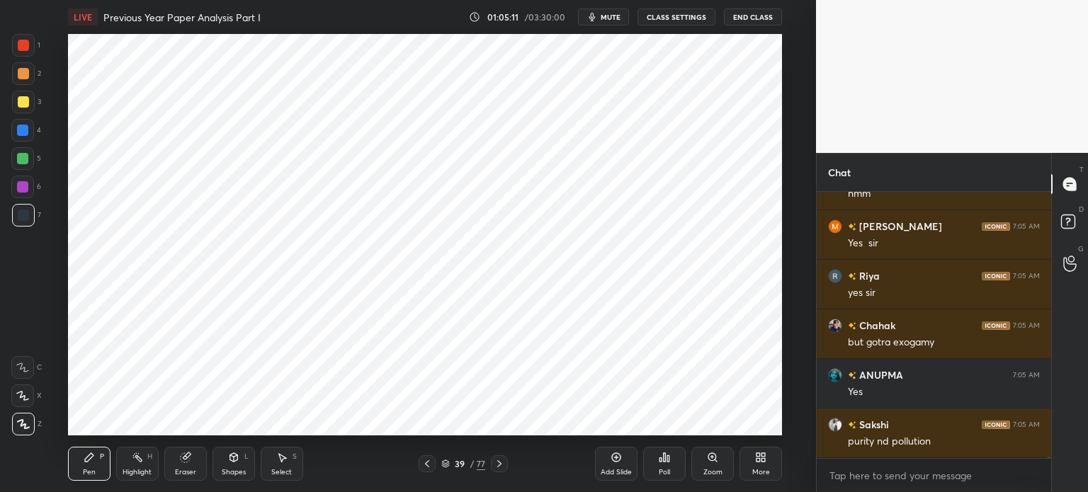
scroll to position [44790, 0]
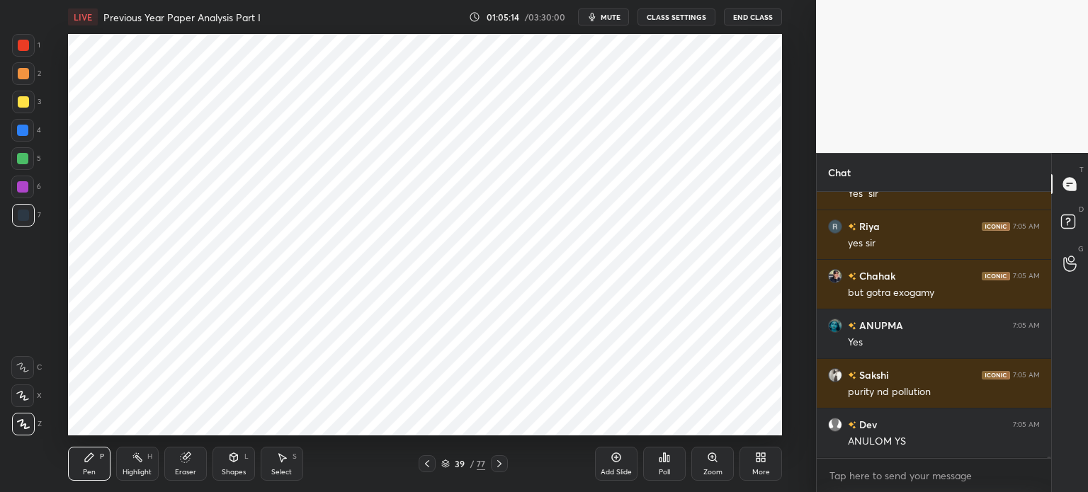
click at [185, 465] on div "Eraser" at bounding box center [185, 464] width 42 height 34
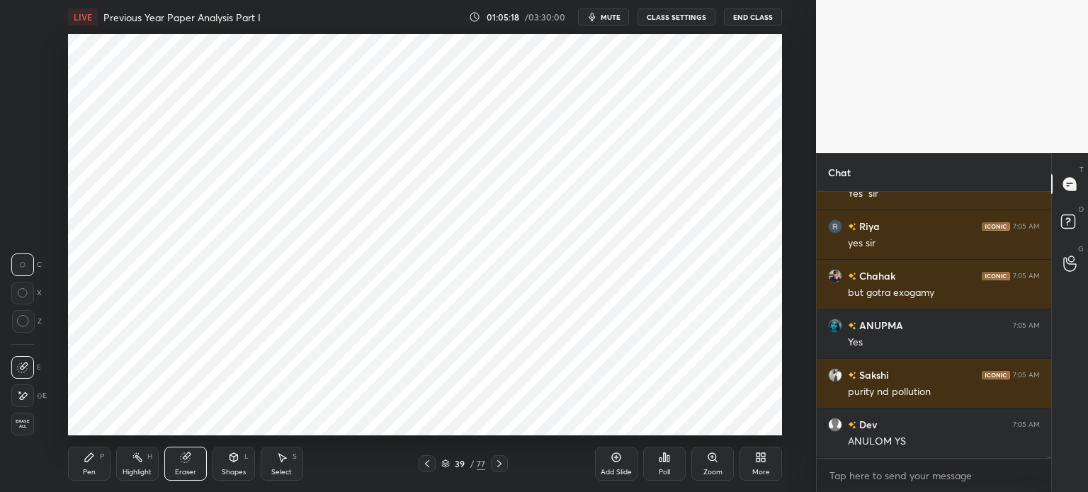
scroll to position [44840, 0]
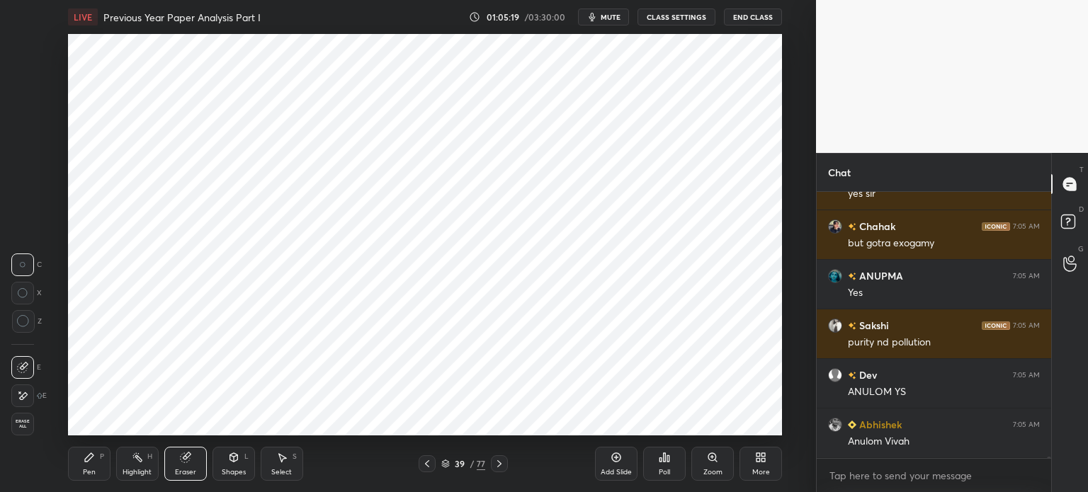
click at [89, 478] on div "Pen P" at bounding box center [89, 464] width 42 height 34
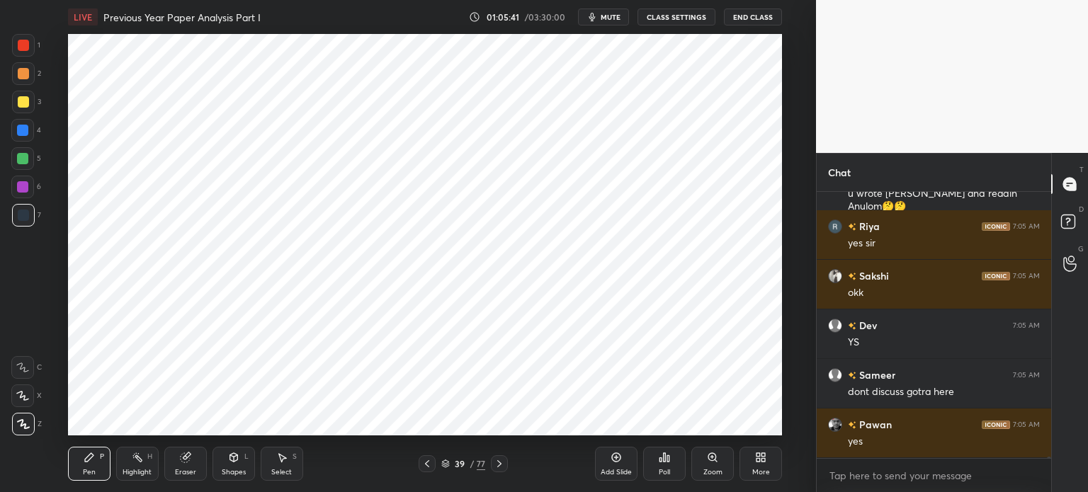
scroll to position [45236, 0]
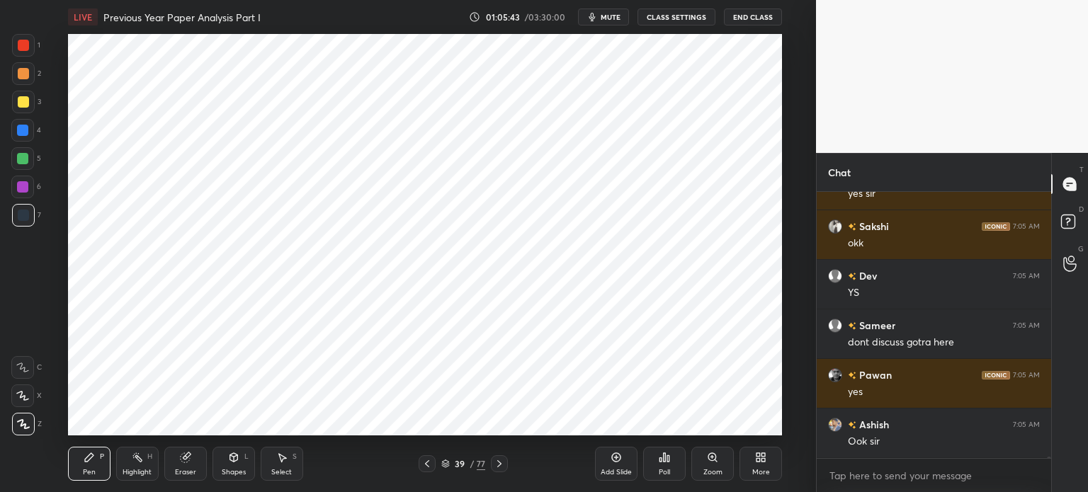
click at [25, 160] on div at bounding box center [22, 158] width 11 height 11
click at [23, 132] on div at bounding box center [22, 130] width 11 height 11
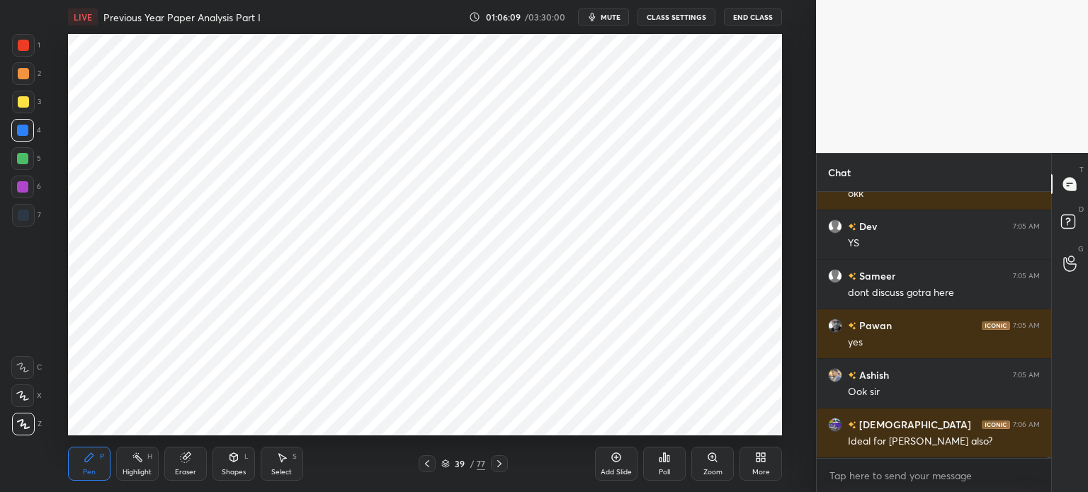
scroll to position [45336, 0]
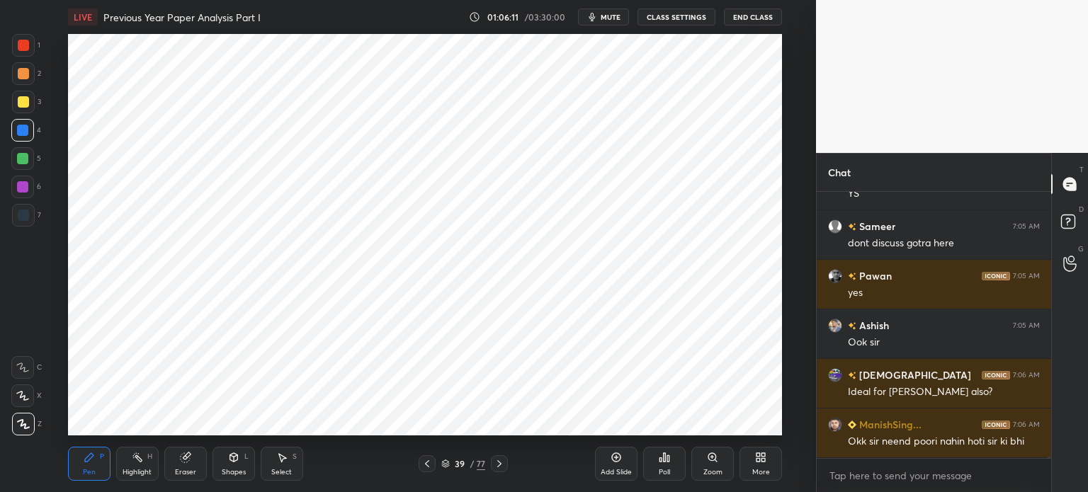
click at [21, 186] on div at bounding box center [22, 186] width 11 height 11
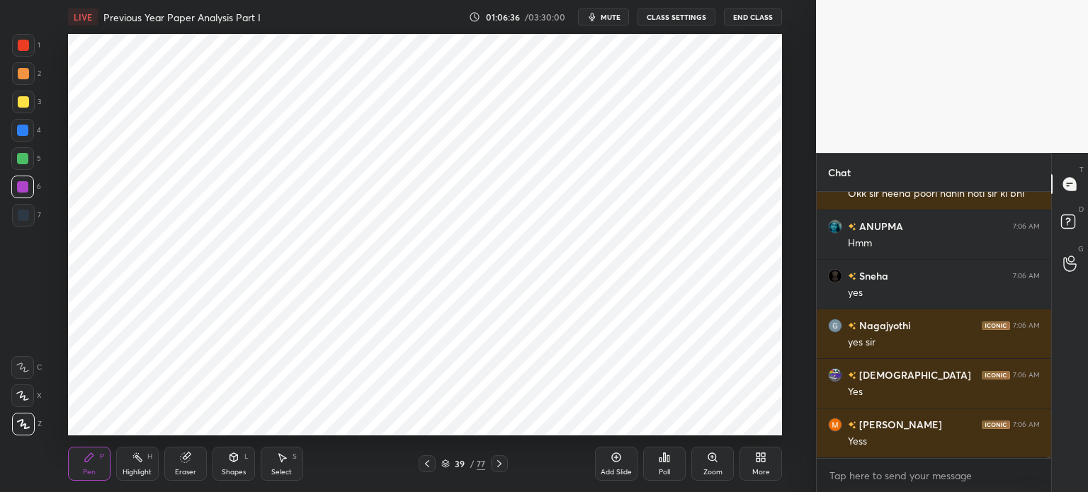
scroll to position [45633, 0]
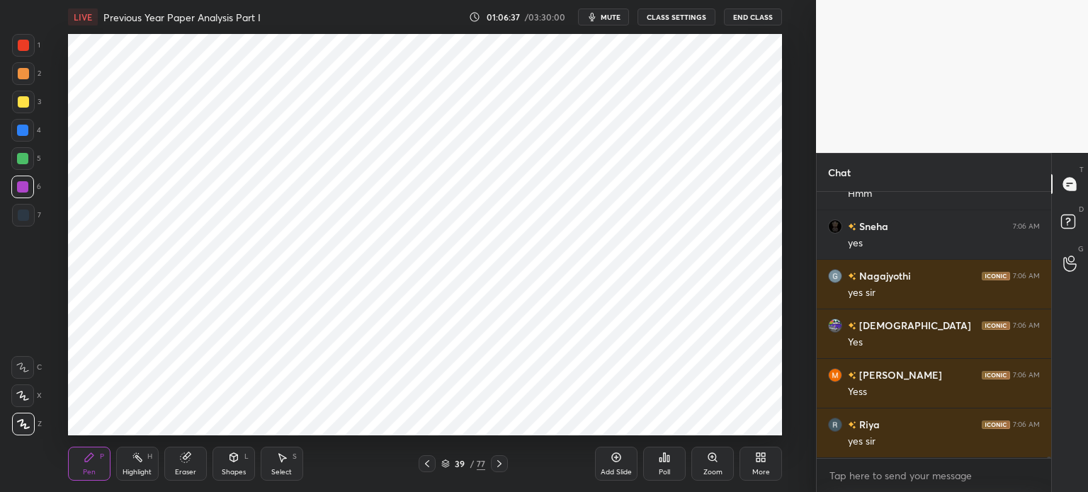
click at [27, 126] on div at bounding box center [22, 130] width 11 height 11
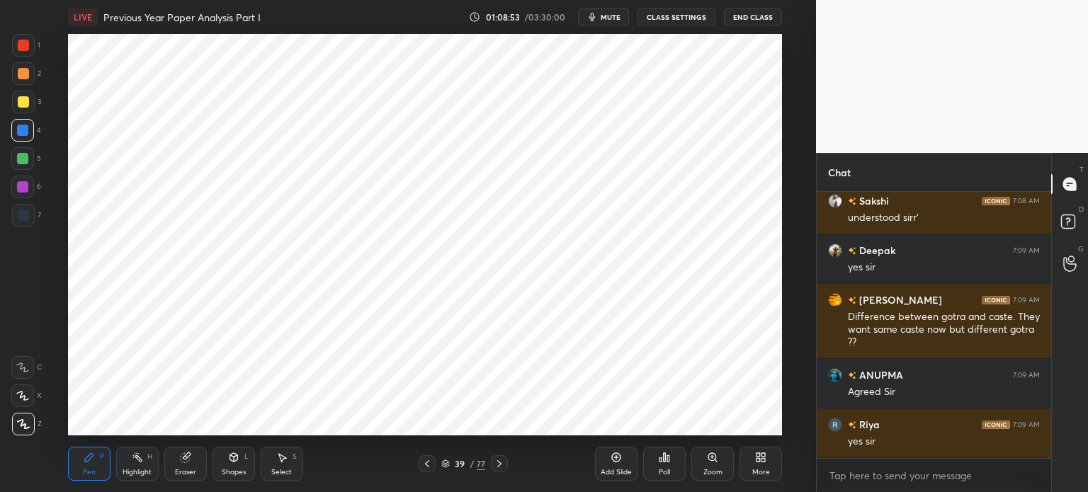
scroll to position [47495, 0]
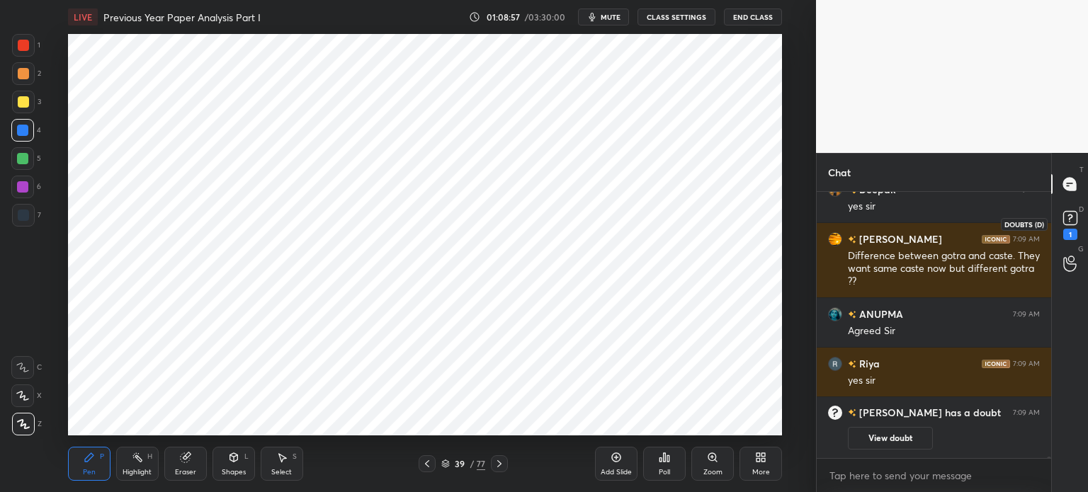
click at [1068, 227] on icon at bounding box center [1069, 217] width 21 height 21
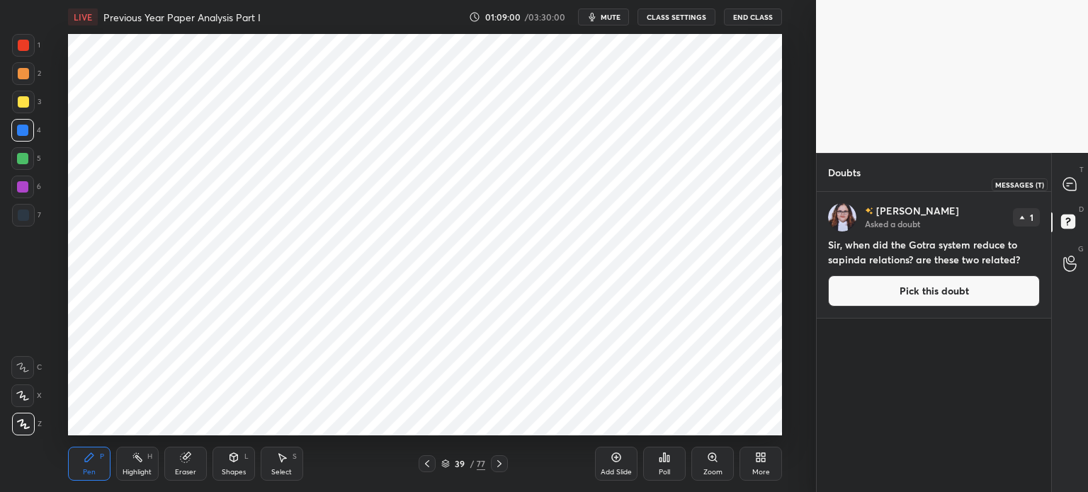
click at [1071, 183] on icon at bounding box center [1069, 184] width 13 height 13
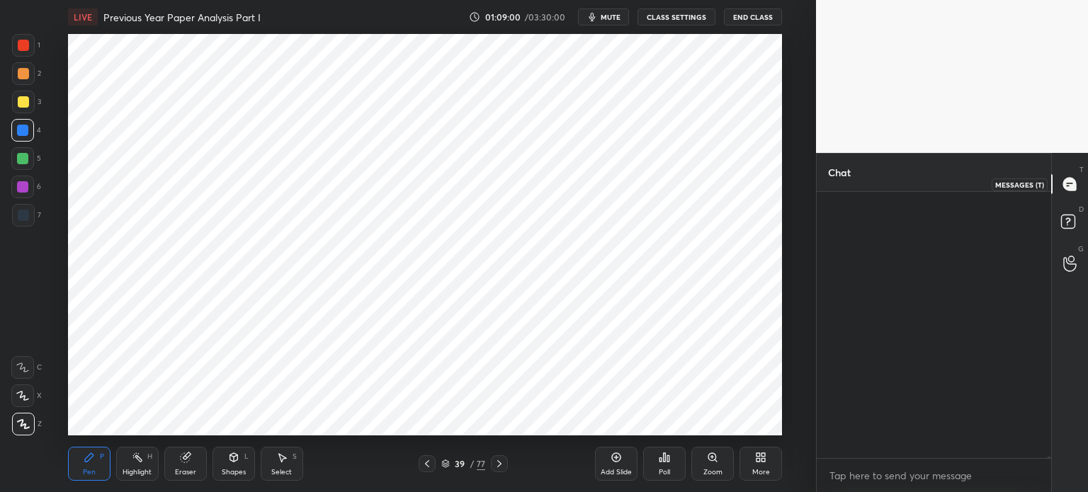
scroll to position [262, 230]
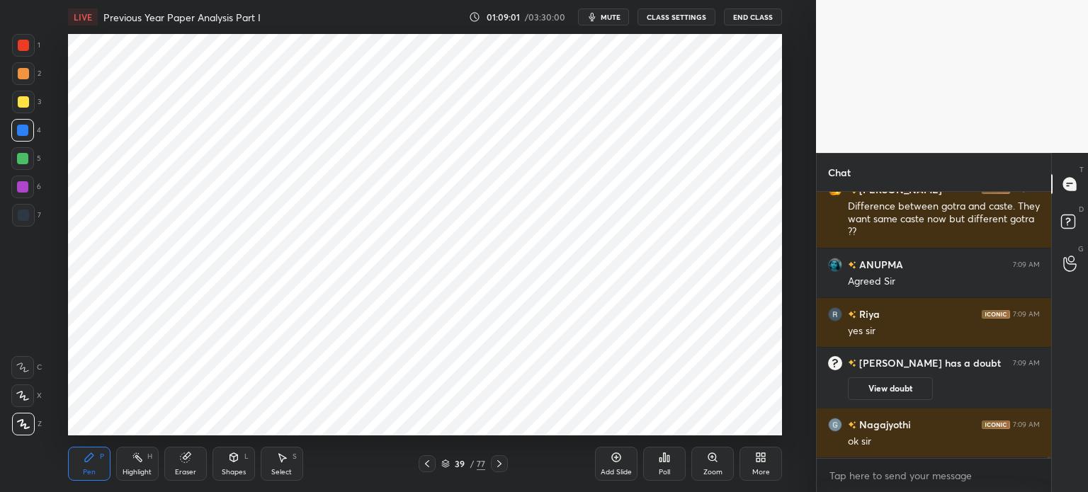
click at [1063, 226] on rect at bounding box center [1067, 221] width 13 height 13
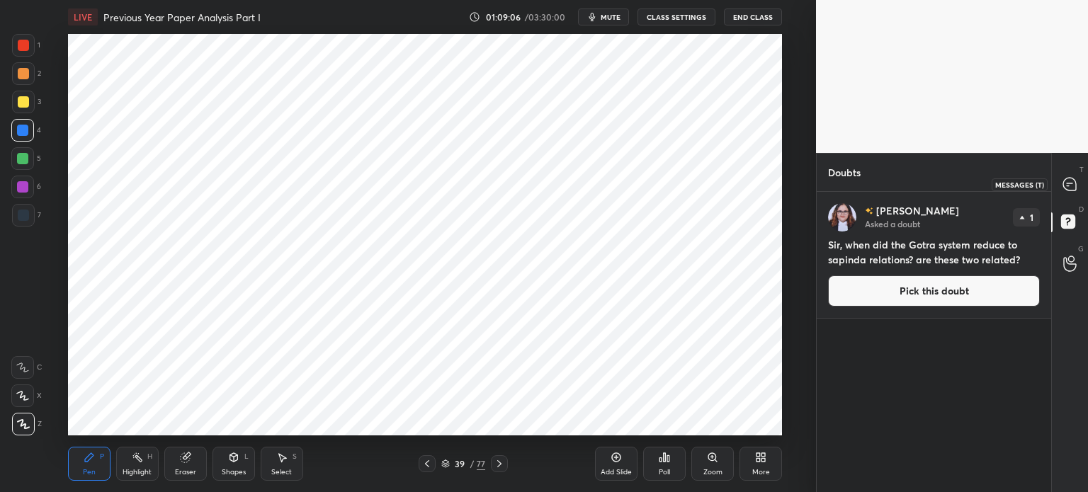
click at [1073, 180] on icon at bounding box center [1069, 184] width 13 height 13
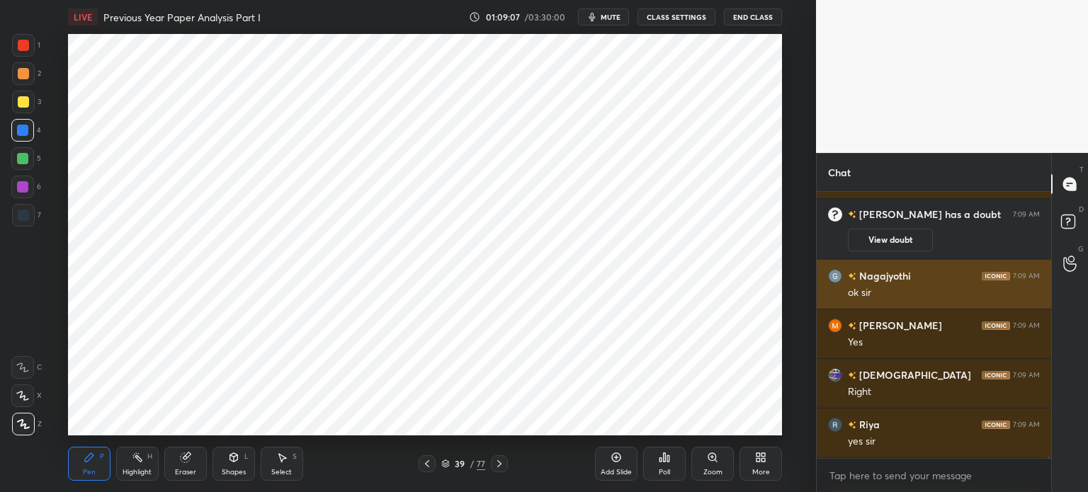
scroll to position [47430, 0]
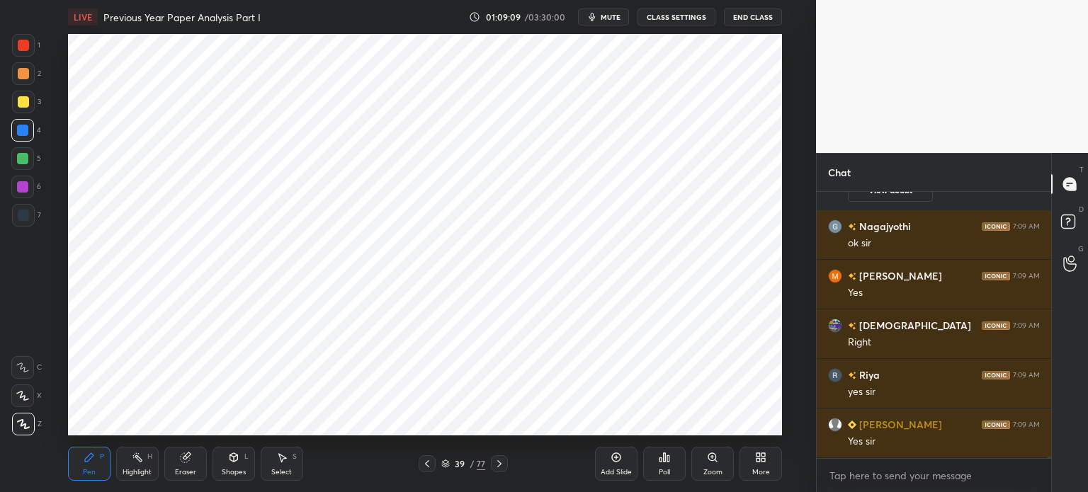
click at [1068, 226] on rect at bounding box center [1067, 221] width 13 height 13
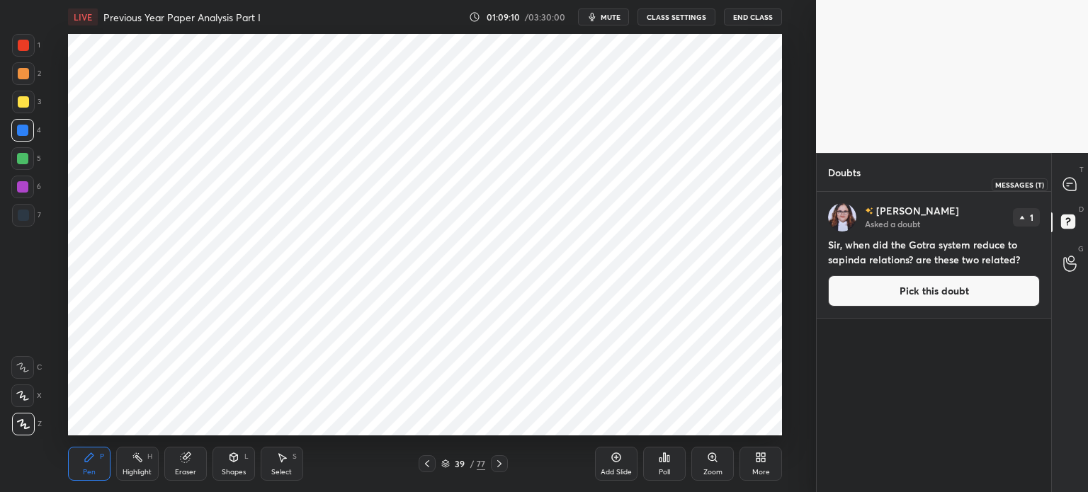
click at [1074, 181] on icon at bounding box center [1069, 184] width 13 height 13
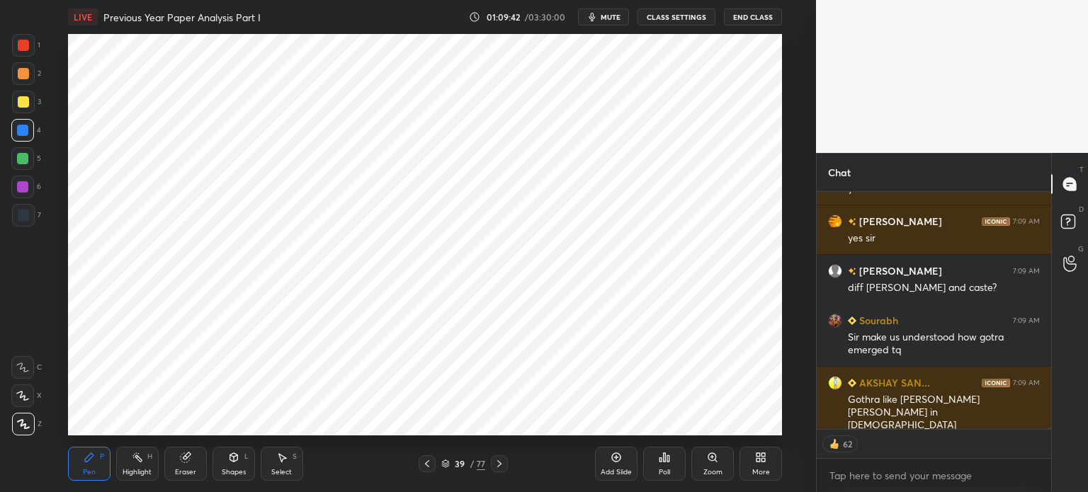
scroll to position [48551, 0]
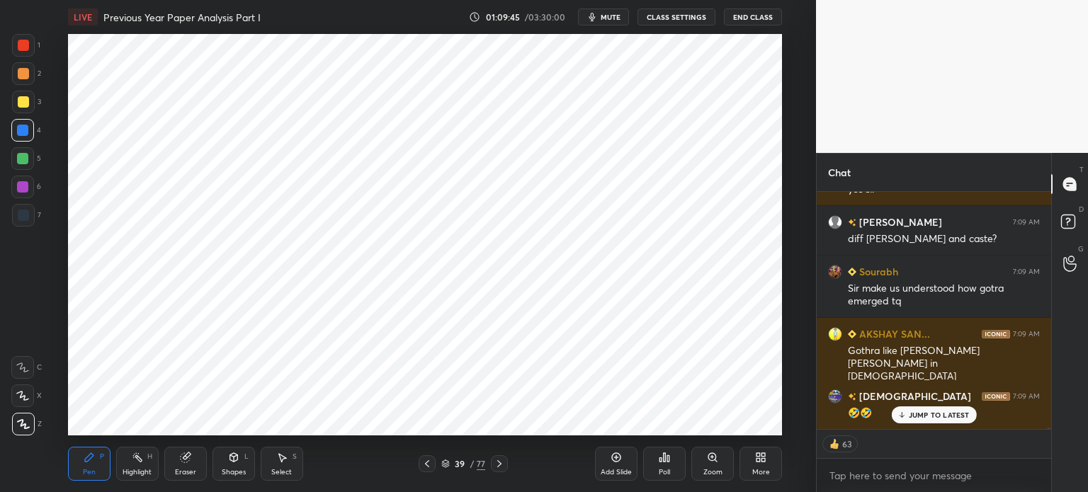
click at [623, 472] on div "Add Slide" at bounding box center [615, 472] width 31 height 7
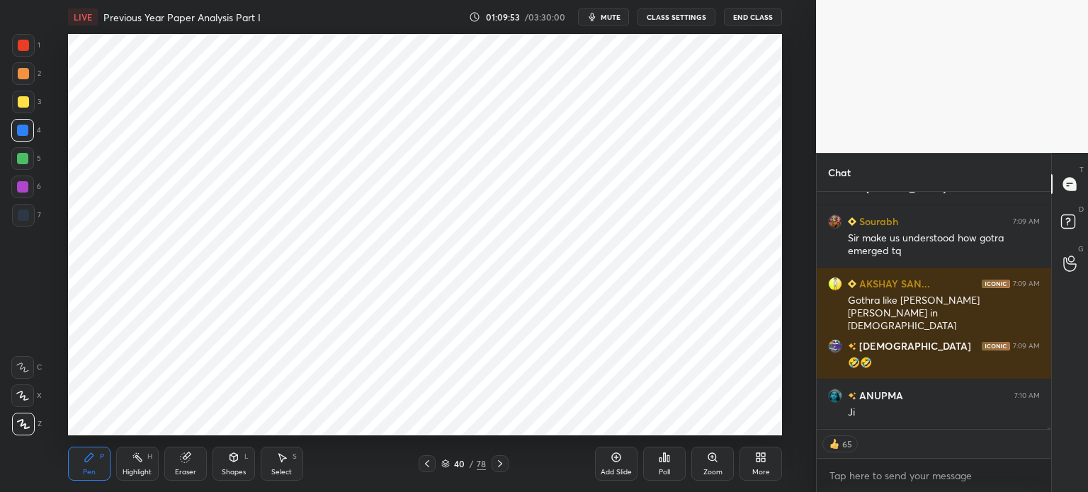
click at [184, 454] on icon at bounding box center [184, 457] width 9 height 9
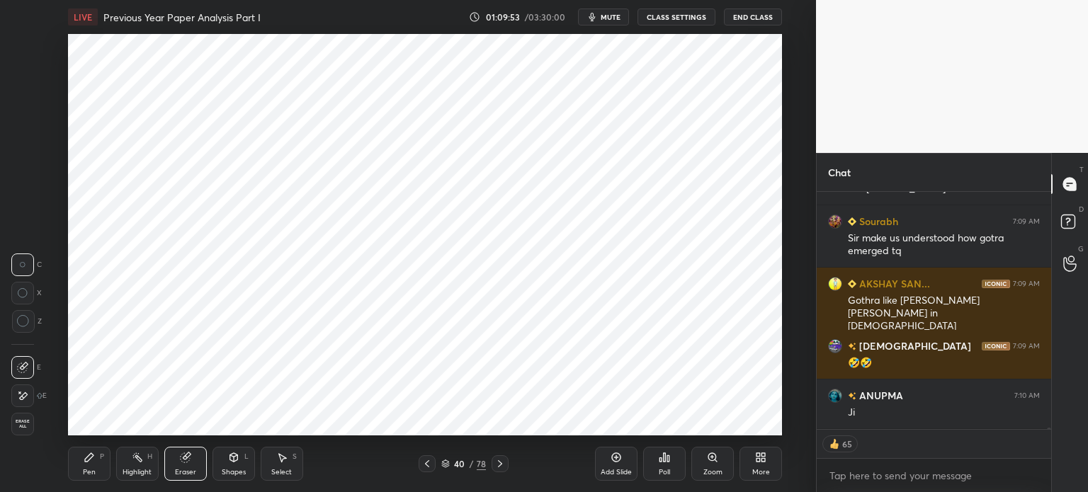
click at [33, 430] on div "Erase all" at bounding box center [22, 424] width 23 height 23
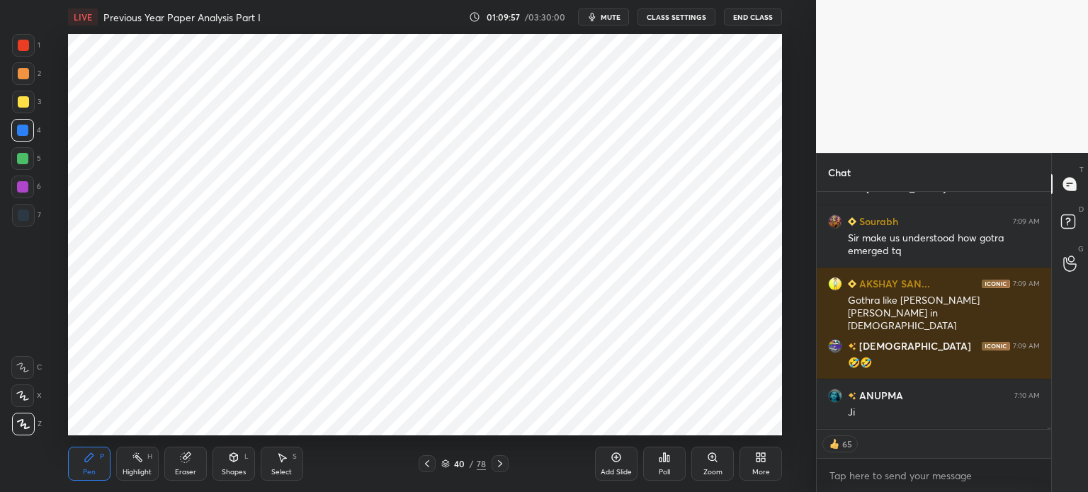
click at [23, 222] on div at bounding box center [23, 215] width 23 height 23
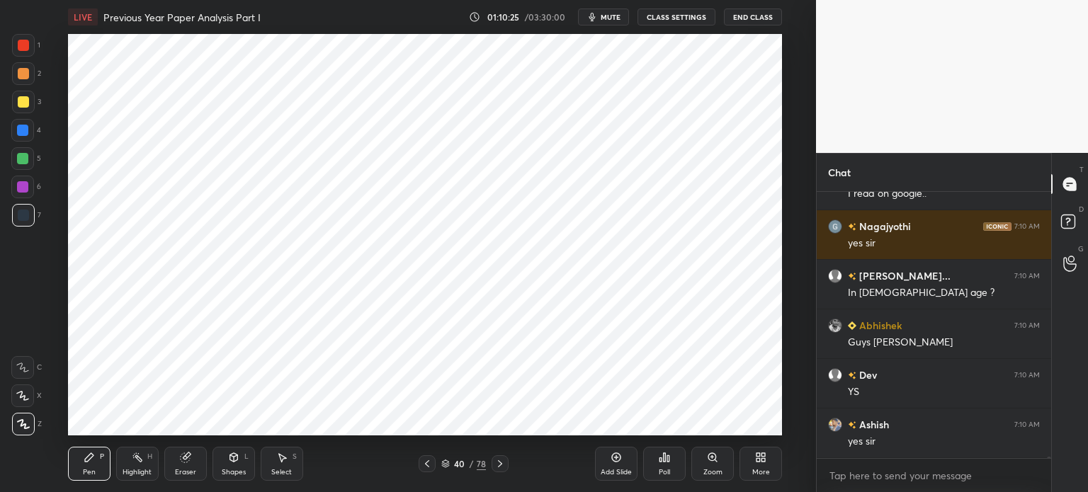
scroll to position [48969, 0]
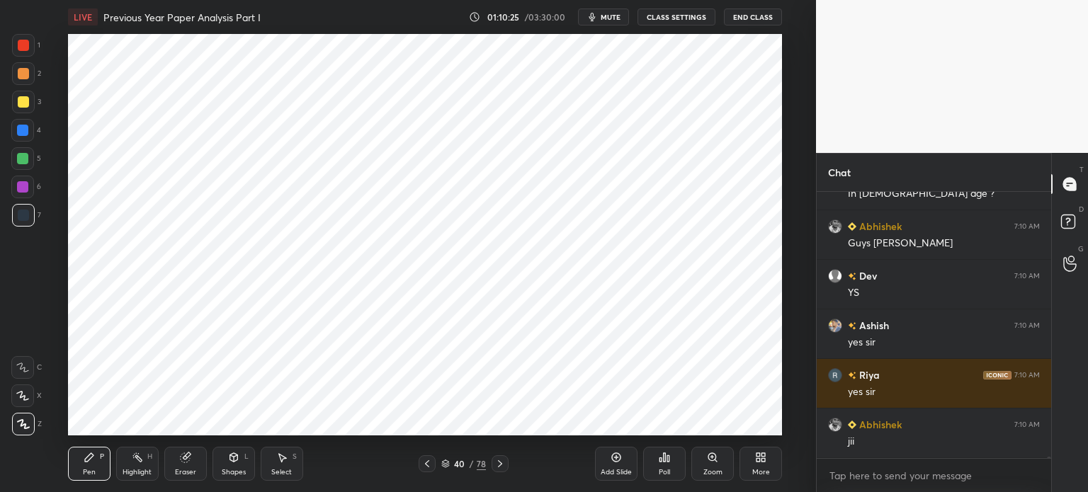
click at [27, 187] on div at bounding box center [22, 186] width 11 height 11
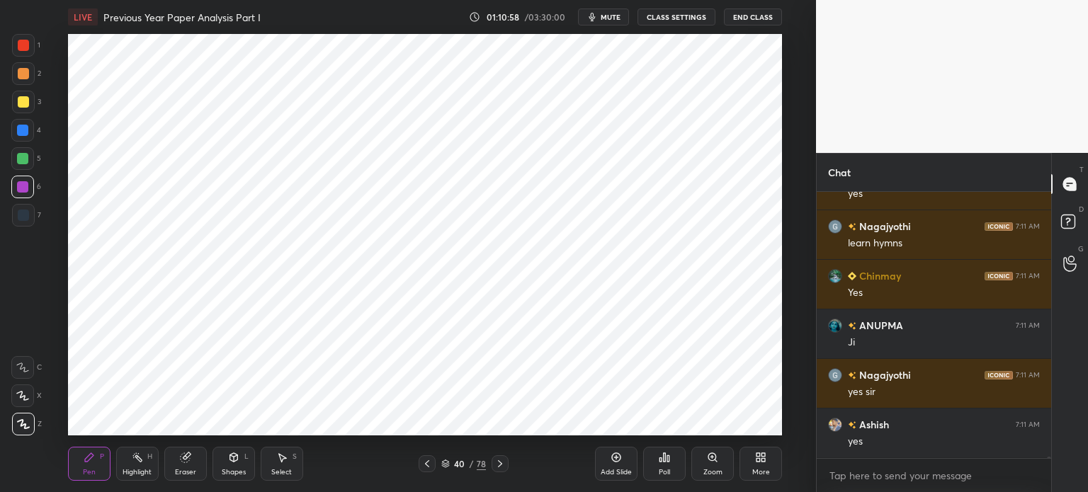
scroll to position [49861, 0]
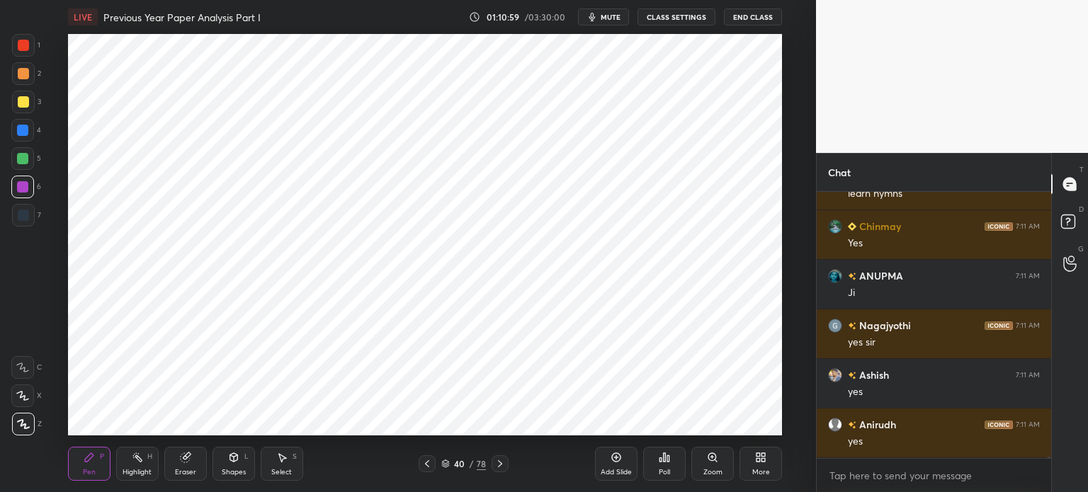
click at [31, 130] on div at bounding box center [22, 130] width 23 height 23
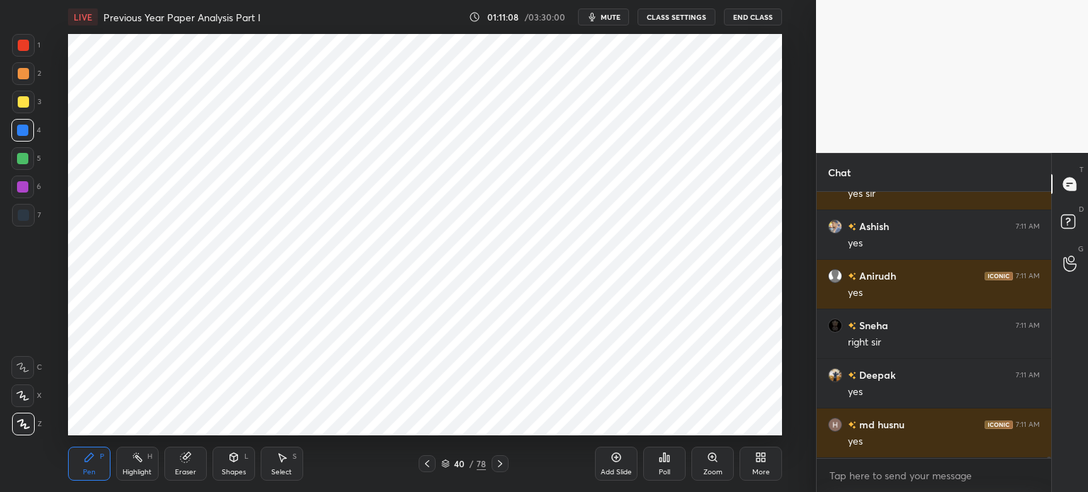
scroll to position [50044, 0]
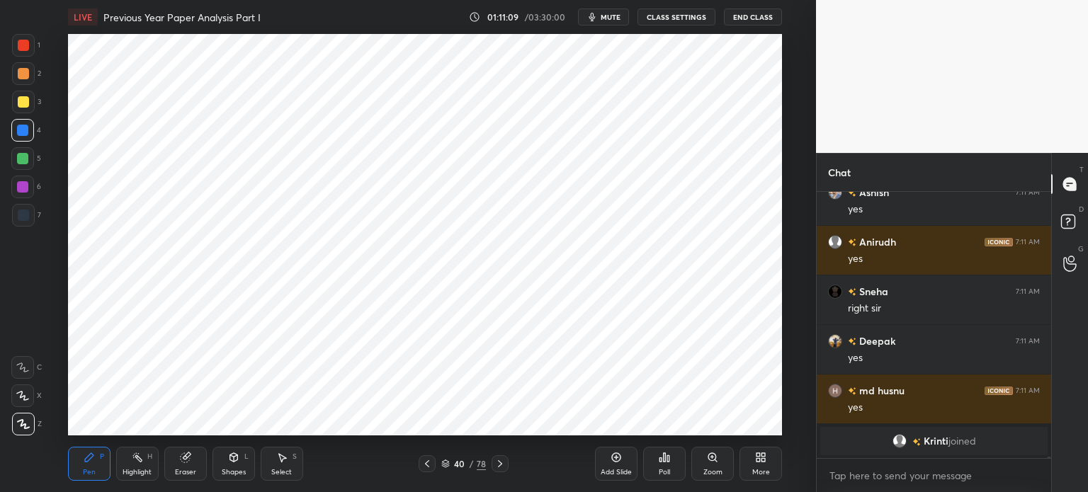
click at [19, 188] on div at bounding box center [22, 186] width 11 height 11
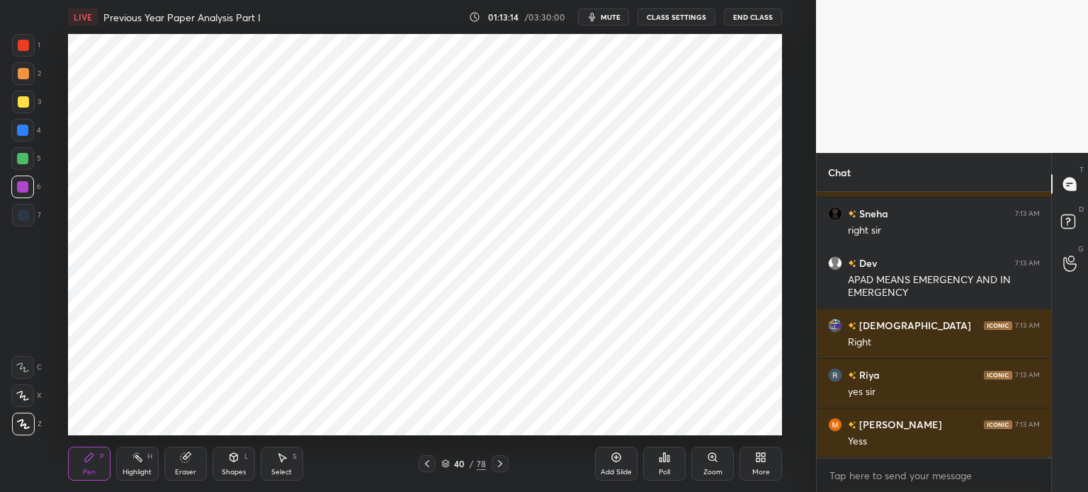
scroll to position [51170, 0]
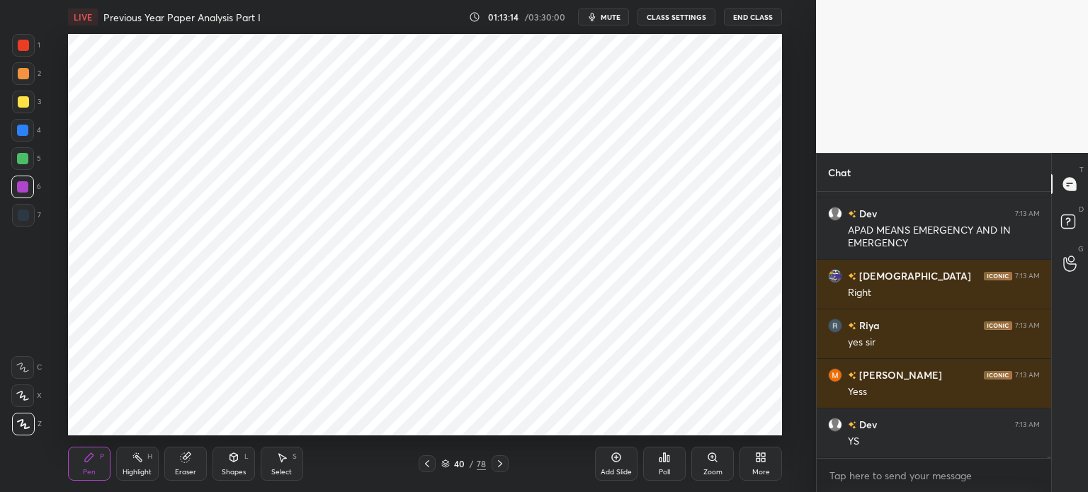
click at [614, 464] on div "Add Slide" at bounding box center [616, 464] width 42 height 34
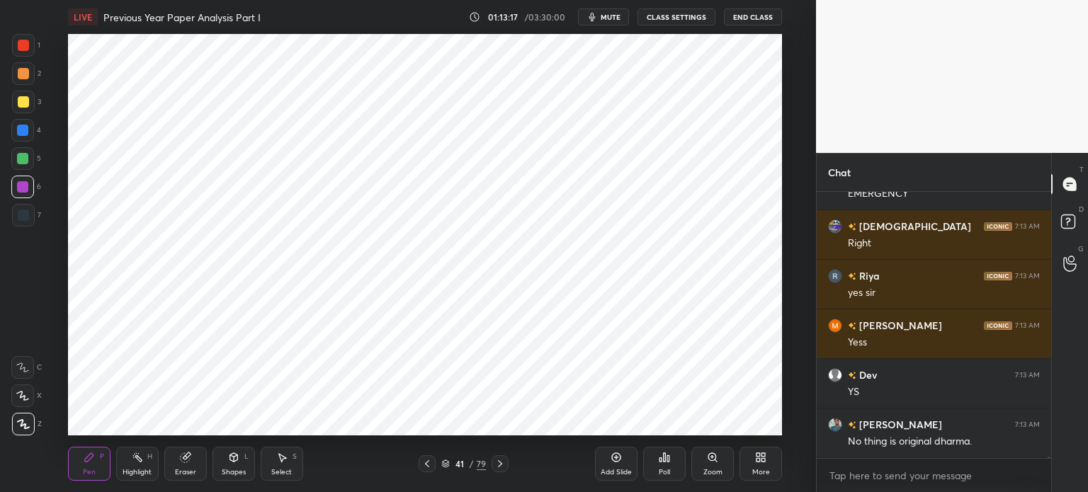
scroll to position [51269, 0]
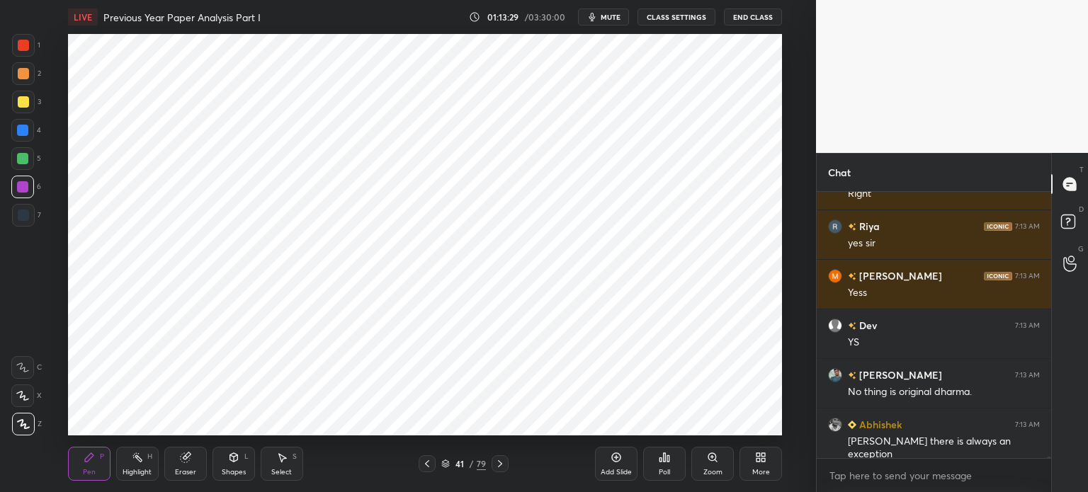
click at [23, 131] on div at bounding box center [22, 130] width 11 height 11
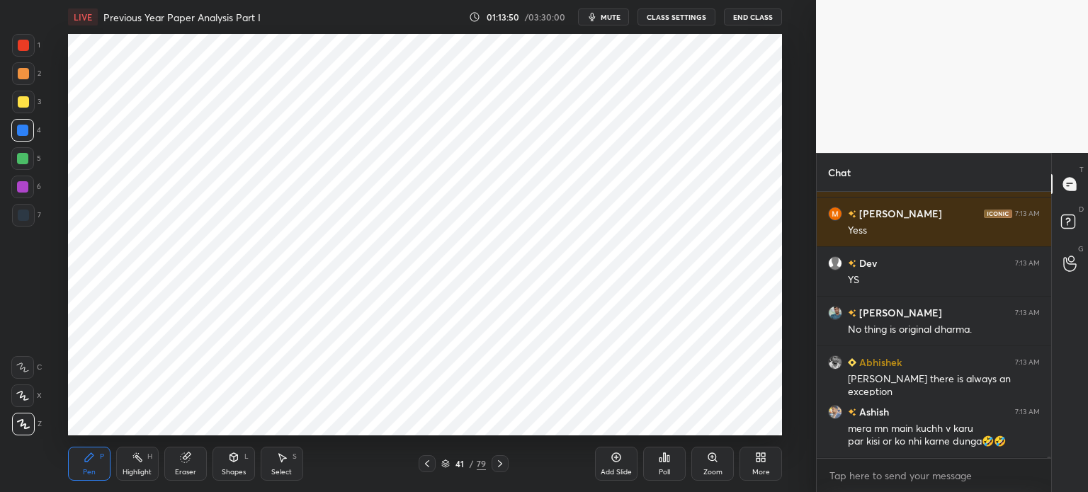
click at [25, 99] on div at bounding box center [23, 101] width 11 height 11
click at [28, 216] on div at bounding box center [23, 215] width 11 height 11
click at [179, 466] on div "Eraser" at bounding box center [185, 464] width 42 height 34
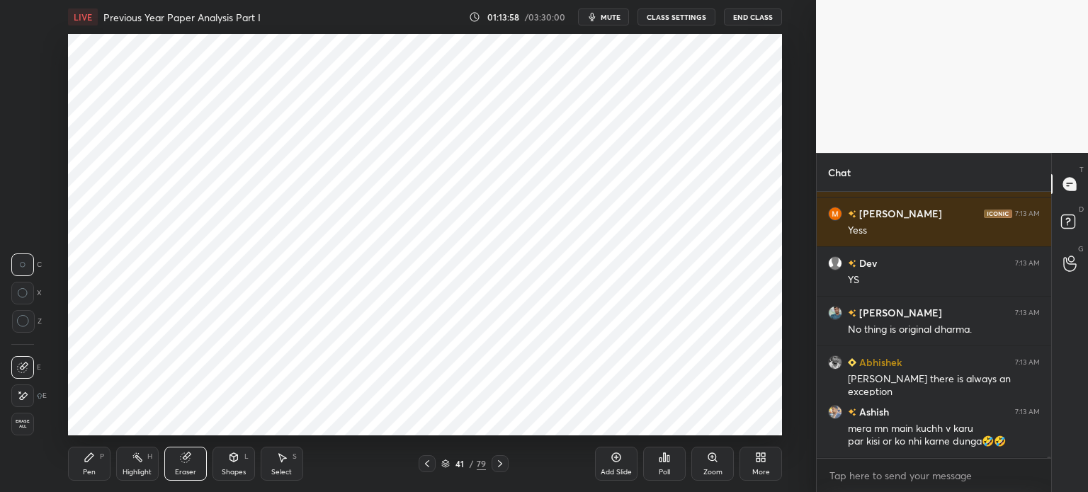
click at [103, 472] on div "Pen P" at bounding box center [89, 464] width 42 height 34
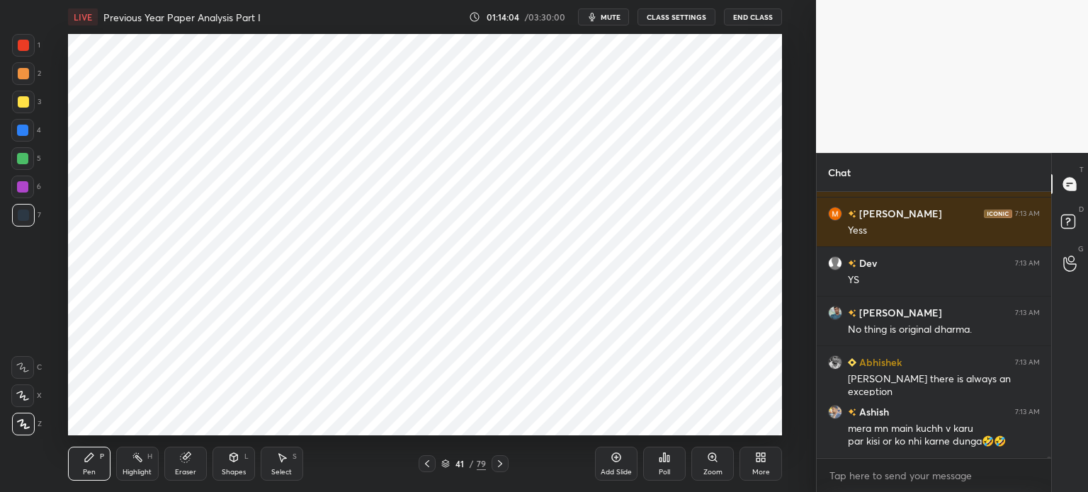
click at [187, 464] on div "Eraser" at bounding box center [185, 464] width 42 height 34
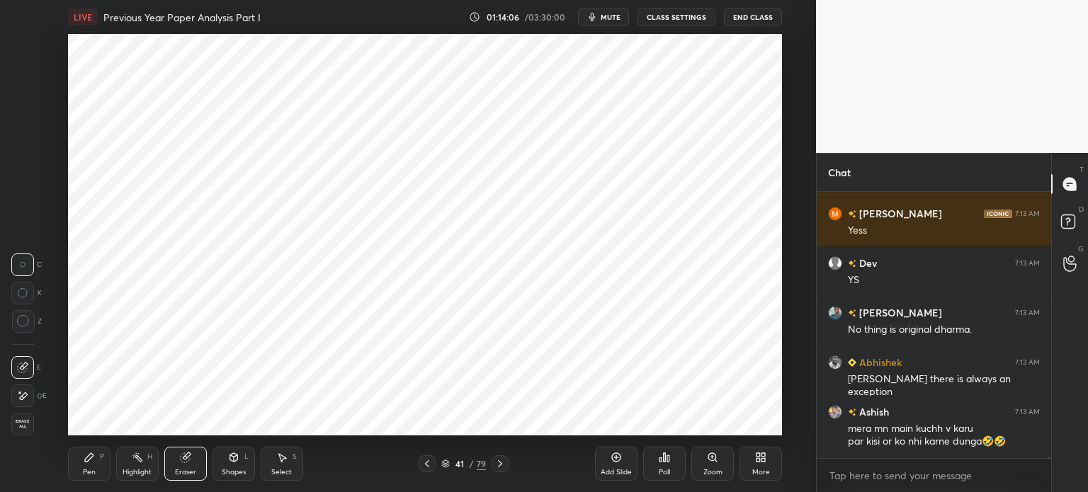
click at [101, 460] on div "P" at bounding box center [102, 456] width 4 height 7
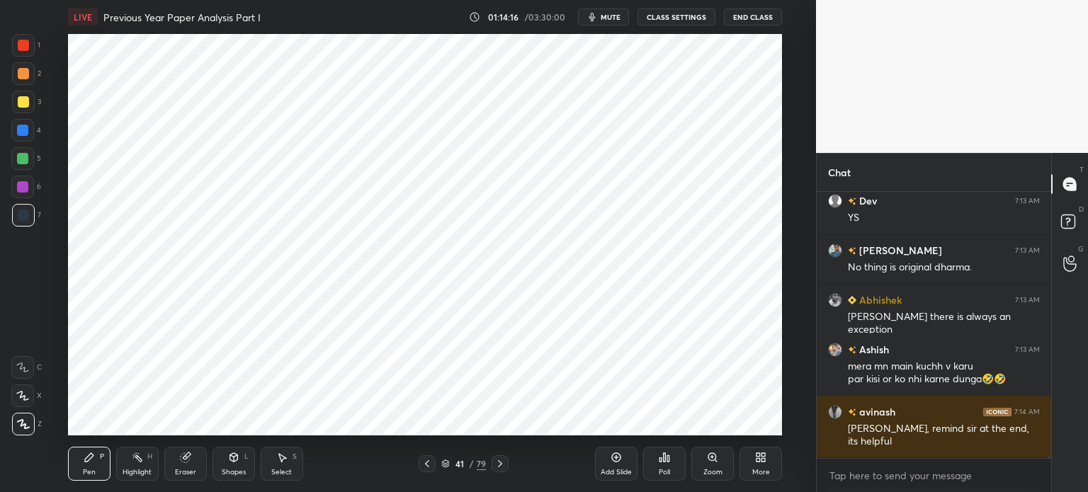
scroll to position [51443, 0]
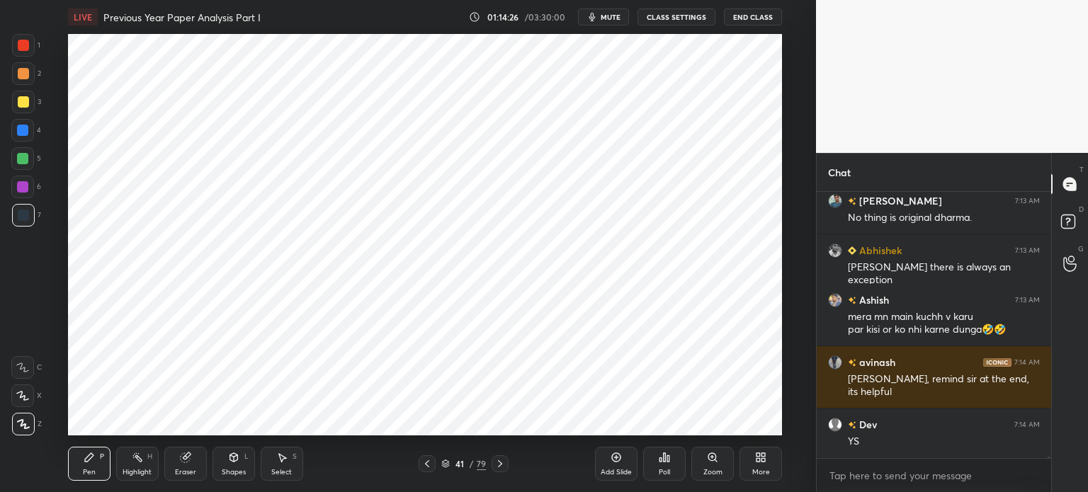
click at [28, 183] on div at bounding box center [22, 187] width 23 height 23
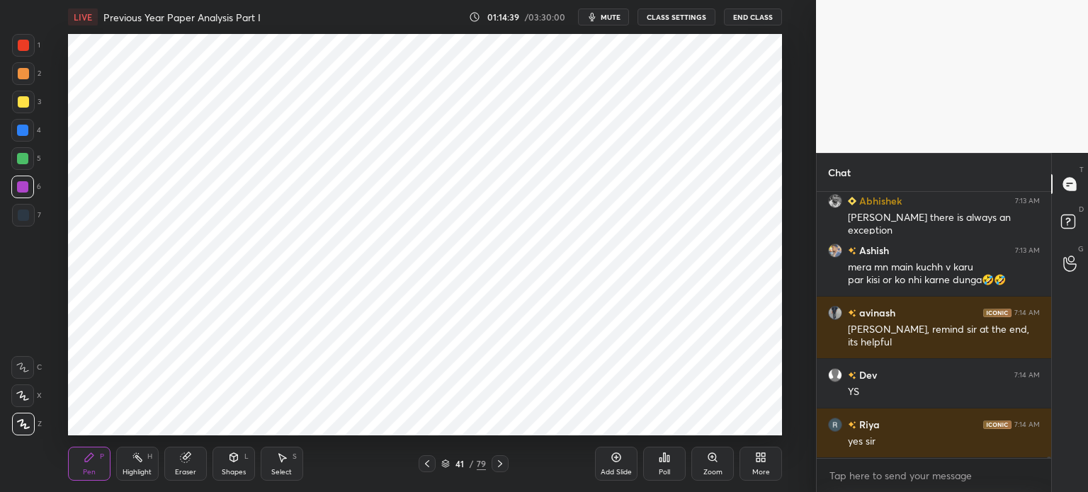
click at [28, 217] on div at bounding box center [23, 215] width 11 height 11
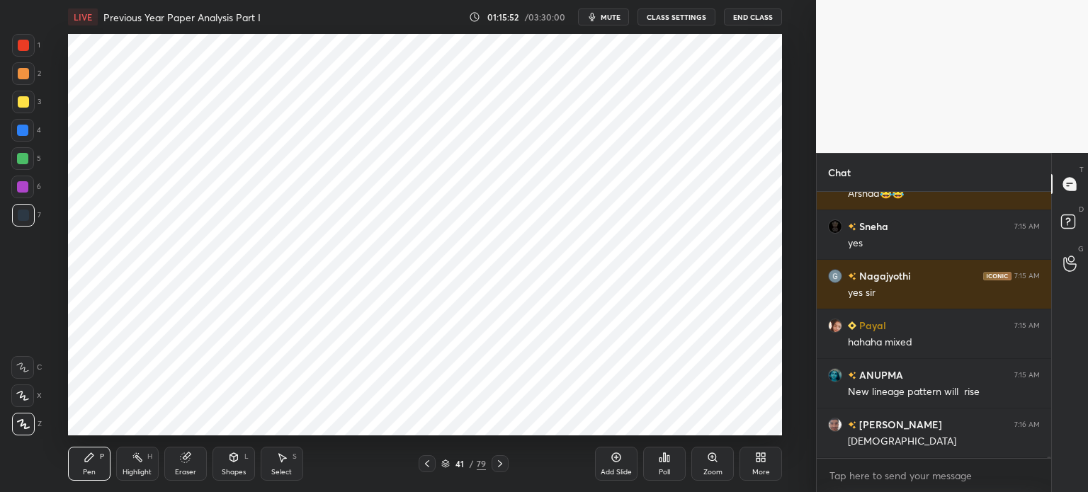
scroll to position [52583, 0]
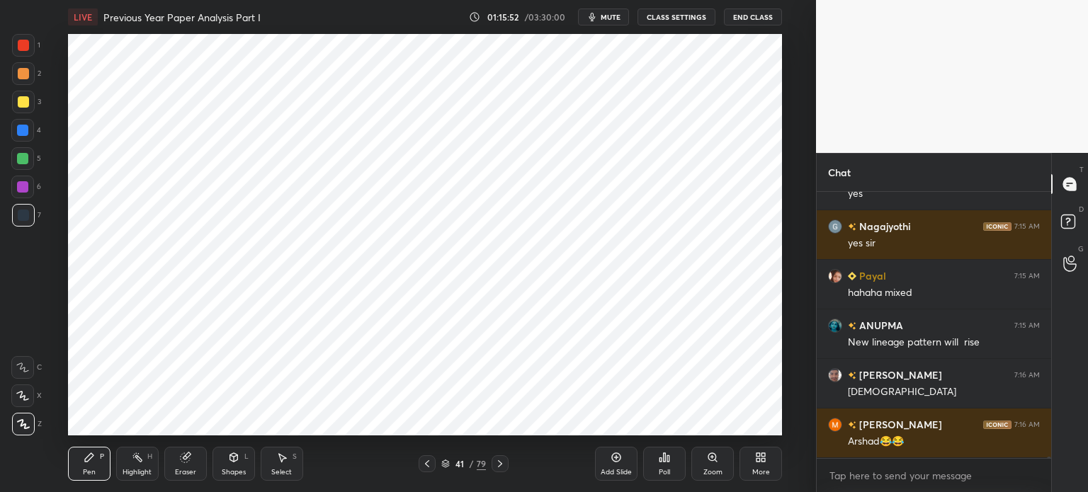
click at [29, 189] on div at bounding box center [22, 187] width 23 height 23
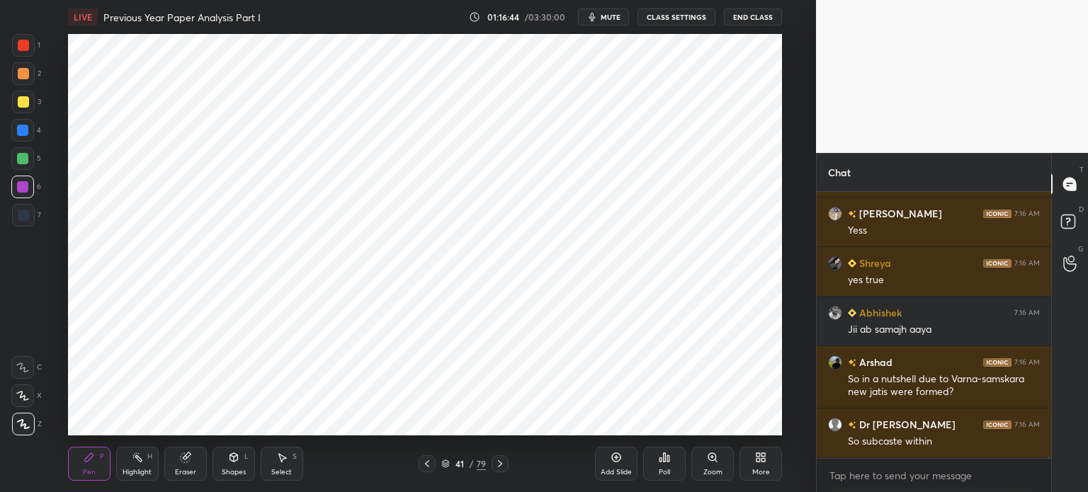
scroll to position [52861, 0]
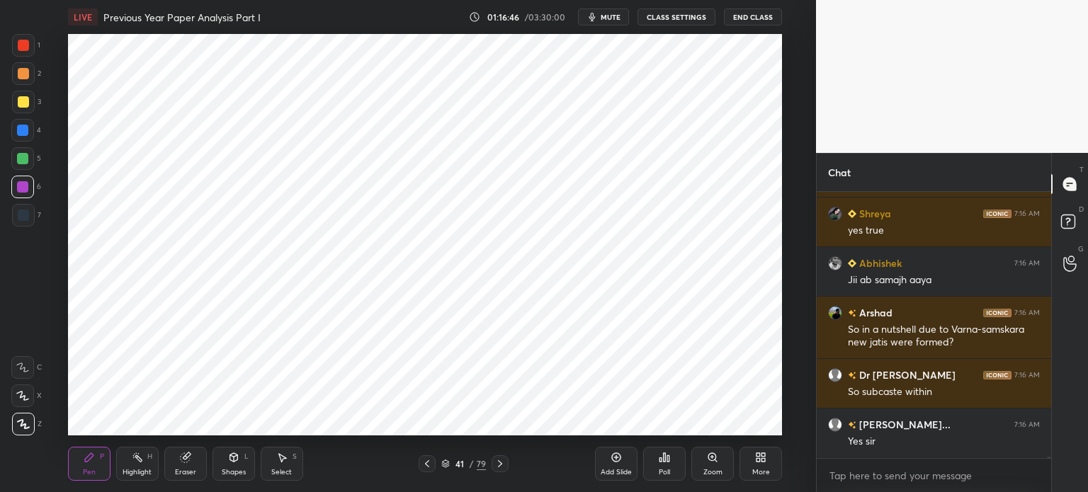
click at [27, 215] on div at bounding box center [23, 215] width 11 height 11
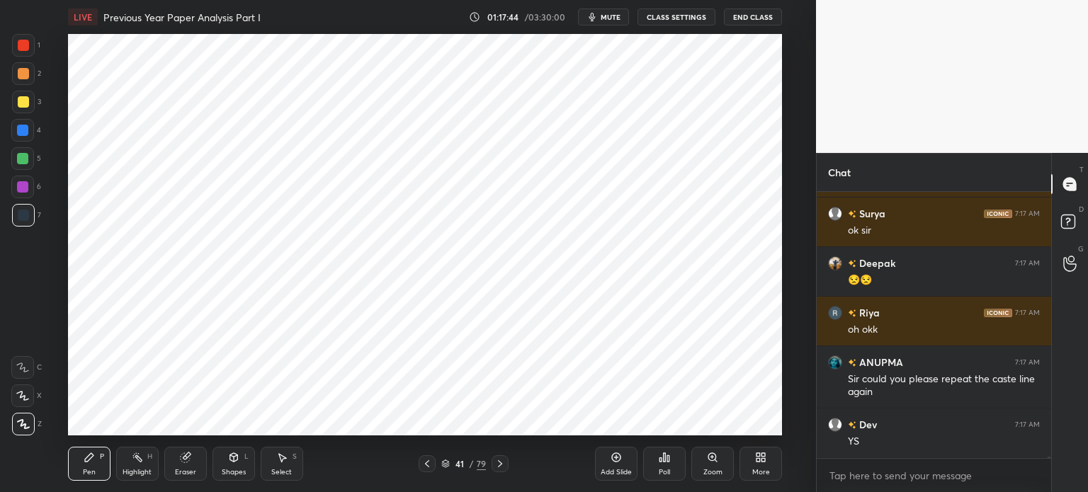
scroll to position [53940, 0]
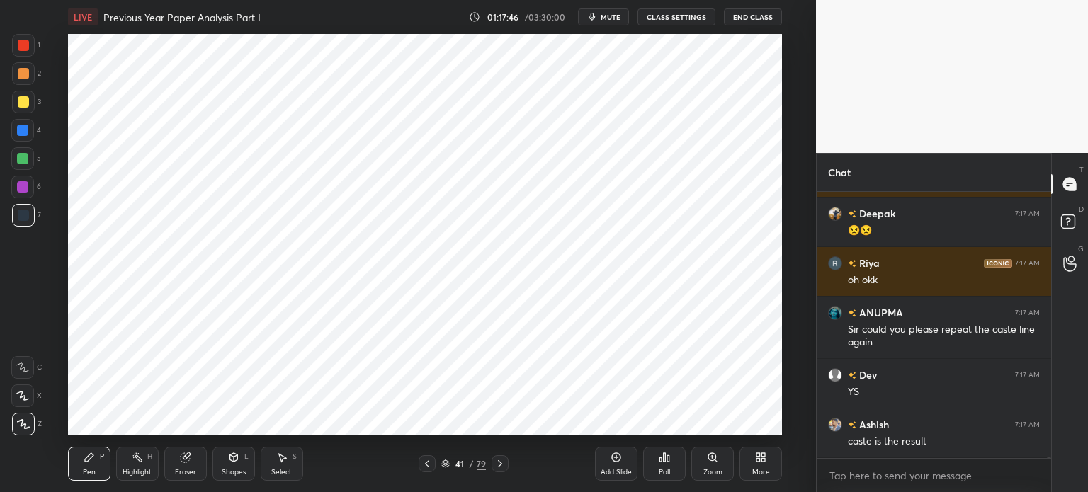
click at [605, 461] on div "Add Slide" at bounding box center [616, 464] width 42 height 34
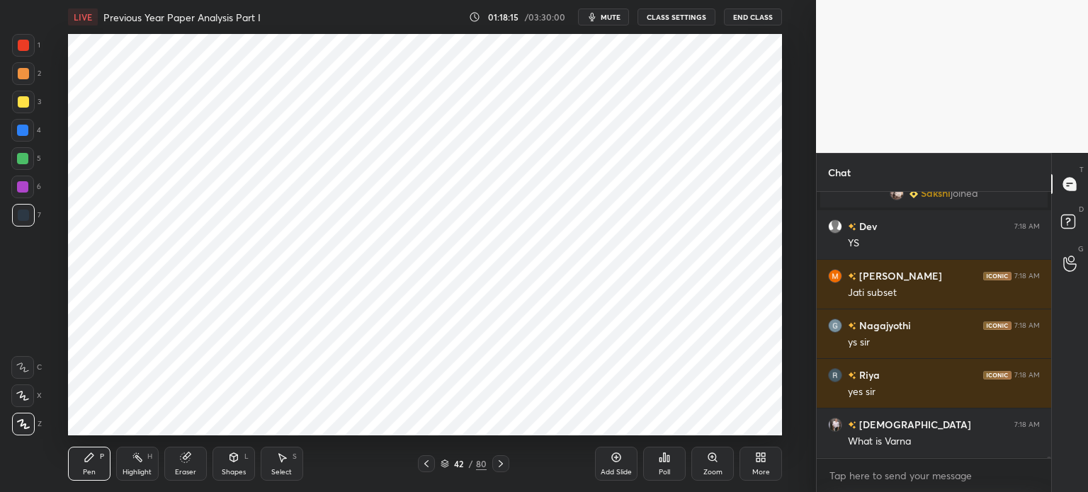
scroll to position [54119, 0]
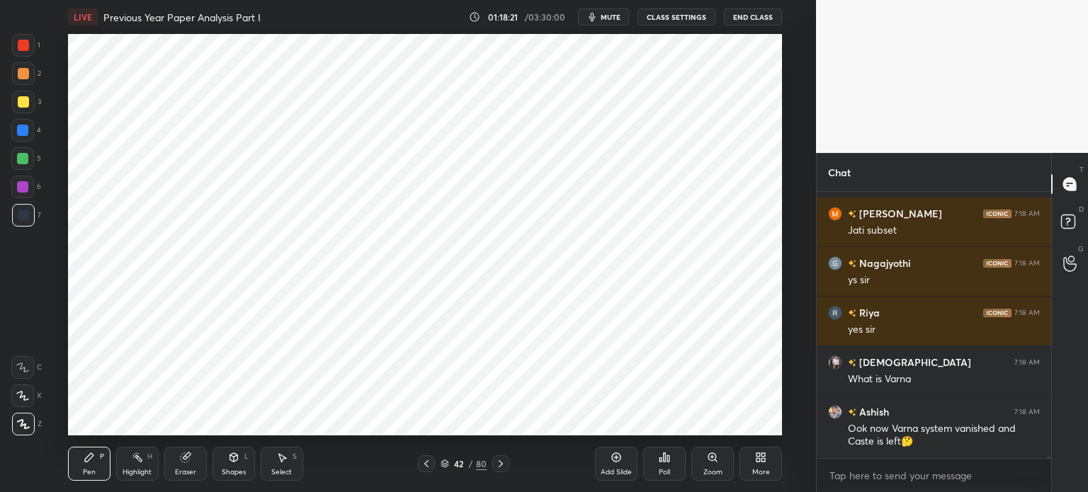
click at [238, 460] on icon at bounding box center [233, 457] width 11 height 11
click at [91, 467] on div "Pen P" at bounding box center [89, 464] width 42 height 34
click at [189, 463] on icon at bounding box center [185, 457] width 11 height 11
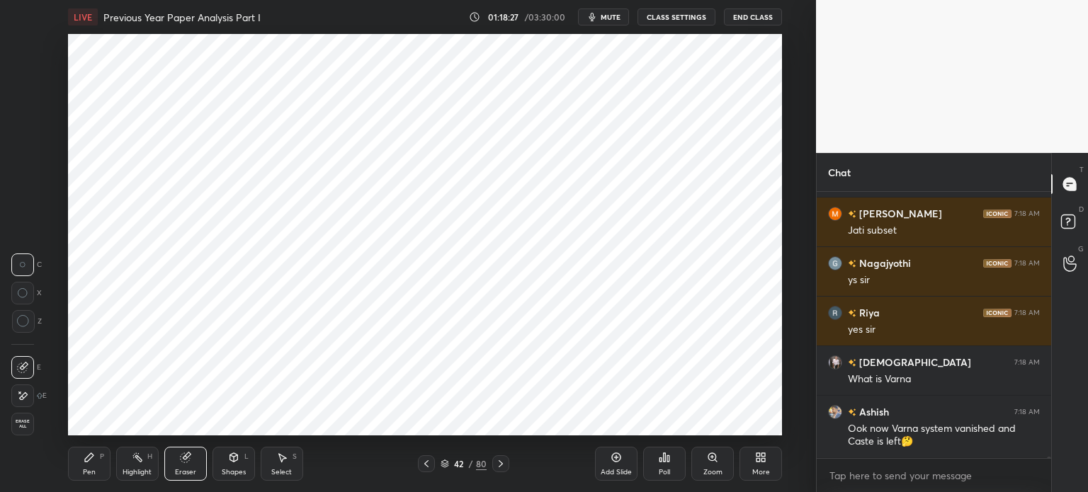
click at [91, 461] on icon at bounding box center [89, 457] width 11 height 11
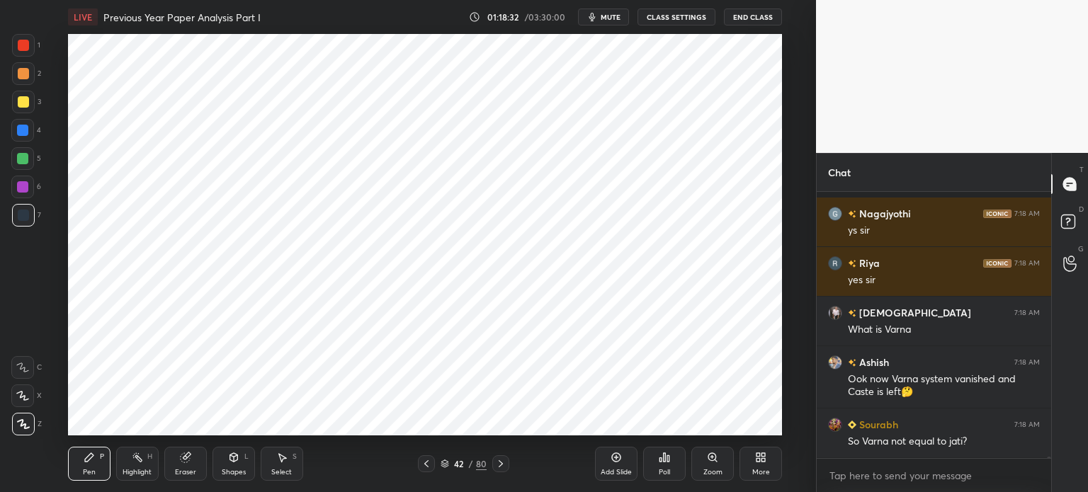
scroll to position [54268, 0]
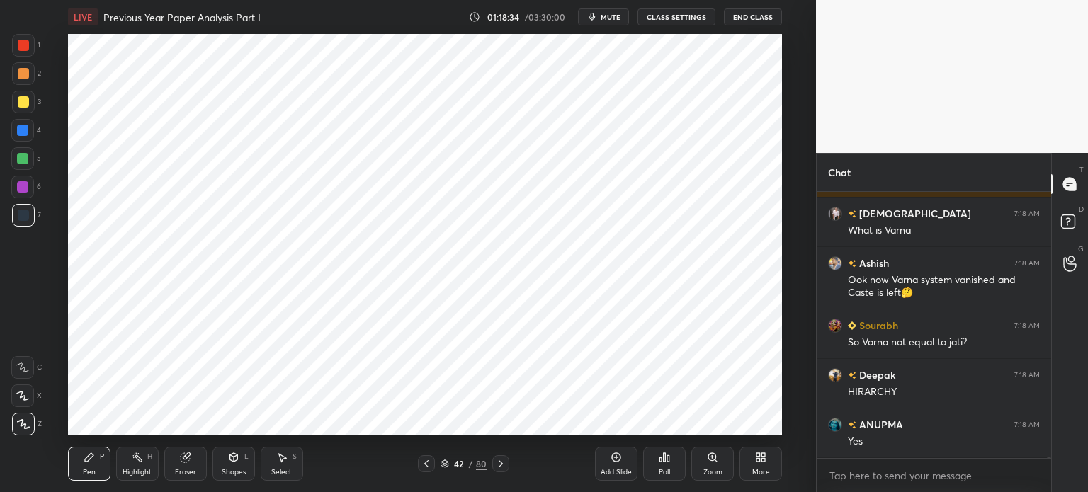
click at [26, 131] on div at bounding box center [22, 130] width 11 height 11
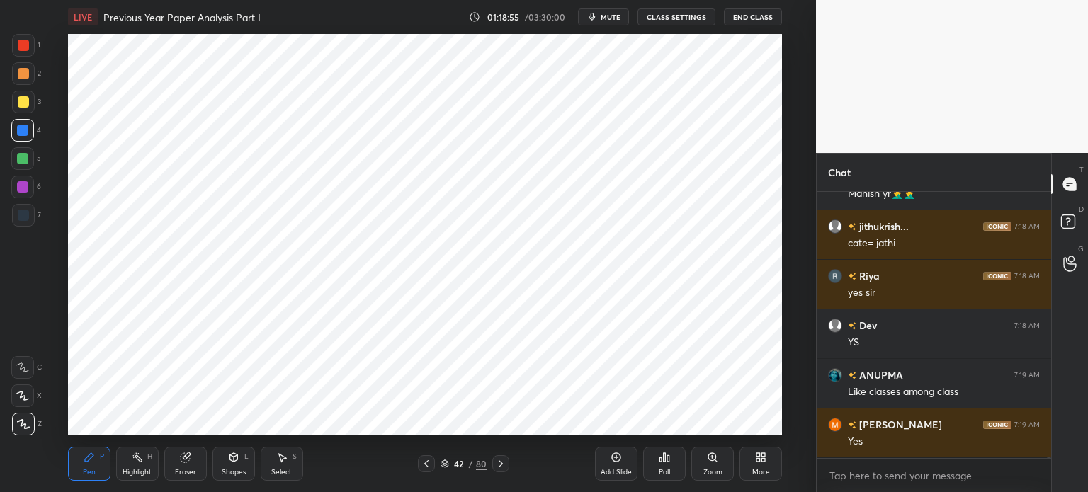
scroll to position [54615, 0]
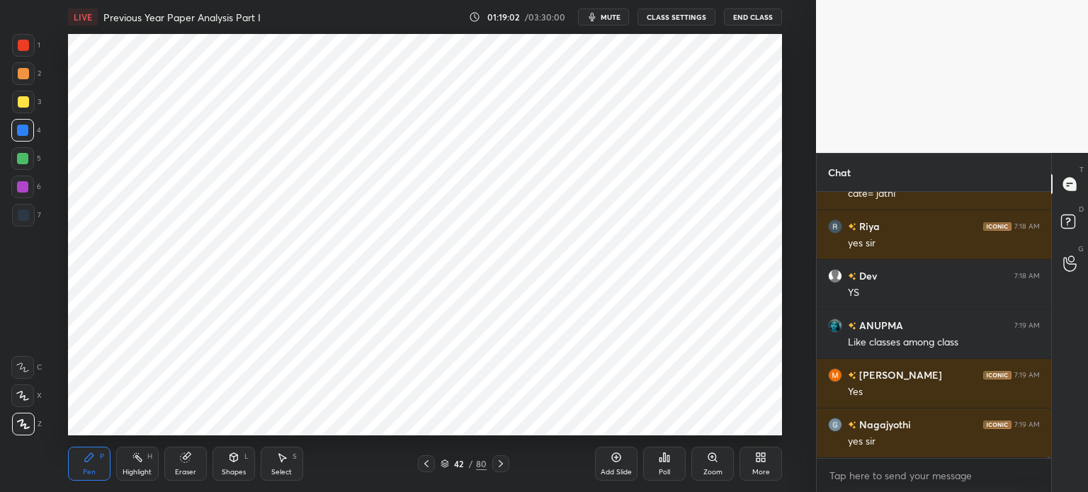
click at [28, 221] on div at bounding box center [23, 215] width 23 height 23
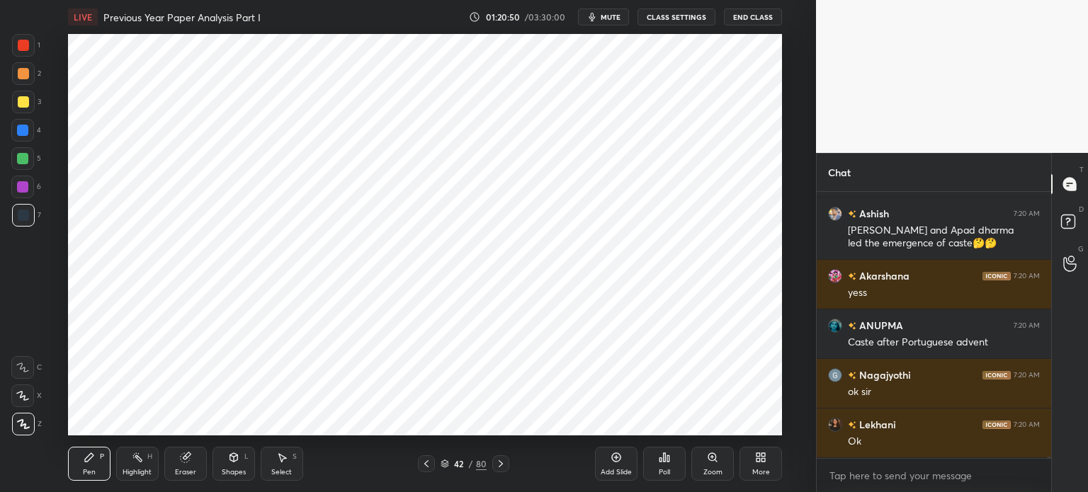
scroll to position [56810, 0]
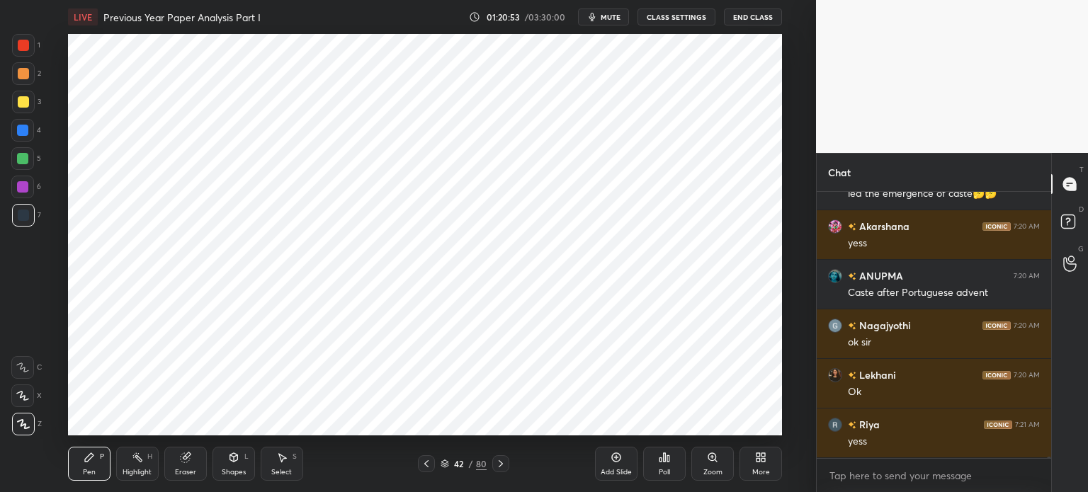
click at [18, 47] on div at bounding box center [23, 45] width 11 height 11
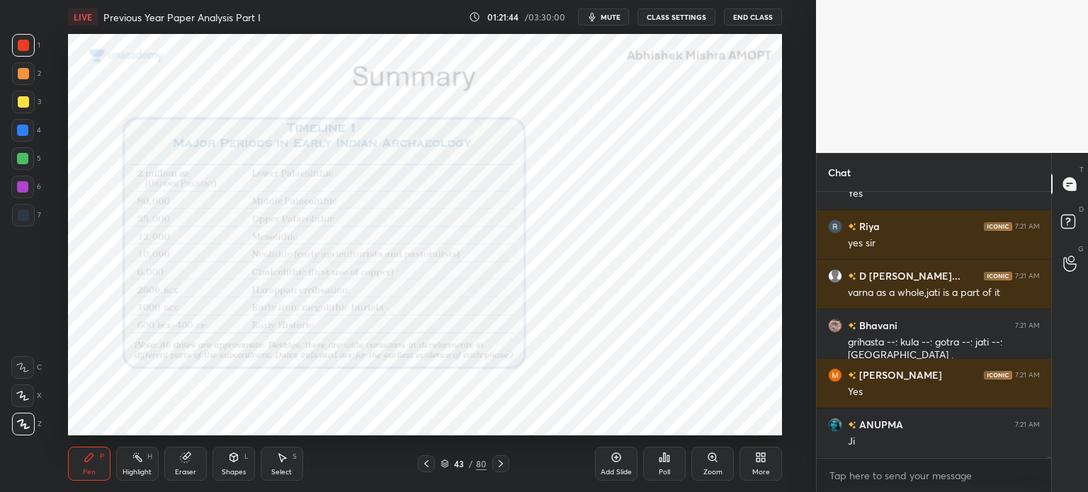
scroll to position [57123, 0]
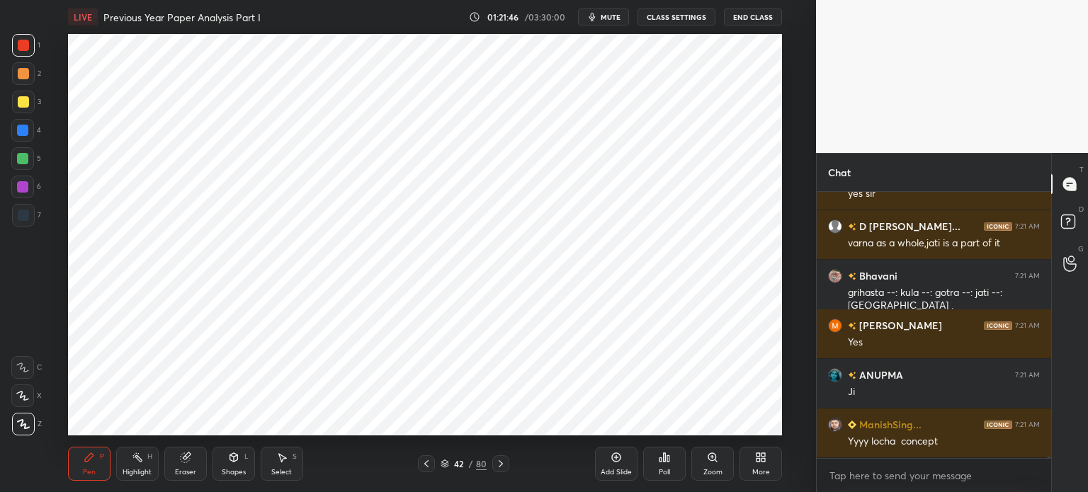
click at [609, 465] on div "Add Slide" at bounding box center [616, 464] width 42 height 34
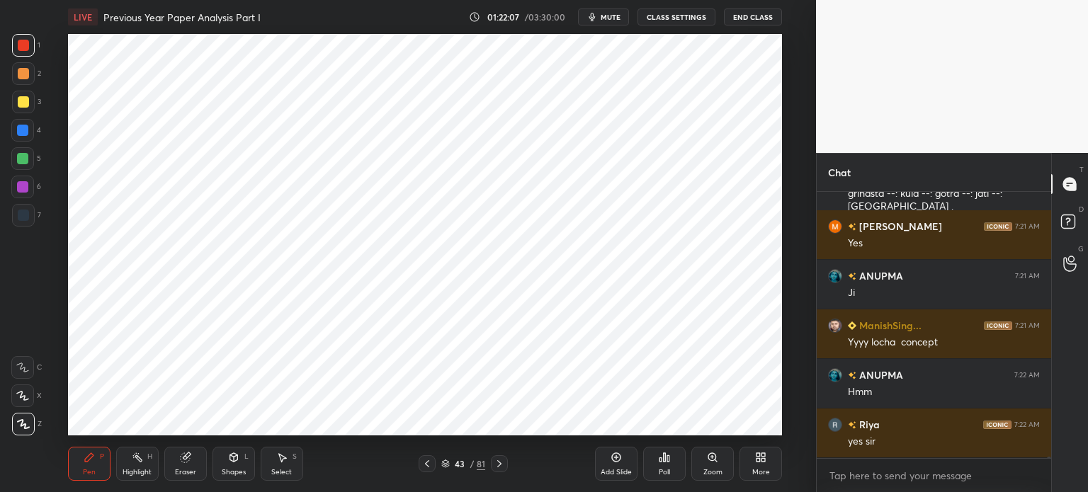
scroll to position [57256, 0]
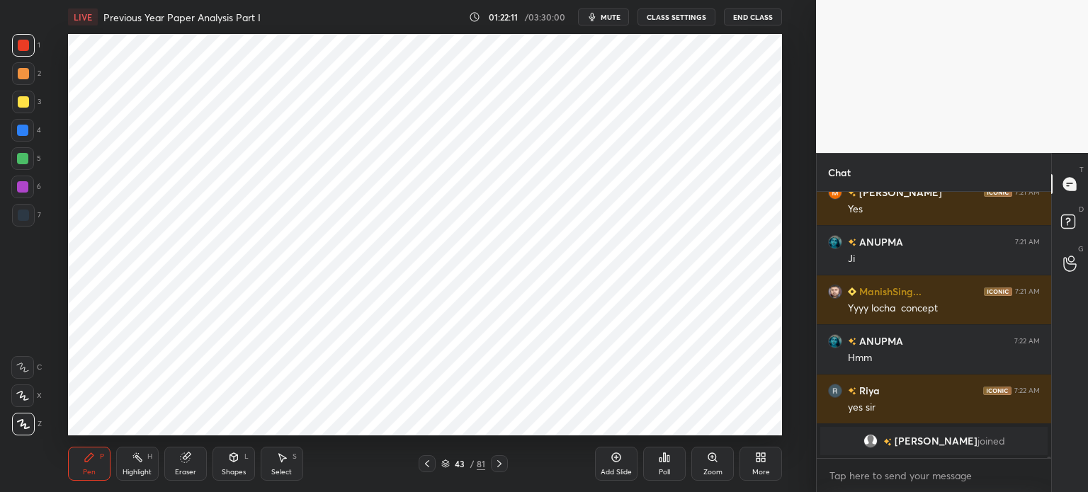
click at [35, 183] on div "6" at bounding box center [26, 187] width 30 height 23
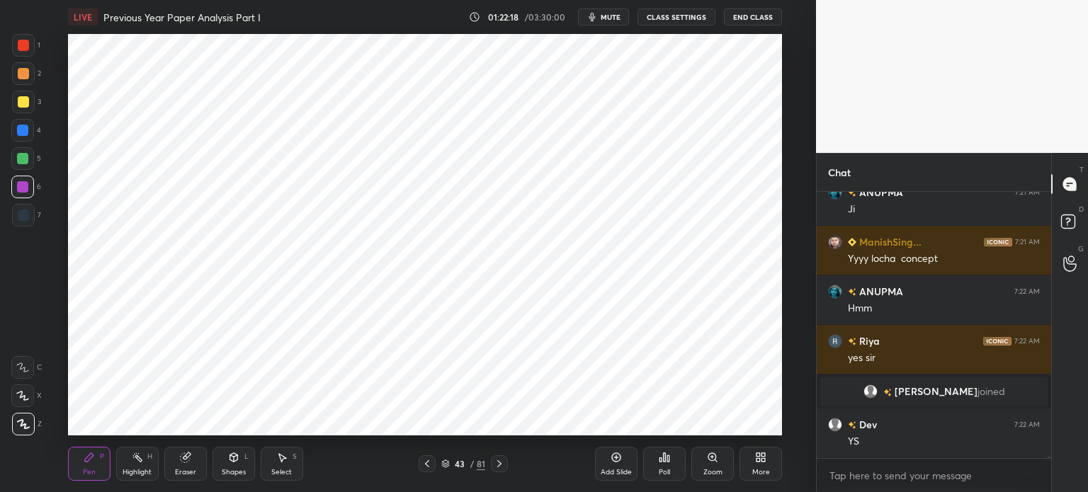
scroll to position [57102, 0]
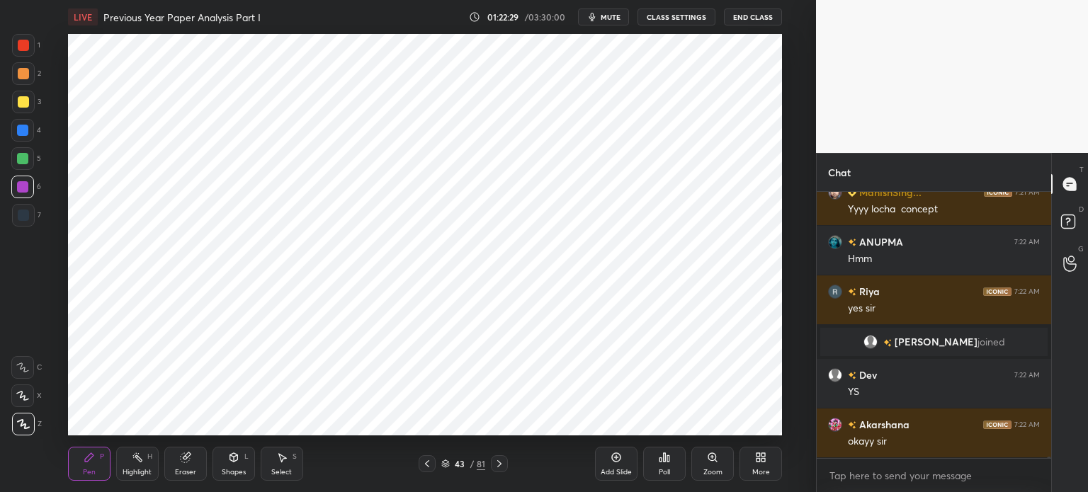
click at [23, 99] on div at bounding box center [23, 101] width 11 height 11
click at [30, 81] on div at bounding box center [23, 73] width 23 height 23
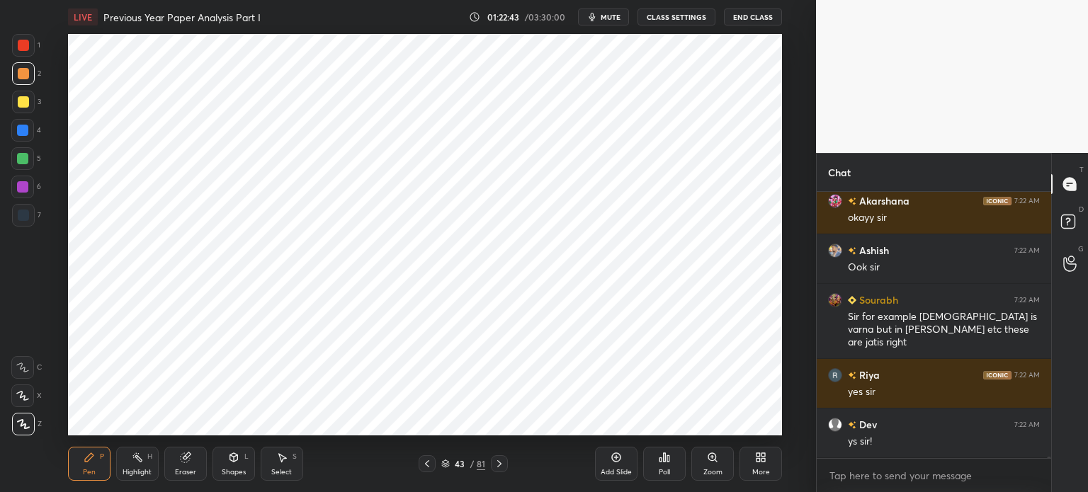
scroll to position [57388, 0]
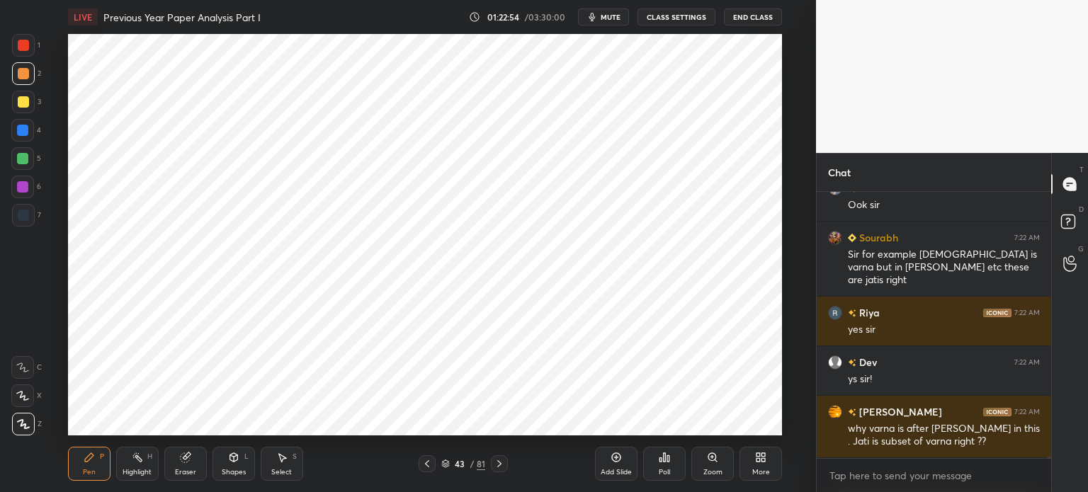
click at [21, 215] on div at bounding box center [23, 215] width 11 height 11
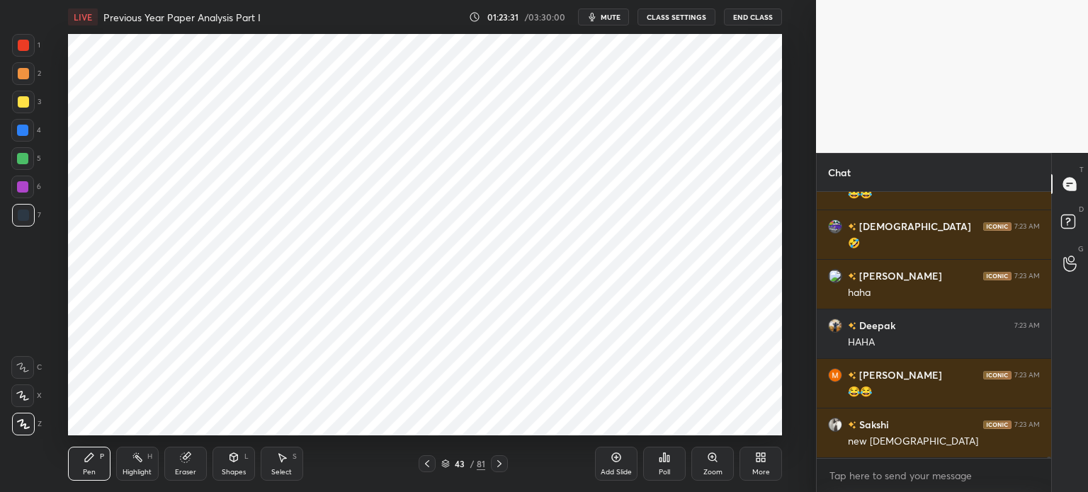
scroll to position [58441, 0]
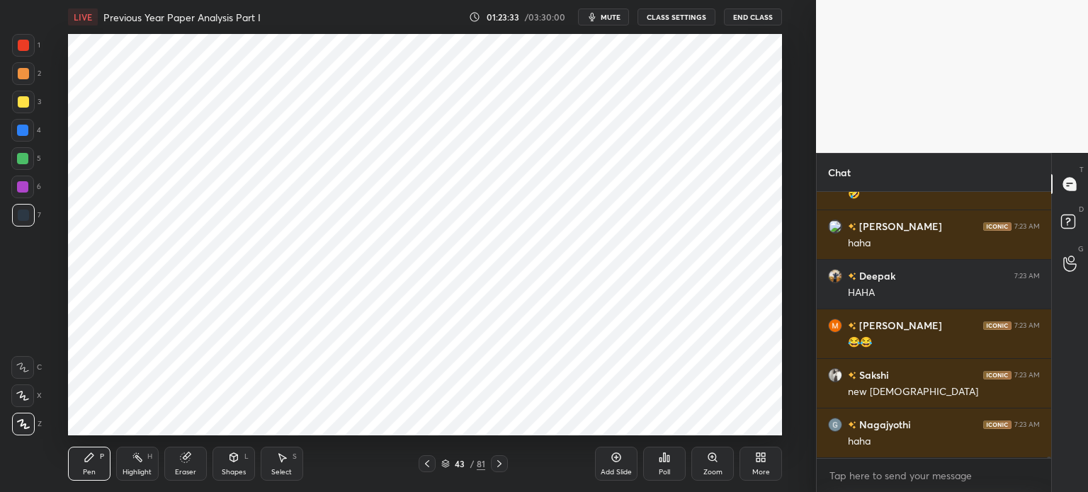
click at [23, 131] on div at bounding box center [22, 130] width 11 height 11
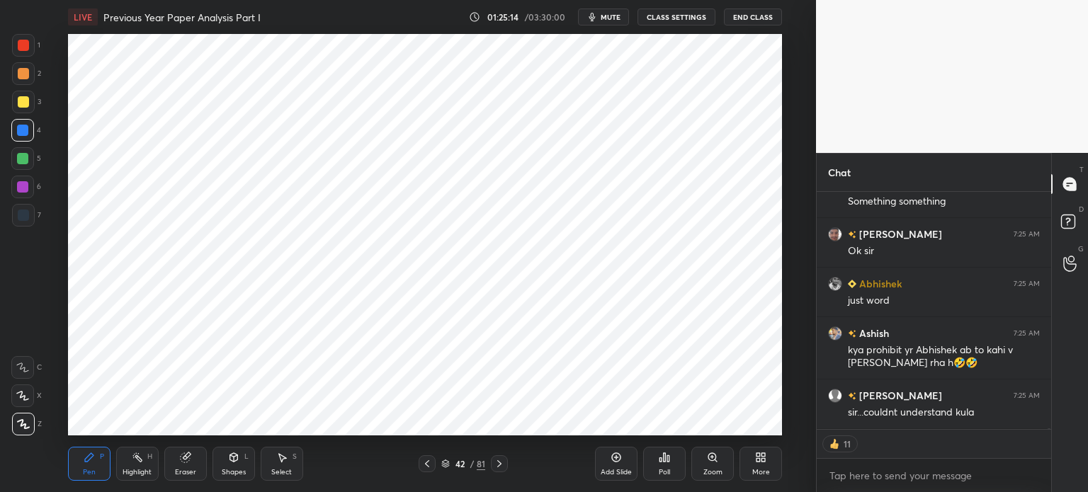
scroll to position [61544, 0]
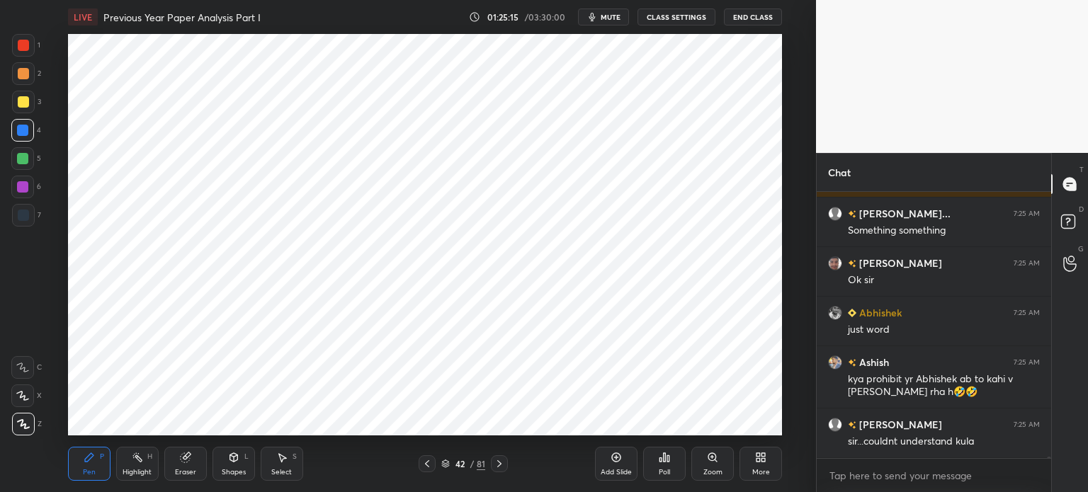
click at [610, 467] on div "Add Slide" at bounding box center [616, 464] width 42 height 34
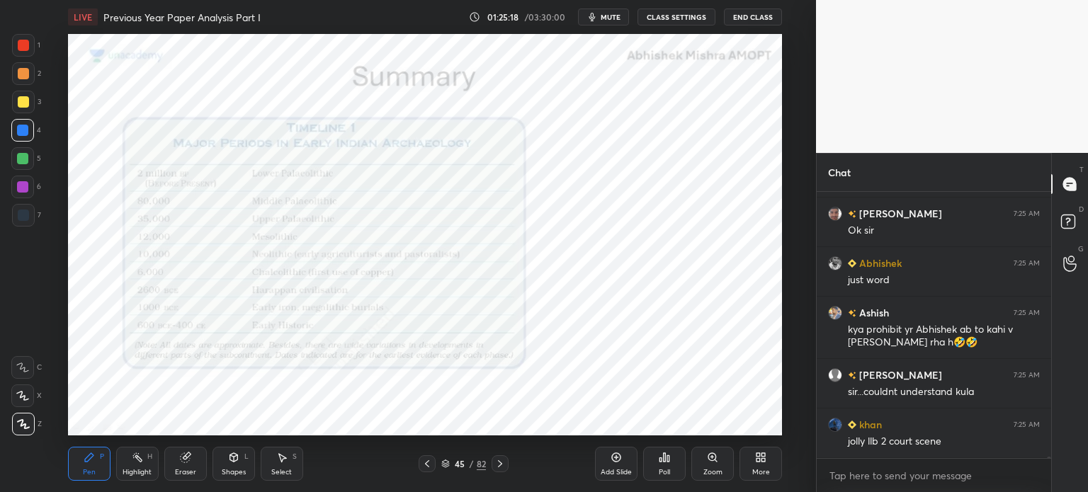
click at [20, 103] on div at bounding box center [23, 101] width 11 height 11
click at [20, 63] on div at bounding box center [23, 73] width 23 height 23
click at [21, 43] on div at bounding box center [23, 45] width 11 height 11
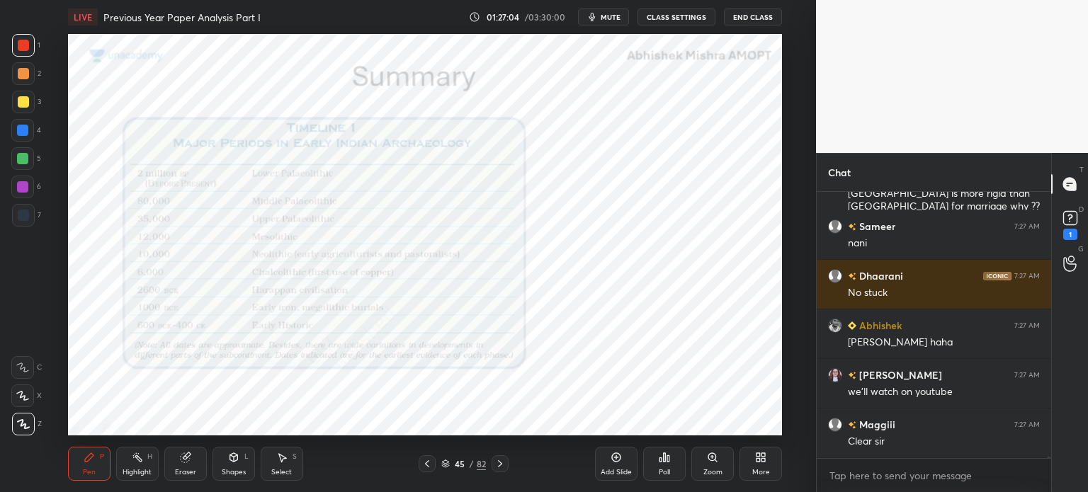
scroll to position [64645, 0]
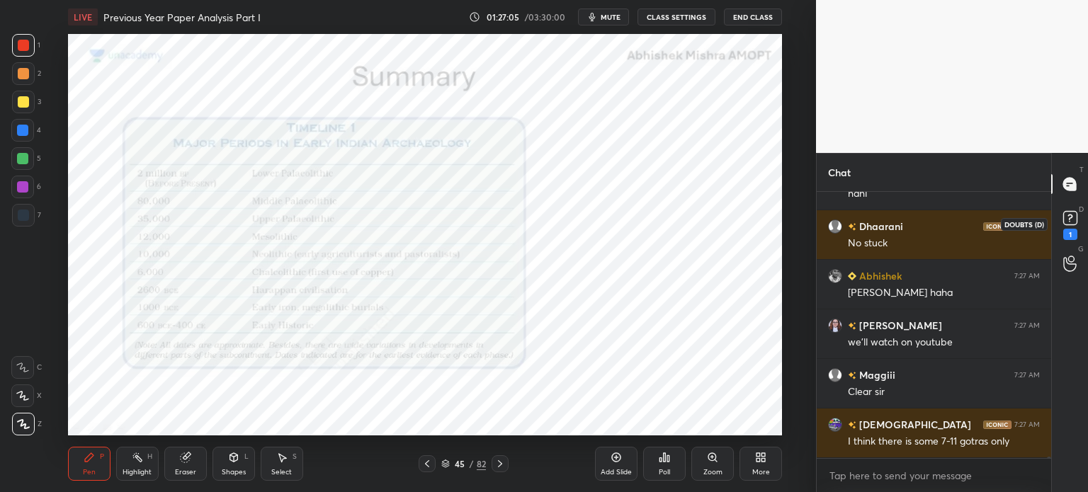
click at [1067, 227] on icon at bounding box center [1069, 217] width 21 height 21
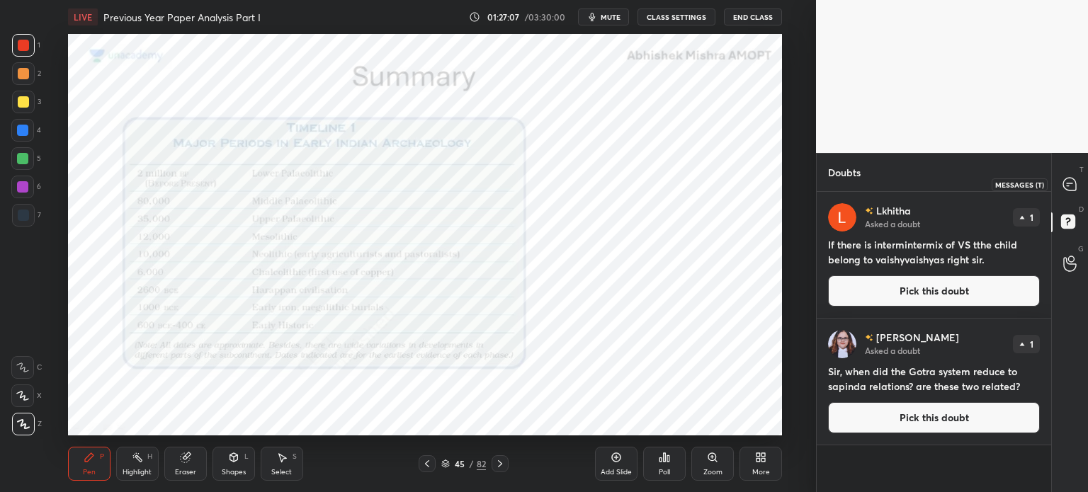
click at [1079, 183] on div at bounding box center [1070, 183] width 28 height 25
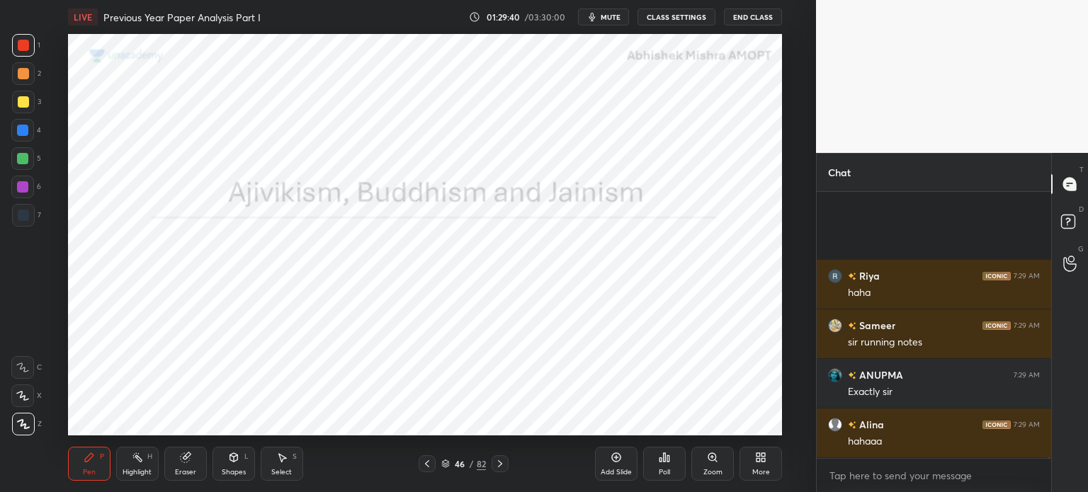
scroll to position [67265, 0]
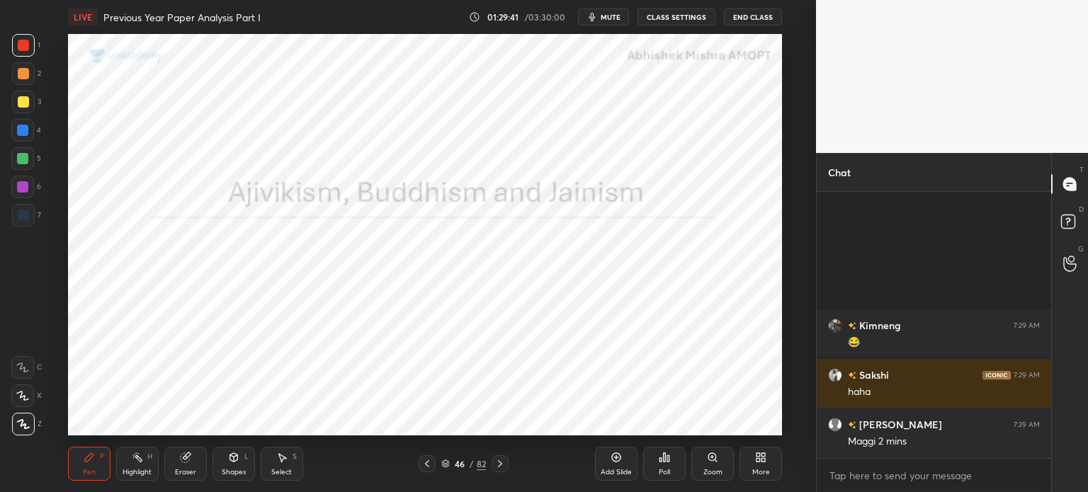
click at [604, 21] on span "mute" at bounding box center [610, 17] width 20 height 10
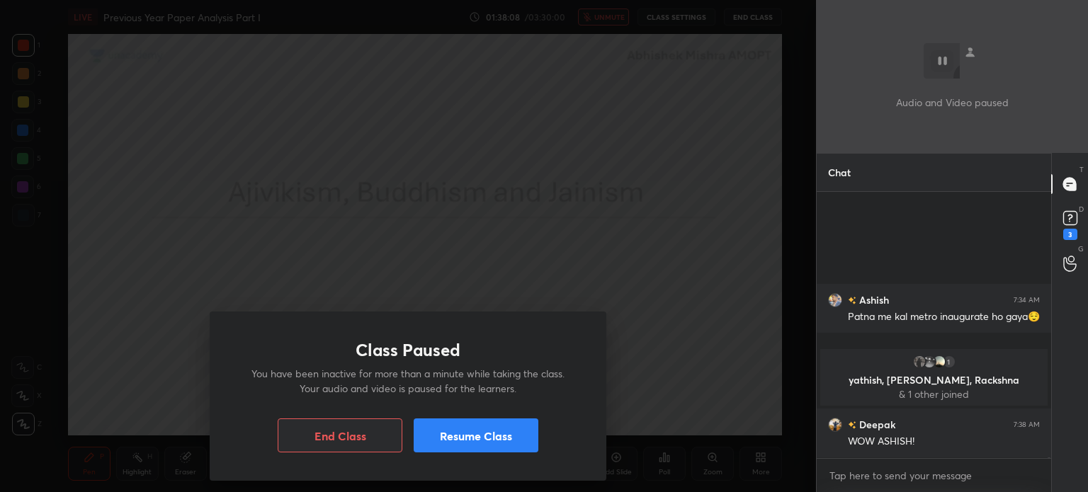
scroll to position [67889, 0]
click at [485, 440] on button "Resume Class" at bounding box center [475, 435] width 125 height 34
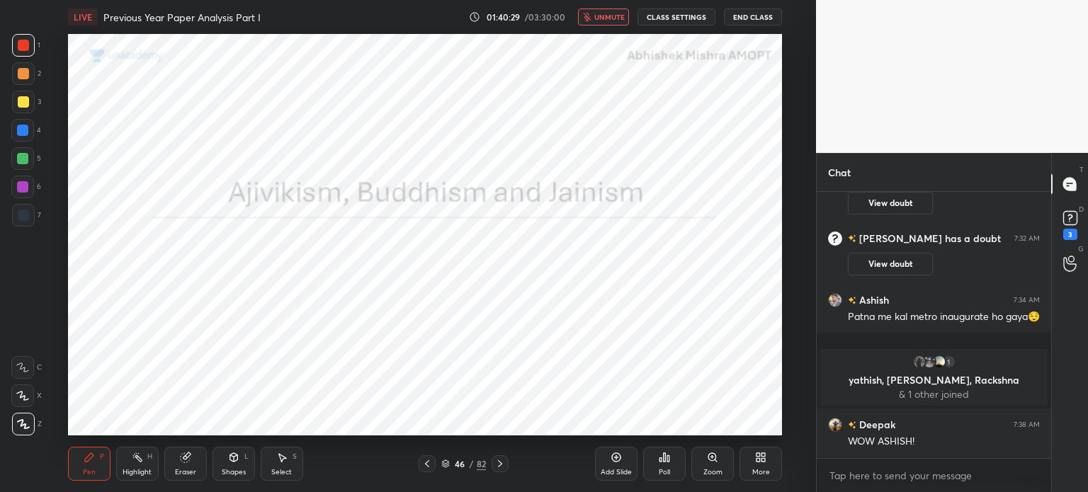
click at [612, 22] on button "unmute" at bounding box center [603, 16] width 51 height 17
click at [1070, 217] on rect at bounding box center [1069, 218] width 13 height 13
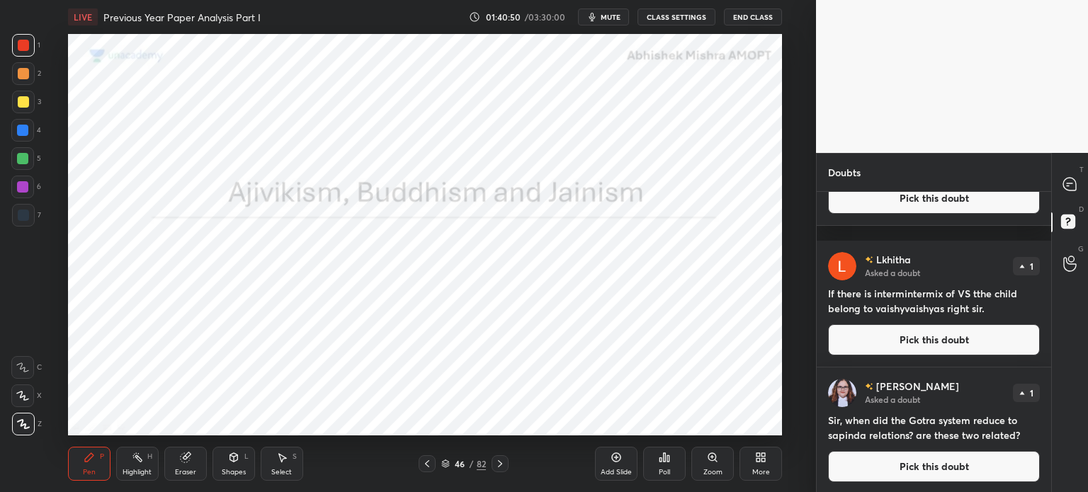
scroll to position [393, 0]
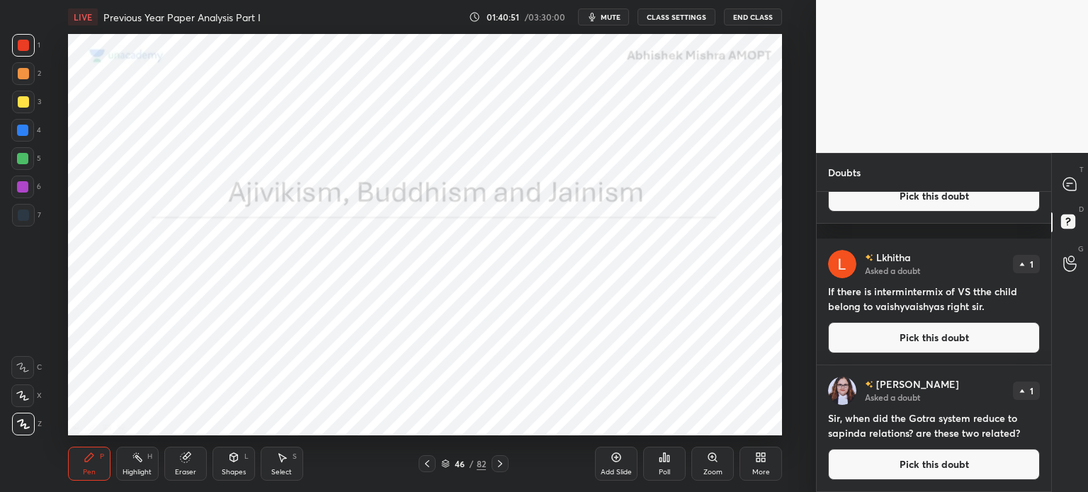
click at [1082, 176] on div at bounding box center [1070, 183] width 28 height 25
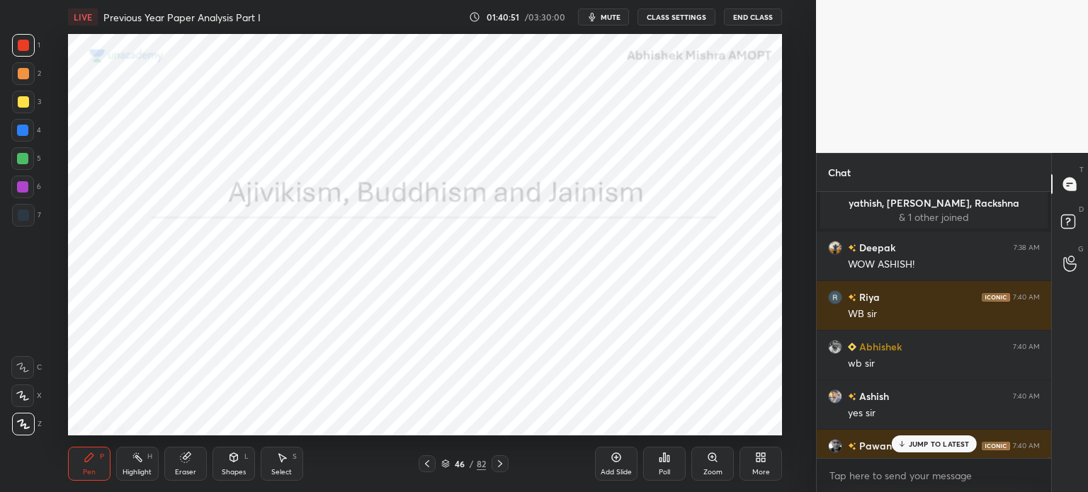
scroll to position [68471, 0]
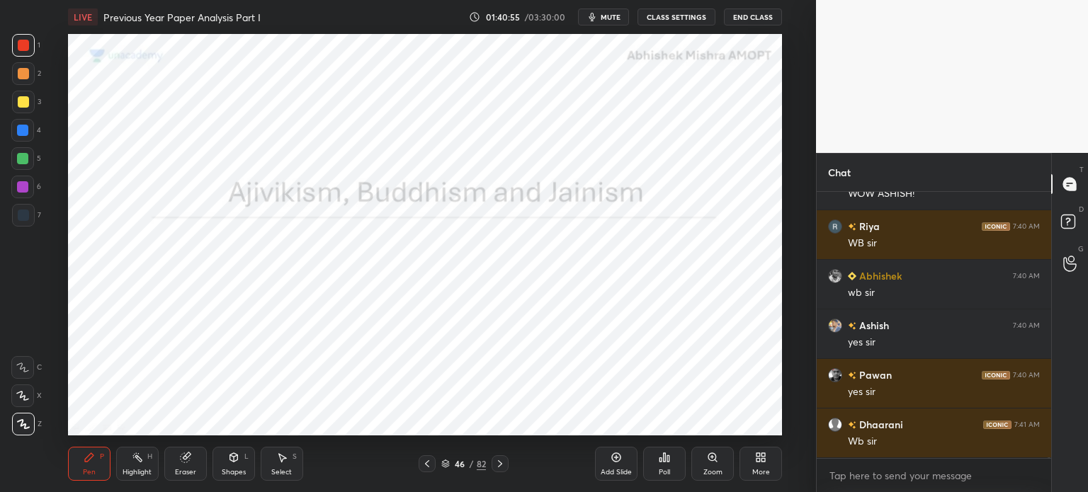
click at [198, 459] on div "Eraser" at bounding box center [185, 464] width 42 height 34
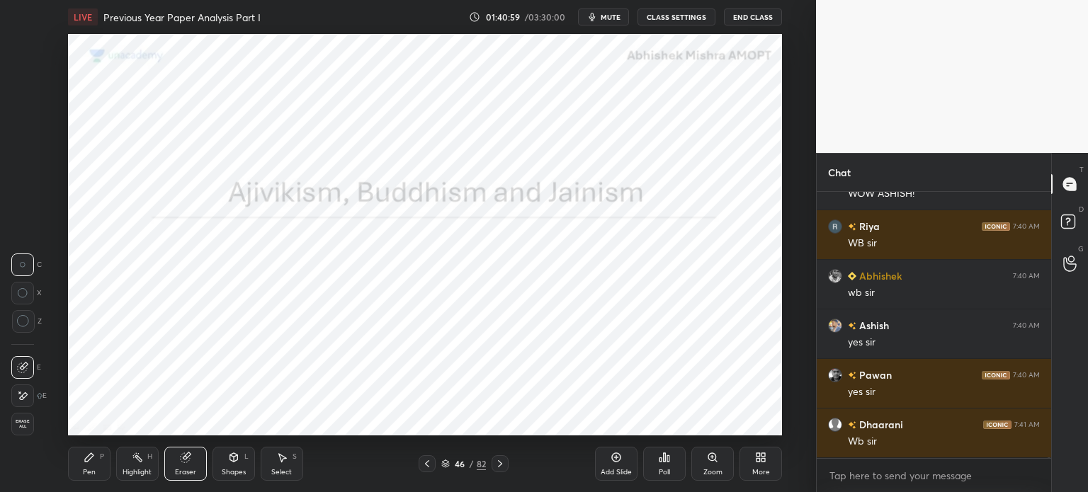
click at [113, 451] on div "Pen P Highlight H Eraser Shapes L Select S" at bounding box center [199, 464] width 263 height 34
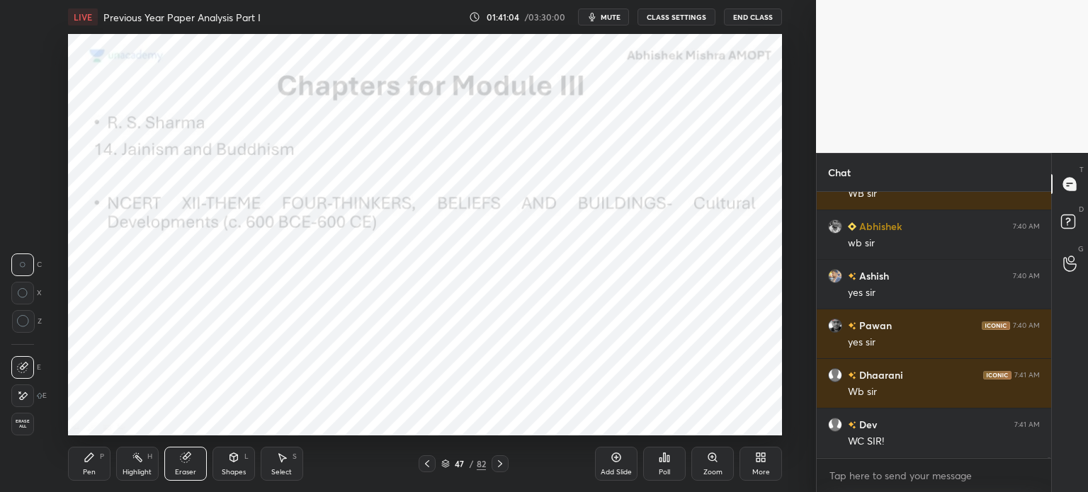
scroll to position [68570, 0]
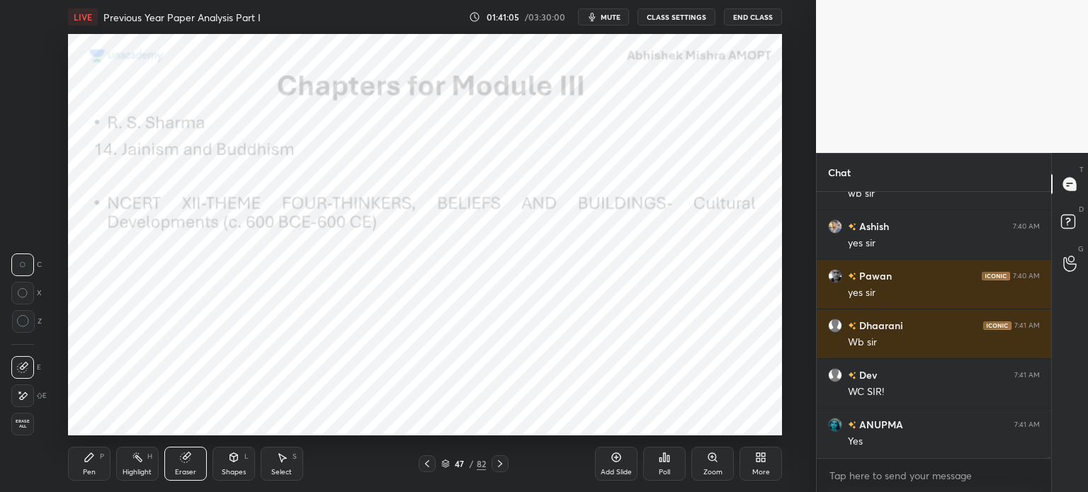
click at [101, 452] on div "Pen P" at bounding box center [89, 464] width 42 height 34
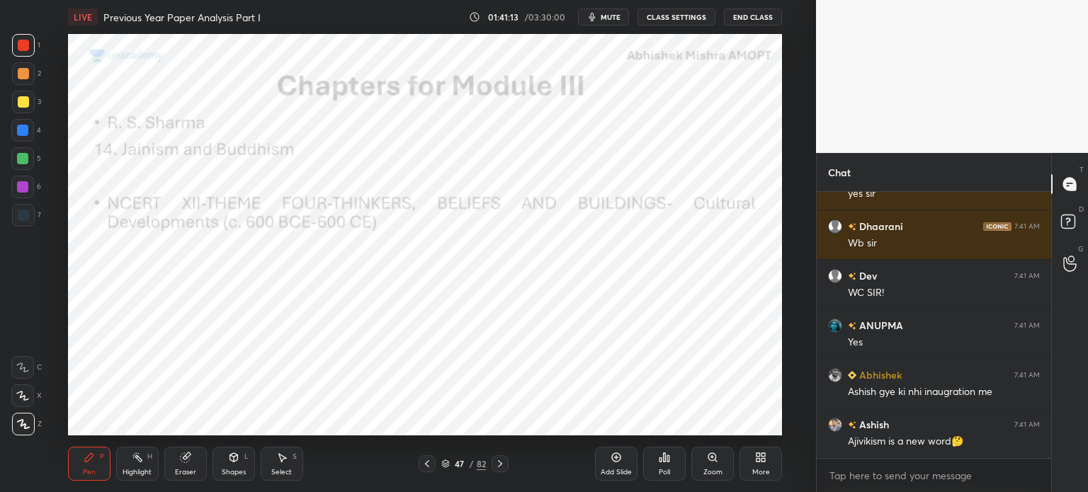
scroll to position [68719, 0]
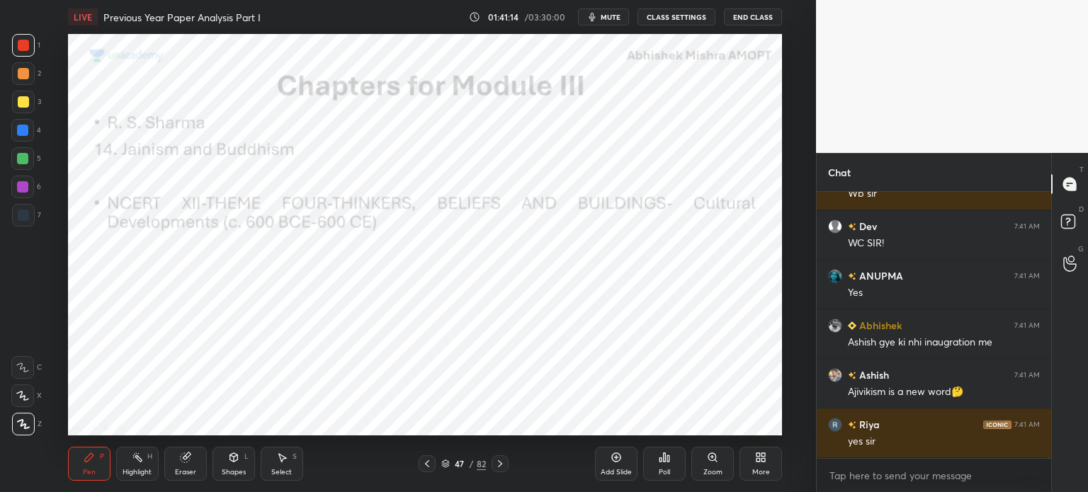
click at [615, 469] on div "Add Slide" at bounding box center [615, 472] width 31 height 7
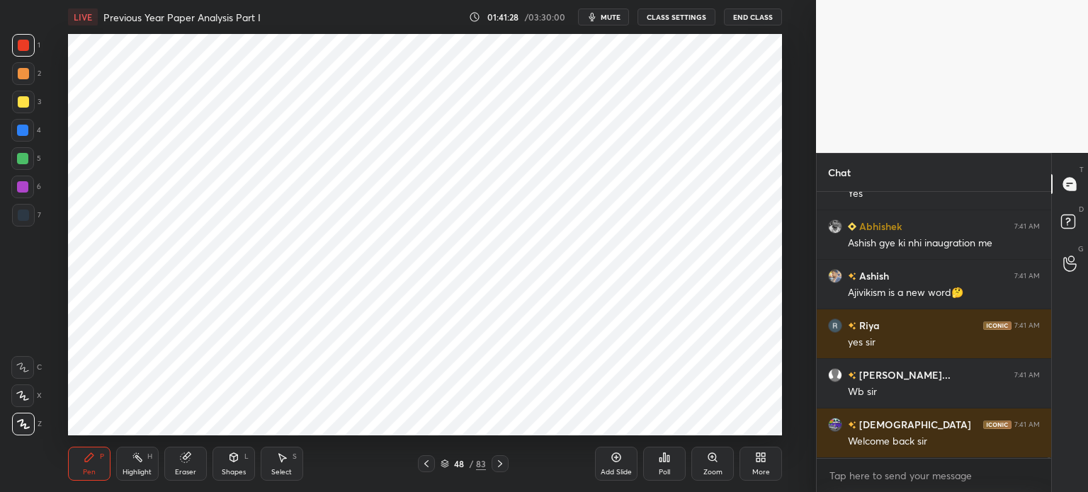
scroll to position [68868, 0]
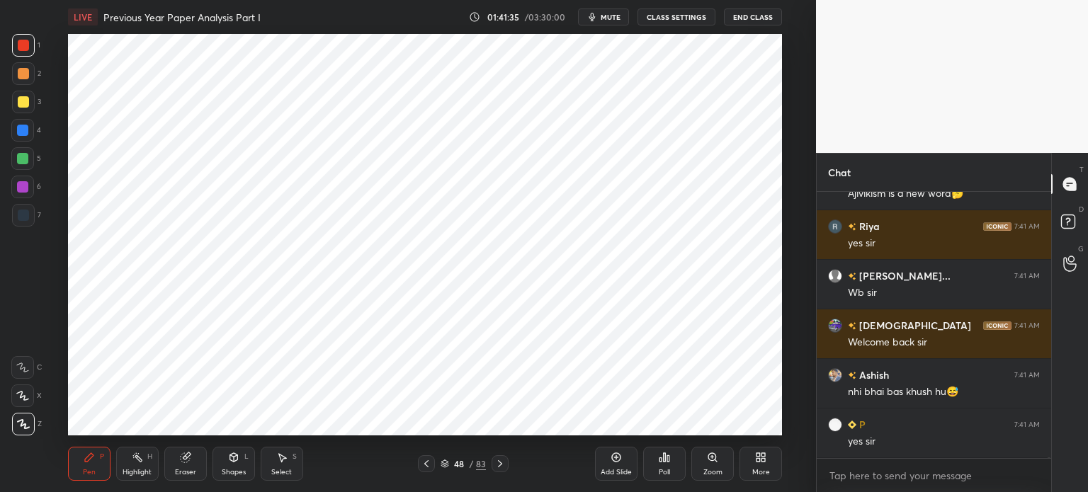
click at [22, 189] on div at bounding box center [22, 186] width 11 height 11
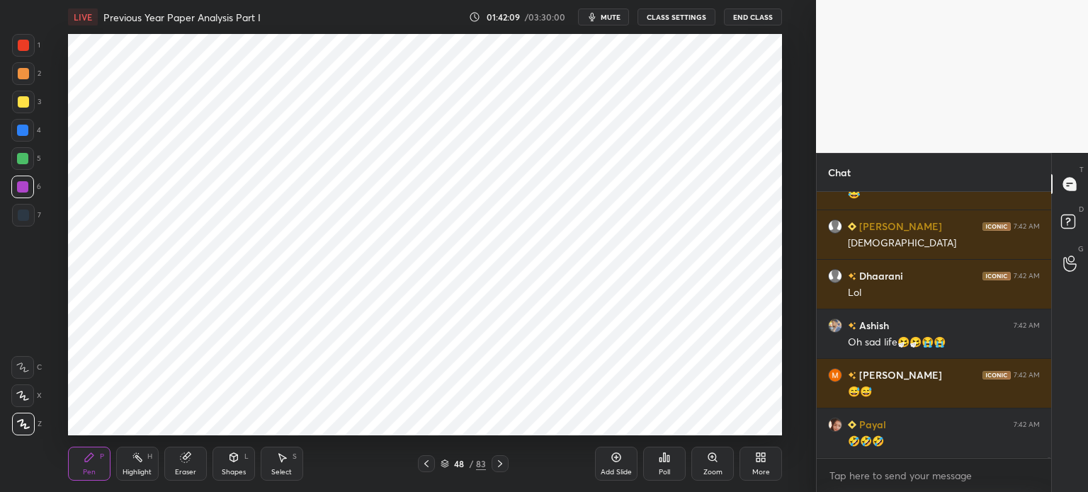
scroll to position [69611, 0]
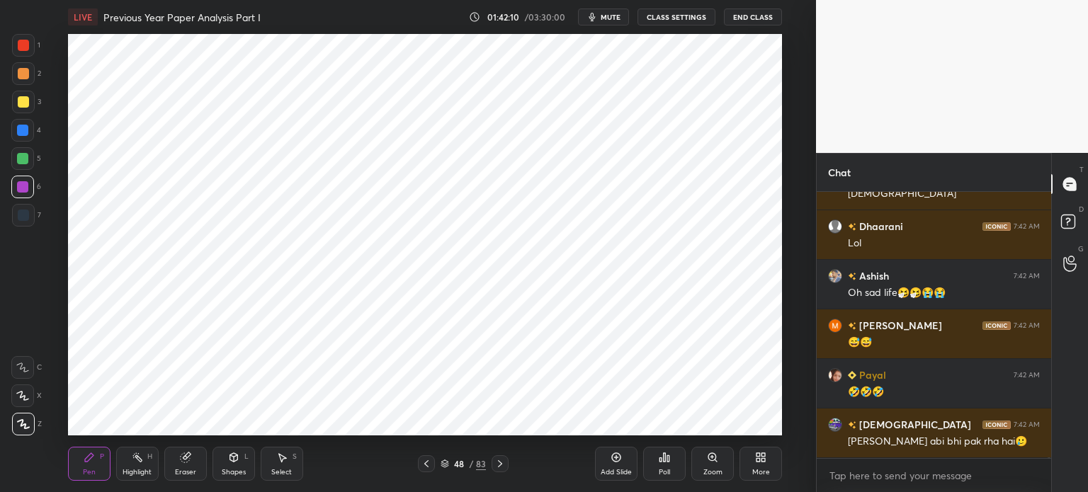
click at [27, 161] on div at bounding box center [22, 158] width 11 height 11
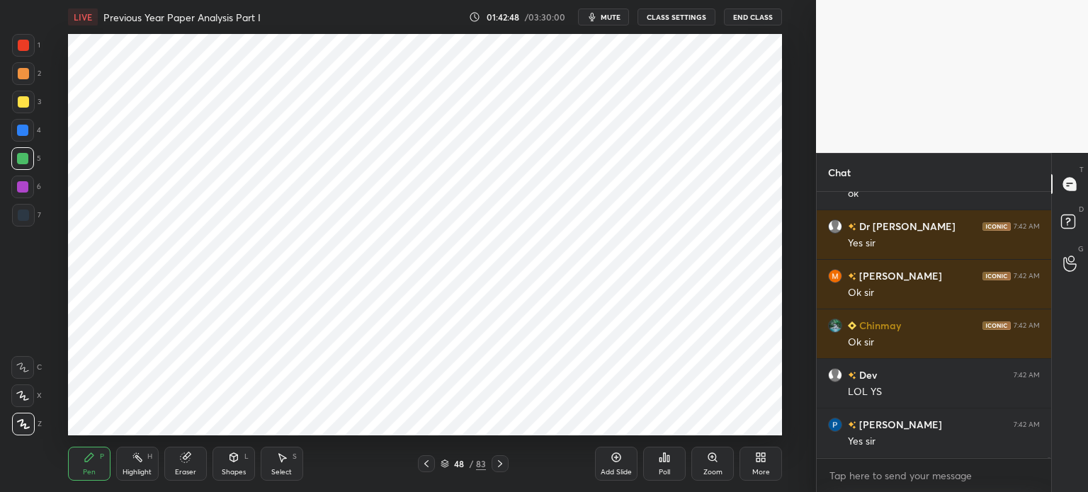
scroll to position [70256, 0]
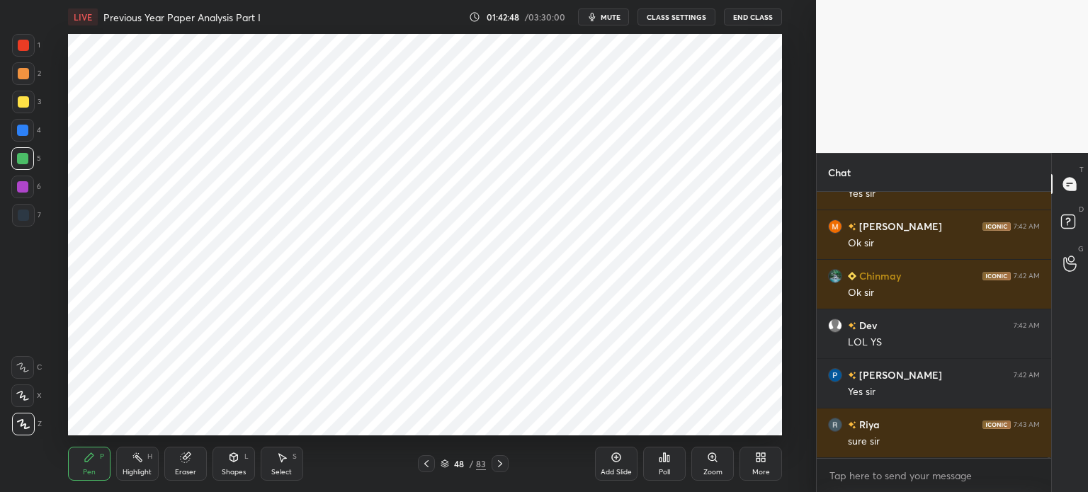
click at [24, 193] on div at bounding box center [22, 187] width 23 height 23
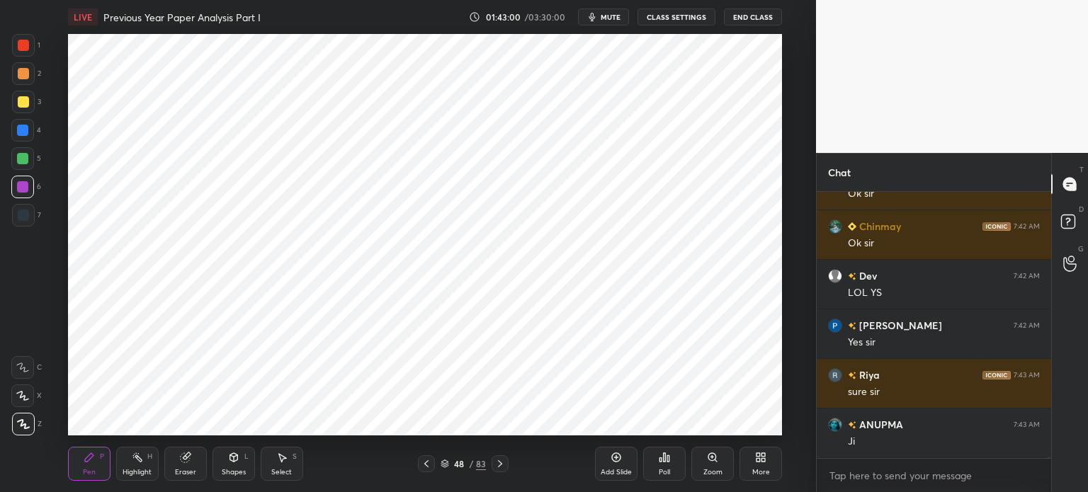
click at [186, 464] on div "Eraser" at bounding box center [185, 464] width 42 height 34
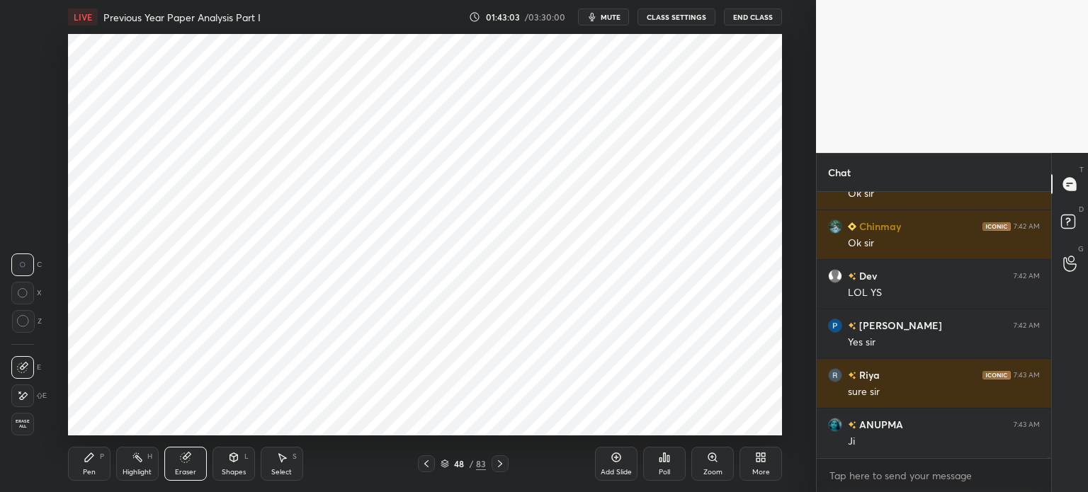
click at [89, 473] on div "Pen" at bounding box center [89, 472] width 13 height 7
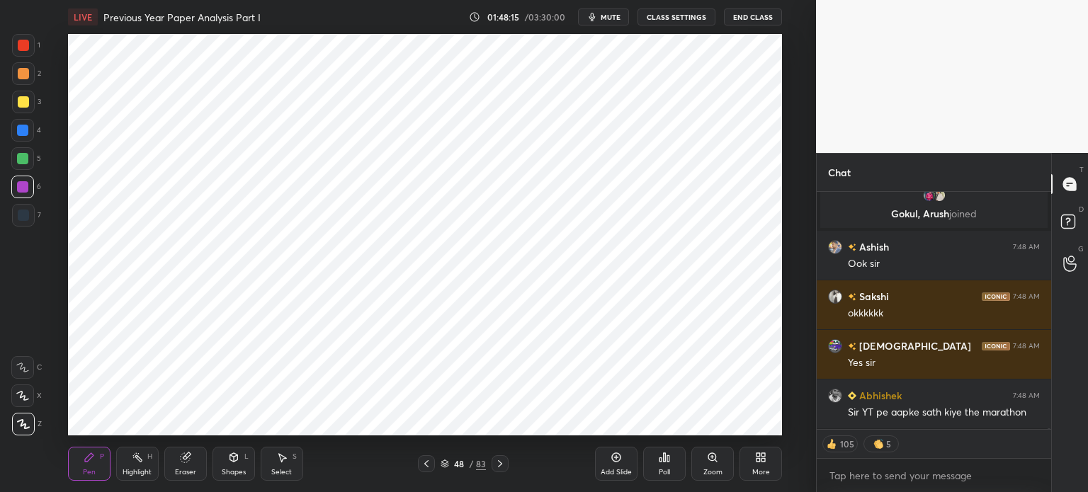
scroll to position [74984, 0]
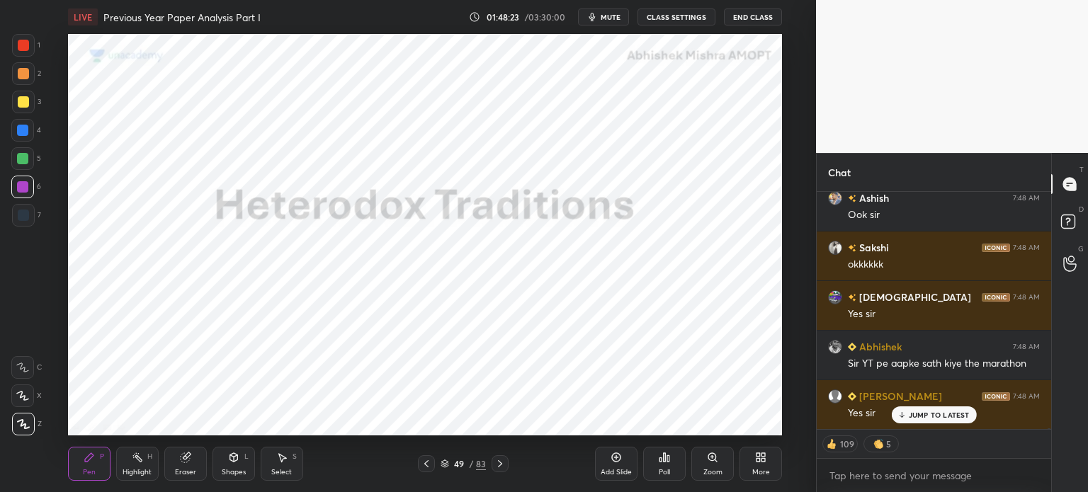
click at [624, 463] on div "Add Slide" at bounding box center [616, 464] width 42 height 34
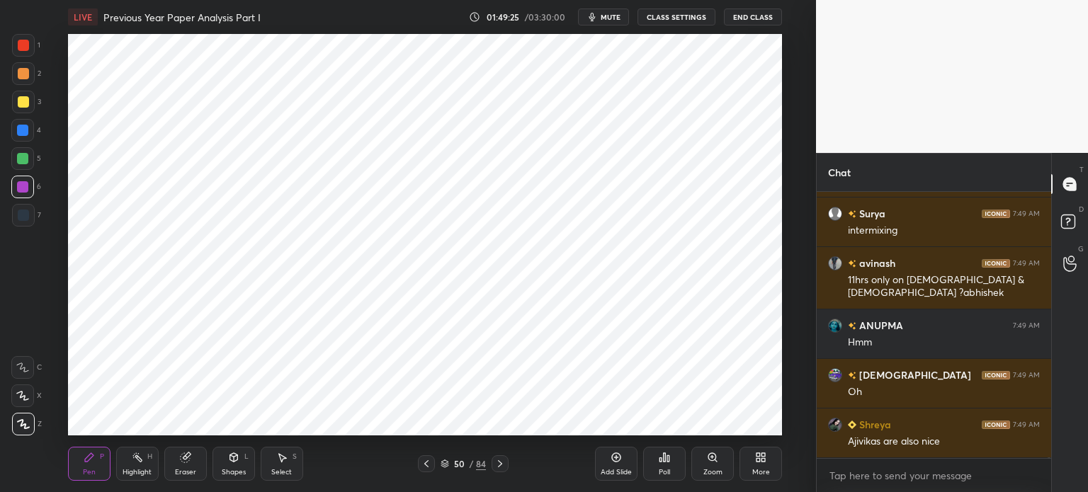
scroll to position [75811, 0]
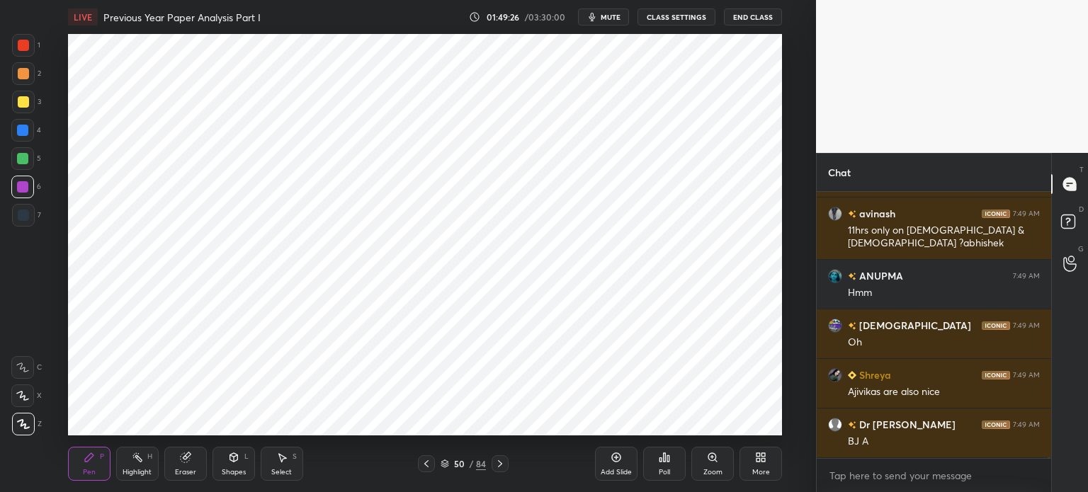
click at [195, 453] on div "Eraser" at bounding box center [185, 464] width 42 height 34
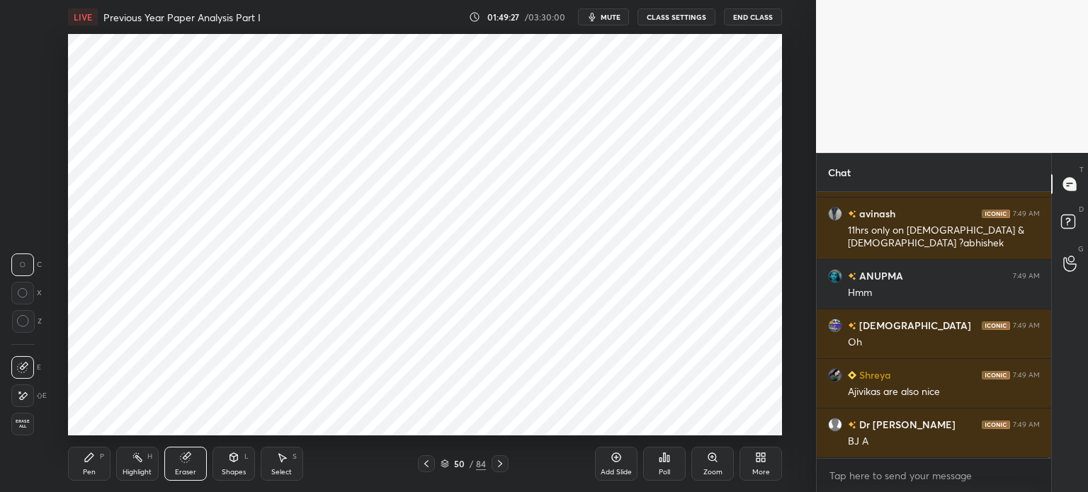
click at [25, 433] on div "Erase all" at bounding box center [22, 424] width 23 height 23
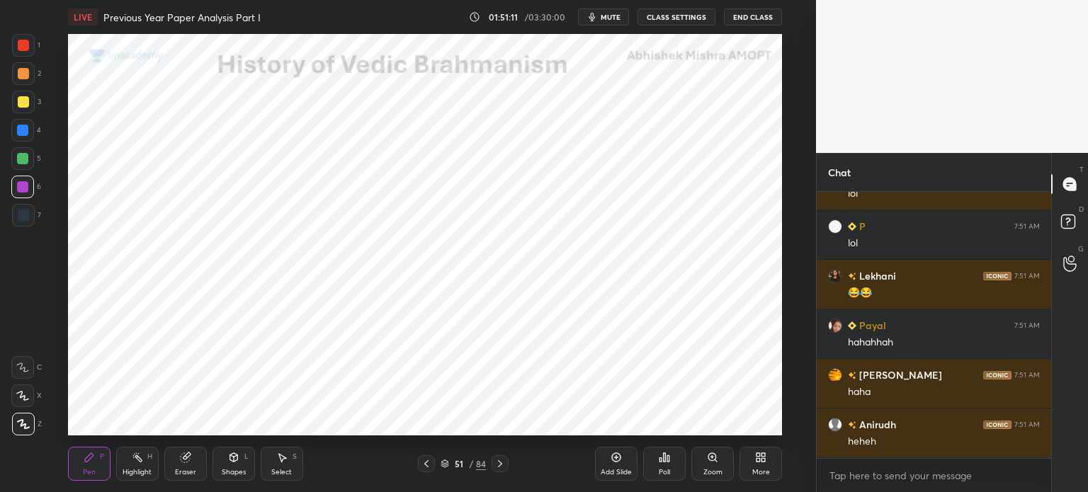
scroll to position [234, 230]
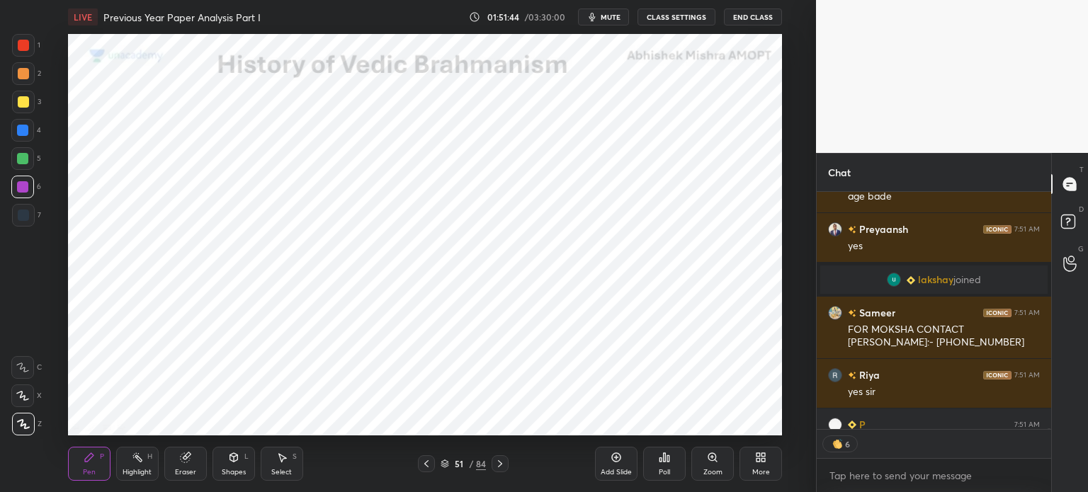
click at [28, 209] on div at bounding box center [23, 215] width 23 height 23
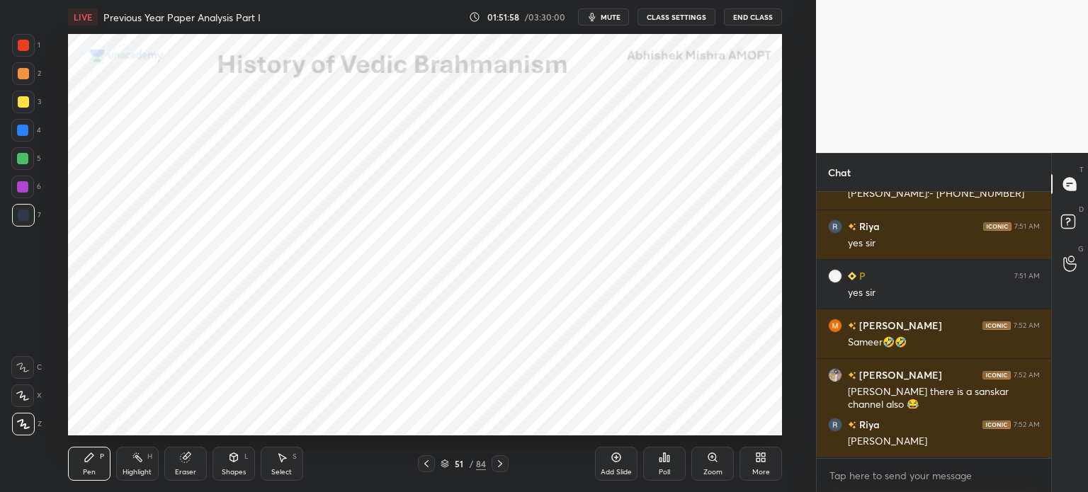
click at [14, 189] on div at bounding box center [22, 187] width 23 height 23
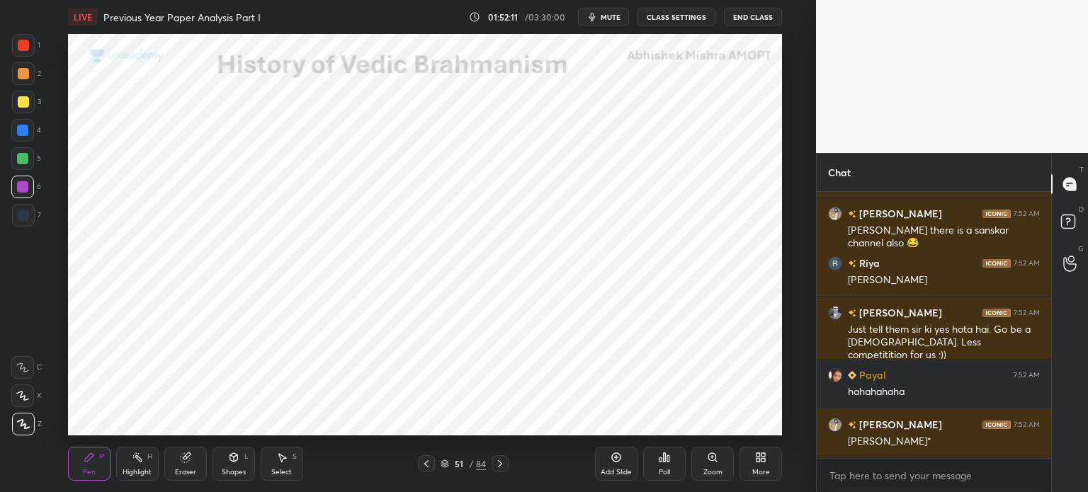
click at [618, 464] on div "Add Slide" at bounding box center [616, 464] width 42 height 34
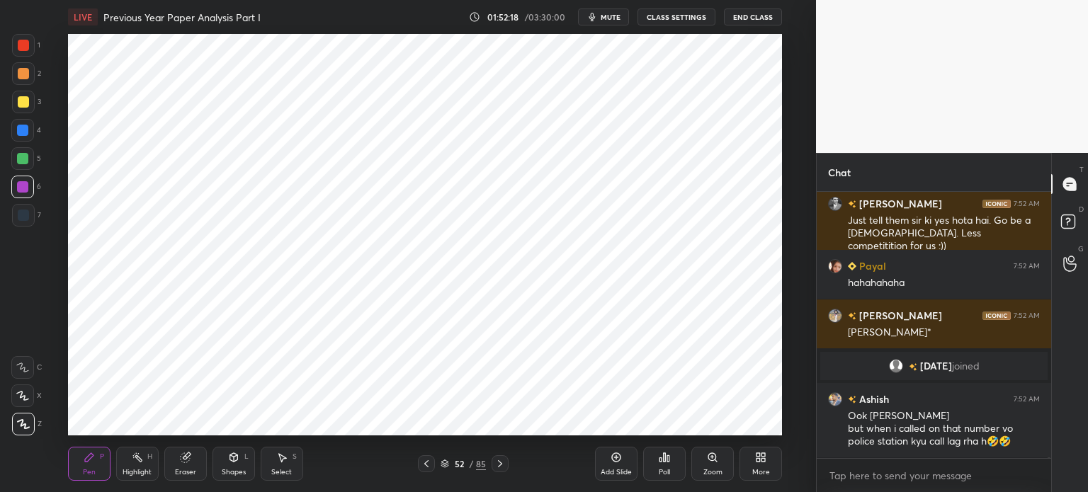
scroll to position [79003, 0]
click at [31, 215] on div at bounding box center [23, 215] width 23 height 23
click at [22, 156] on div at bounding box center [22, 158] width 11 height 11
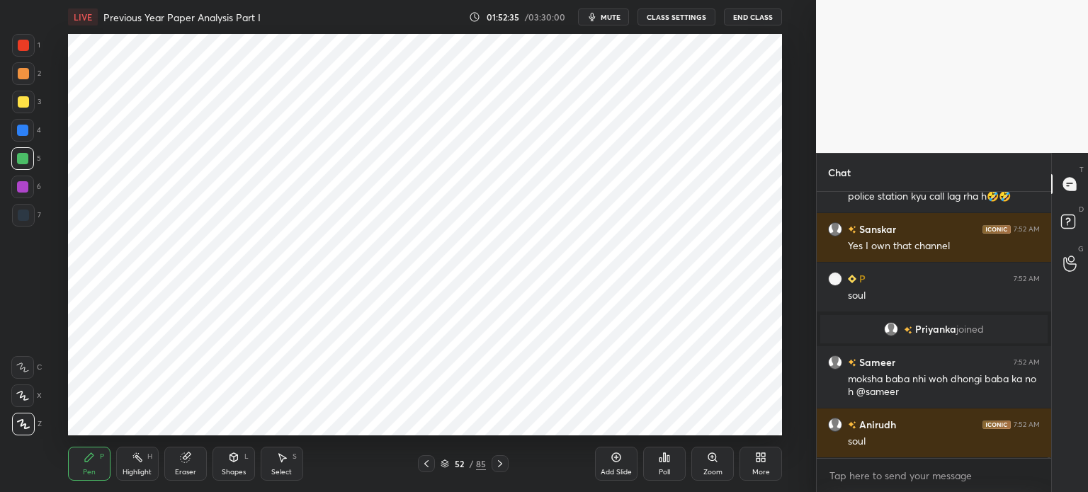
scroll to position [79214, 0]
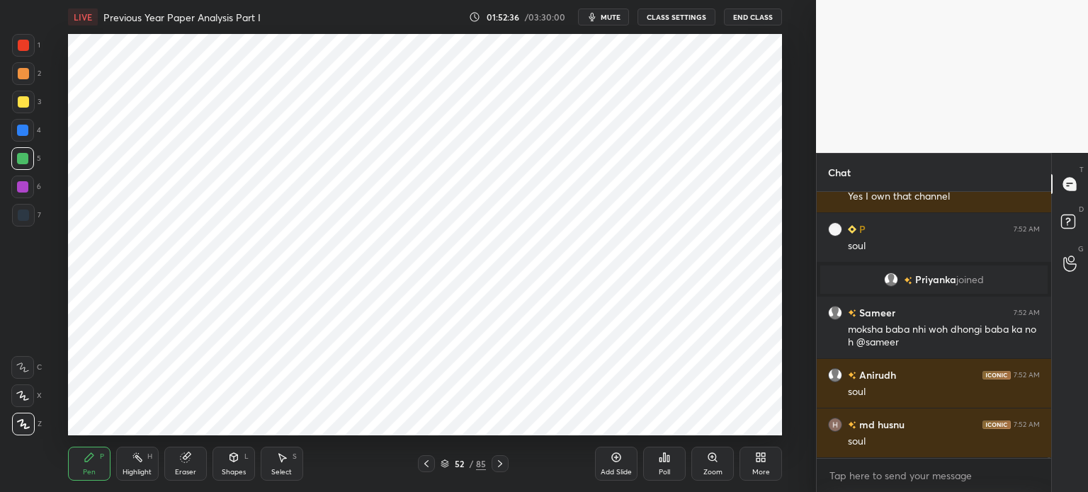
click at [176, 458] on div "Eraser" at bounding box center [185, 464] width 42 height 34
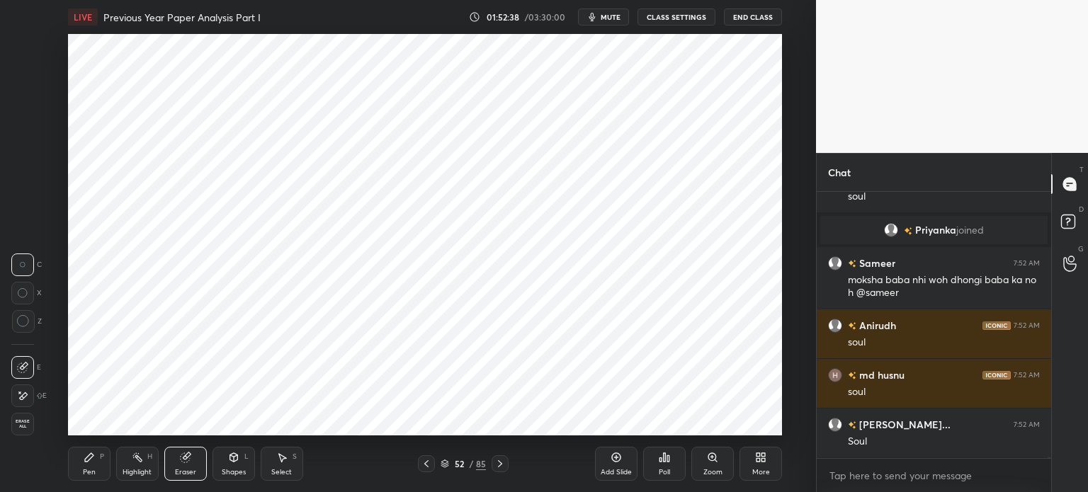
click at [89, 458] on icon at bounding box center [89, 457] width 8 height 8
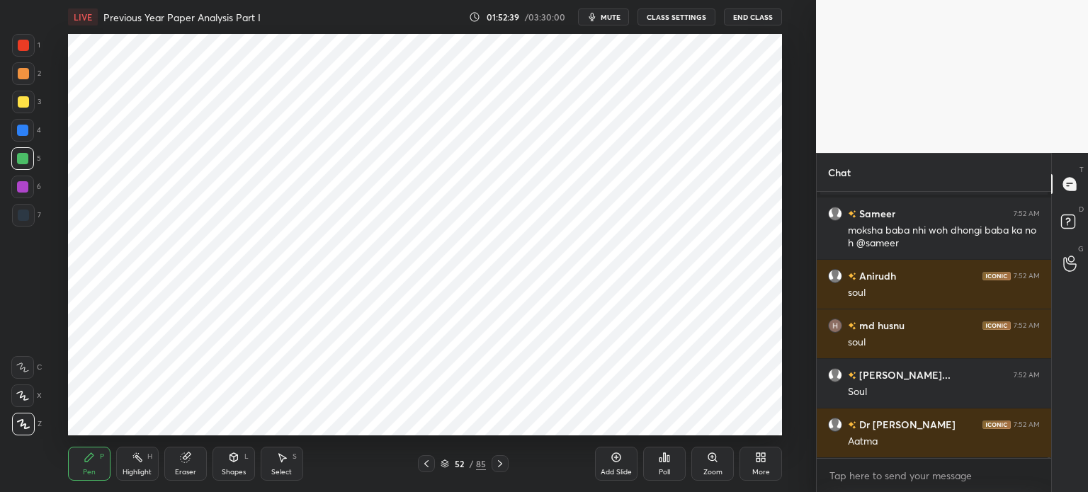
scroll to position [79362, 0]
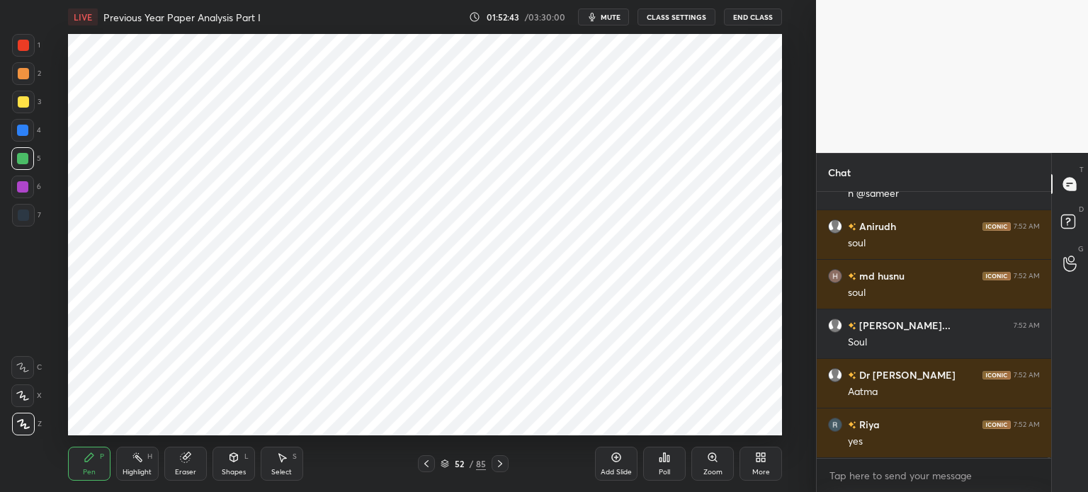
click at [14, 128] on div at bounding box center [22, 130] width 23 height 23
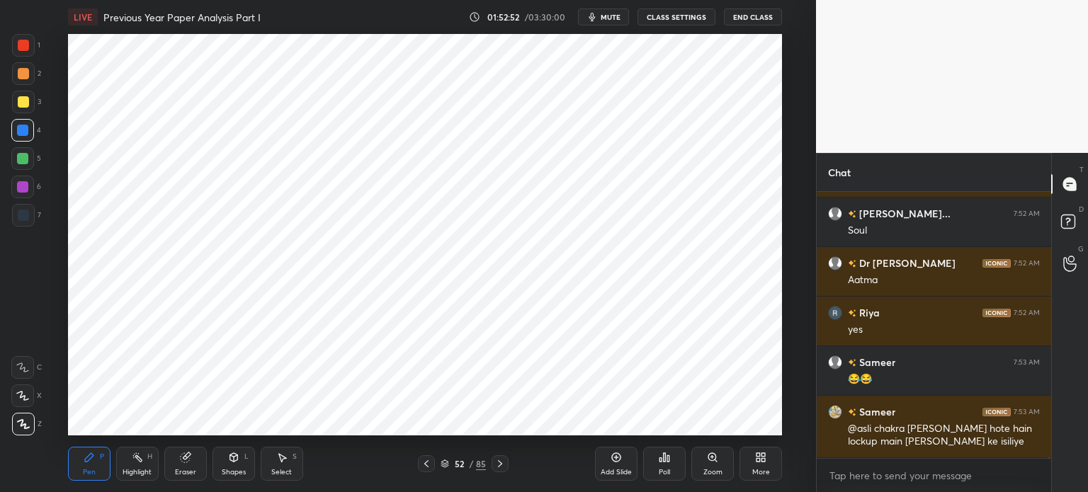
scroll to position [79524, 0]
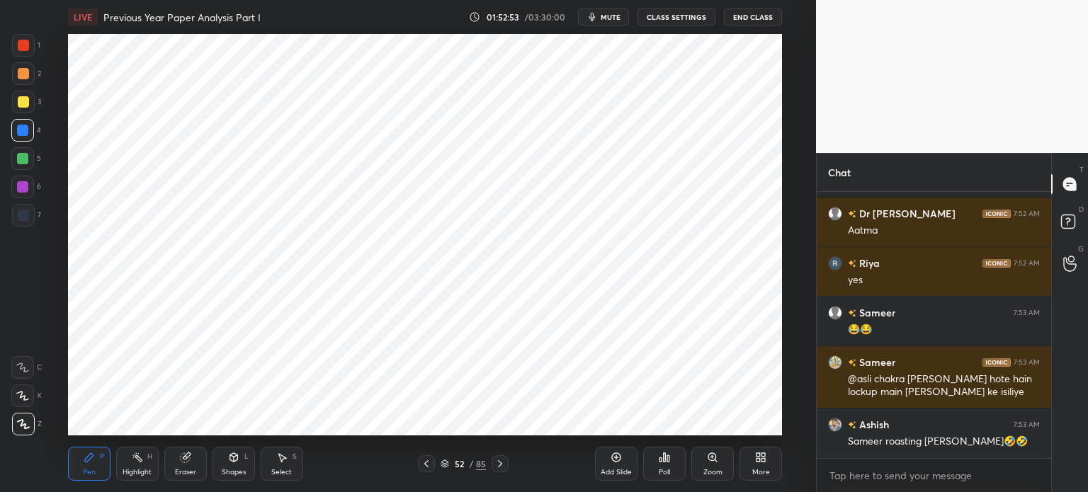
click at [16, 169] on div at bounding box center [22, 158] width 23 height 23
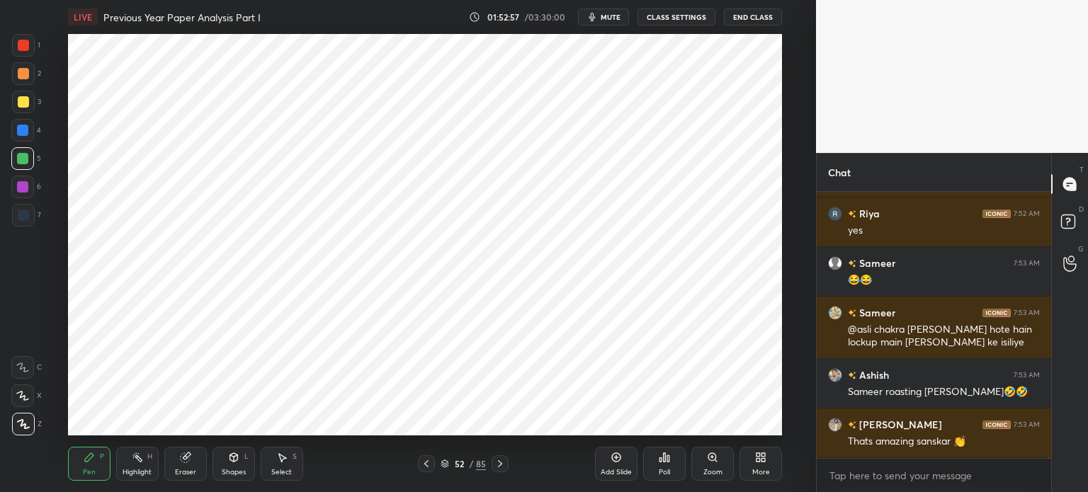
click at [20, 211] on div at bounding box center [23, 215] width 11 height 11
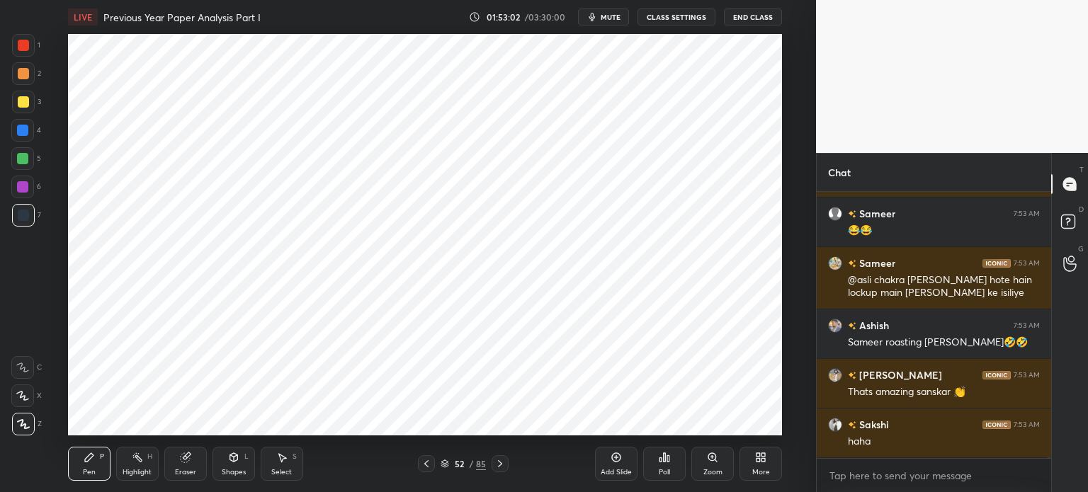
click at [27, 158] on div at bounding box center [22, 158] width 11 height 11
click at [25, 220] on div at bounding box center [23, 215] width 11 height 11
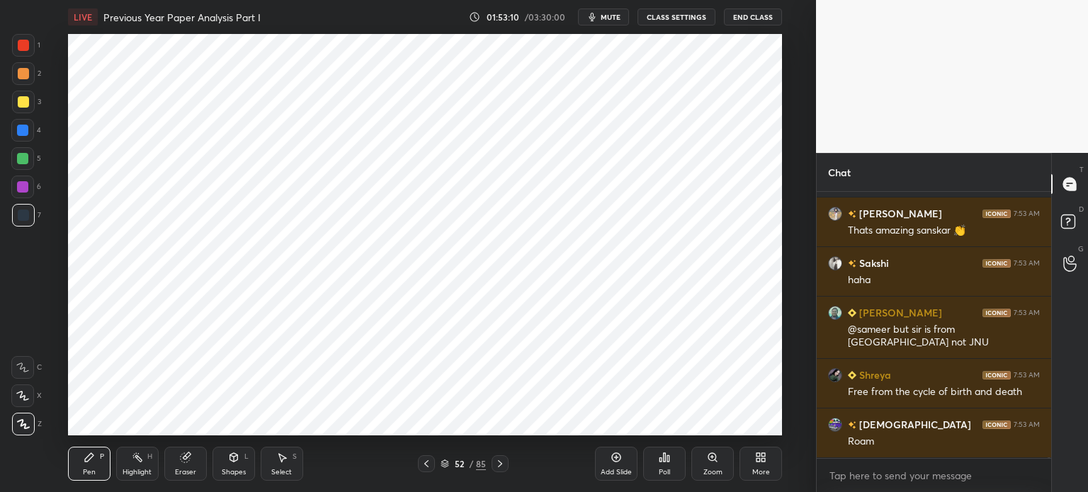
scroll to position [79834, 0]
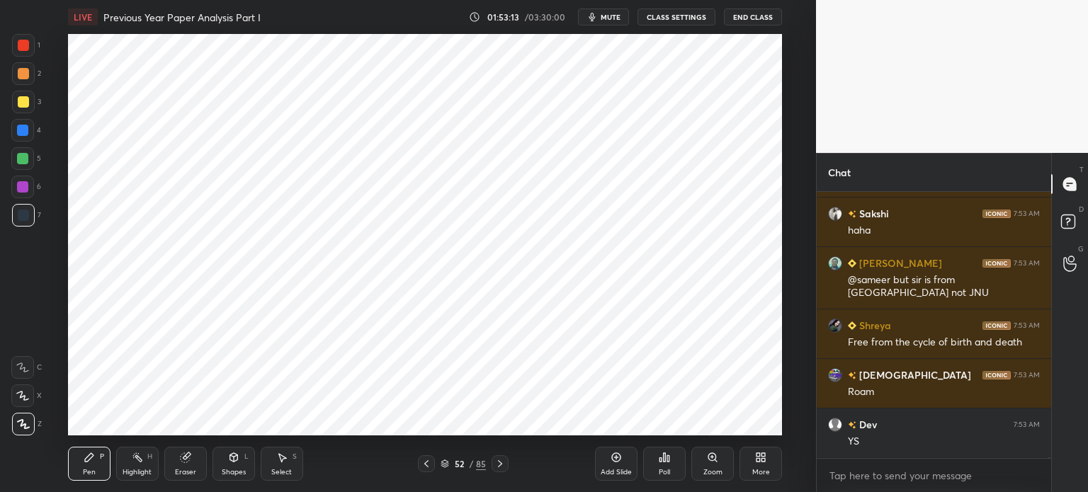
click at [25, 157] on div at bounding box center [22, 158] width 11 height 11
click at [30, 215] on div at bounding box center [23, 215] width 23 height 23
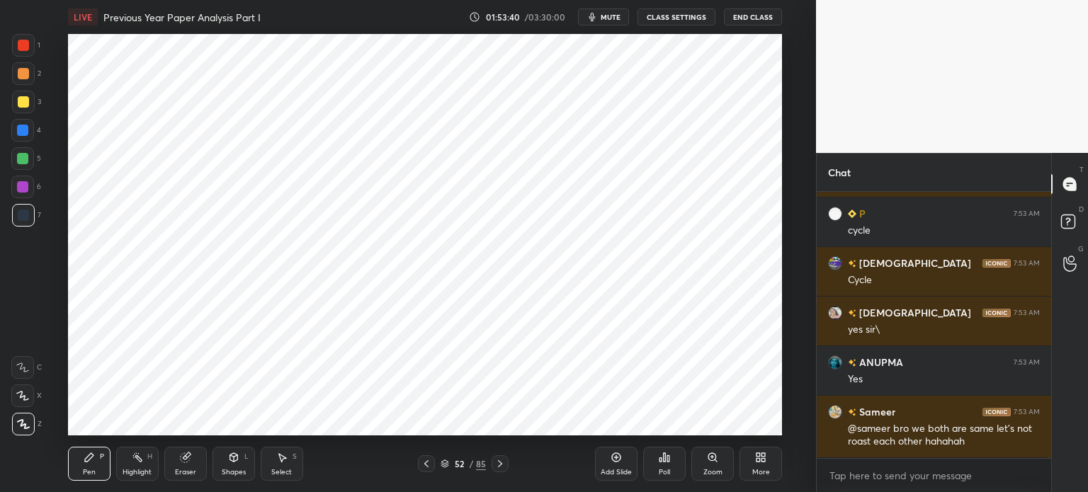
scroll to position [80167, 0]
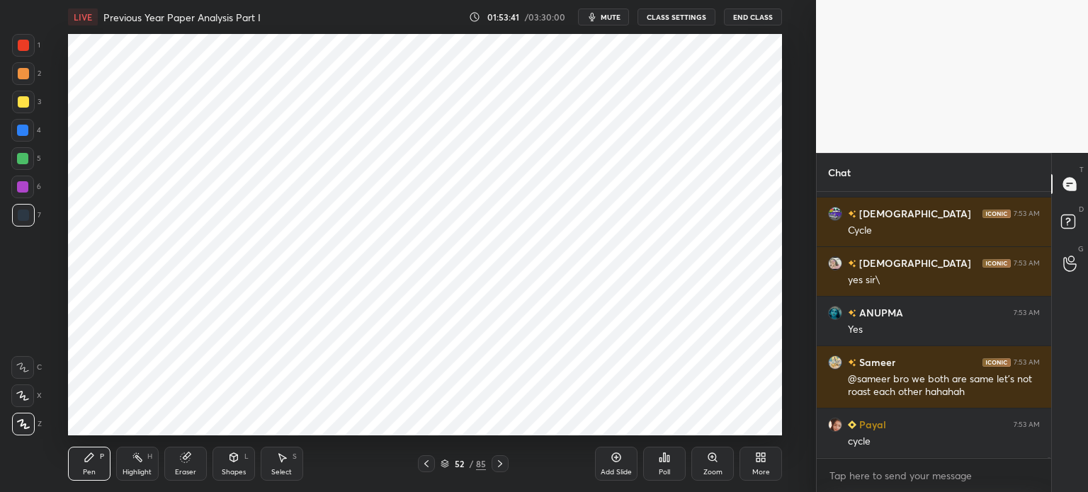
click at [19, 192] on div at bounding box center [22, 186] width 11 height 11
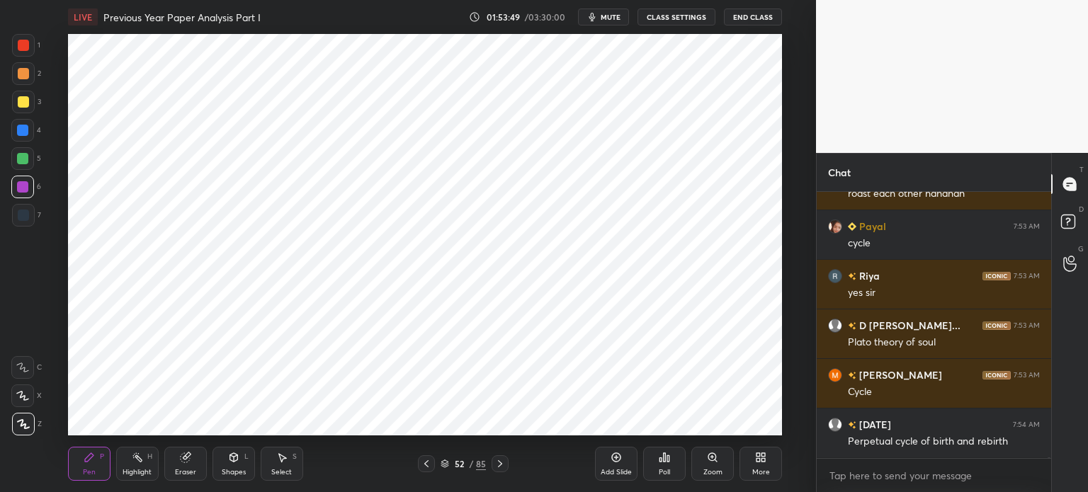
scroll to position [80415, 0]
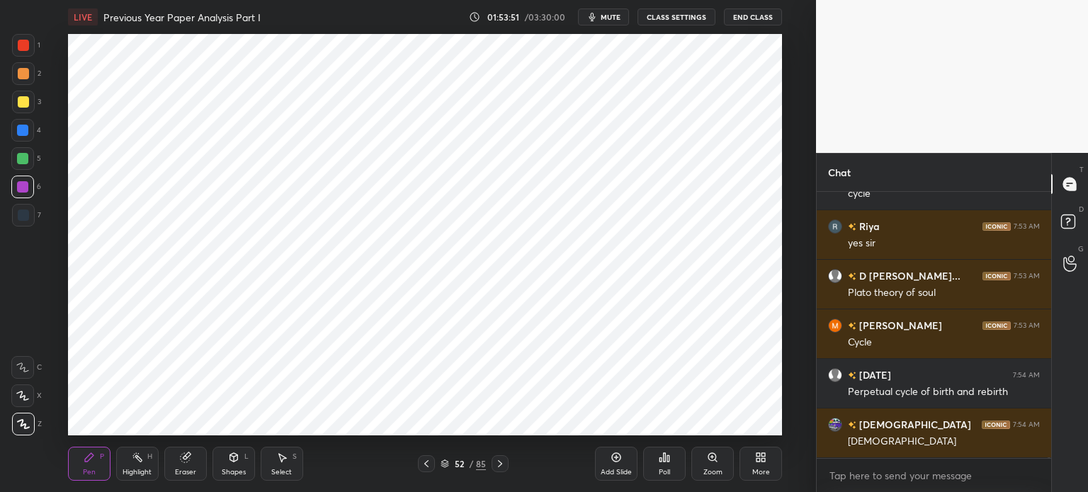
click at [31, 163] on div at bounding box center [22, 158] width 23 height 23
click at [23, 137] on div at bounding box center [22, 130] width 23 height 23
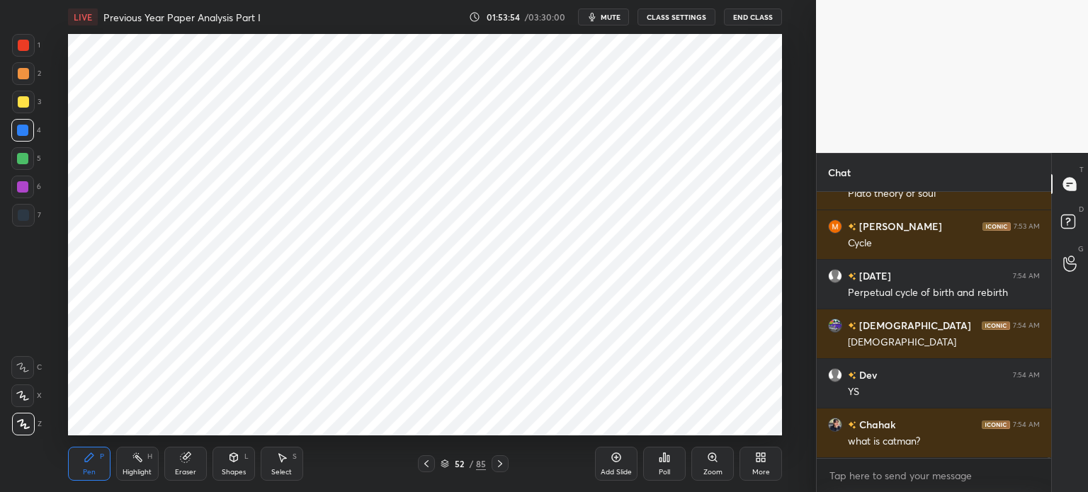
scroll to position [80563, 0]
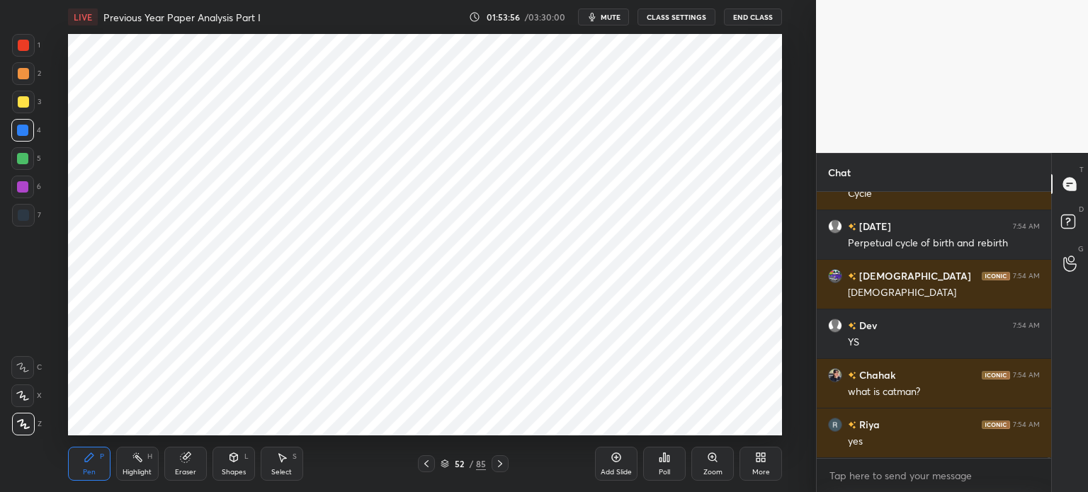
click at [27, 217] on div at bounding box center [23, 215] width 11 height 11
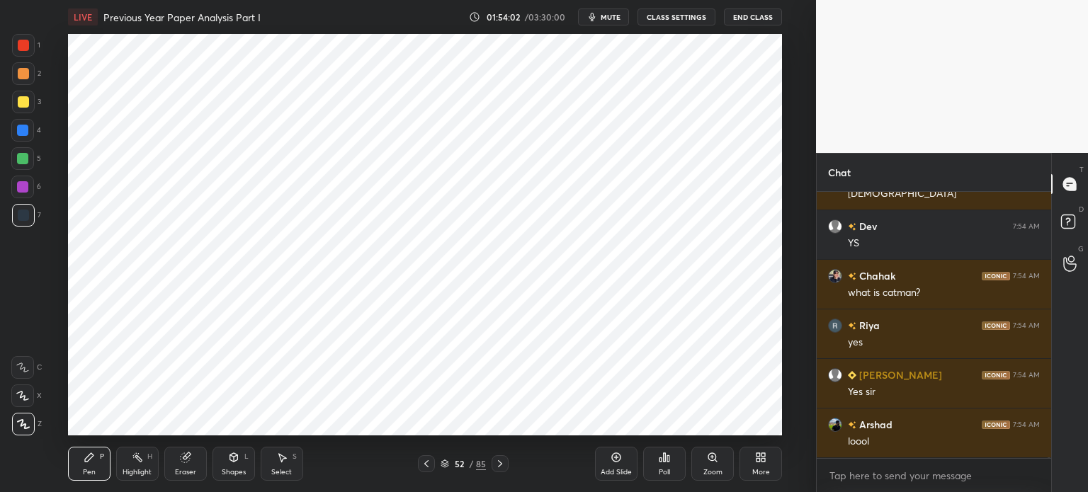
click at [21, 144] on div "4" at bounding box center [26, 133] width 30 height 28
click at [27, 161] on div at bounding box center [22, 158] width 11 height 11
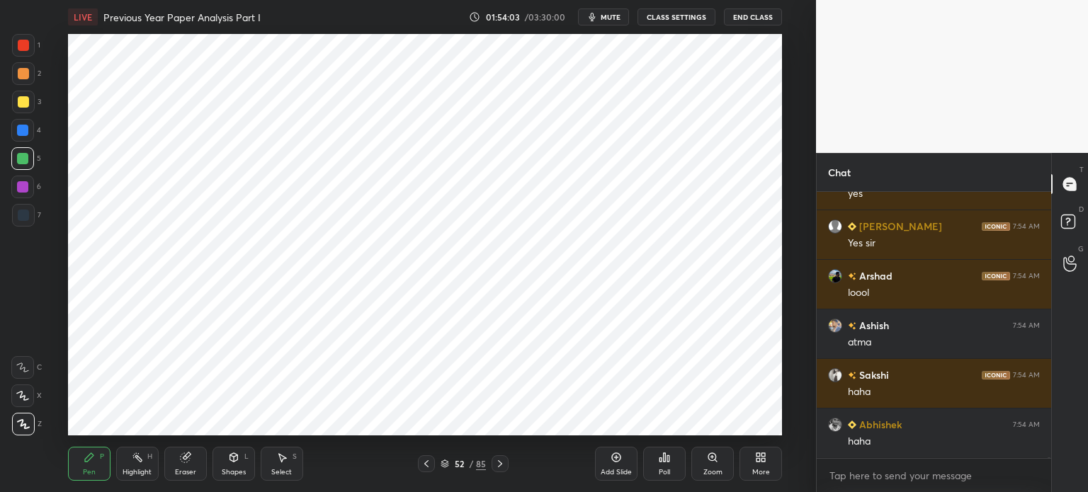
click at [25, 137] on div at bounding box center [22, 130] width 23 height 23
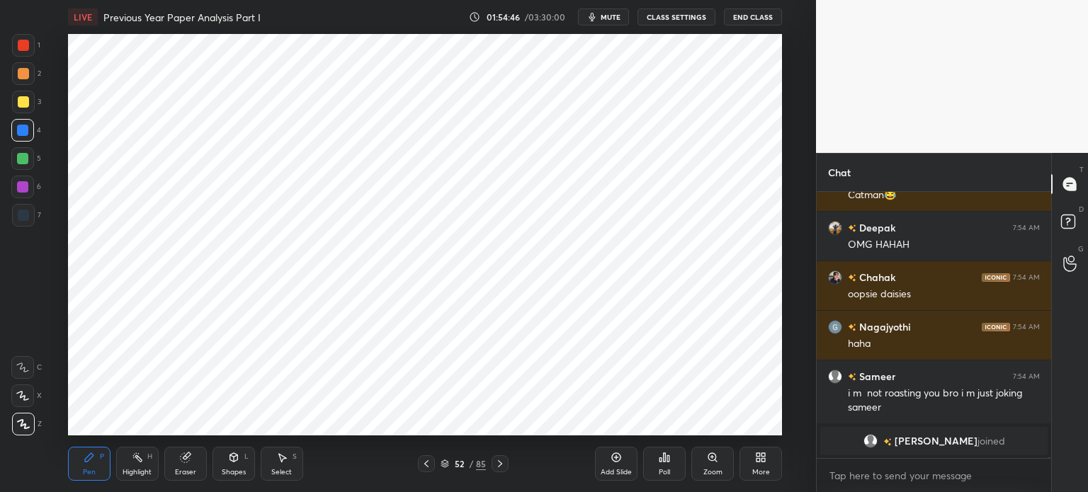
scroll to position [82097, 0]
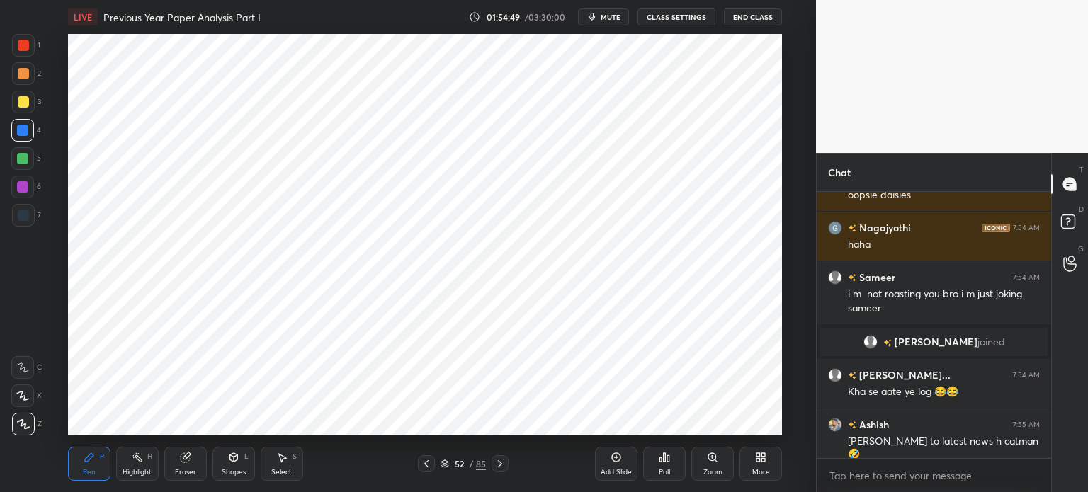
click at [35, 210] on div "7" at bounding box center [26, 215] width 29 height 23
click at [24, 190] on div at bounding box center [22, 186] width 11 height 11
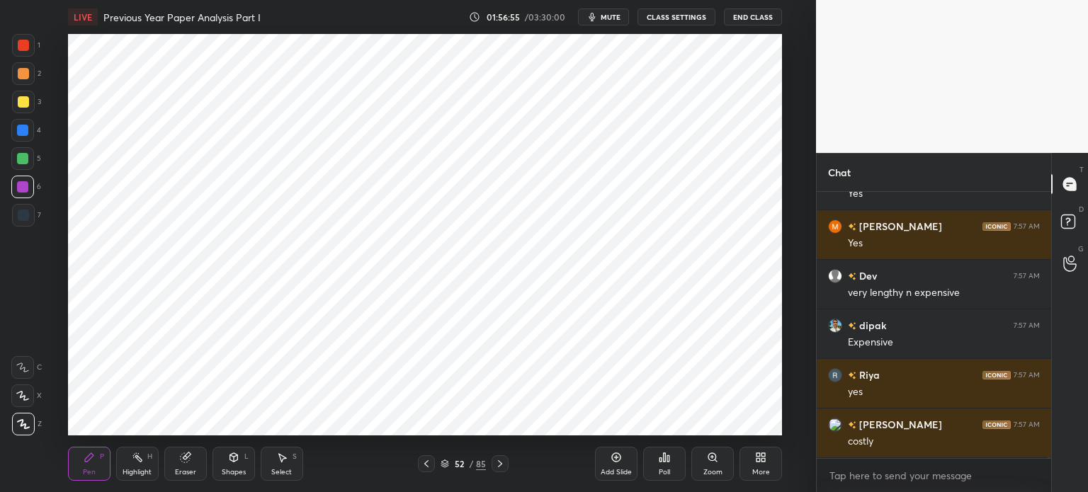
scroll to position [84663, 0]
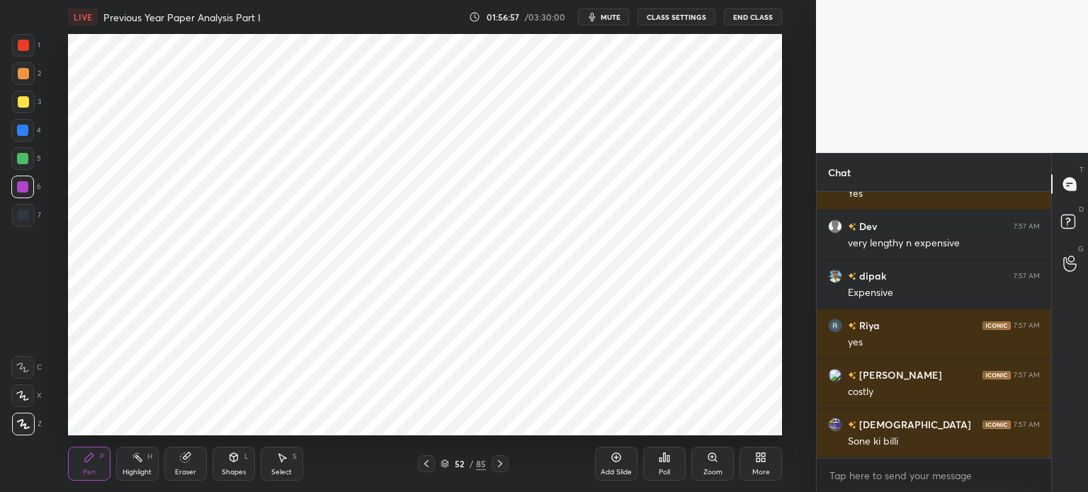
click at [603, 472] on div "Add Slide" at bounding box center [615, 472] width 31 height 7
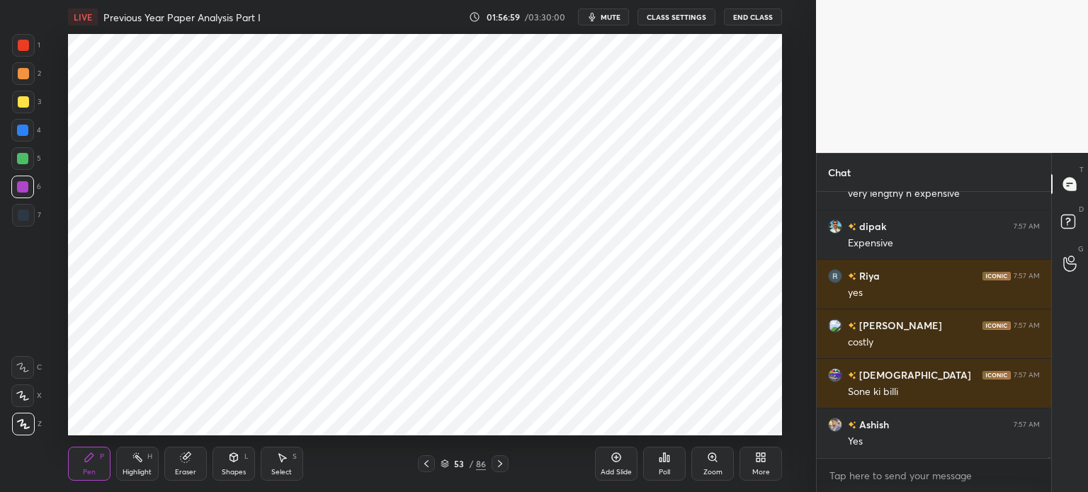
scroll to position [84762, 0]
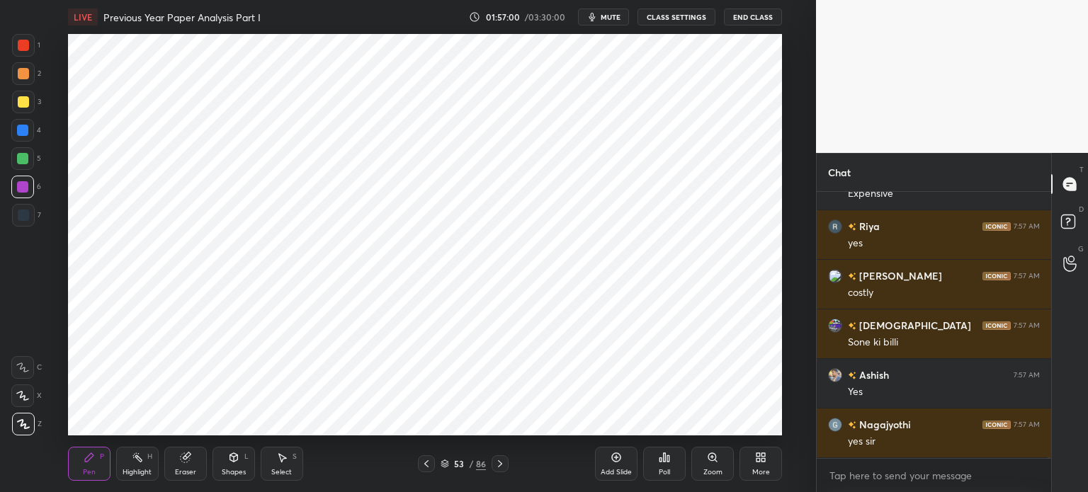
click at [191, 467] on div "Eraser" at bounding box center [185, 464] width 42 height 34
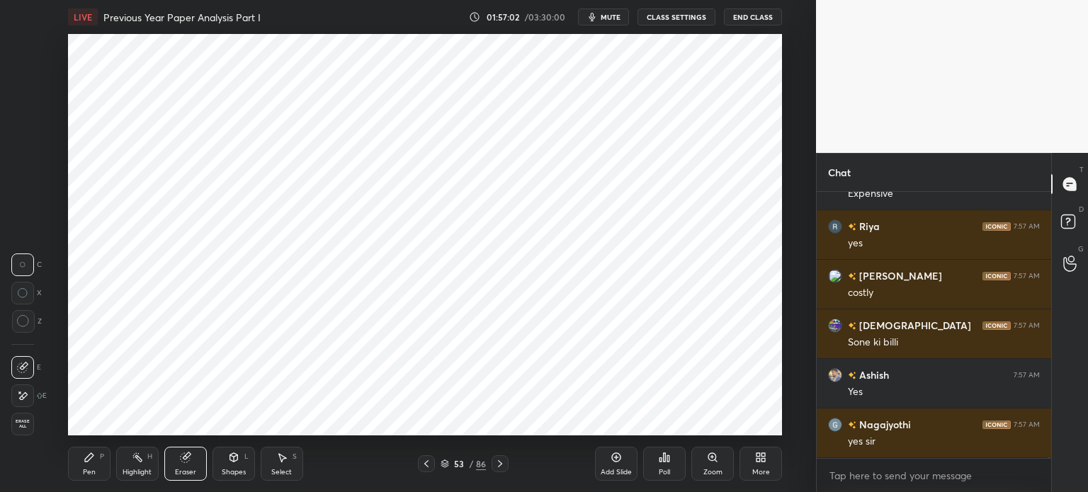
click at [53, 461] on div "LIVE Previous Year Paper Analysis Part I 01:57:02 / 03:30:00 mute CLASS SETTING…" at bounding box center [424, 246] width 759 height 492
click at [97, 457] on div "Pen P" at bounding box center [89, 464] width 42 height 34
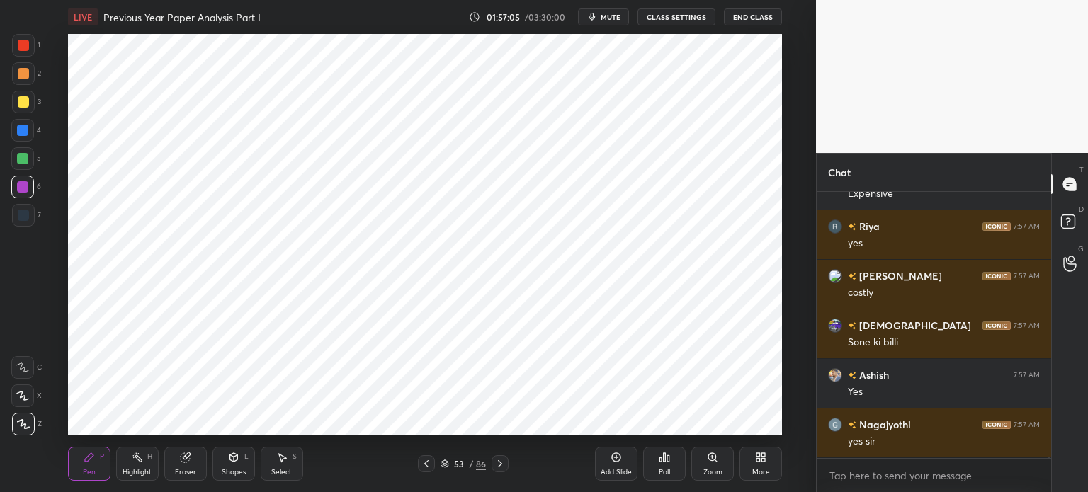
click at [174, 469] on div "Eraser" at bounding box center [185, 464] width 42 height 34
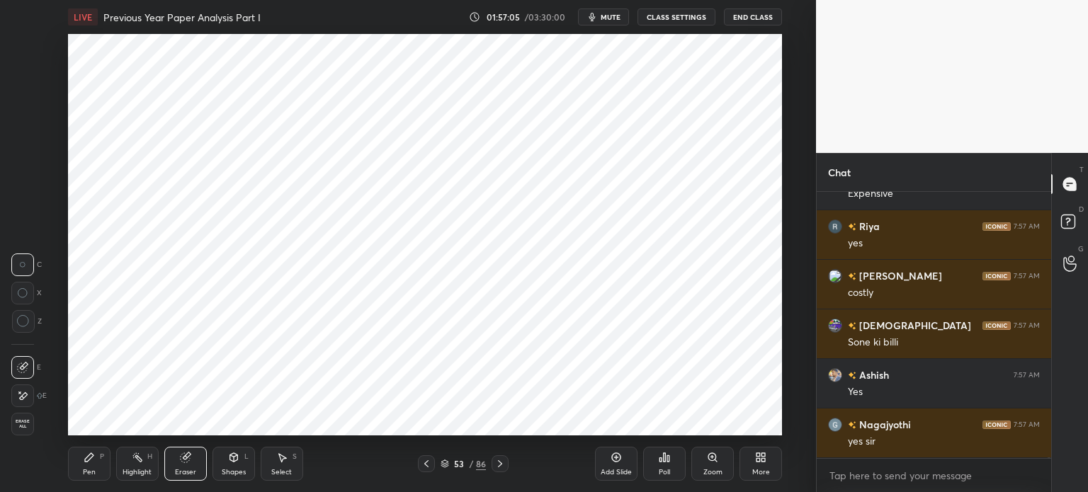
click at [31, 418] on div "Erase all" at bounding box center [22, 424] width 23 height 23
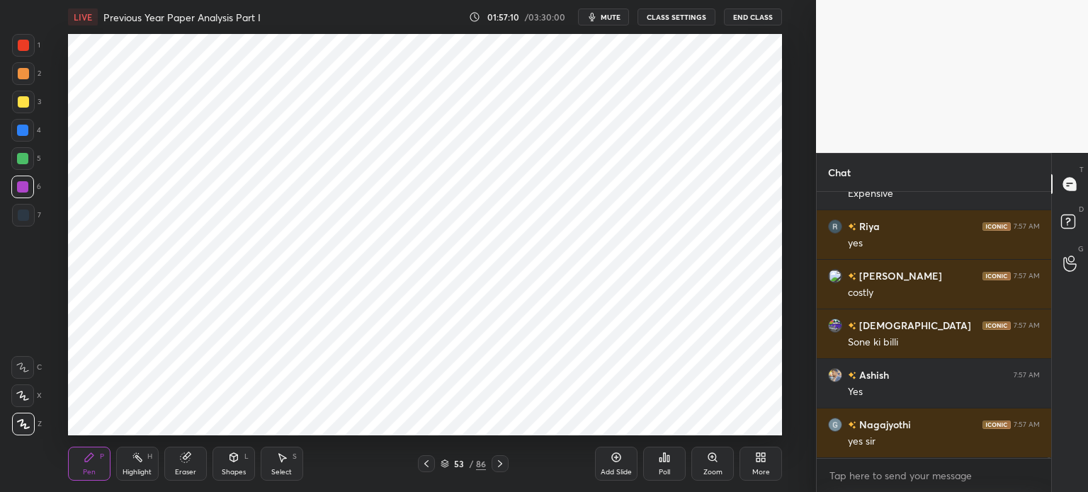
scroll to position [84811, 0]
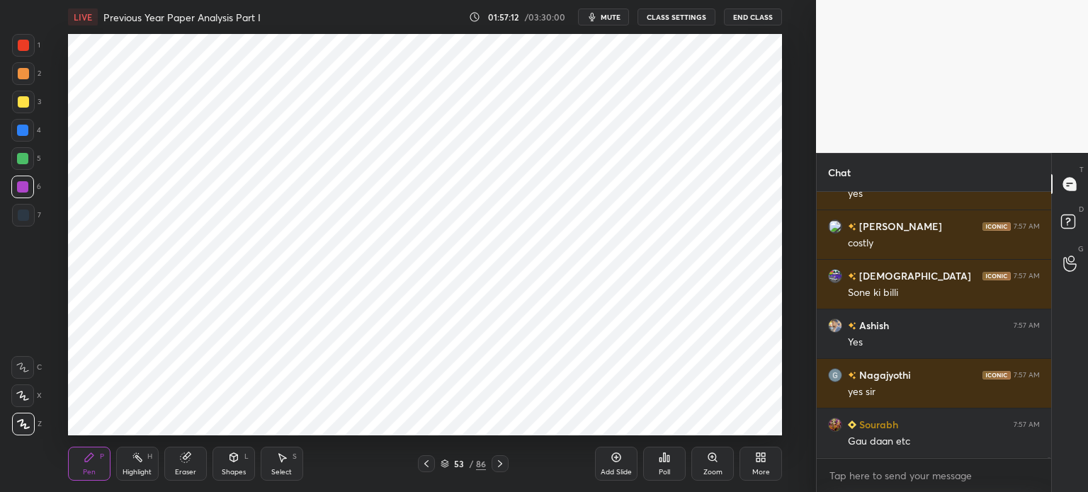
click at [35, 215] on div "7" at bounding box center [26, 215] width 29 height 23
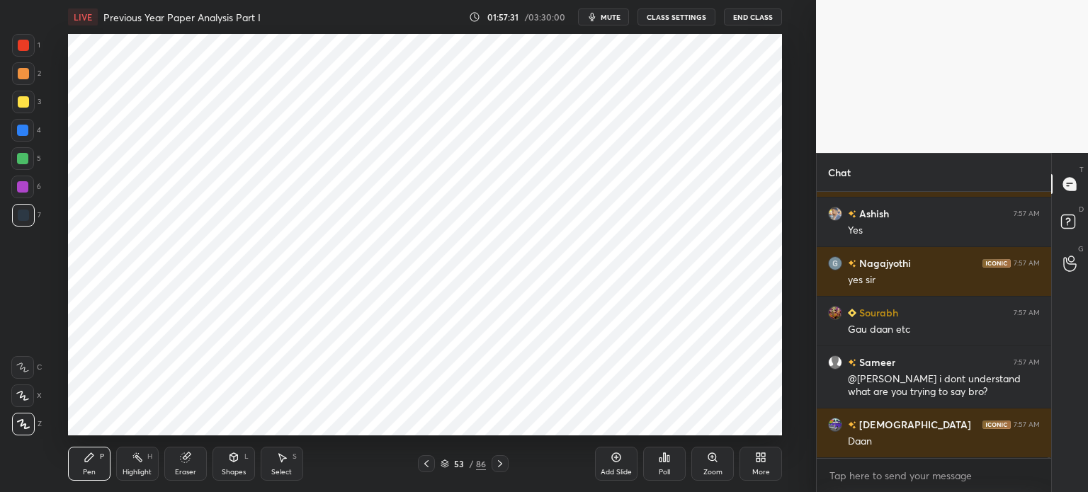
scroll to position [84973, 0]
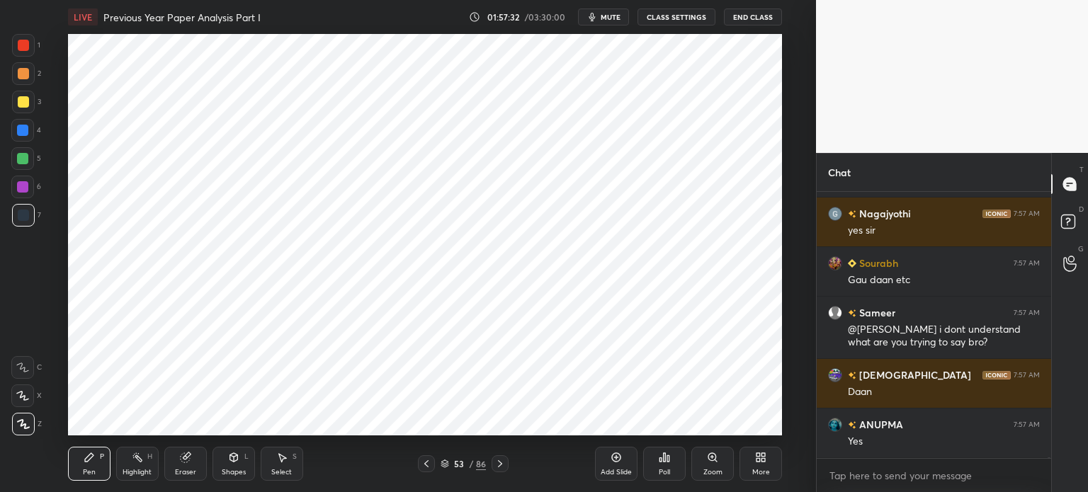
click at [28, 180] on div at bounding box center [22, 187] width 23 height 23
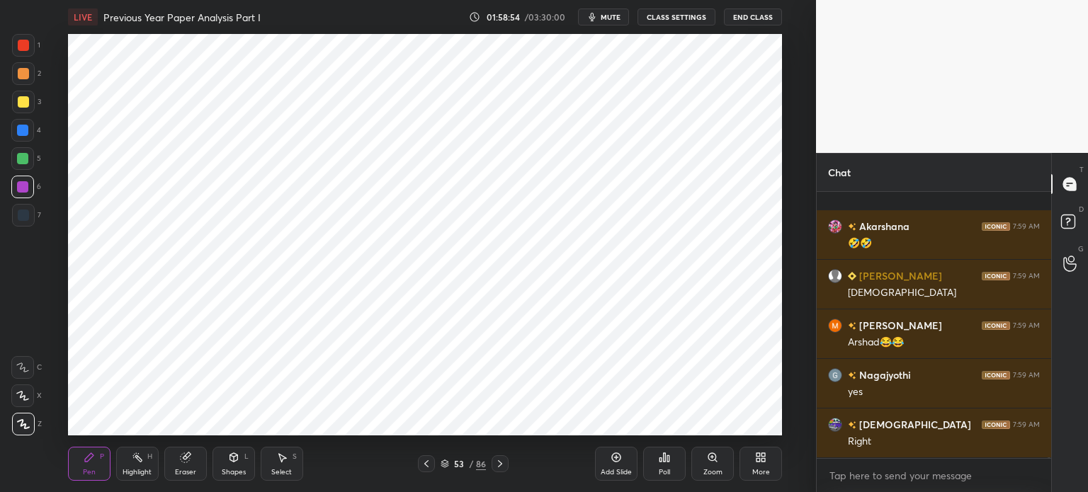
scroll to position [86968, 0]
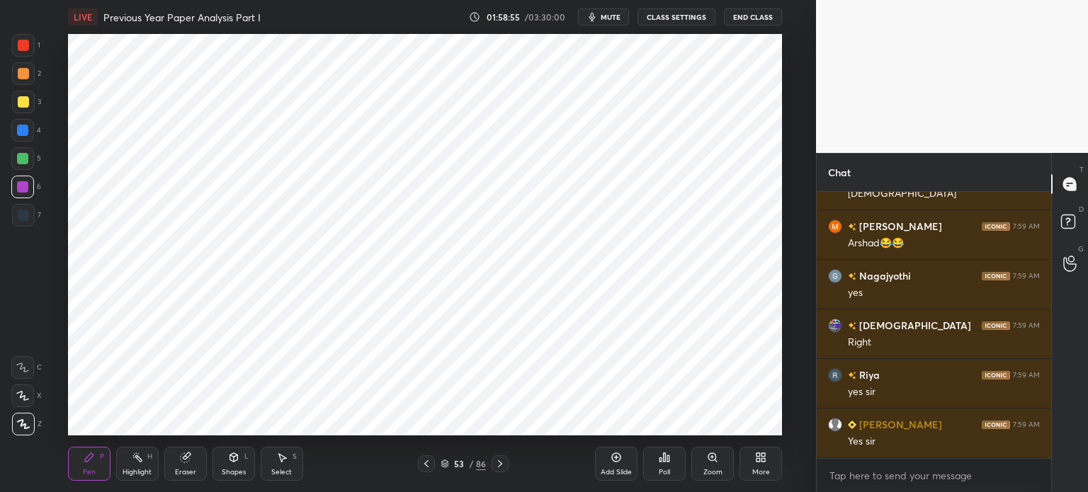
click at [622, 471] on div "Add Slide" at bounding box center [615, 472] width 31 height 7
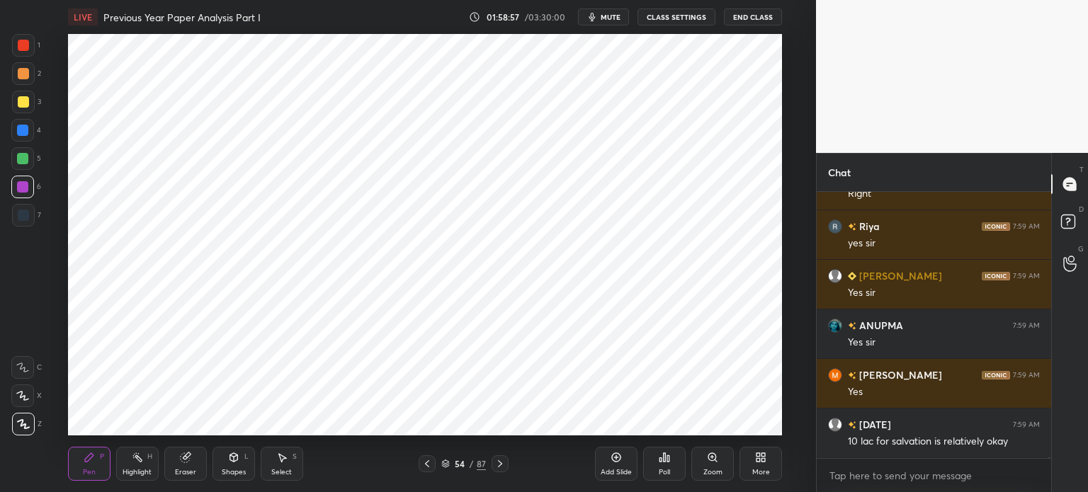
click at [14, 111] on div at bounding box center [23, 102] width 23 height 23
click at [22, 133] on div at bounding box center [22, 130] width 11 height 11
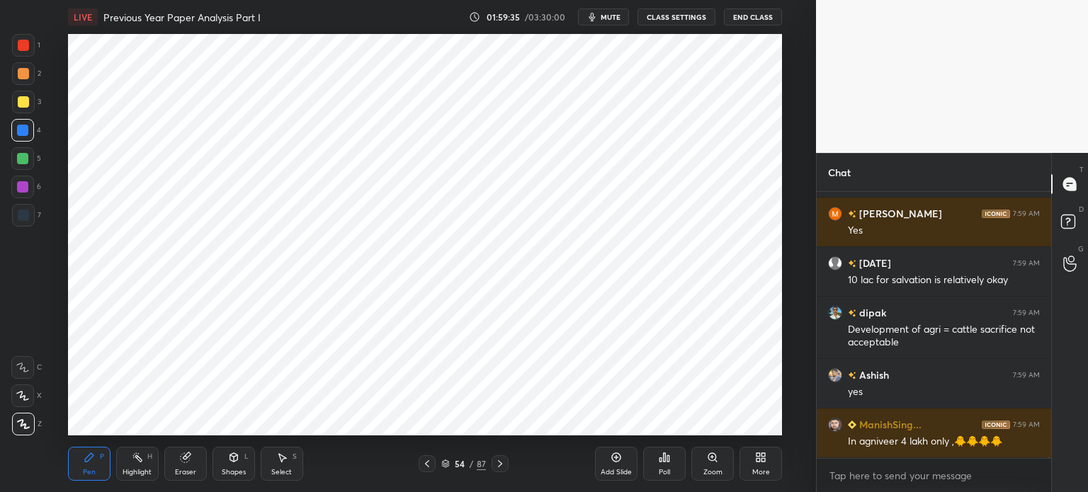
scroll to position [87328, 0]
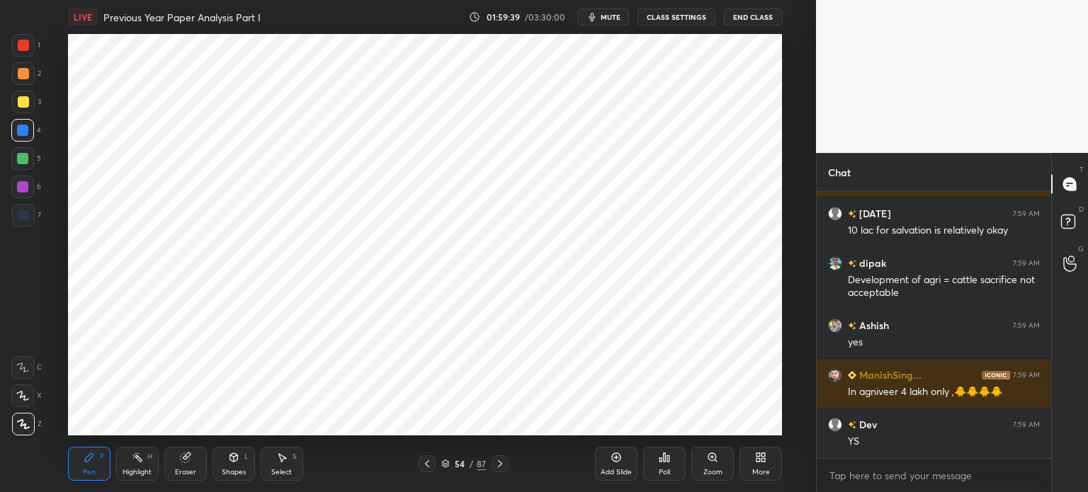
click at [22, 185] on div at bounding box center [22, 186] width 11 height 11
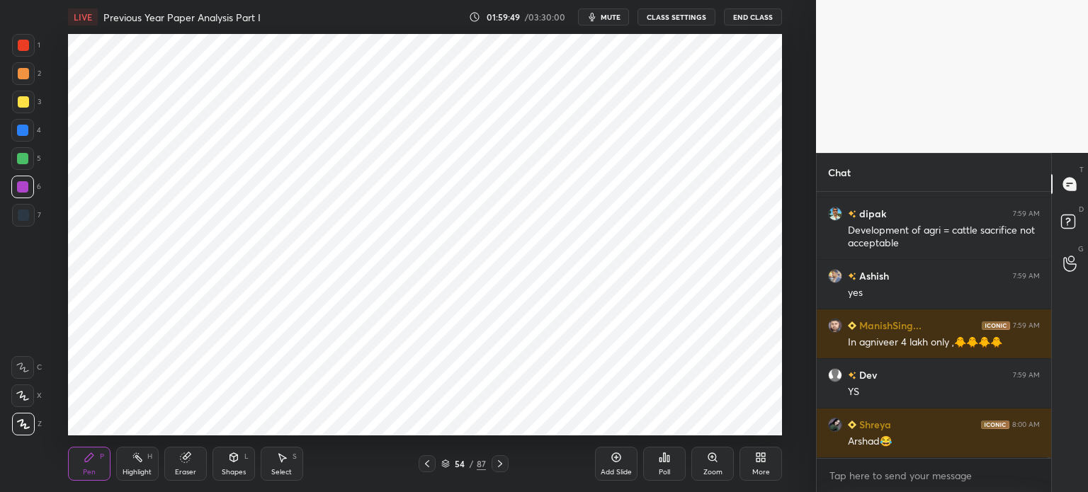
click at [29, 159] on div at bounding box center [22, 158] width 23 height 23
click at [19, 215] on div at bounding box center [23, 215] width 11 height 11
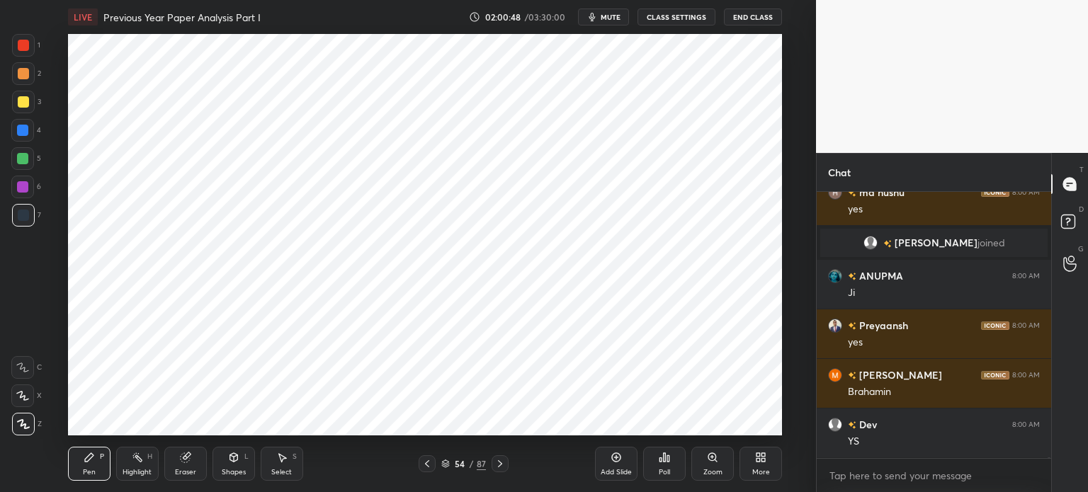
scroll to position [86814, 0]
click at [24, 189] on div at bounding box center [22, 186] width 11 height 11
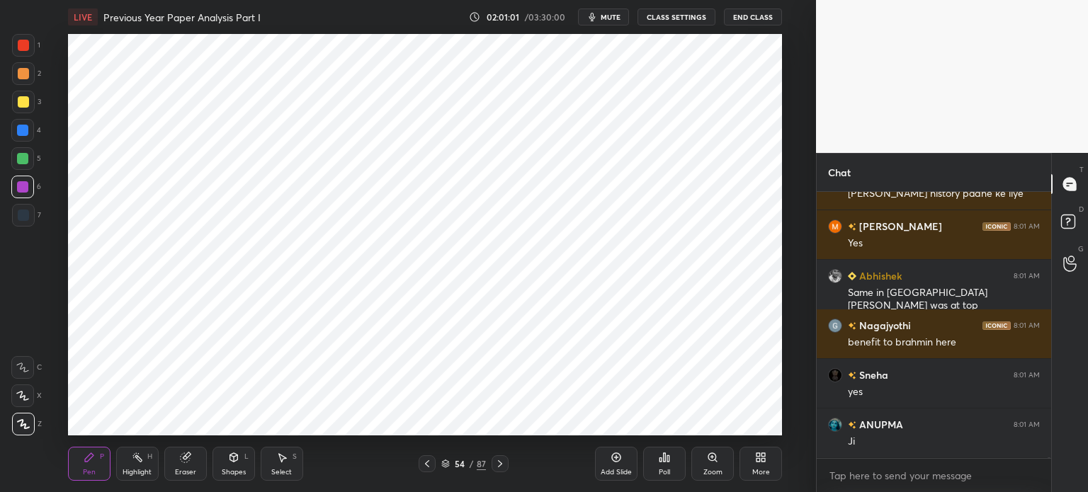
scroll to position [87260, 0]
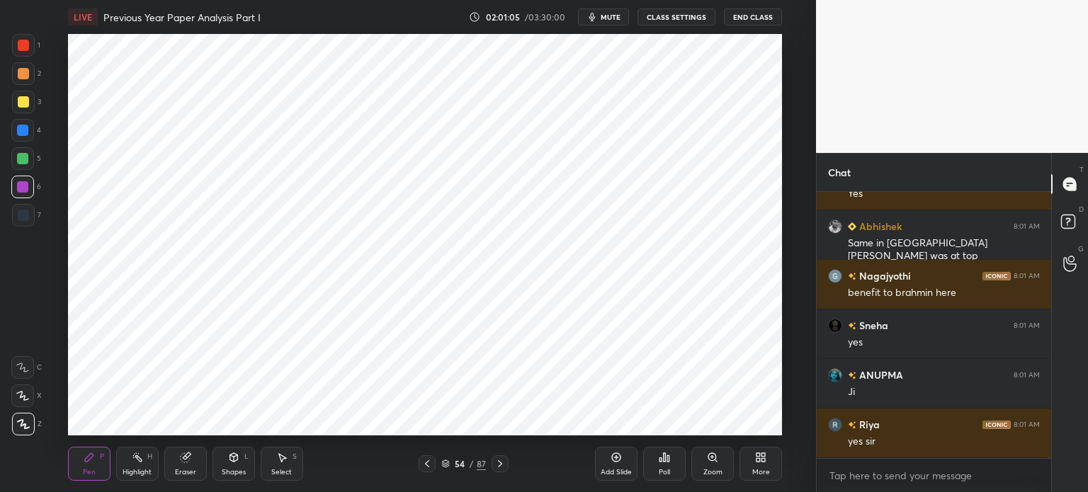
click at [25, 212] on div at bounding box center [23, 215] width 11 height 11
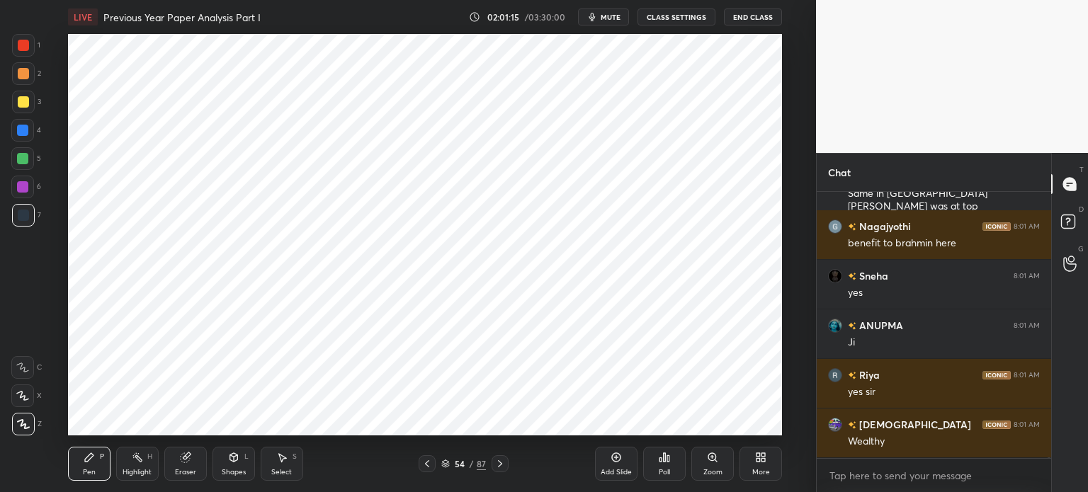
click at [20, 191] on div at bounding box center [22, 186] width 11 height 11
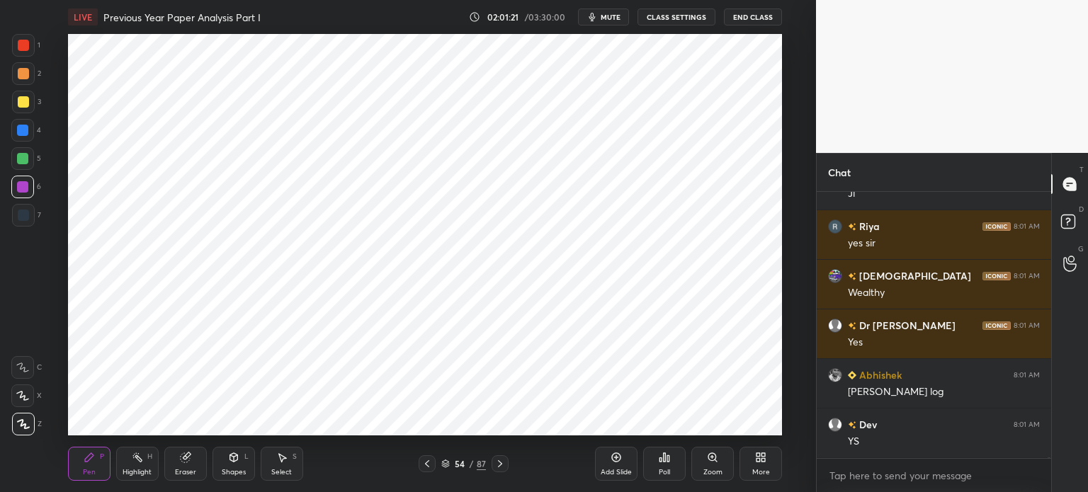
scroll to position [87508, 0]
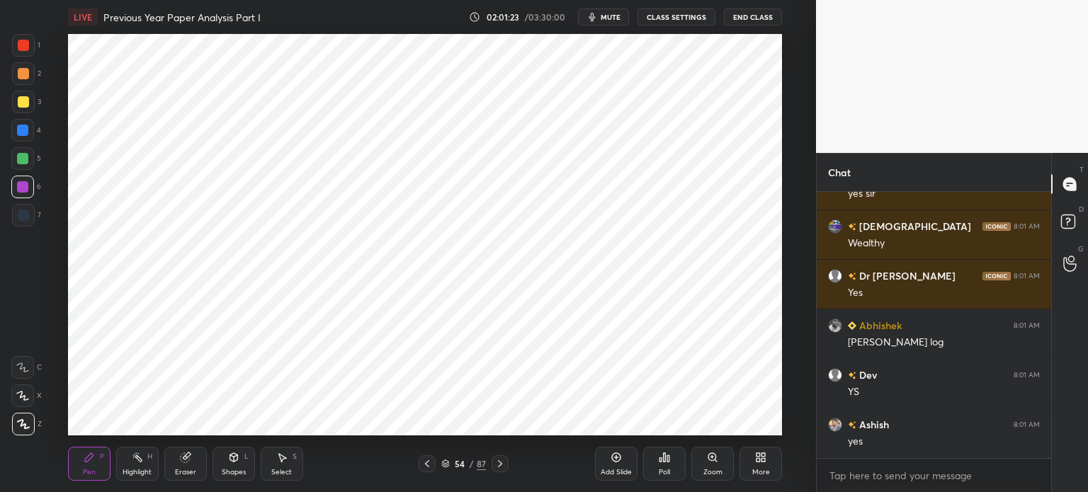
click at [23, 159] on div at bounding box center [22, 158] width 11 height 11
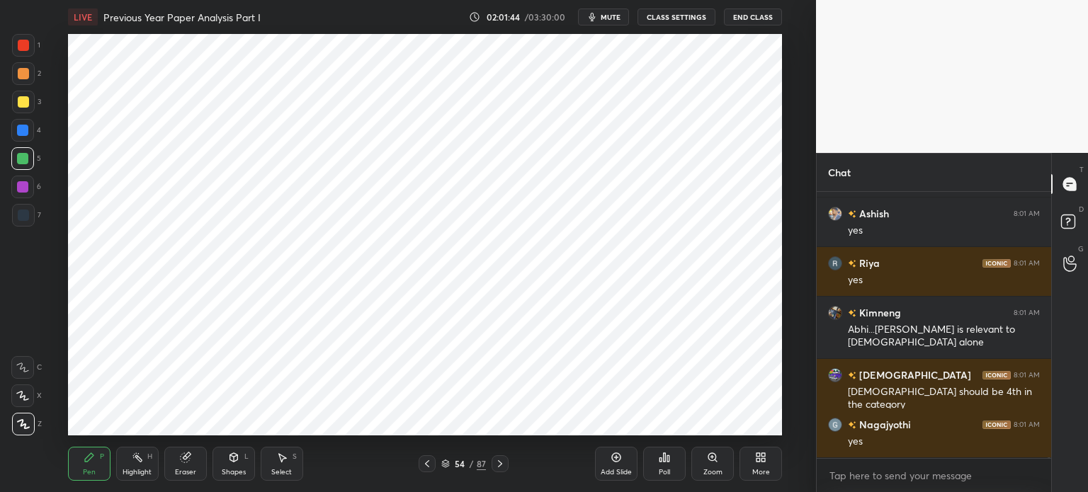
scroll to position [87768, 0]
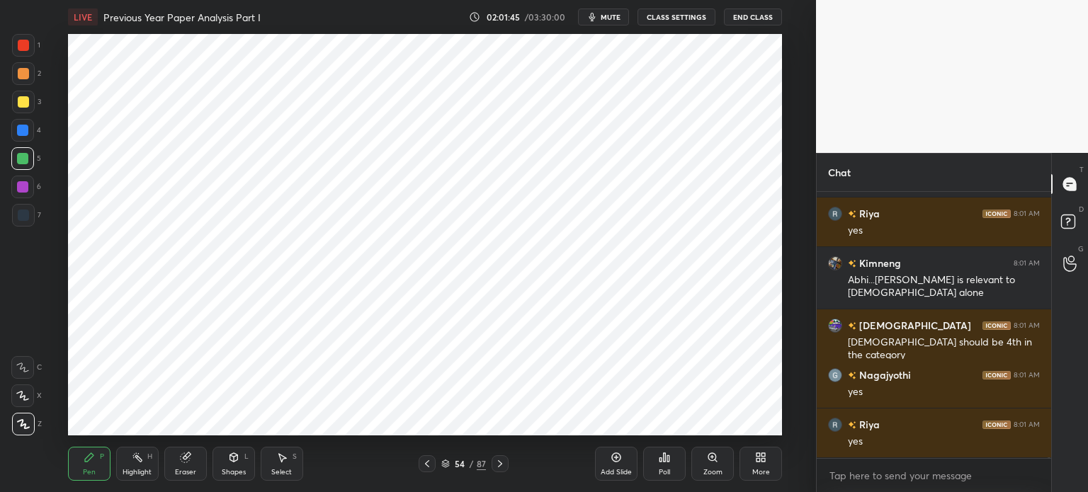
click at [21, 131] on div at bounding box center [22, 130] width 11 height 11
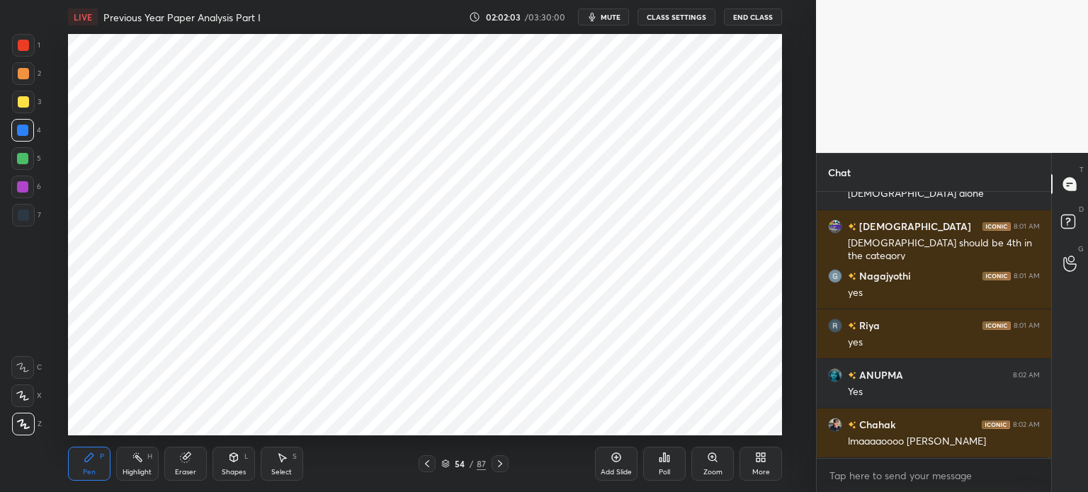
scroll to position [87917, 0]
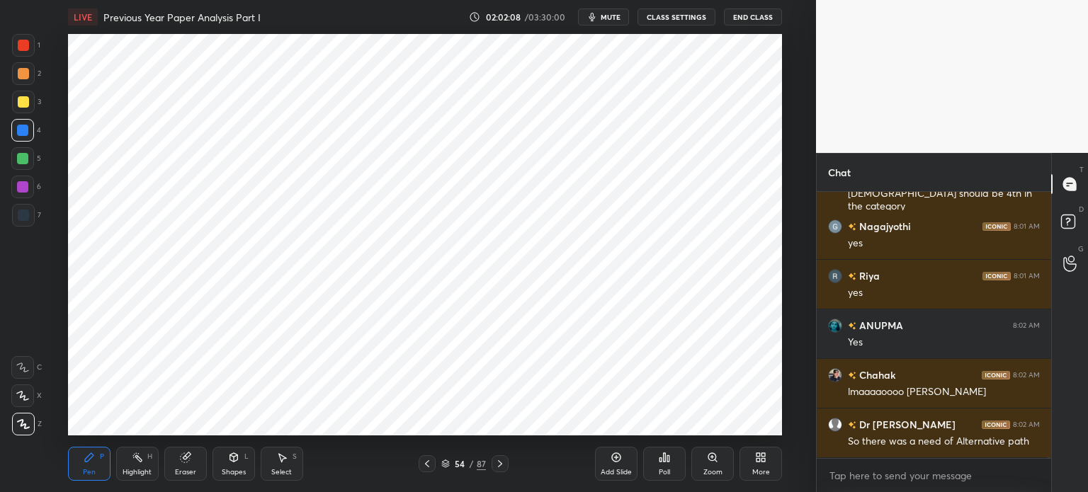
click at [621, 458] on icon at bounding box center [615, 457] width 11 height 11
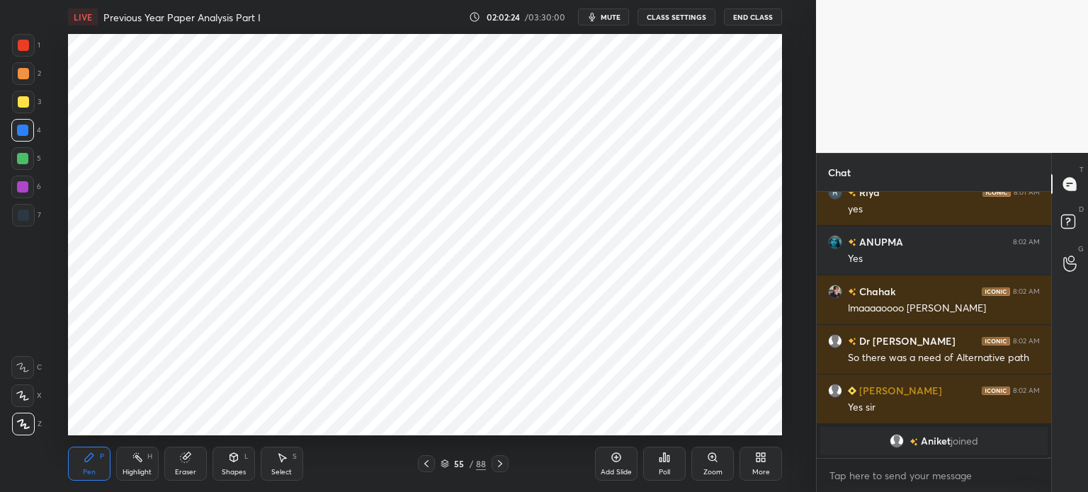
scroll to position [87655, 0]
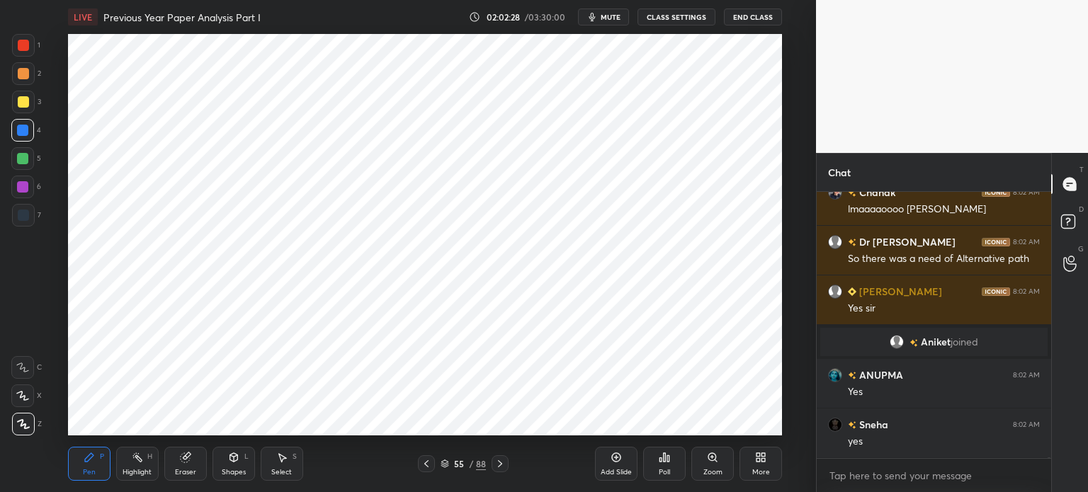
click at [31, 101] on div at bounding box center [23, 102] width 23 height 23
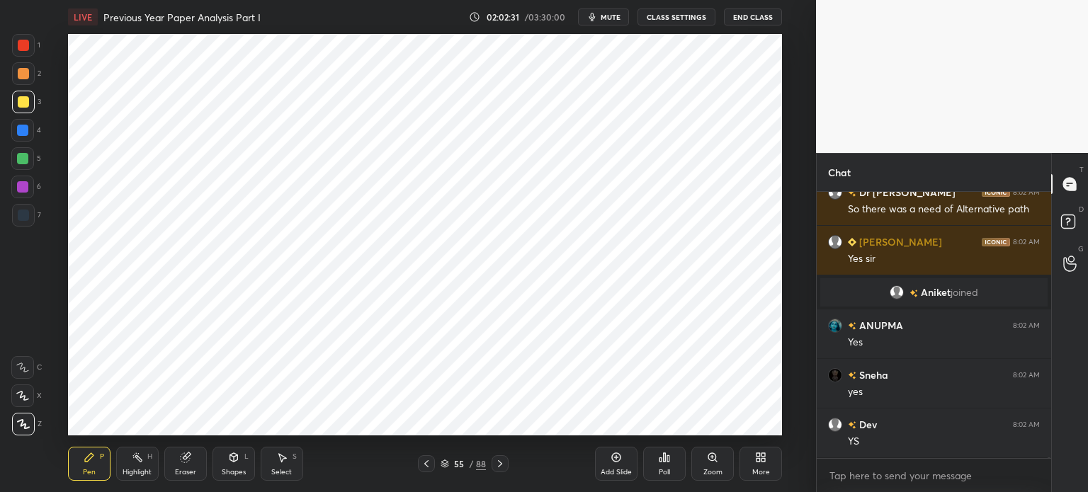
scroll to position [87804, 0]
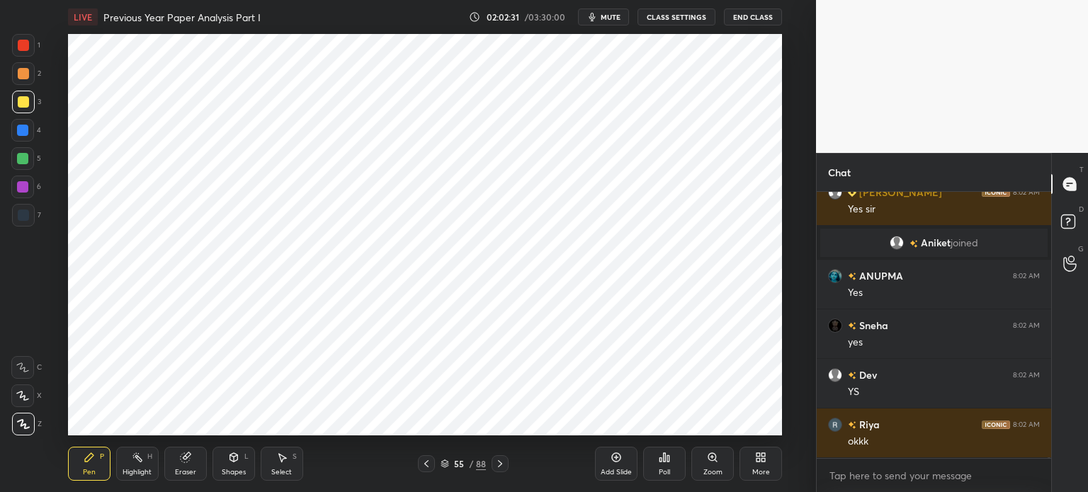
click at [26, 73] on div at bounding box center [23, 73] width 11 height 11
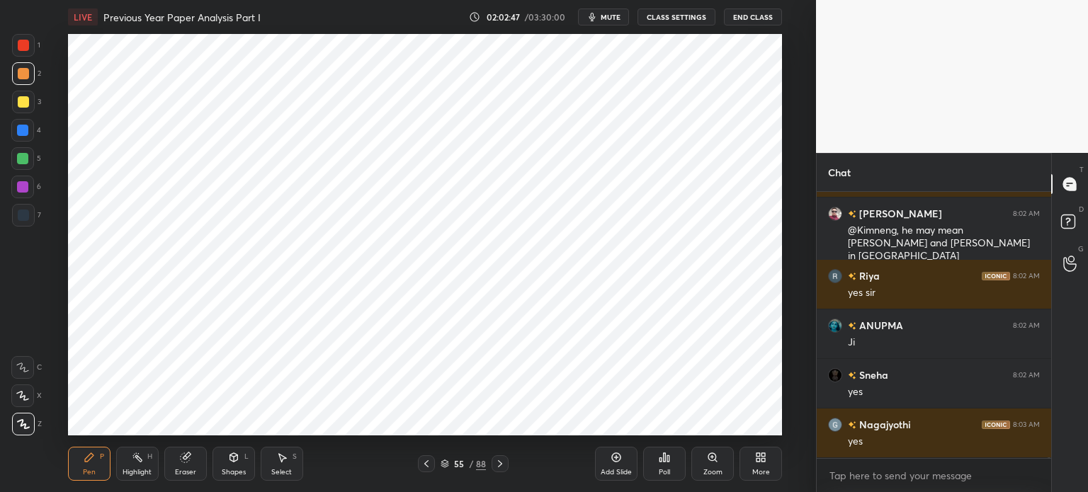
scroll to position [88544, 0]
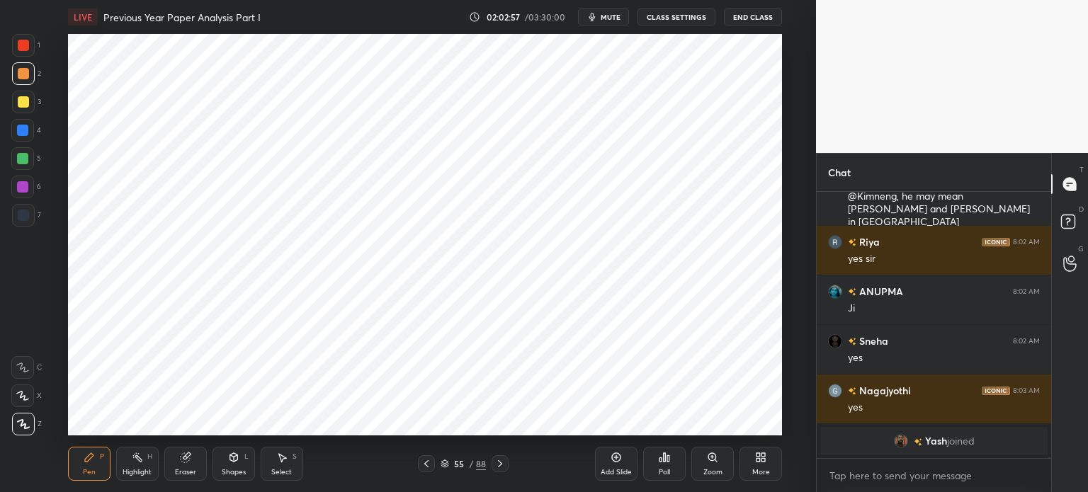
click at [24, 164] on div at bounding box center [22, 158] width 11 height 11
click at [26, 137] on div at bounding box center [22, 130] width 23 height 23
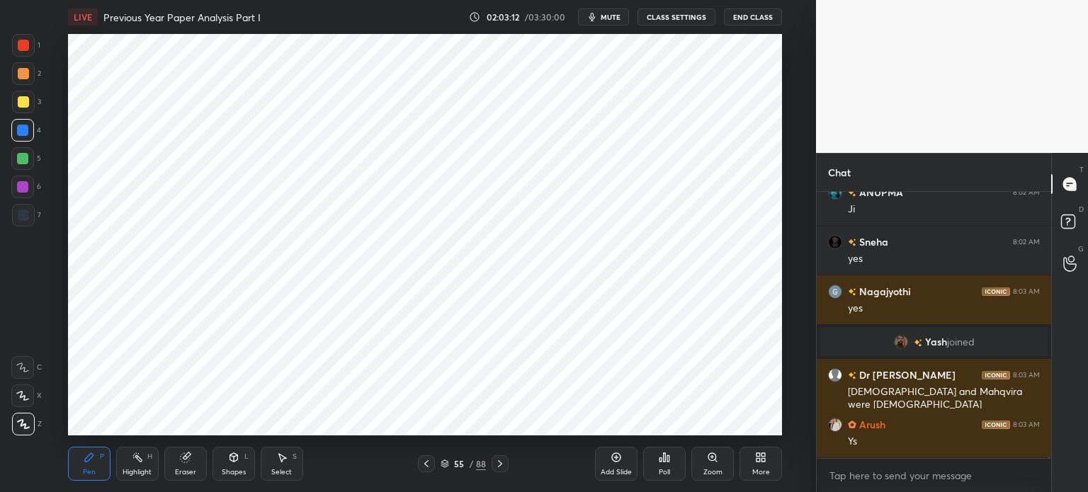
scroll to position [88412, 0]
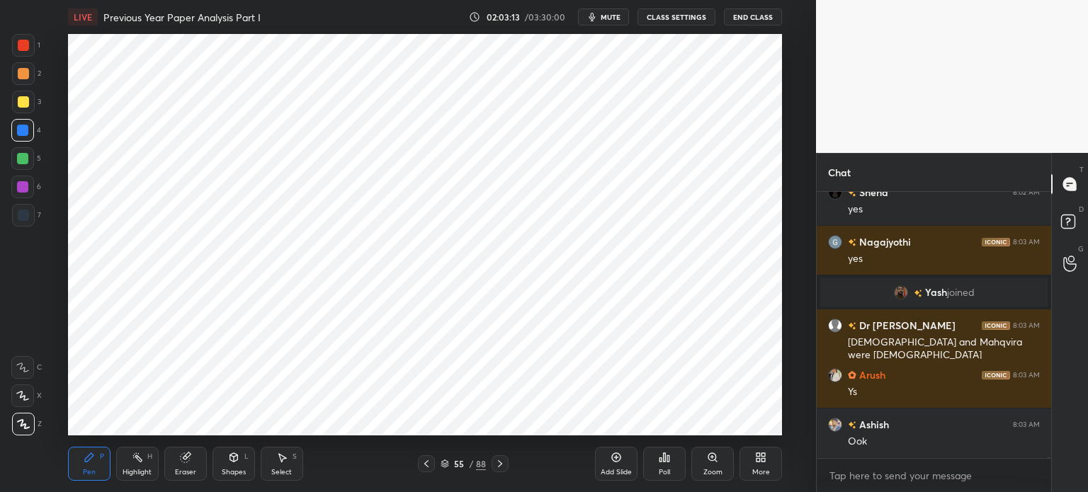
click at [30, 216] on div at bounding box center [23, 215] width 23 height 23
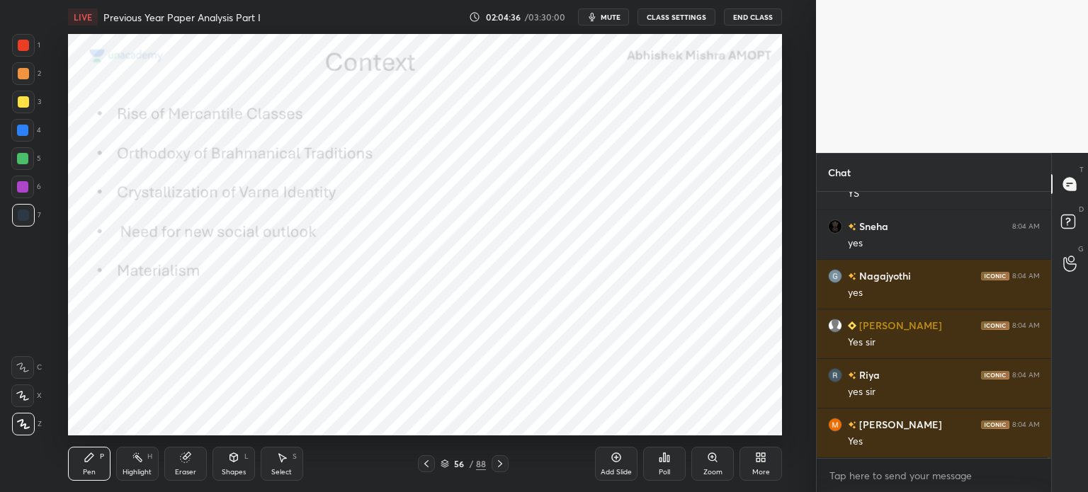
scroll to position [90235, 0]
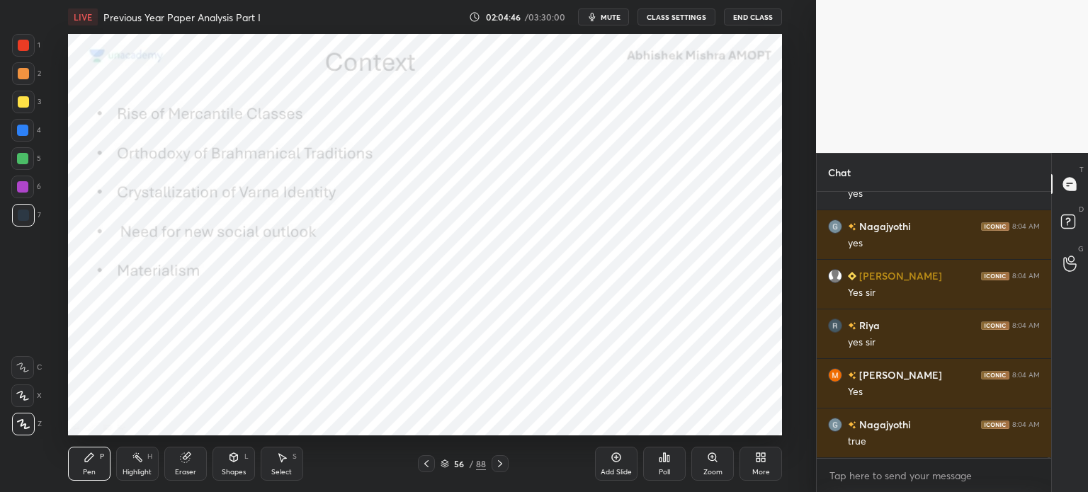
click at [28, 186] on div at bounding box center [22, 187] width 23 height 23
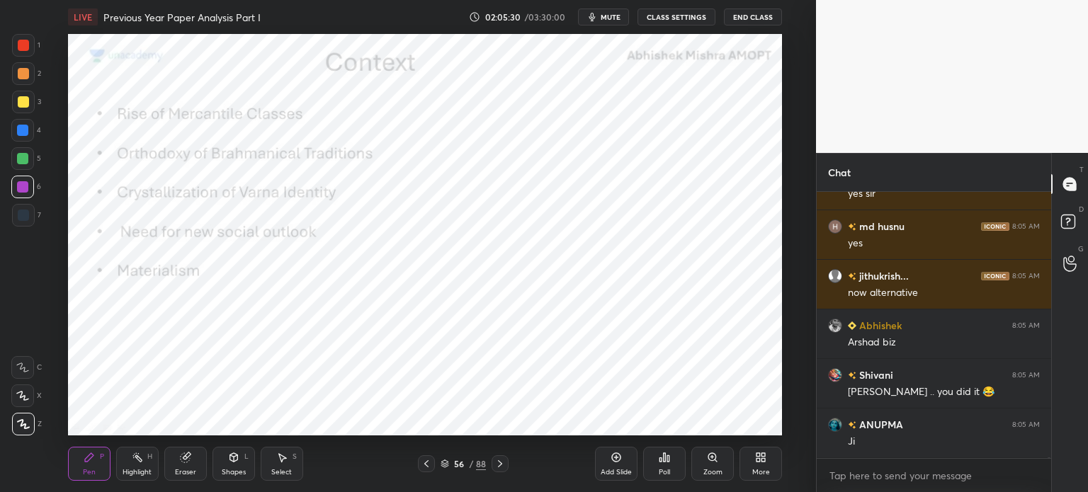
scroll to position [90929, 0]
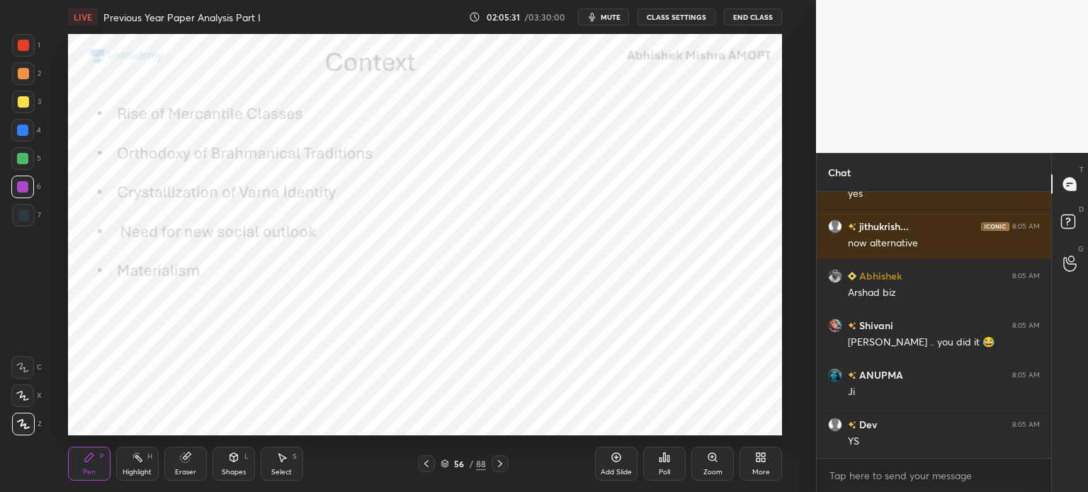
click at [37, 216] on div "7" at bounding box center [26, 215] width 29 height 23
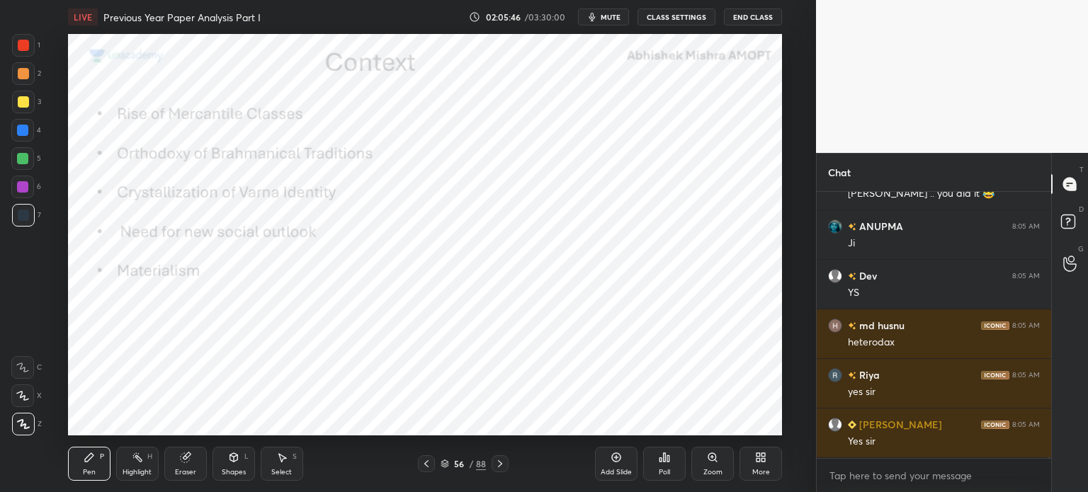
scroll to position [91127, 0]
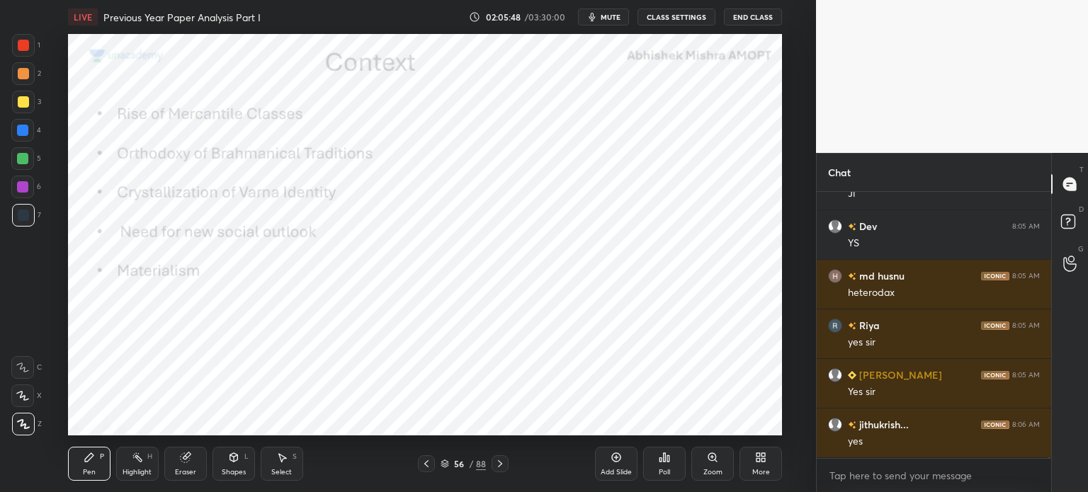
click at [614, 459] on icon at bounding box center [615, 457] width 11 height 11
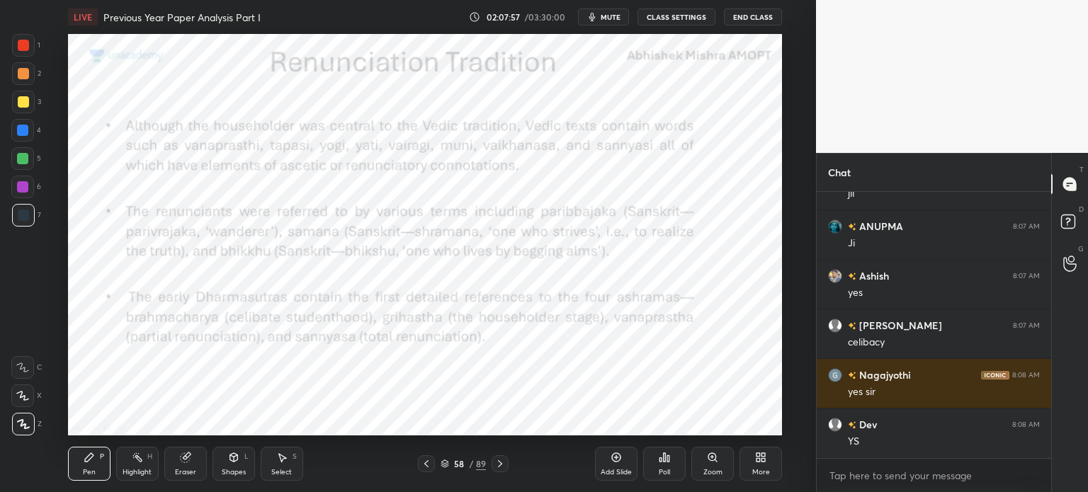
scroll to position [93714, 0]
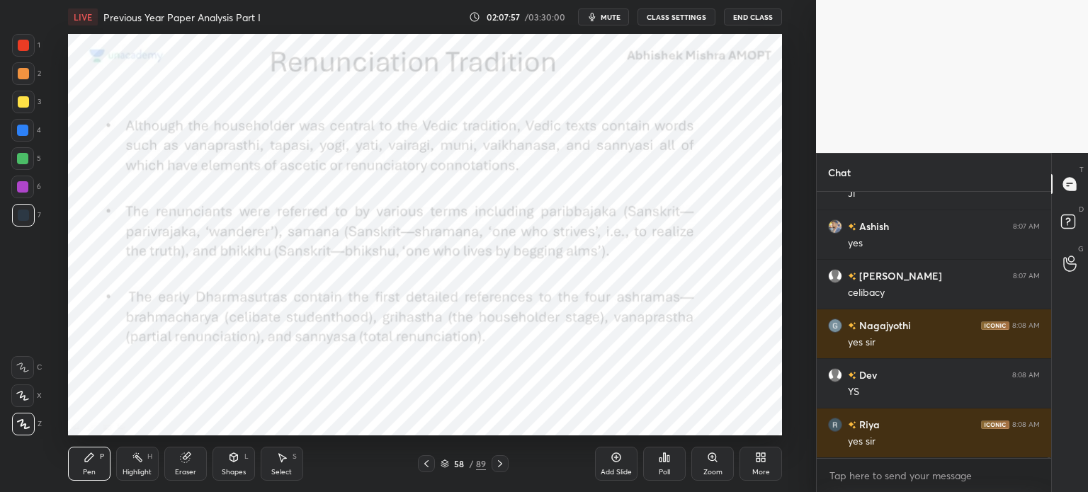
click at [609, 460] on div "Add Slide" at bounding box center [616, 464] width 42 height 34
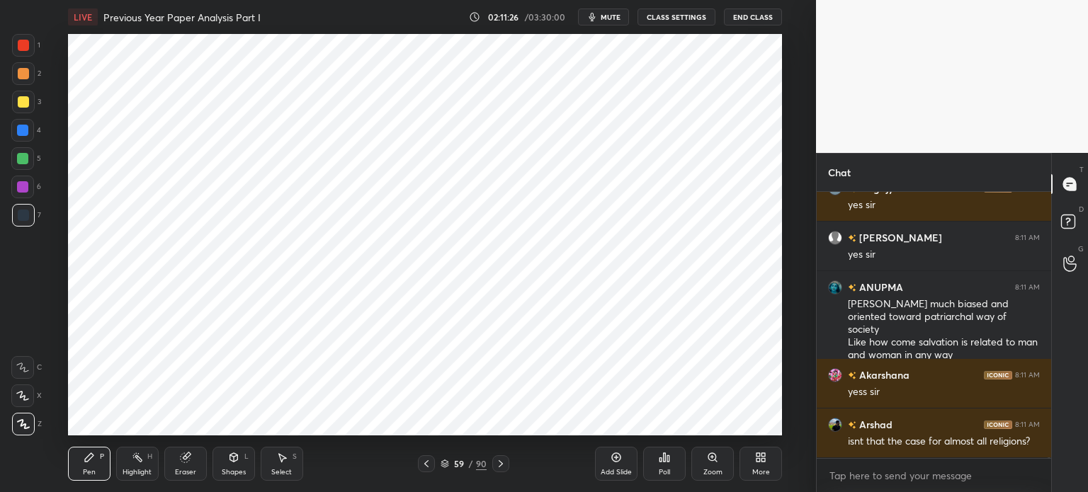
scroll to position [97710, 0]
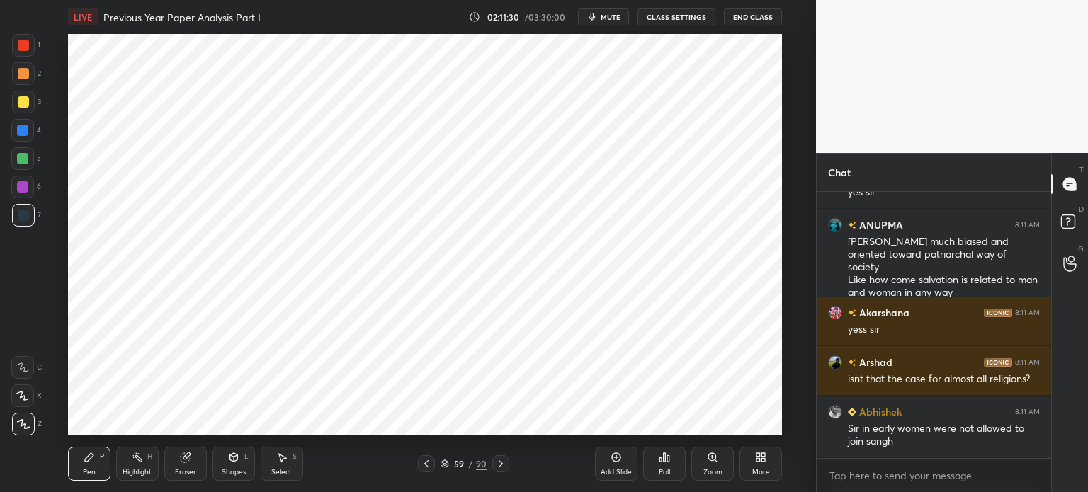
click at [28, 190] on div at bounding box center [22, 187] width 23 height 23
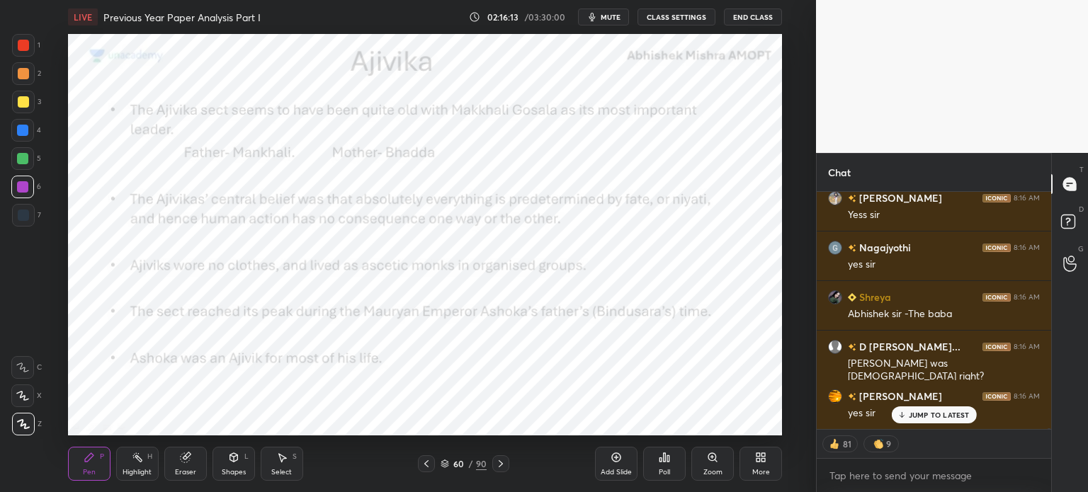
scroll to position [99699, 0]
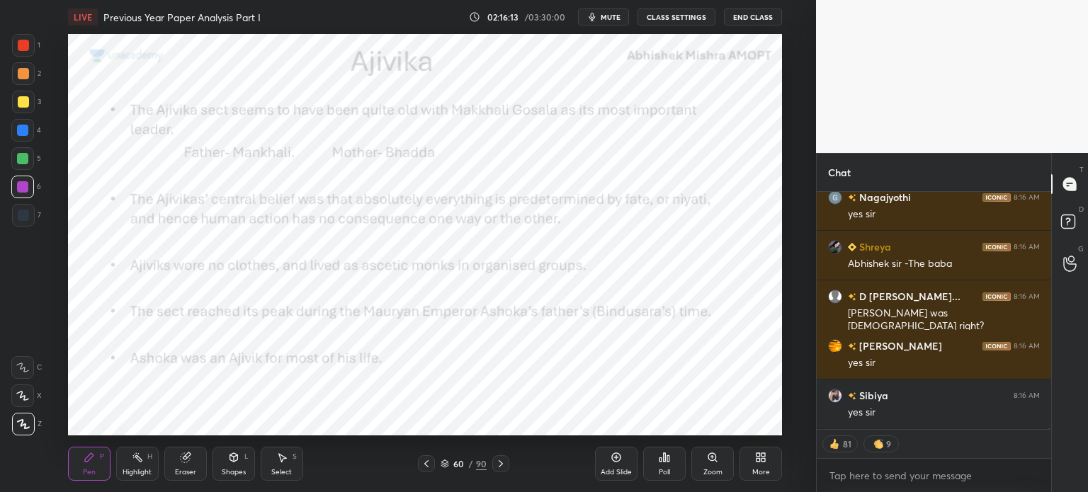
click at [611, 467] on div "Add Slide" at bounding box center [616, 464] width 42 height 34
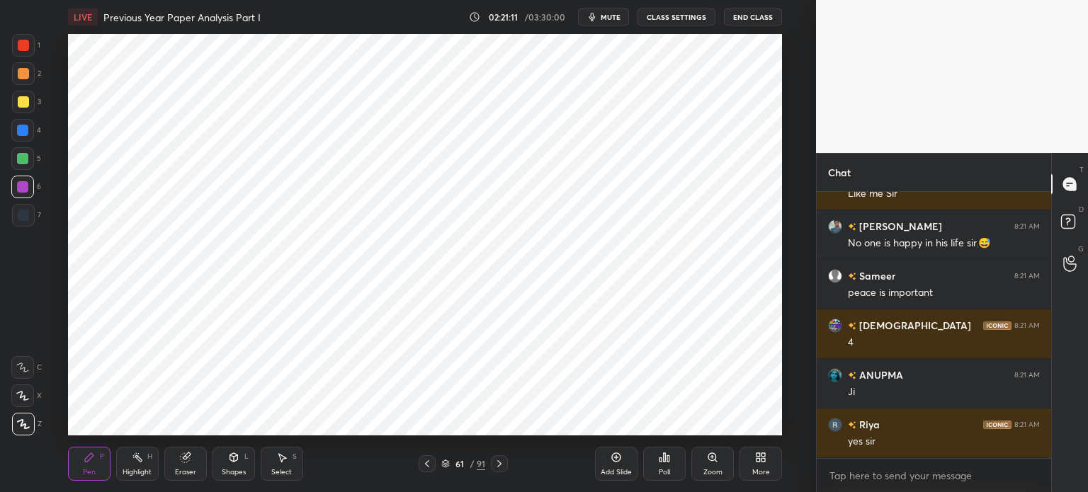
scroll to position [106724, 0]
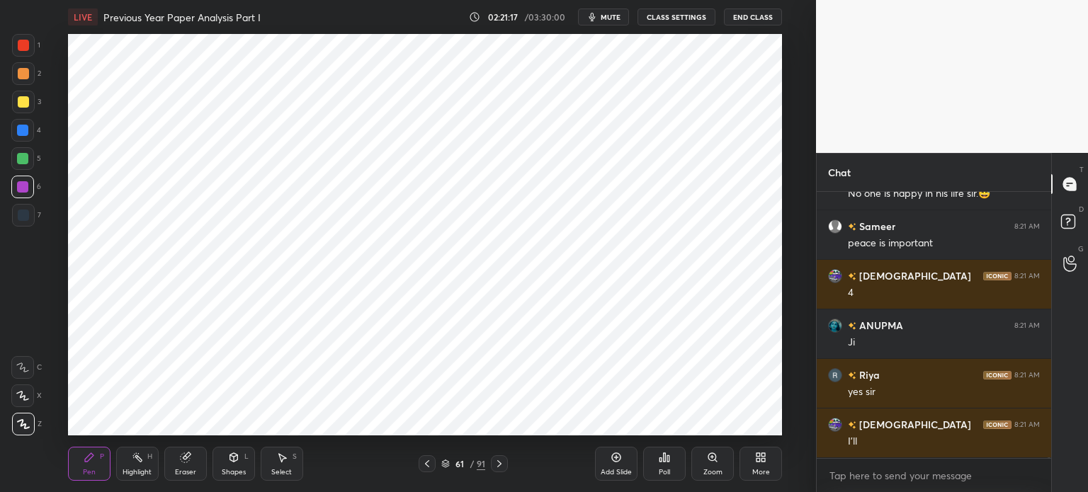
click at [186, 464] on div "Eraser" at bounding box center [185, 464] width 42 height 34
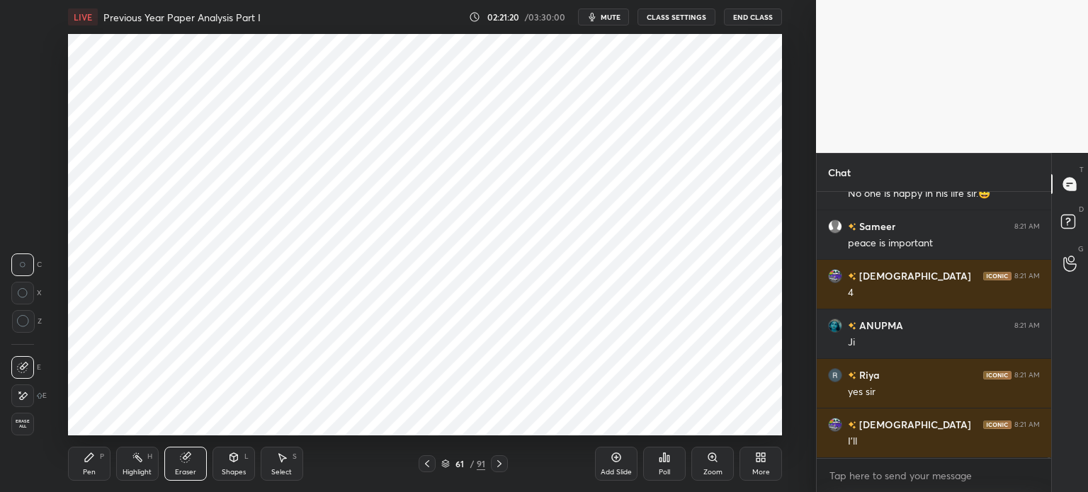
click at [93, 476] on div "Pen" at bounding box center [89, 472] width 13 height 7
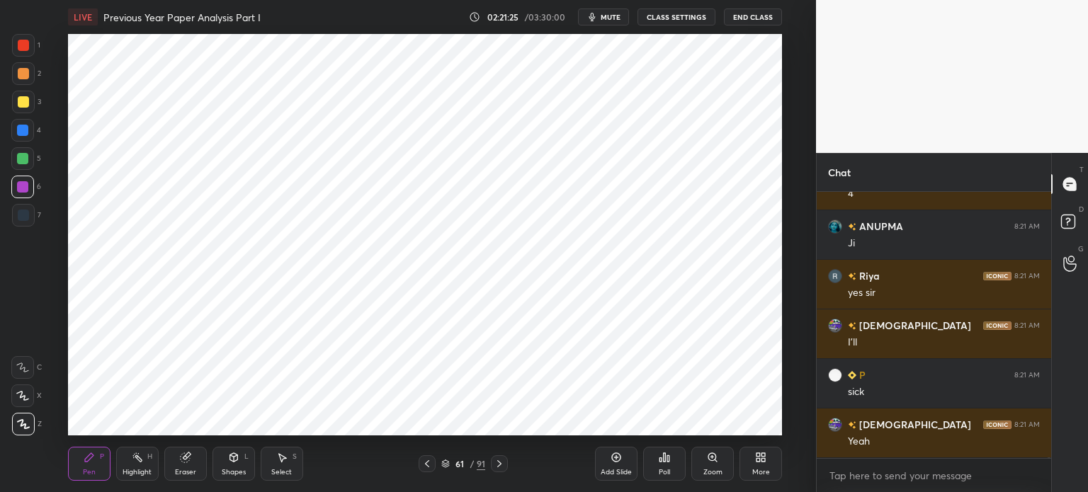
scroll to position [106872, 0]
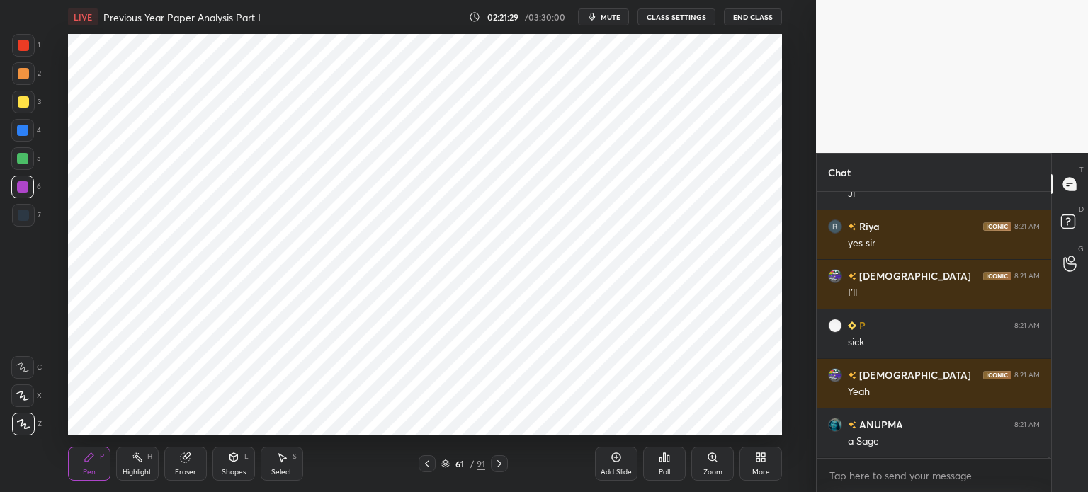
click at [28, 166] on div at bounding box center [22, 158] width 23 height 23
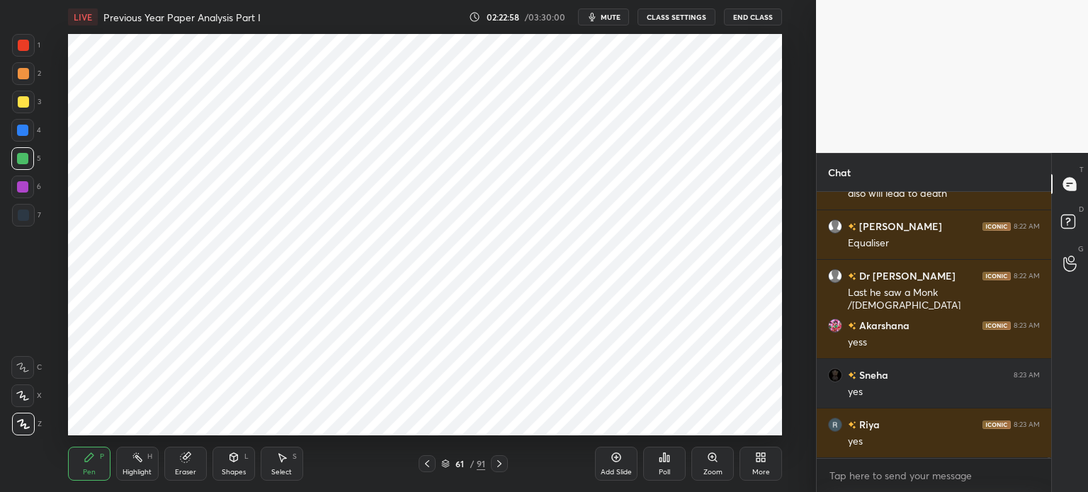
scroll to position [106466, 0]
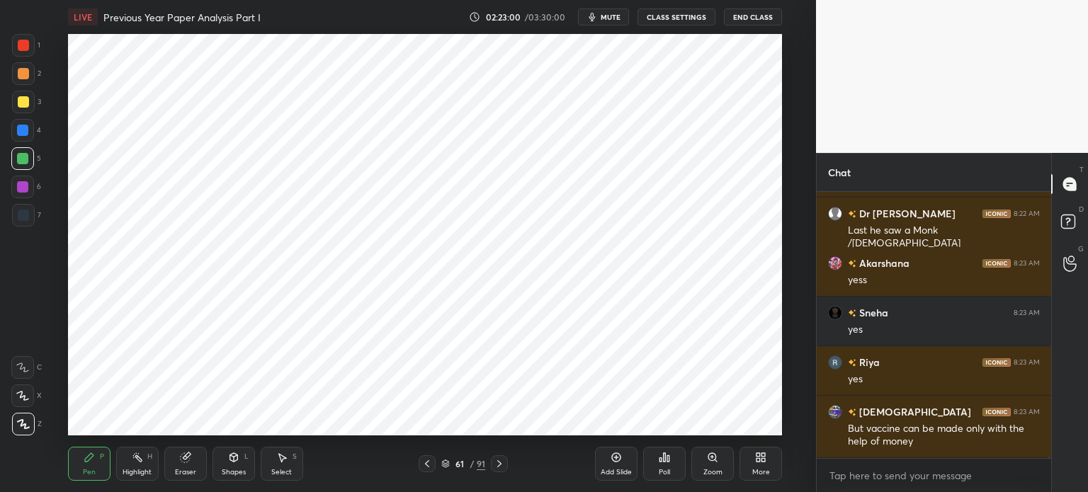
click at [28, 203] on div "6" at bounding box center [26, 190] width 30 height 28
click at [38, 222] on div "7" at bounding box center [26, 215] width 29 height 23
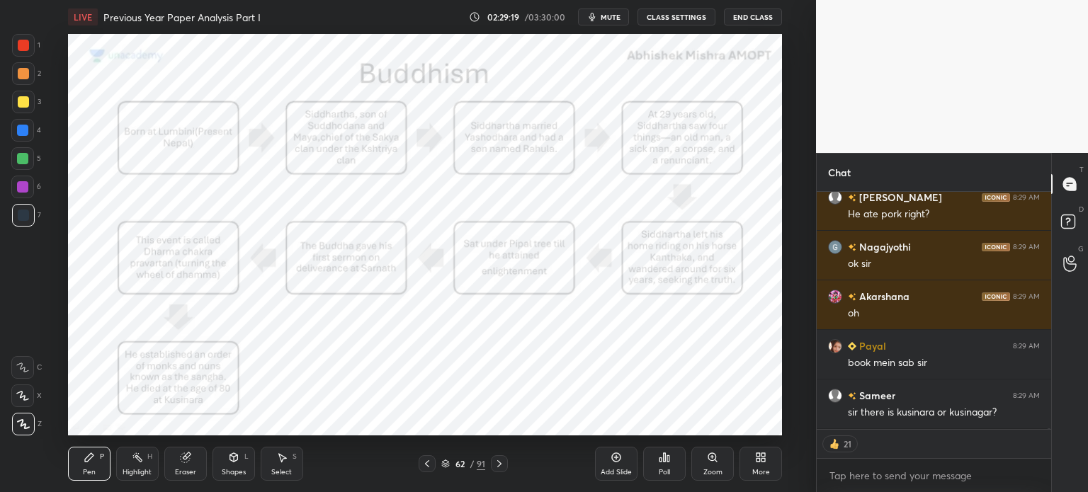
scroll to position [112447, 0]
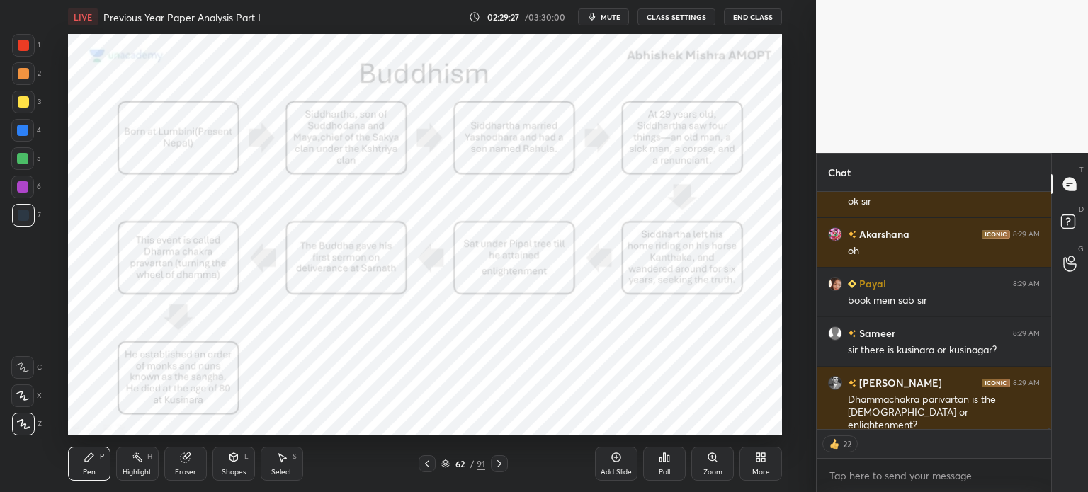
click at [664, 481] on div "Poll" at bounding box center [664, 463] width 42 height 79
click at [632, 460] on div "Add Slide" at bounding box center [616, 464] width 42 height 34
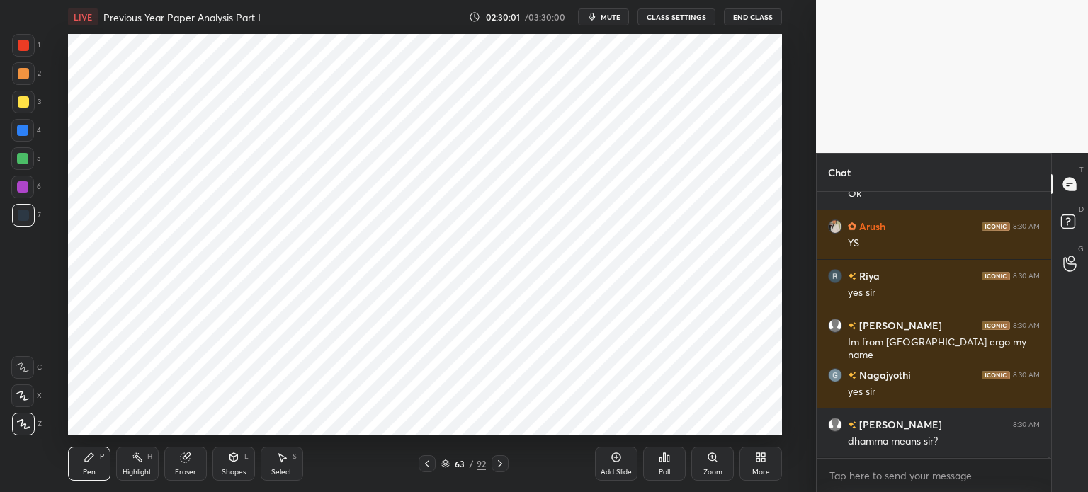
scroll to position [113187, 0]
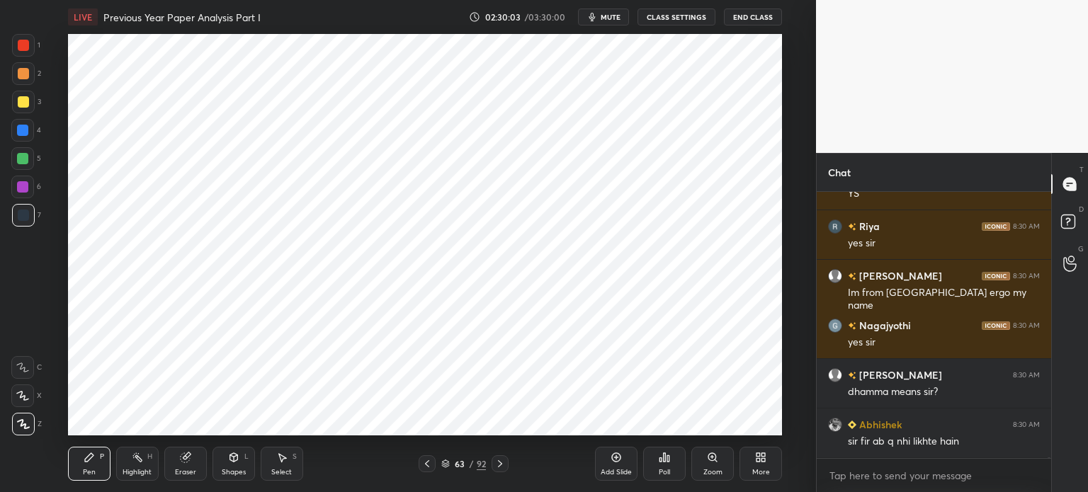
click at [204, 464] on div "Eraser" at bounding box center [185, 464] width 42 height 34
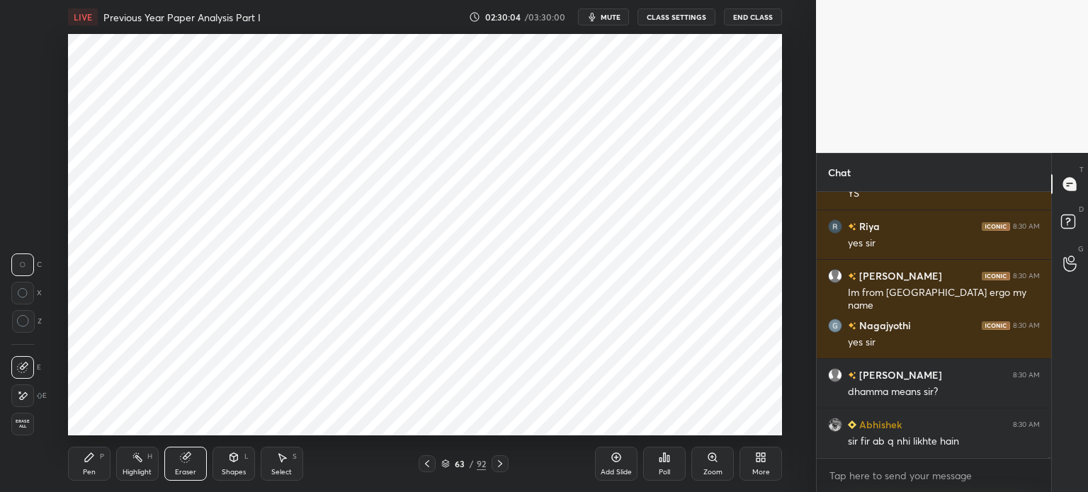
click at [23, 415] on div "Erase all" at bounding box center [22, 424] width 23 height 23
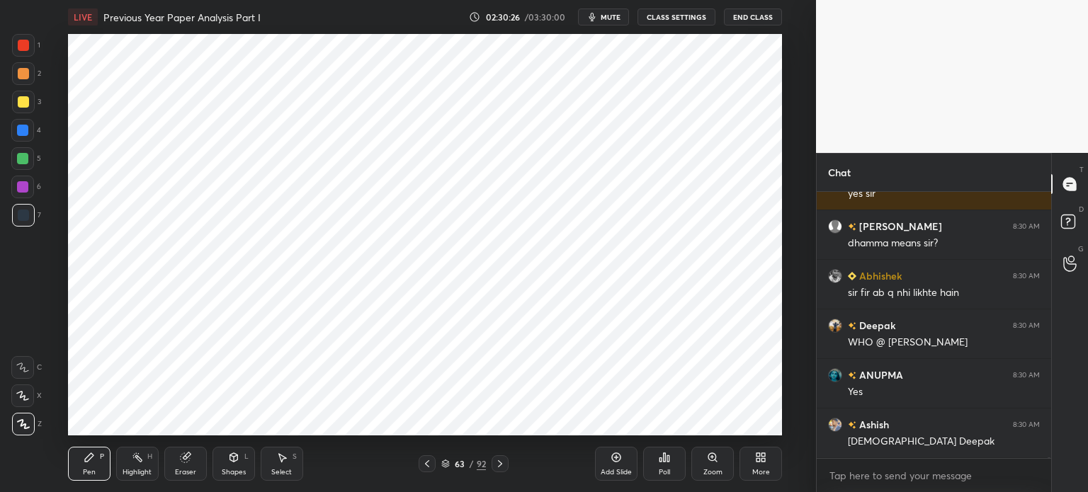
scroll to position [113385, 0]
click at [181, 466] on div "Eraser" at bounding box center [185, 464] width 42 height 34
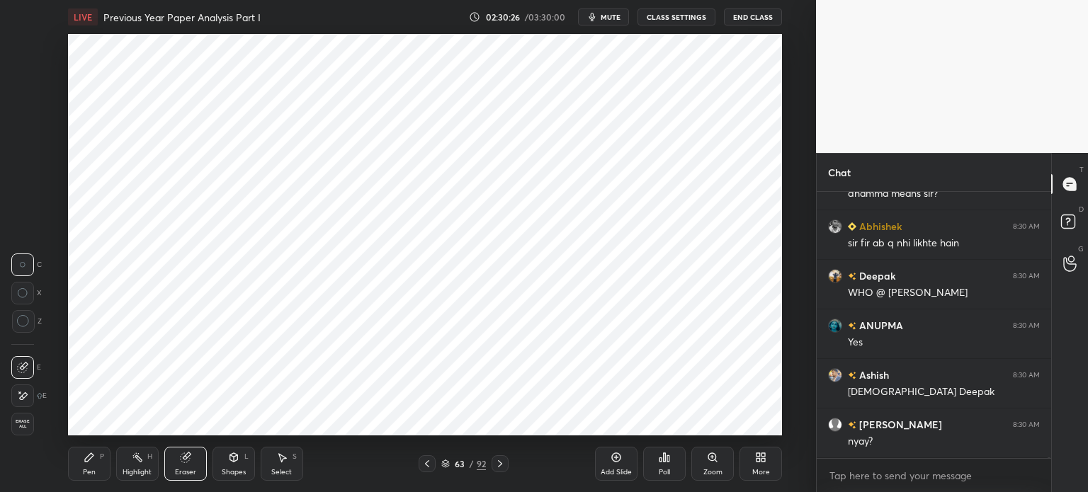
click at [30, 426] on span "Erase all" at bounding box center [22, 424] width 21 height 10
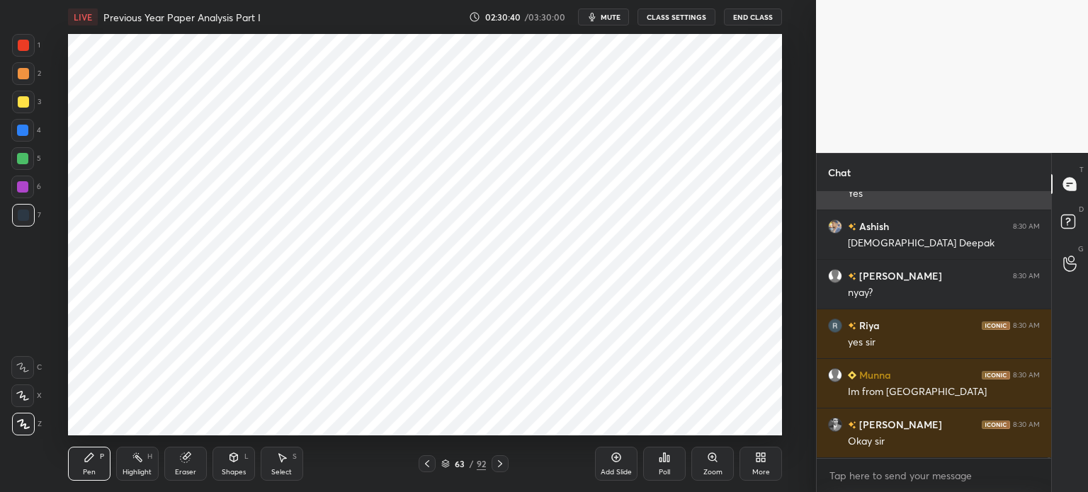
scroll to position [113583, 0]
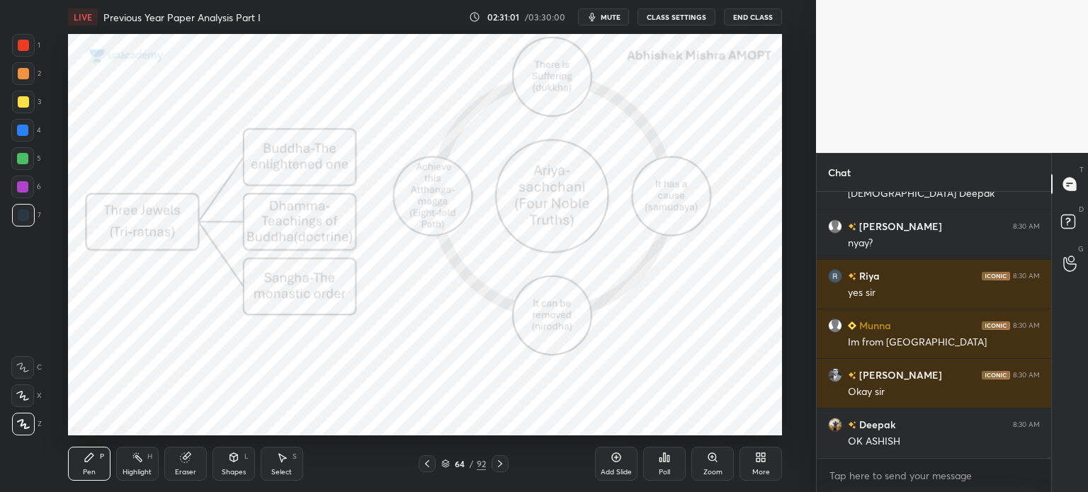
click at [23, 75] on div at bounding box center [23, 73] width 11 height 11
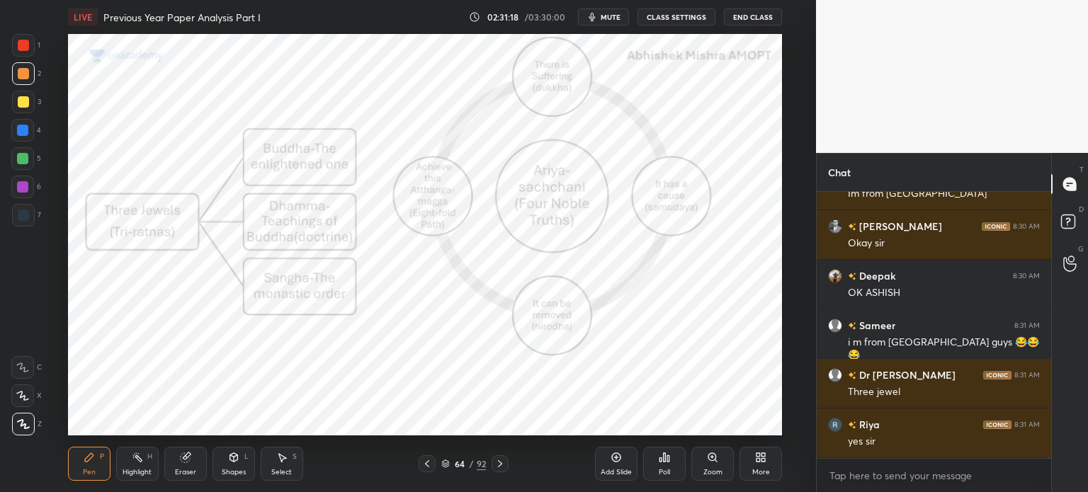
scroll to position [113781, 0]
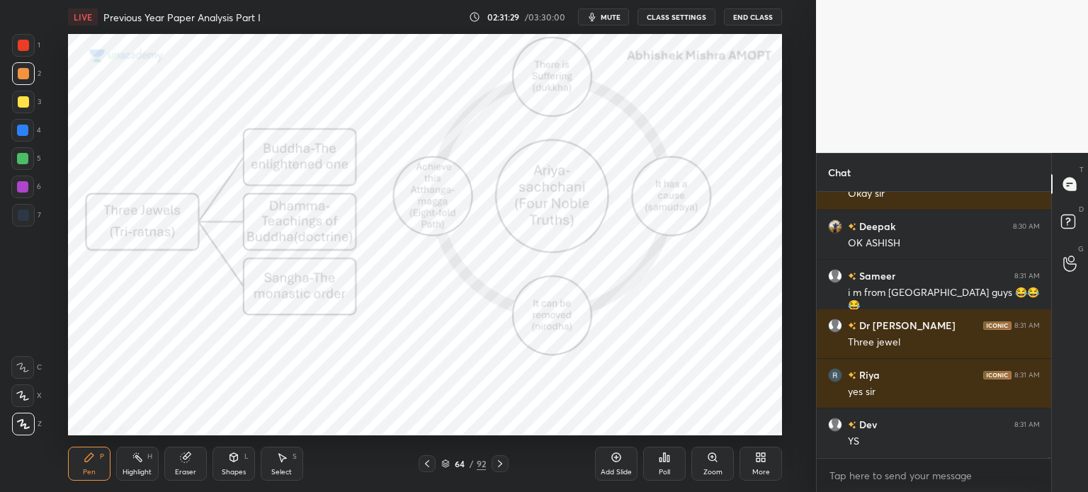
click at [13, 50] on div at bounding box center [23, 45] width 23 height 23
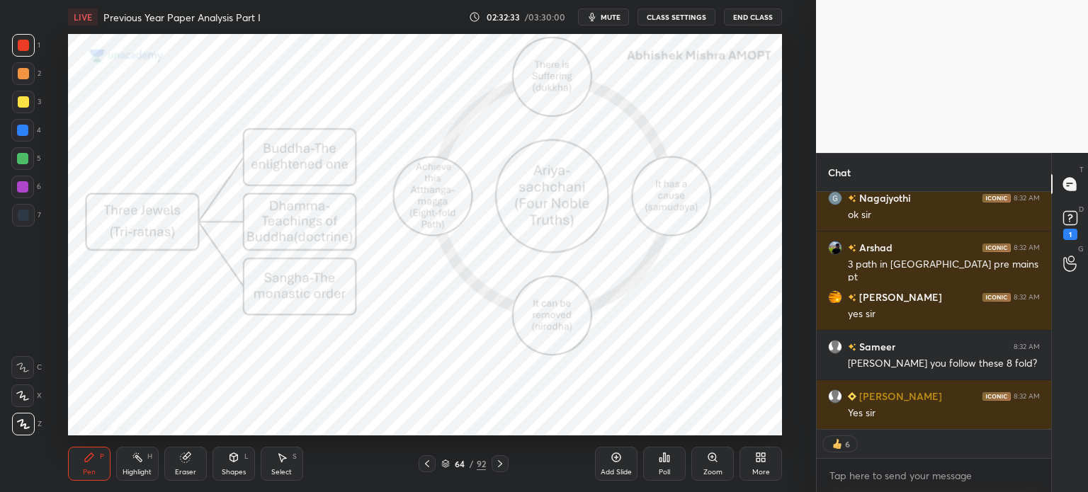
scroll to position [113809, 0]
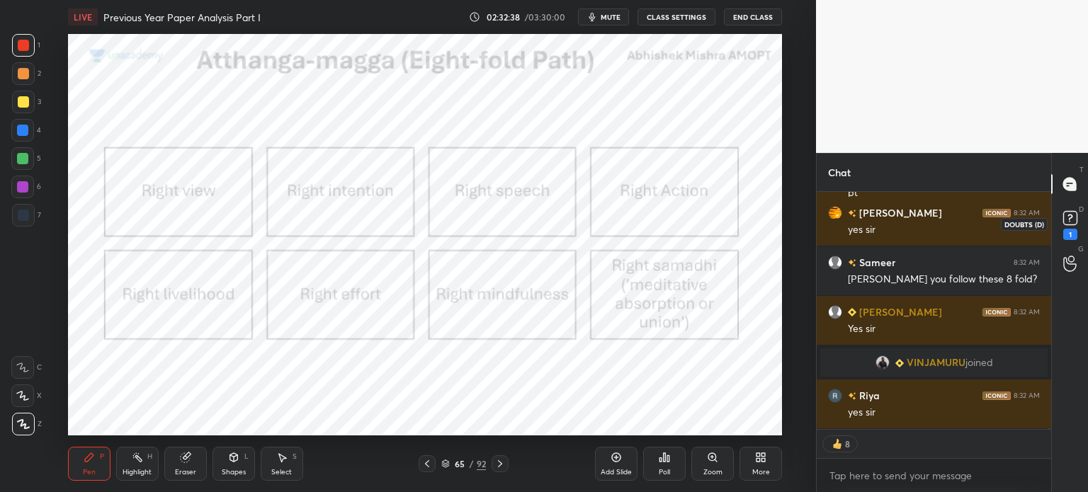
click at [1071, 229] on div "1" at bounding box center [1070, 234] width 14 height 11
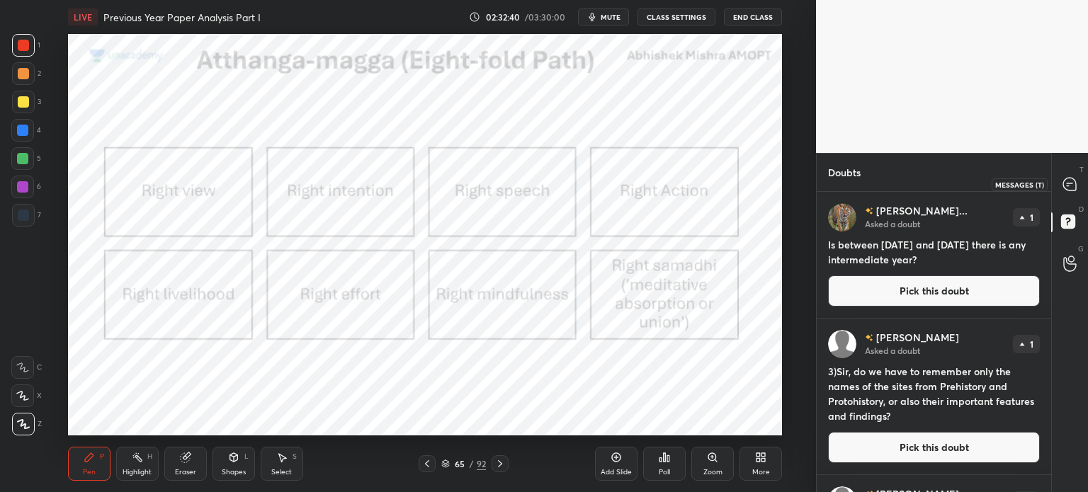
click at [1073, 175] on div at bounding box center [1070, 183] width 28 height 25
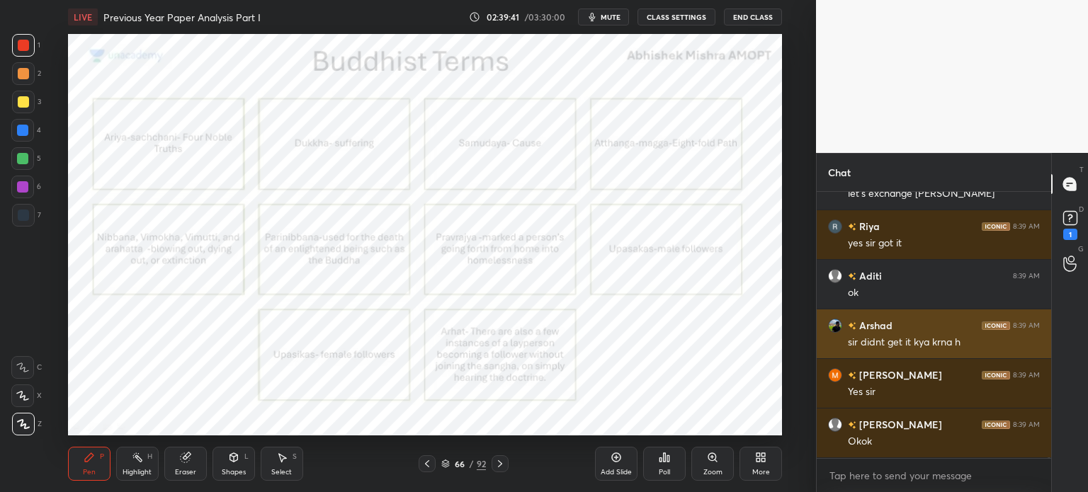
scroll to position [120833, 0]
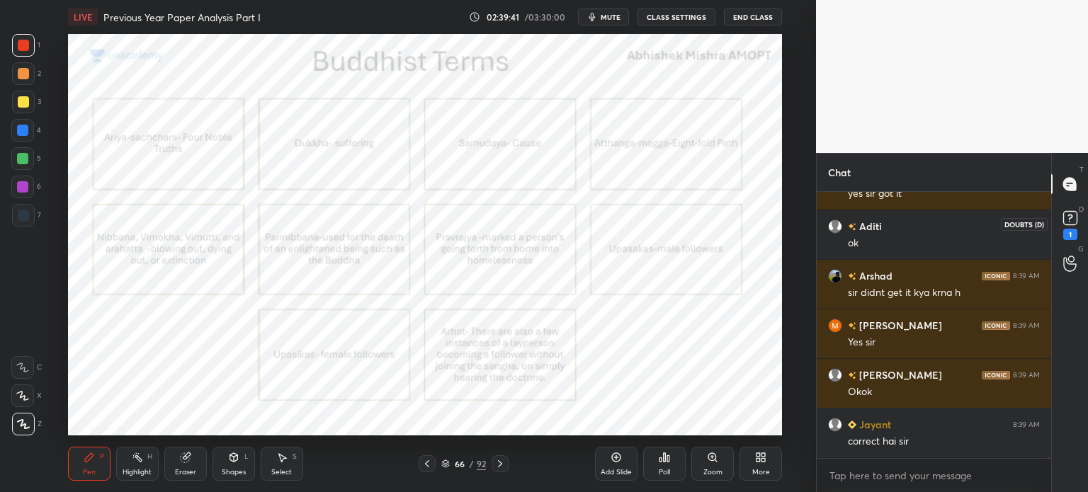
click at [1070, 224] on rect at bounding box center [1069, 218] width 13 height 13
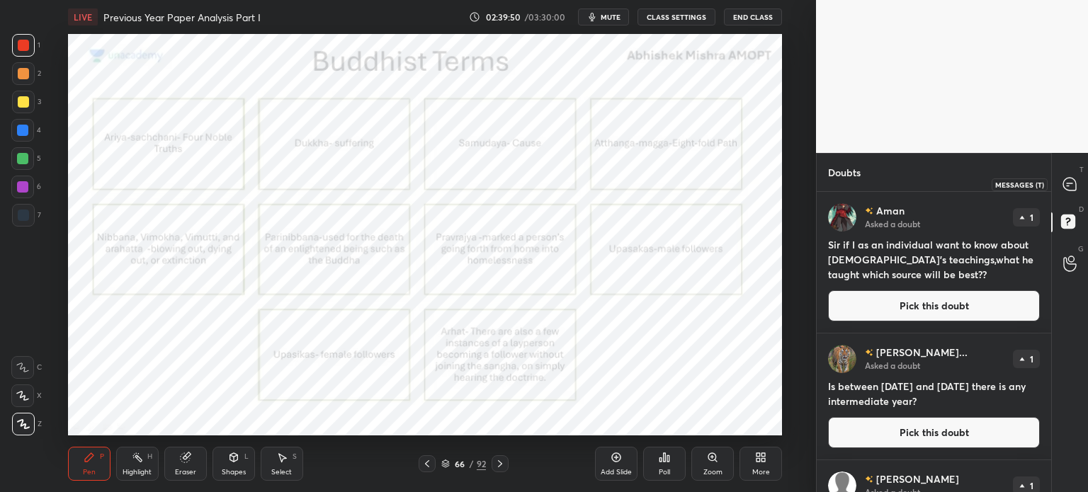
click at [1080, 183] on div at bounding box center [1070, 183] width 28 height 25
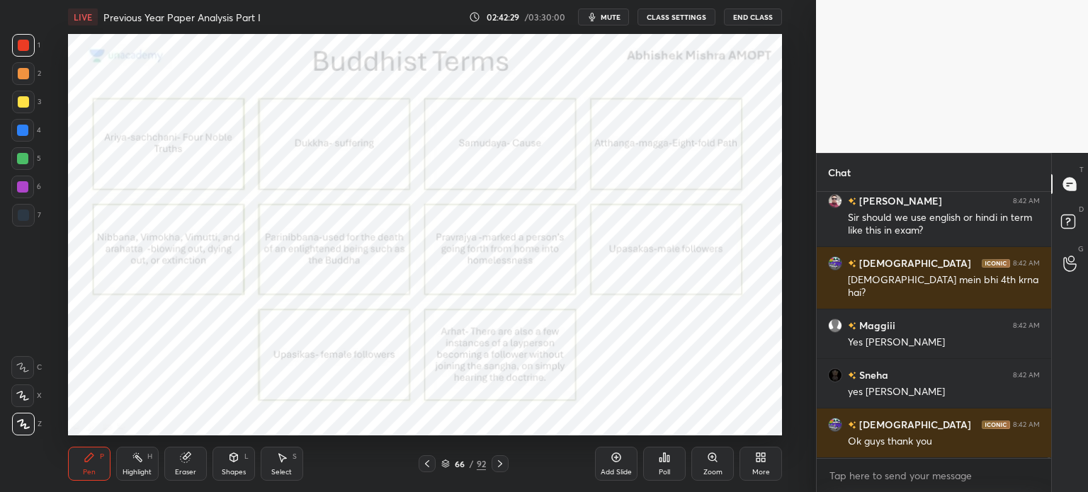
scroll to position [124447, 0]
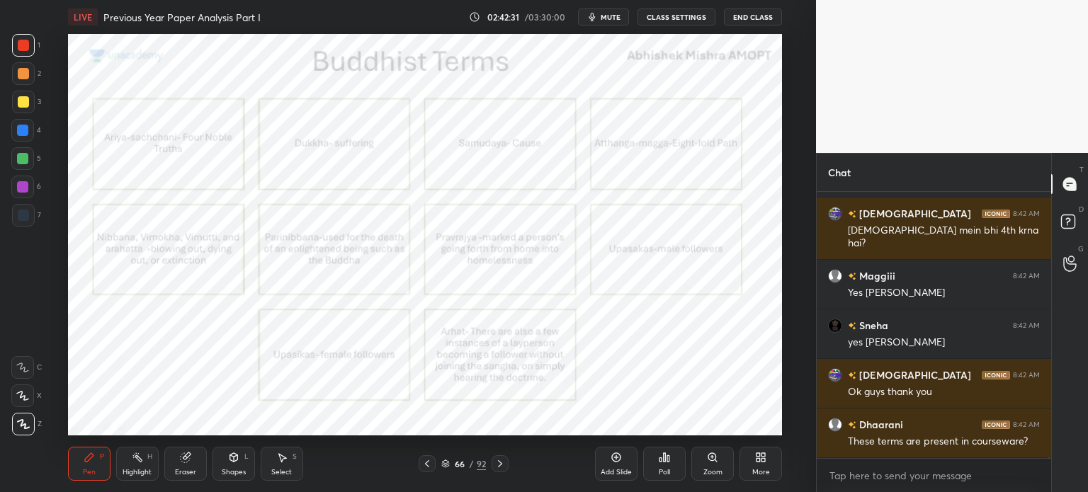
click at [172, 455] on div "Eraser" at bounding box center [185, 464] width 42 height 34
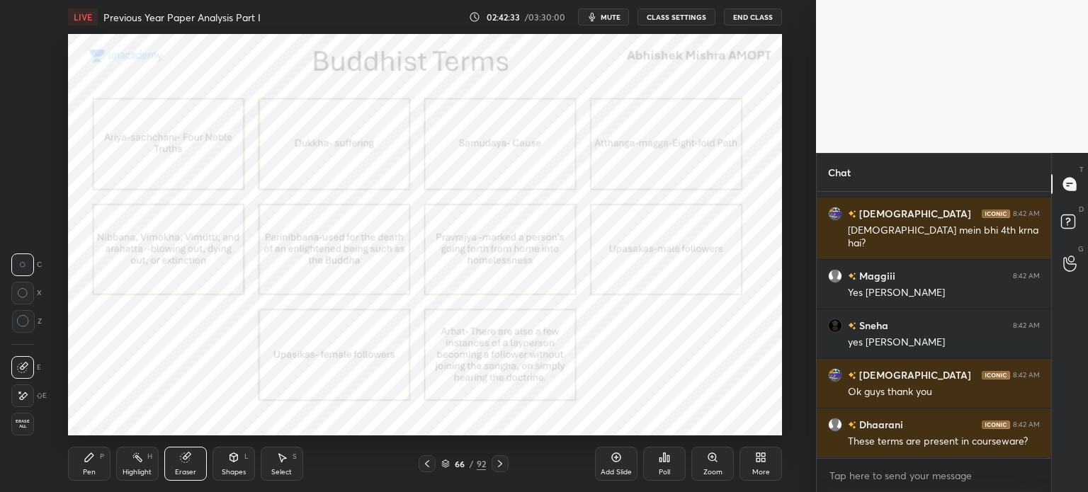
click at [87, 462] on icon at bounding box center [89, 457] width 8 height 8
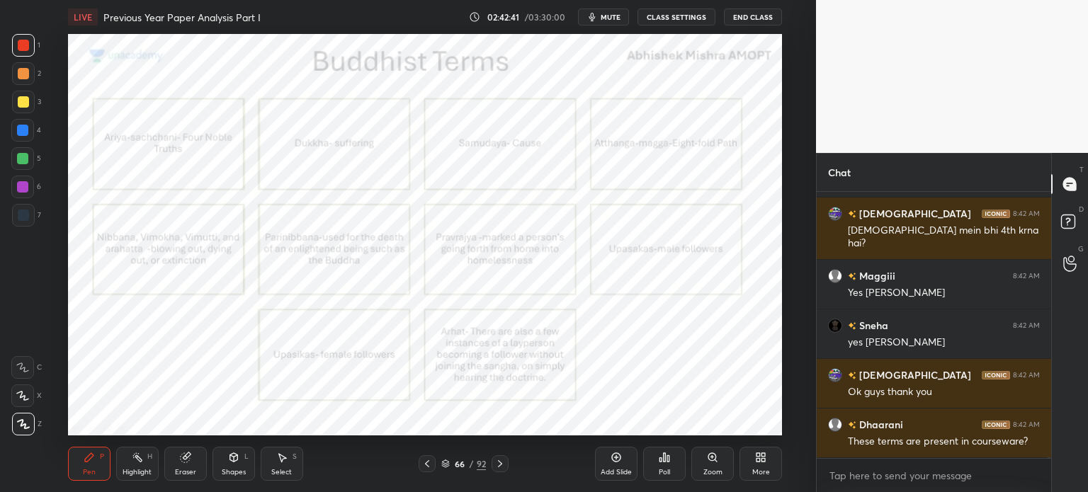
scroll to position [124497, 0]
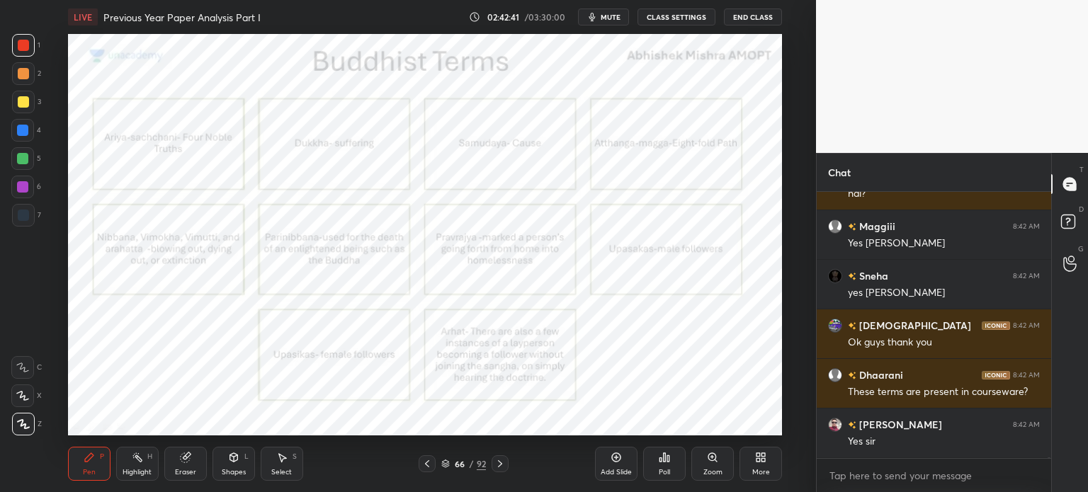
click at [181, 469] on div "Eraser" at bounding box center [185, 472] width 21 height 7
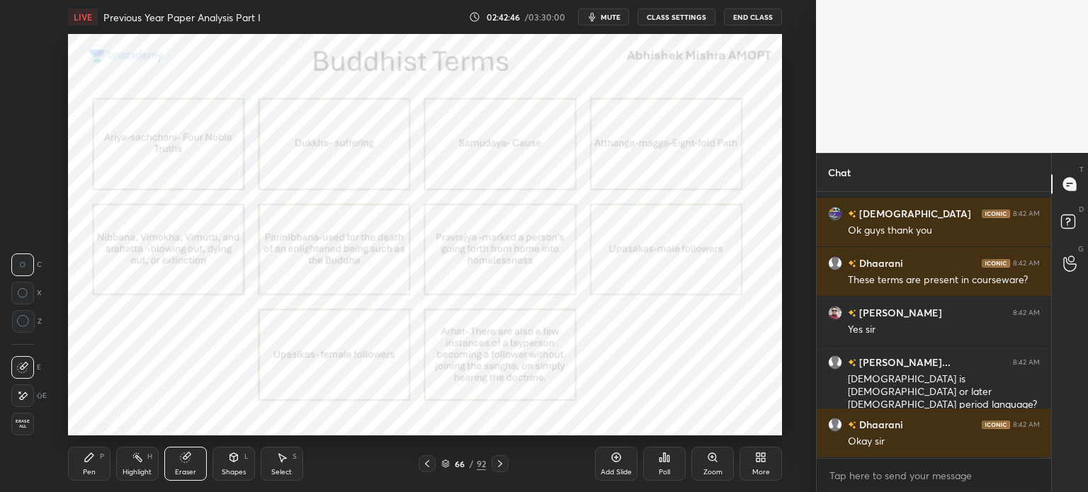
scroll to position [124658, 0]
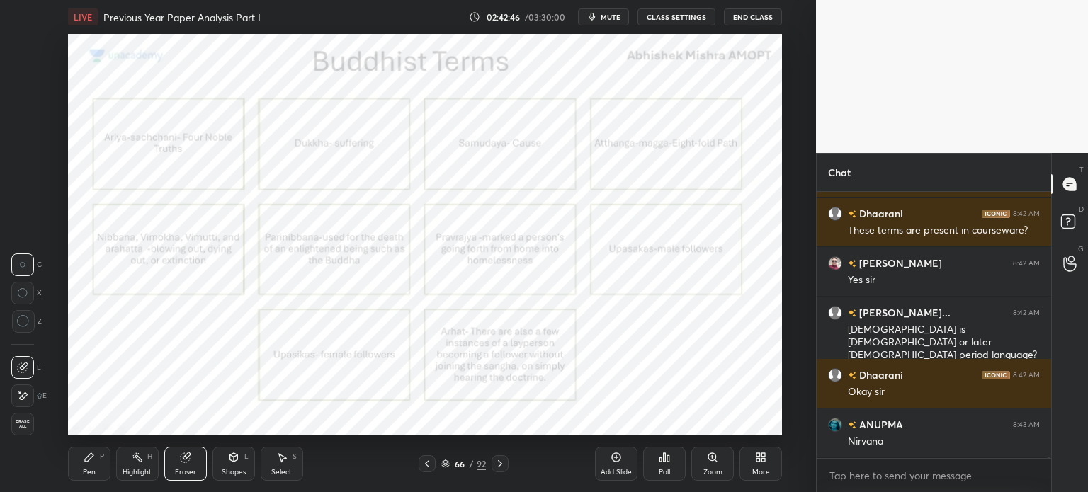
click at [86, 474] on div "Pen" at bounding box center [89, 472] width 13 height 7
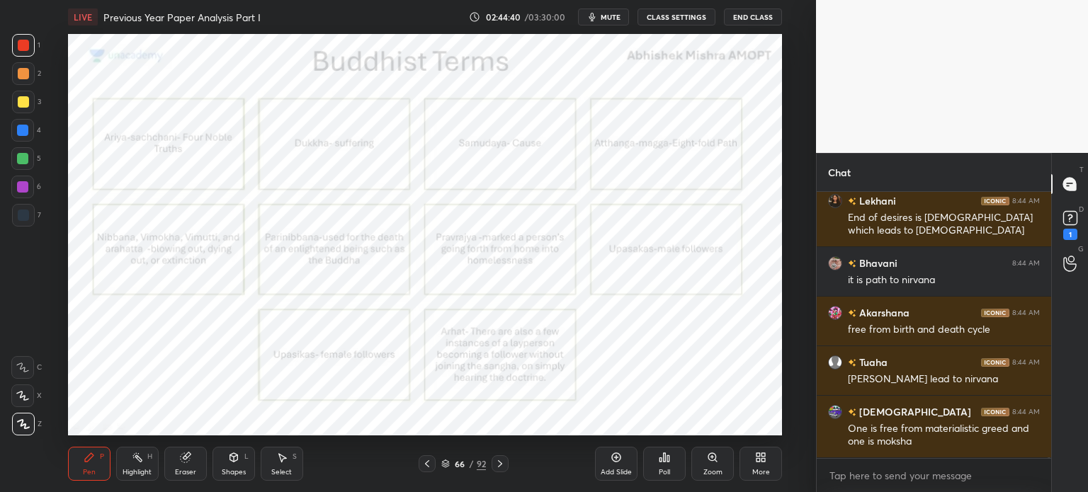
scroll to position [125079, 0]
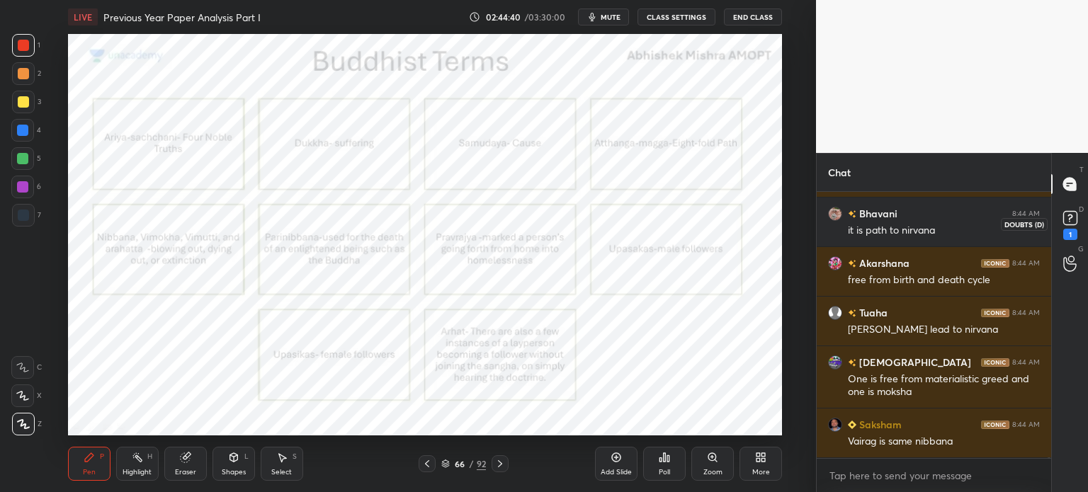
click at [1073, 236] on div "1" at bounding box center [1070, 234] width 14 height 11
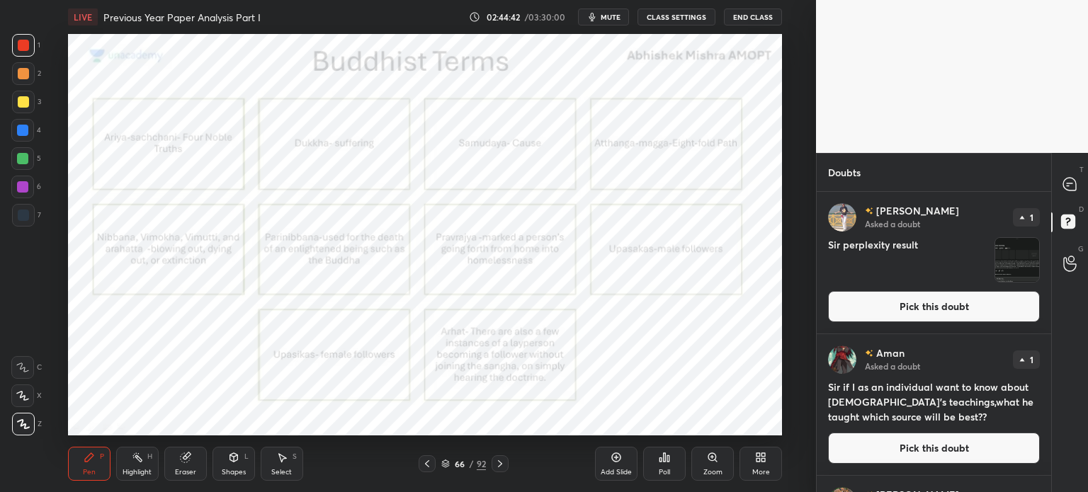
click at [1017, 258] on img "grid" at bounding box center [1017, 260] width 44 height 44
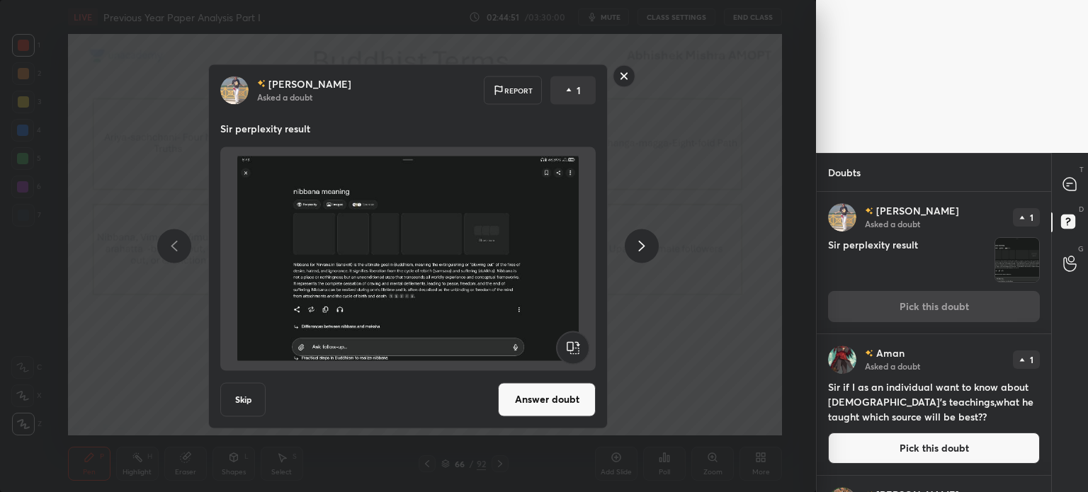
click at [622, 79] on rect at bounding box center [624, 76] width 22 height 22
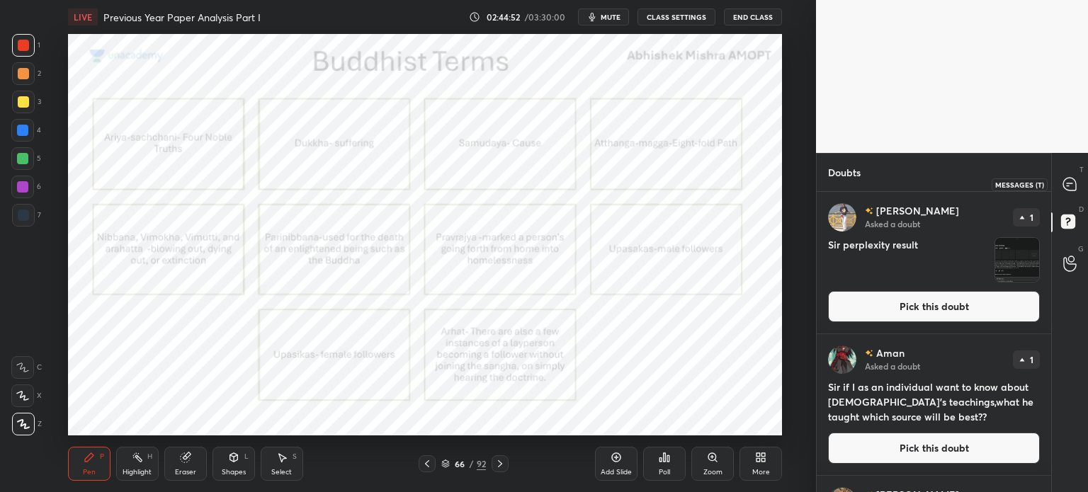
click at [1071, 188] on icon at bounding box center [1069, 184] width 13 height 13
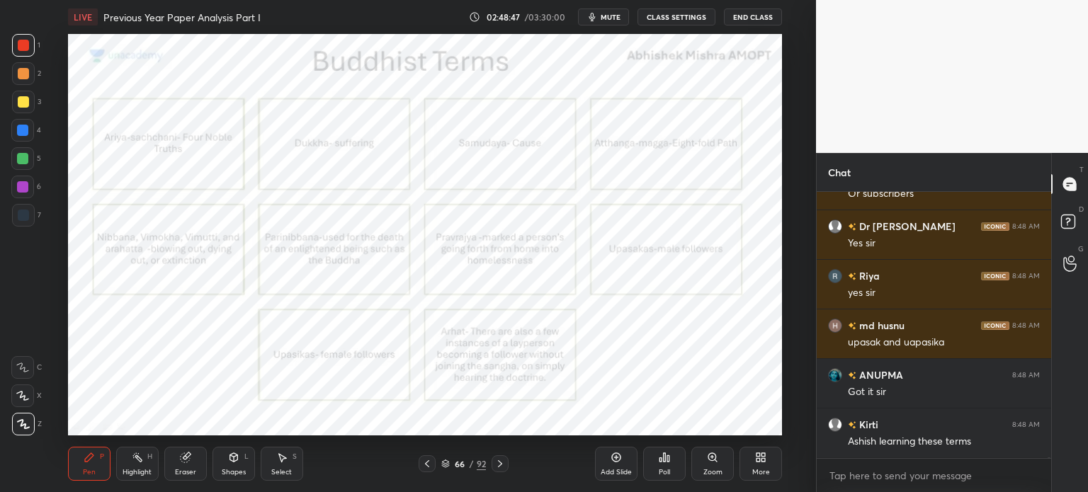
scroll to position [128439, 0]
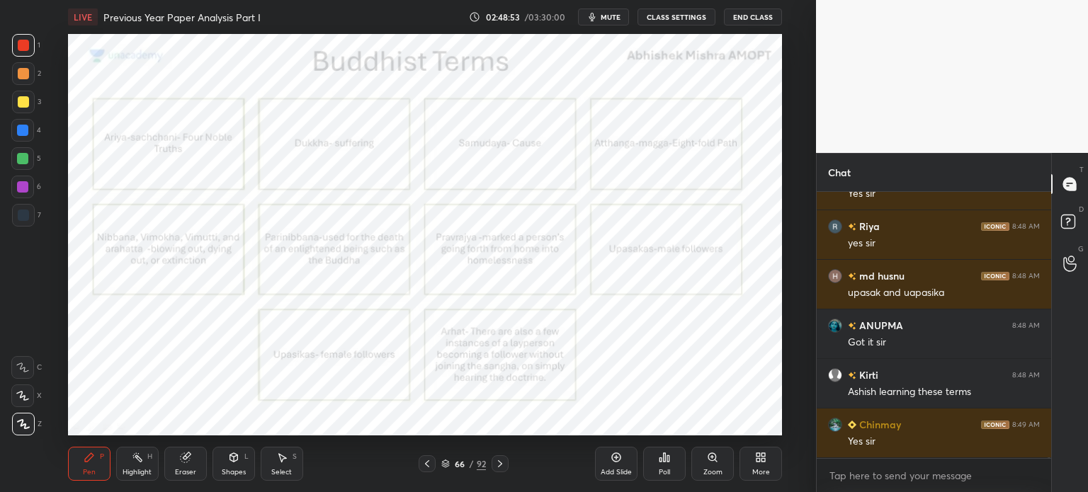
click at [616, 463] on icon at bounding box center [615, 457] width 11 height 11
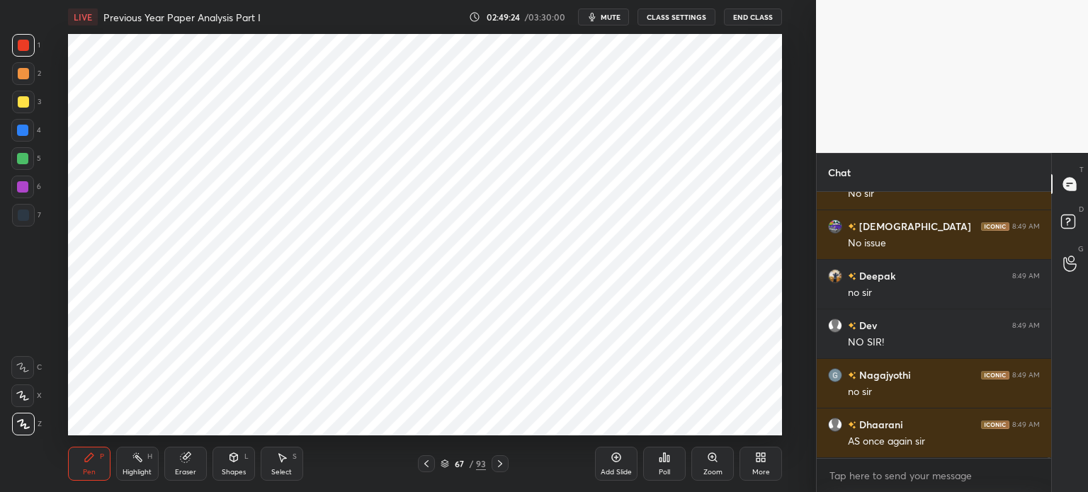
scroll to position [129320, 0]
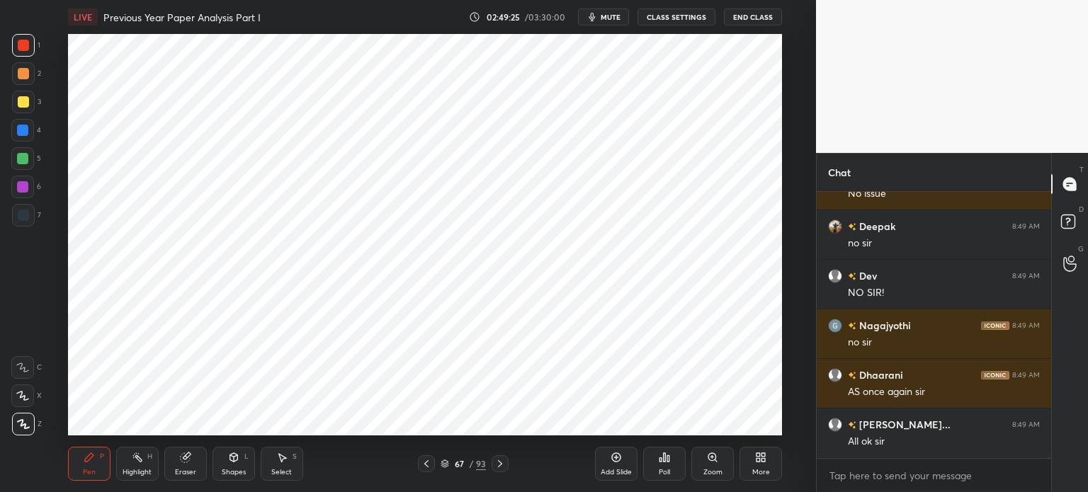
click at [610, 462] on icon at bounding box center [615, 457] width 11 height 11
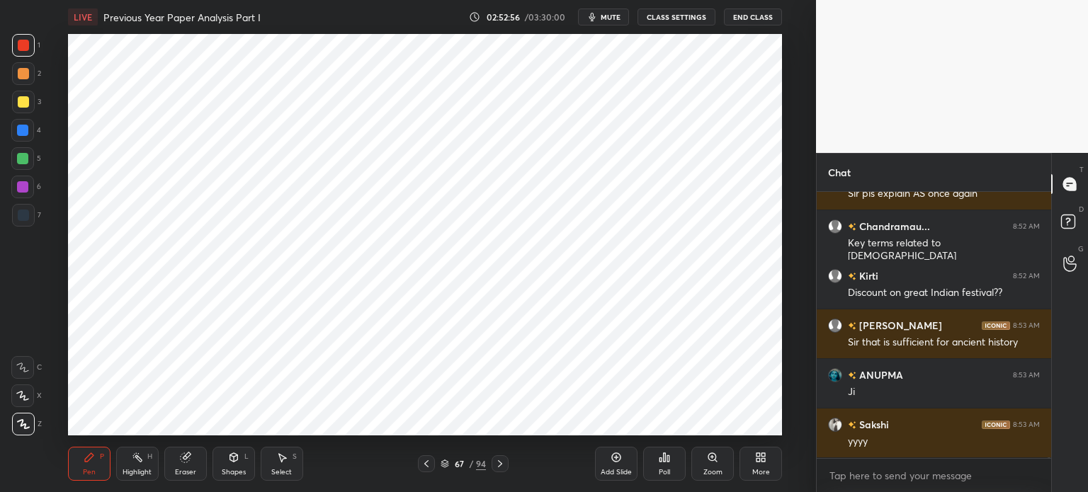
scroll to position [136077, 0]
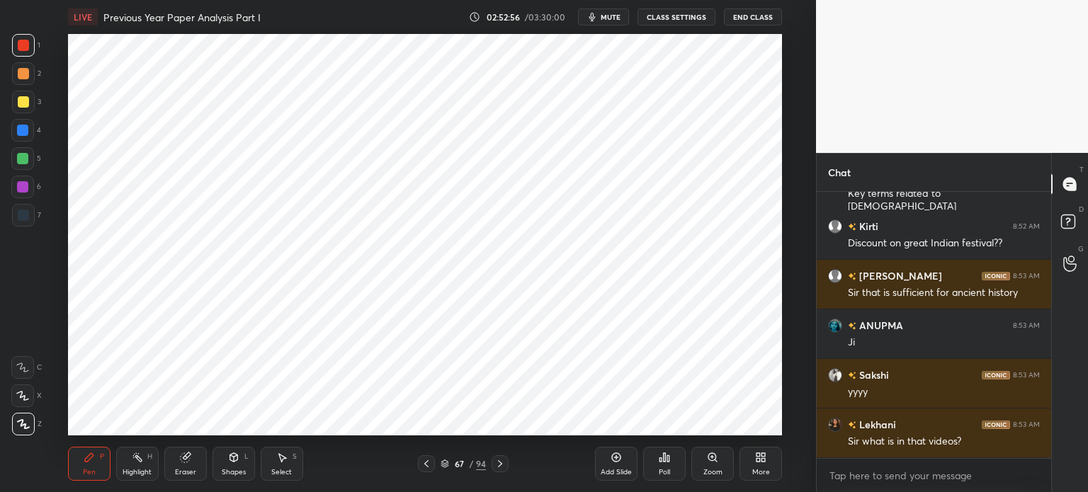
click at [188, 460] on icon at bounding box center [184, 457] width 9 height 9
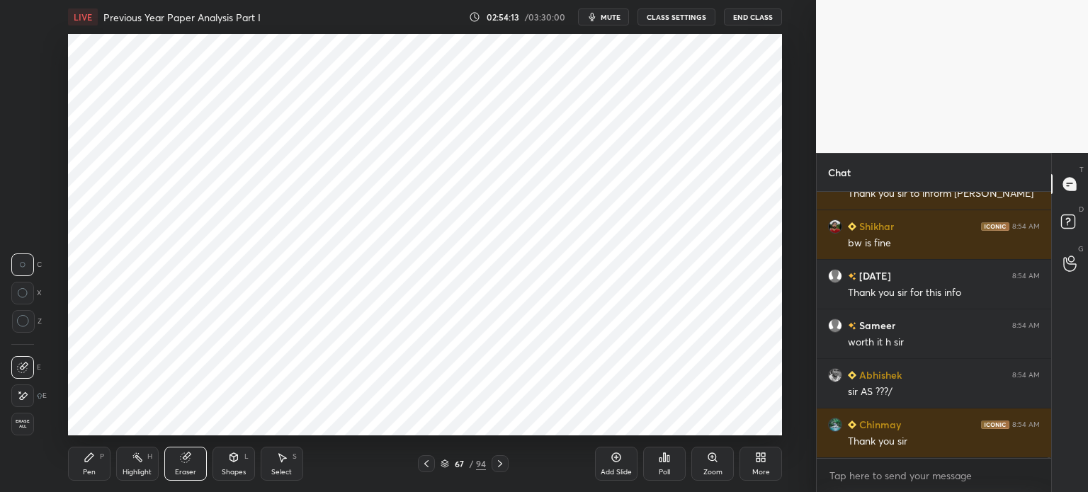
scroll to position [136039, 0]
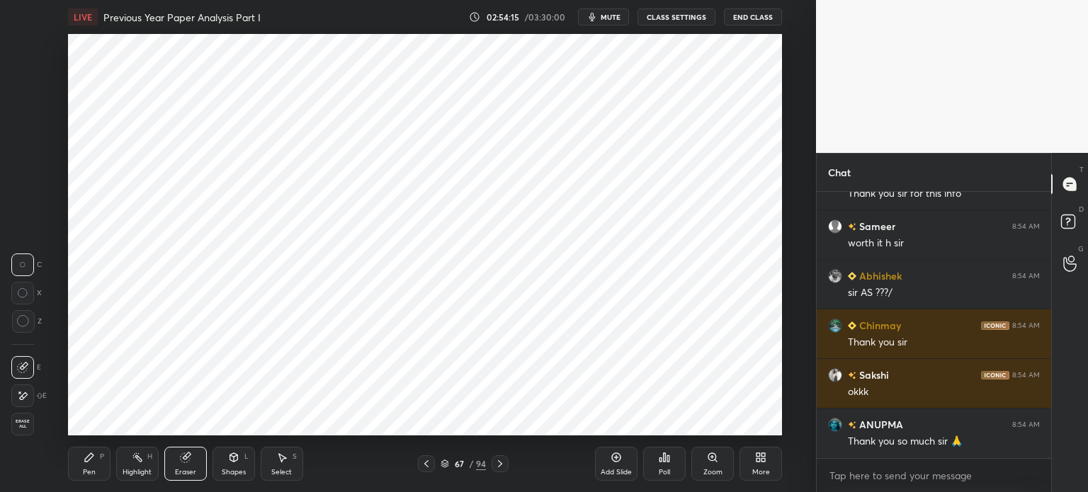
click at [79, 463] on div "Pen P" at bounding box center [89, 464] width 42 height 34
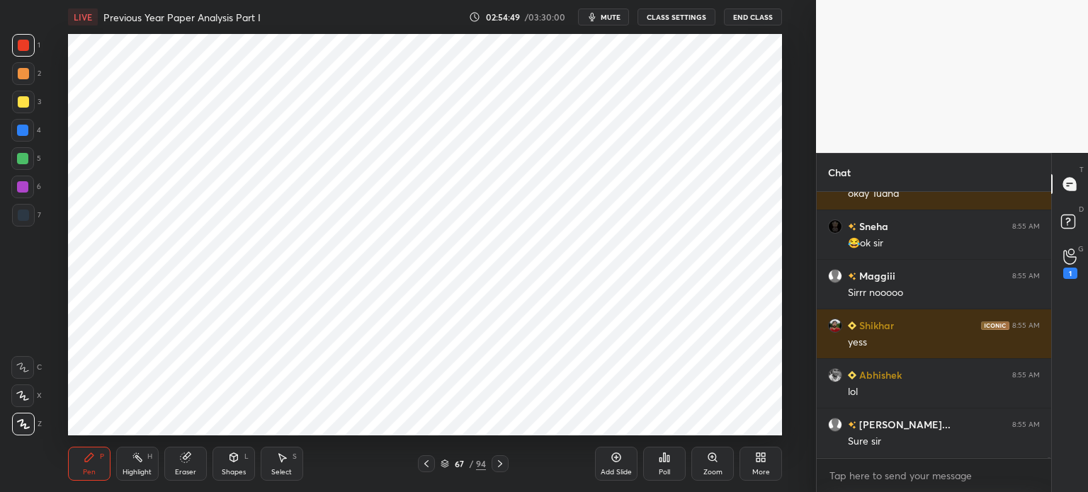
scroll to position [4, 4]
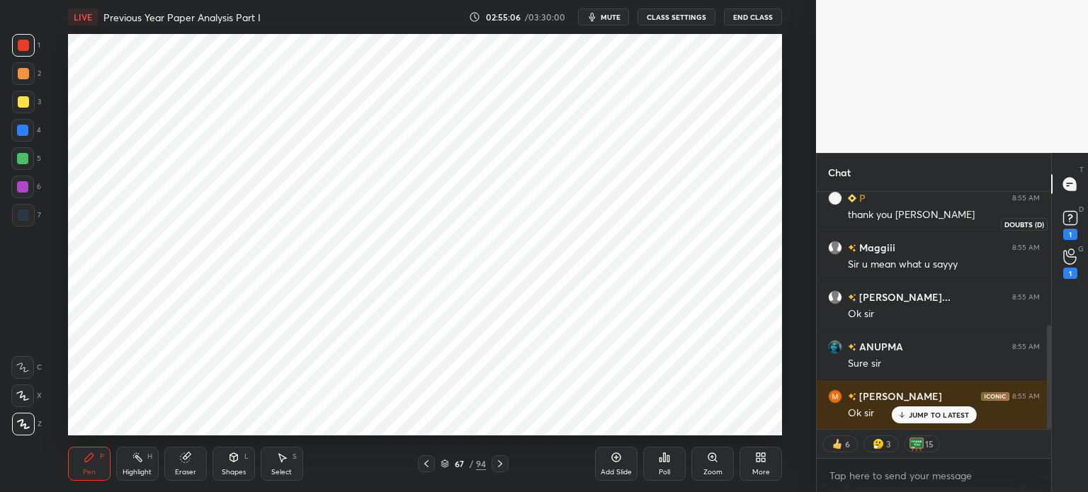
click at [1075, 235] on div "1" at bounding box center [1070, 234] width 14 height 11
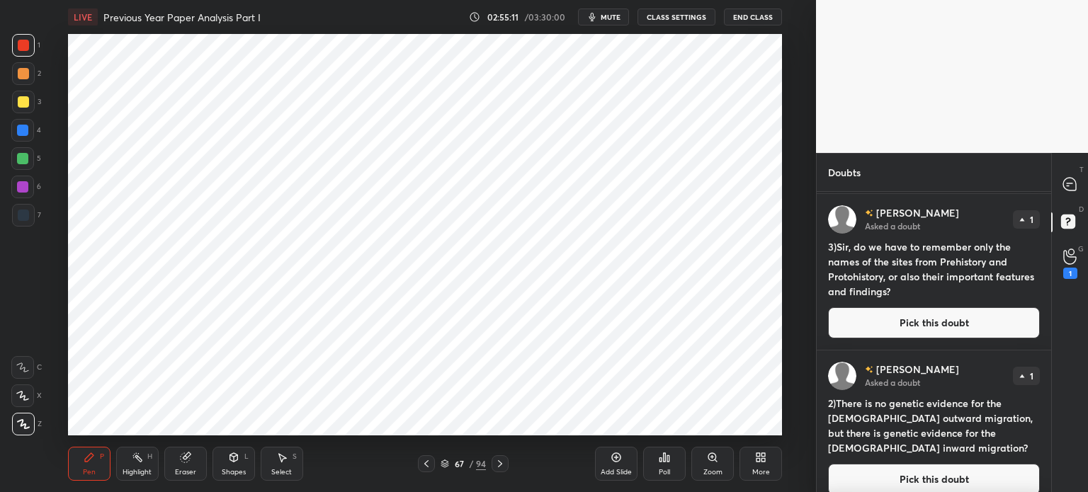
click at [1074, 181] on icon at bounding box center [1069, 184] width 13 height 13
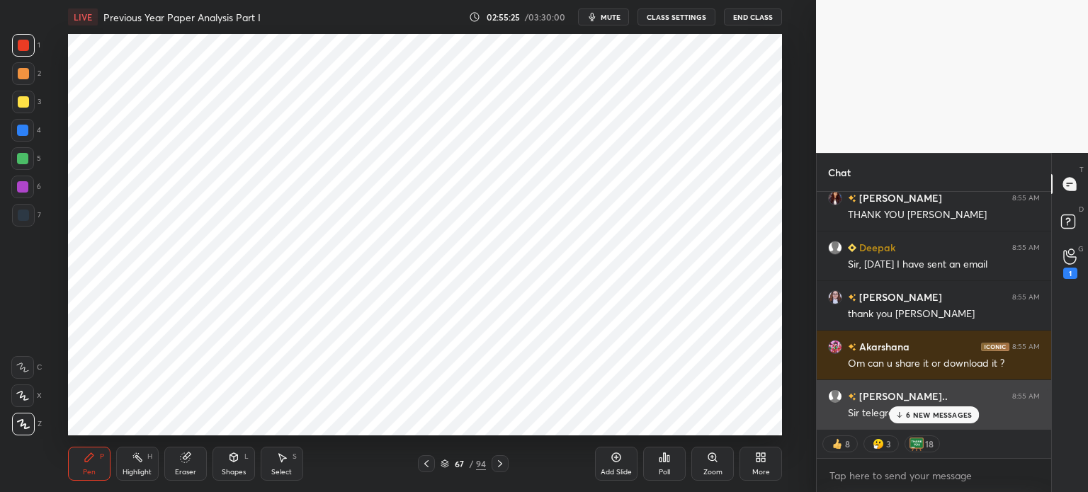
click at [932, 412] on p "6 NEW MESSAGES" at bounding box center [939, 415] width 66 height 8
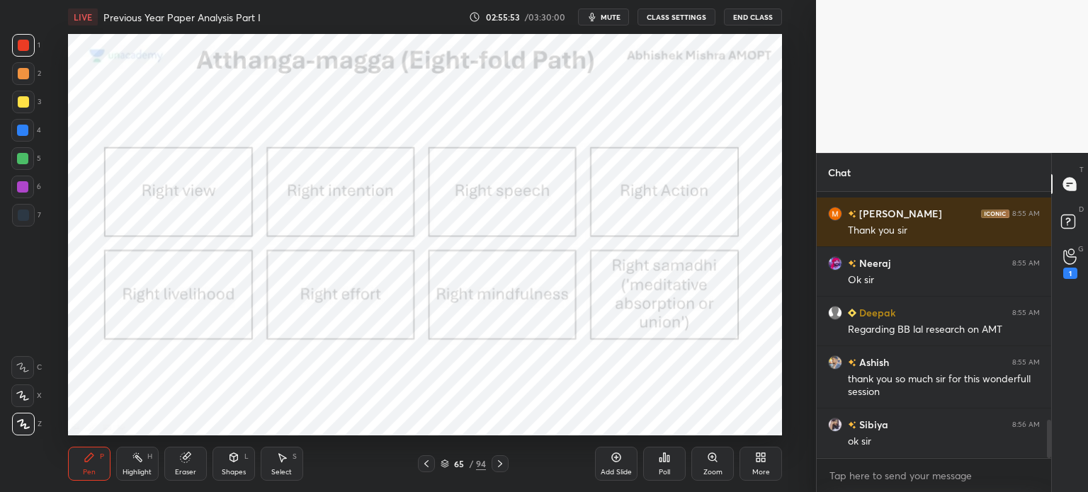
scroll to position [1578, 0]
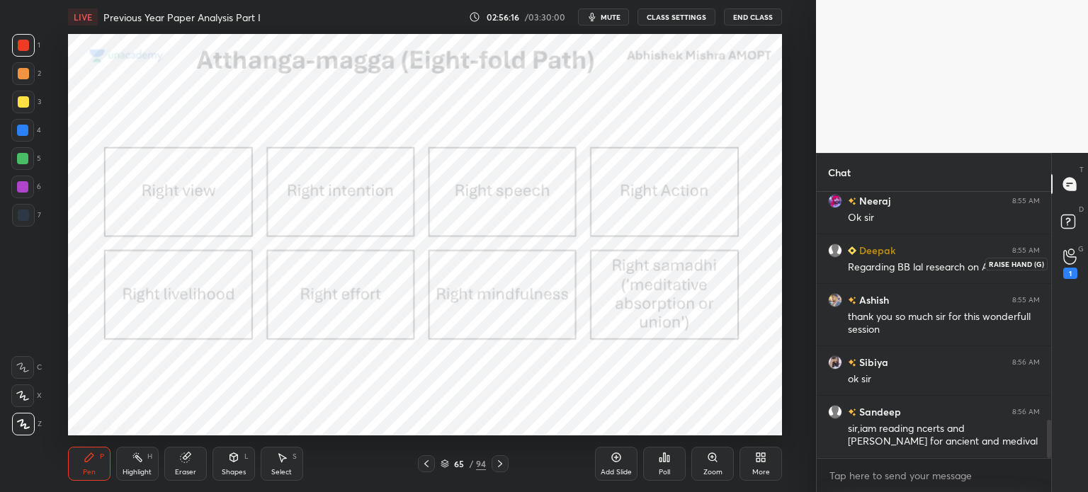
click at [1070, 266] on div "1" at bounding box center [1070, 264] width 14 height 30
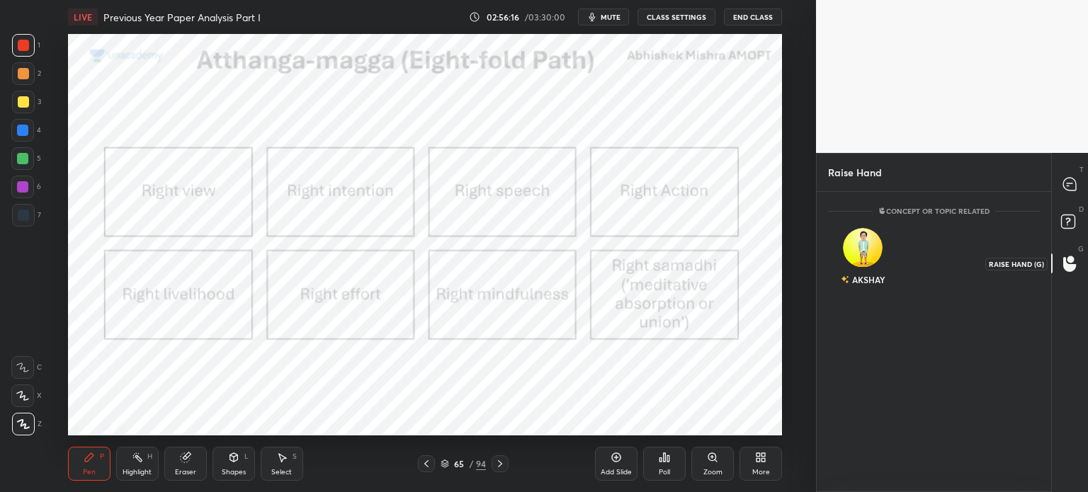
scroll to position [4, 4]
click at [1068, 195] on div at bounding box center [1070, 183] width 28 height 25
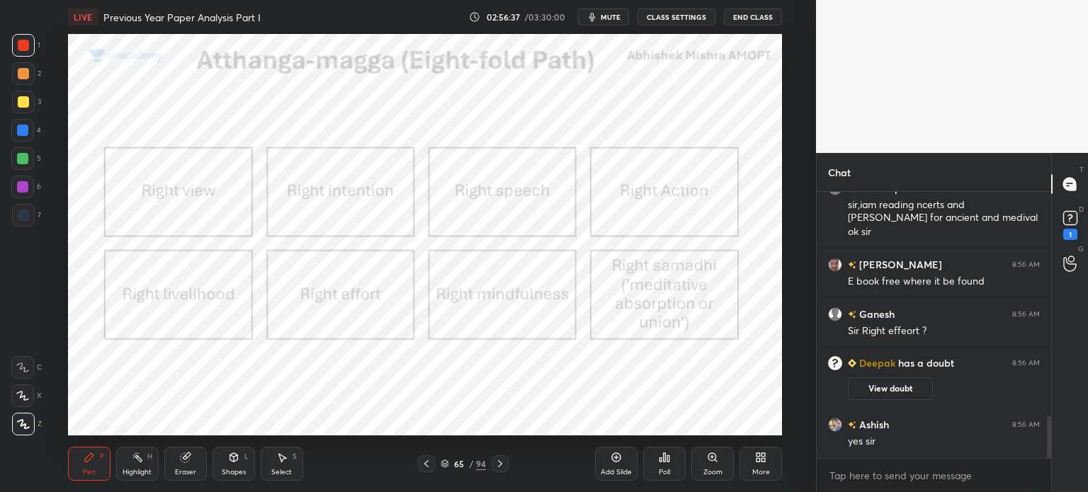
scroll to position [1442, 0]
click at [1063, 222] on rect at bounding box center [1069, 218] width 13 height 13
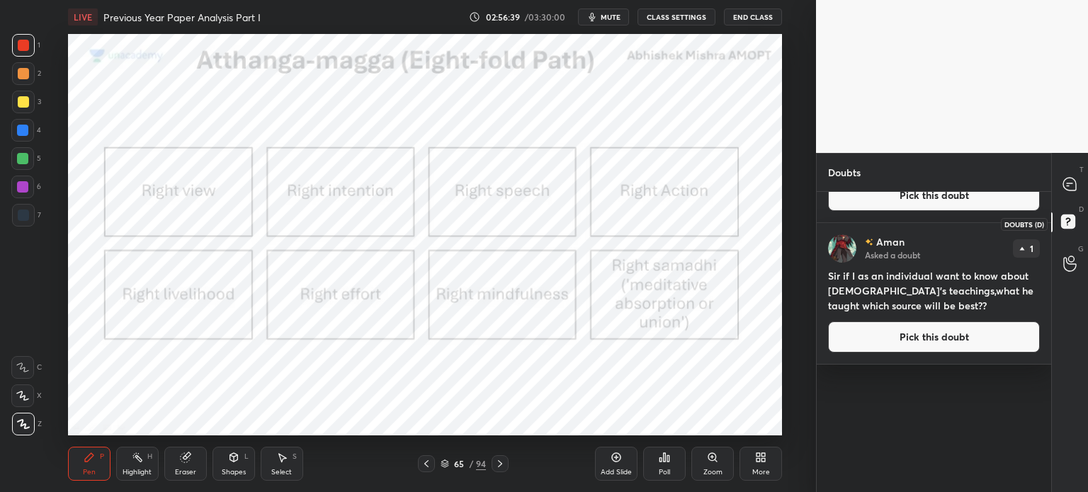
scroll to position [0, 0]
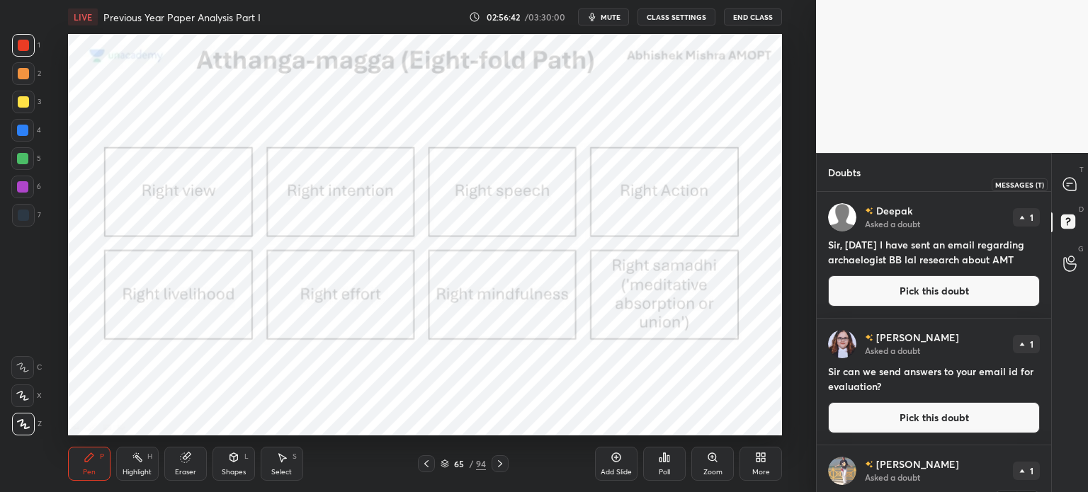
click at [1070, 195] on div at bounding box center [1070, 183] width 28 height 25
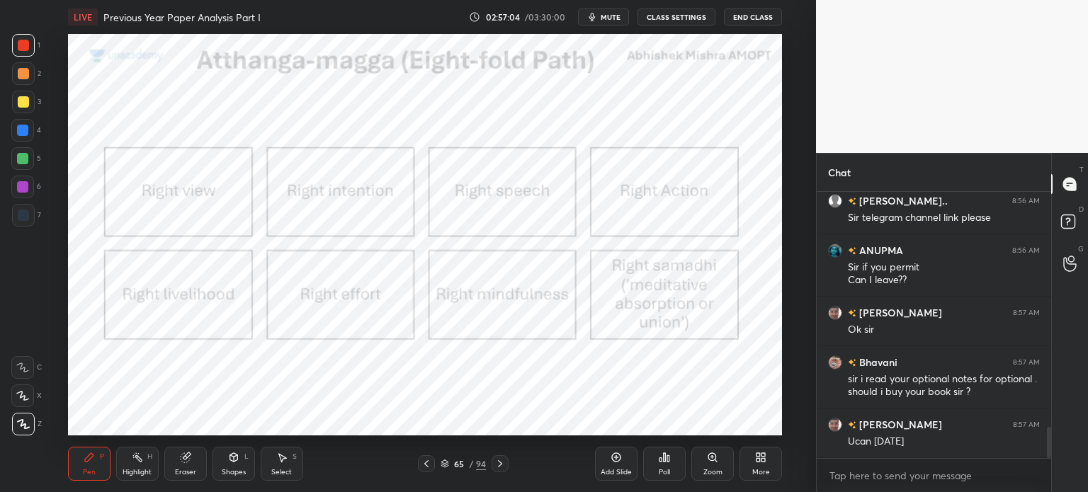
scroll to position [2041, 0]
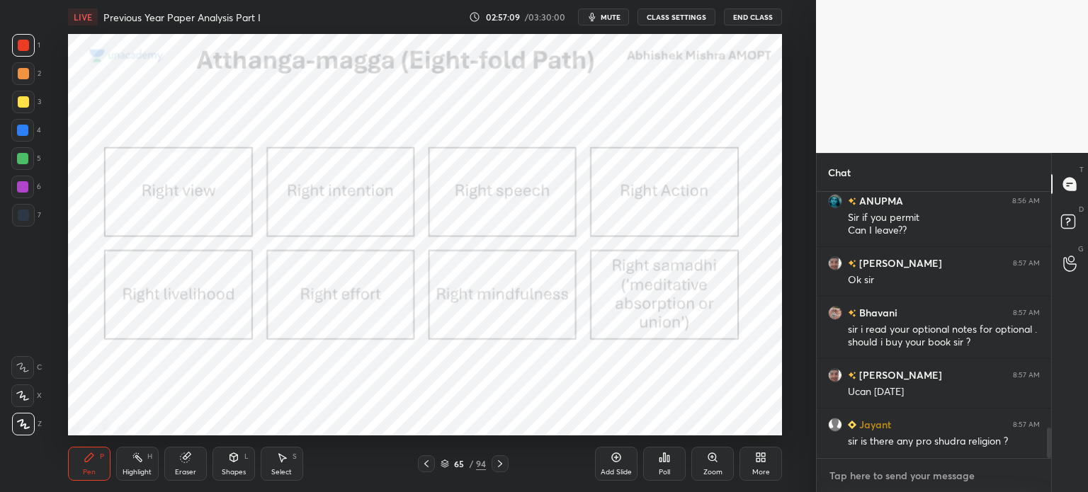
click at [896, 473] on textarea at bounding box center [934, 475] width 212 height 23
type textarea "x"
click at [881, 477] on textarea at bounding box center [934, 475] width 212 height 23
paste textarea "[URL][DOMAIN_NAME]"
type textarea "[URL][DOMAIN_NAME]"
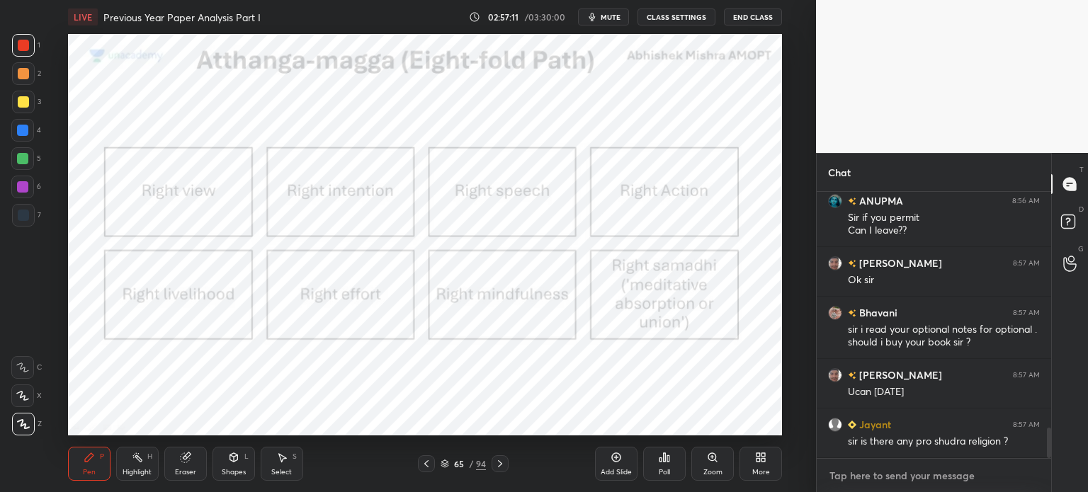
type textarea "x"
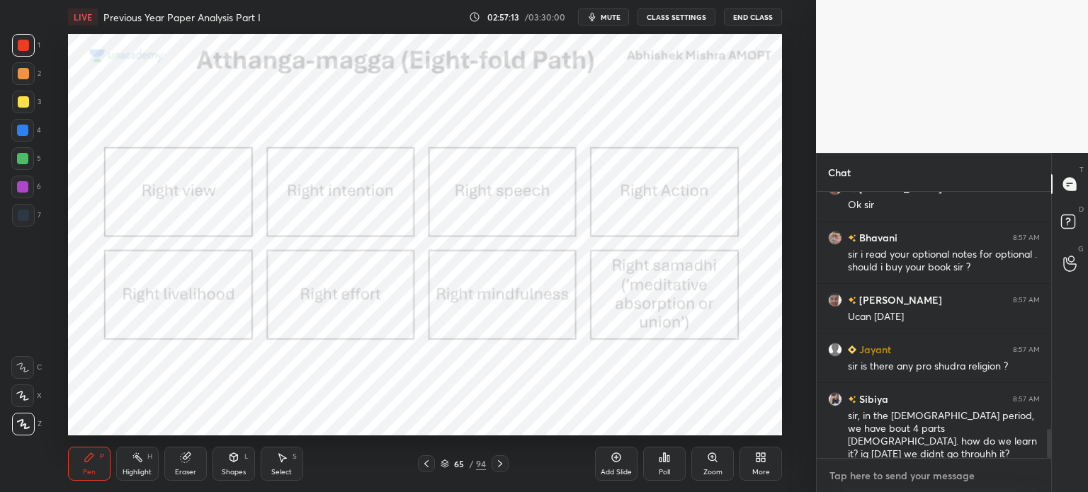
scroll to position [2195, 0]
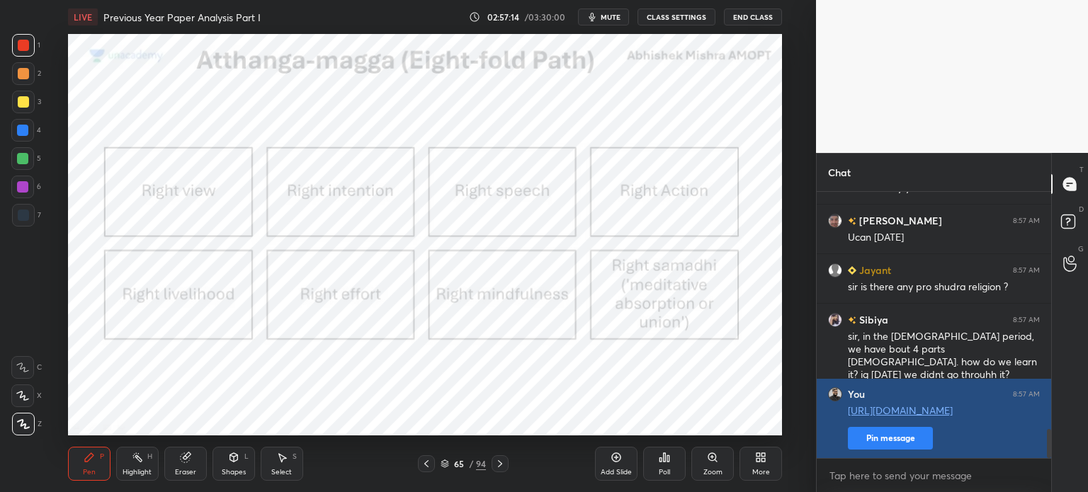
click at [898, 443] on button "Pin message" at bounding box center [890, 438] width 85 height 23
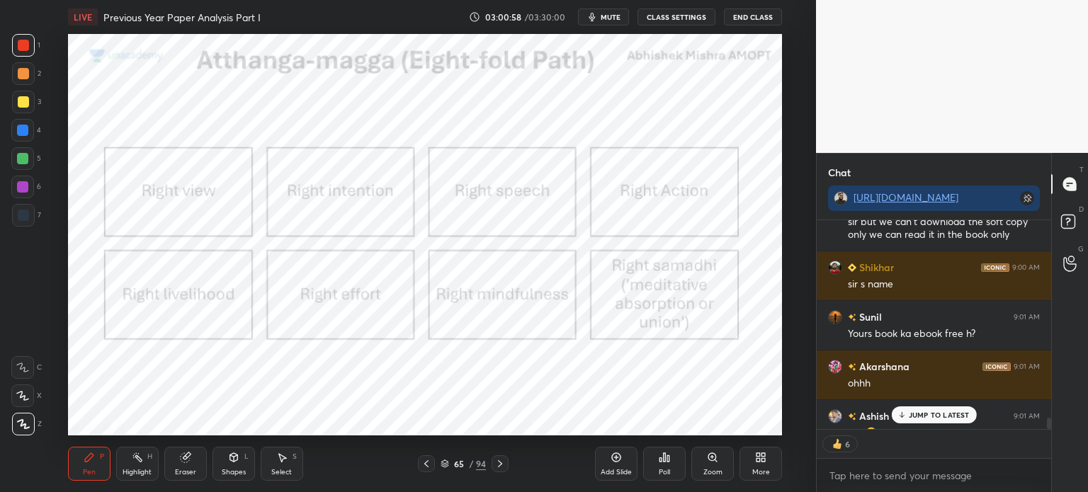
scroll to position [3580, 0]
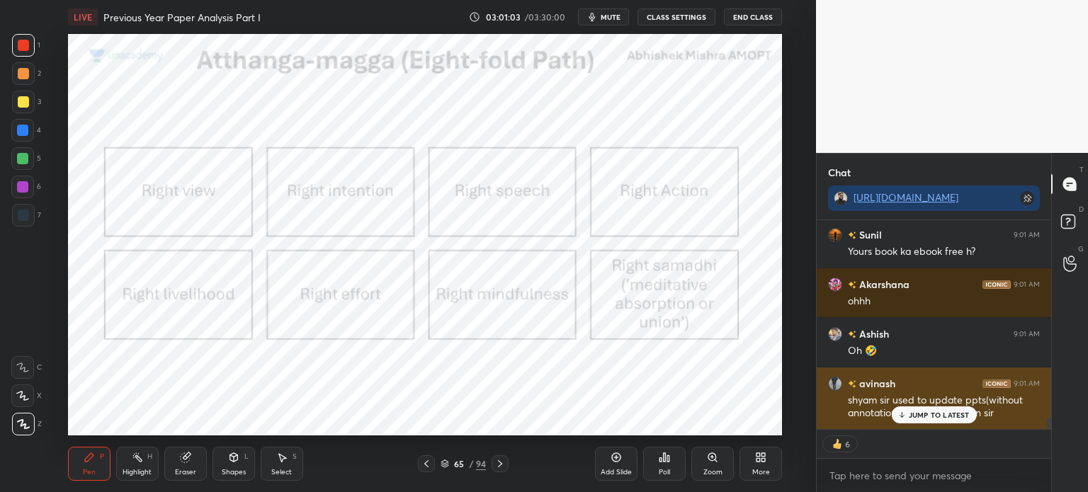
click at [935, 416] on p "JUMP TO LATEST" at bounding box center [938, 415] width 61 height 8
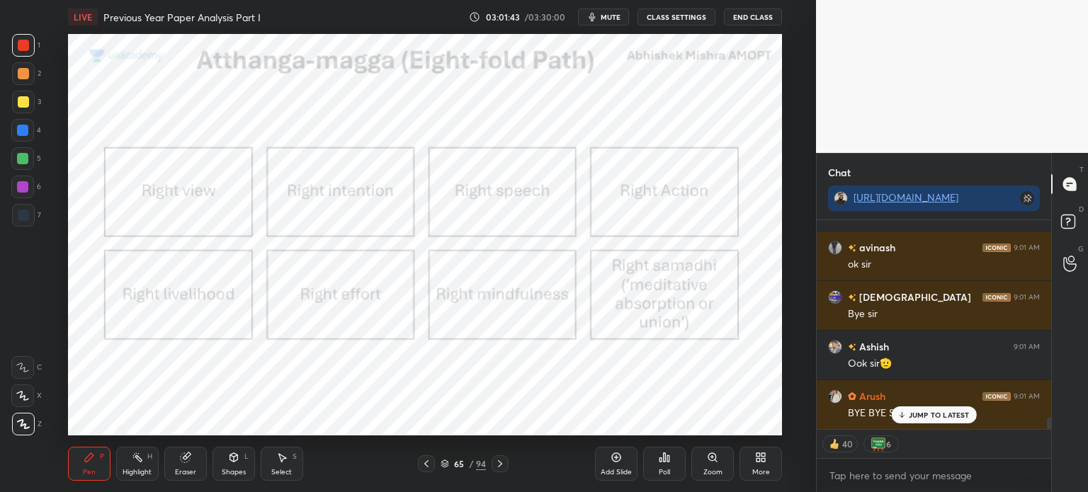
scroll to position [3698, 0]
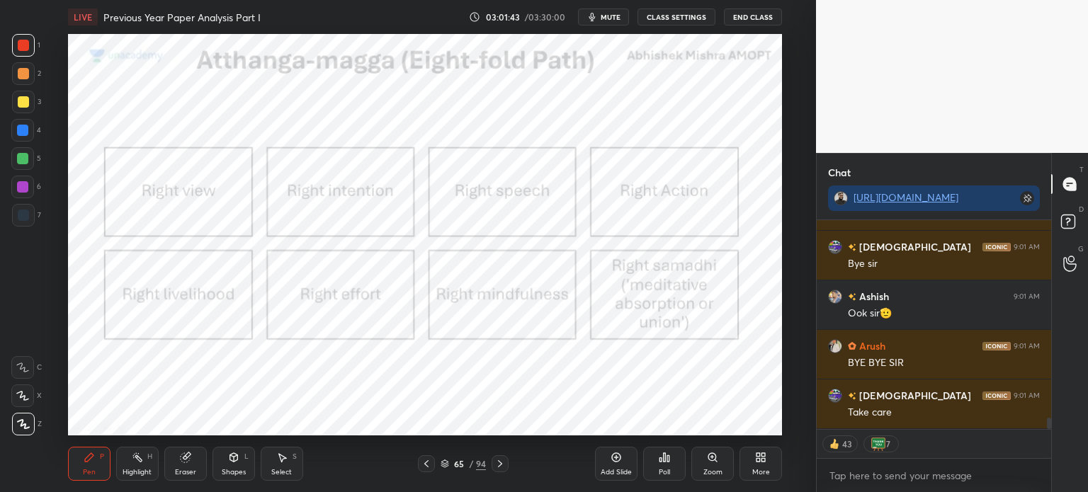
click at [750, 19] on button "End Class" at bounding box center [753, 16] width 58 height 17
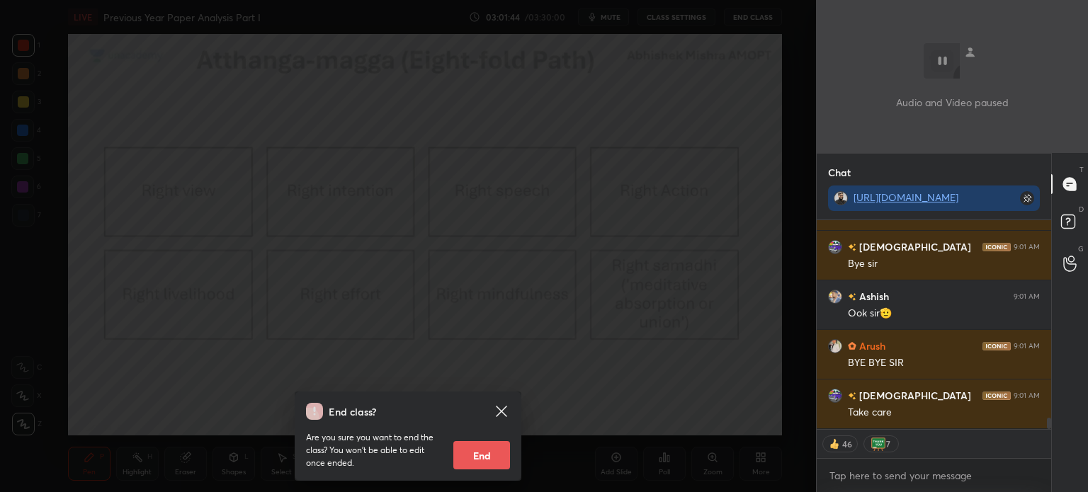
scroll to position [3747, 0]
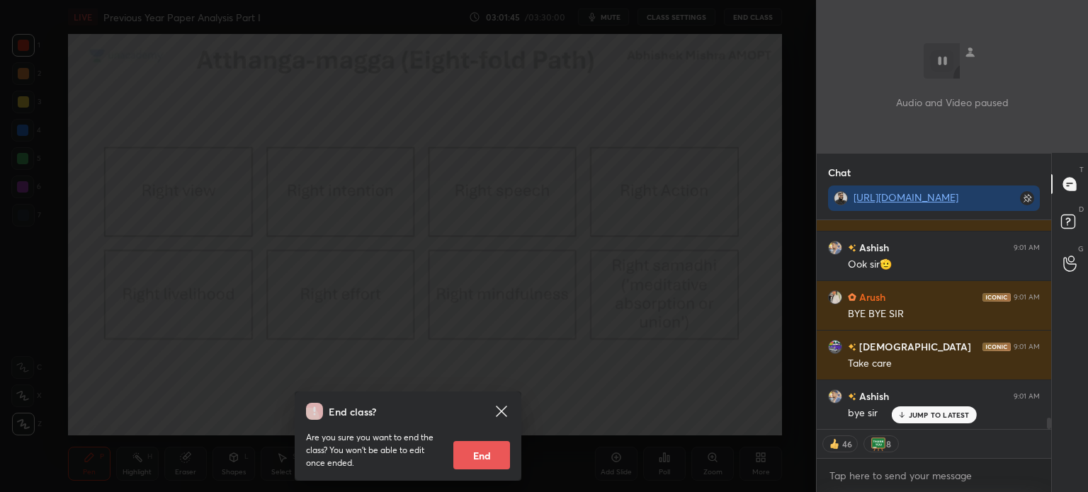
click at [482, 445] on button "End" at bounding box center [481, 455] width 57 height 28
type textarea "x"
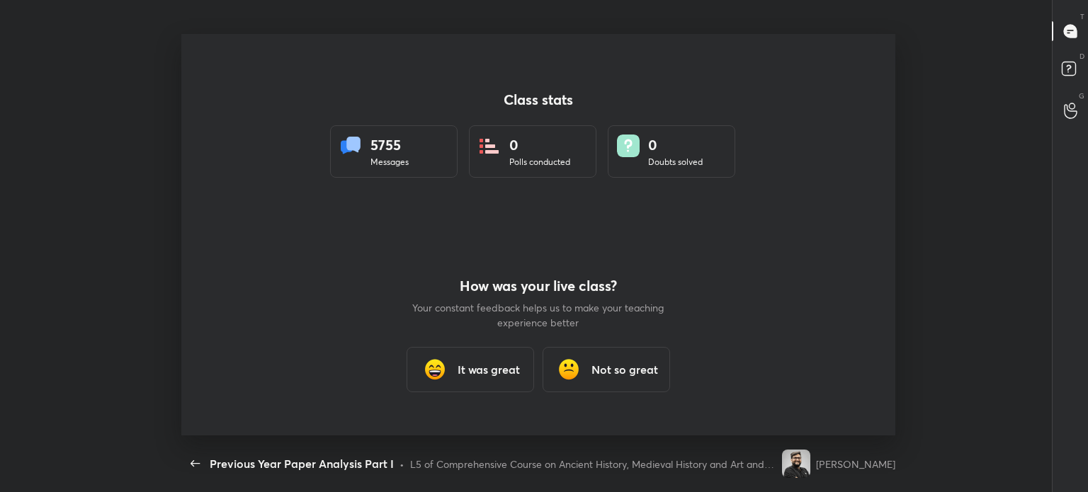
scroll to position [0, 0]
